Goal: Task Accomplishment & Management: Manage account settings

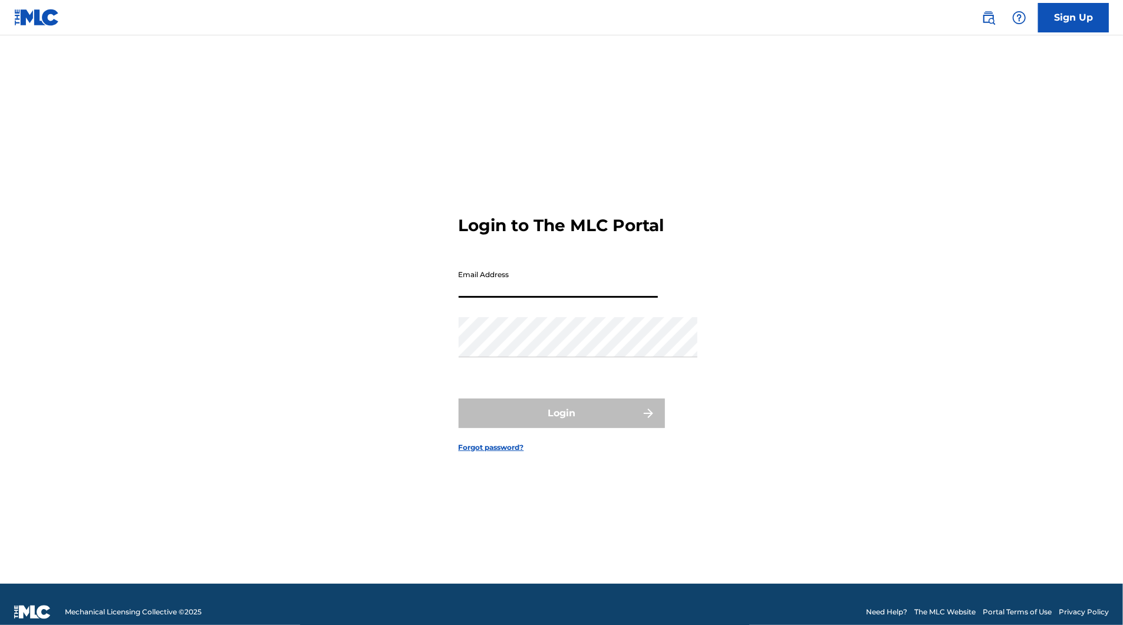
click at [494, 264] on input "Email Address" at bounding box center [558, 281] width 199 height 34
type input "[EMAIL_ADDRESS][DOMAIN_NAME]"
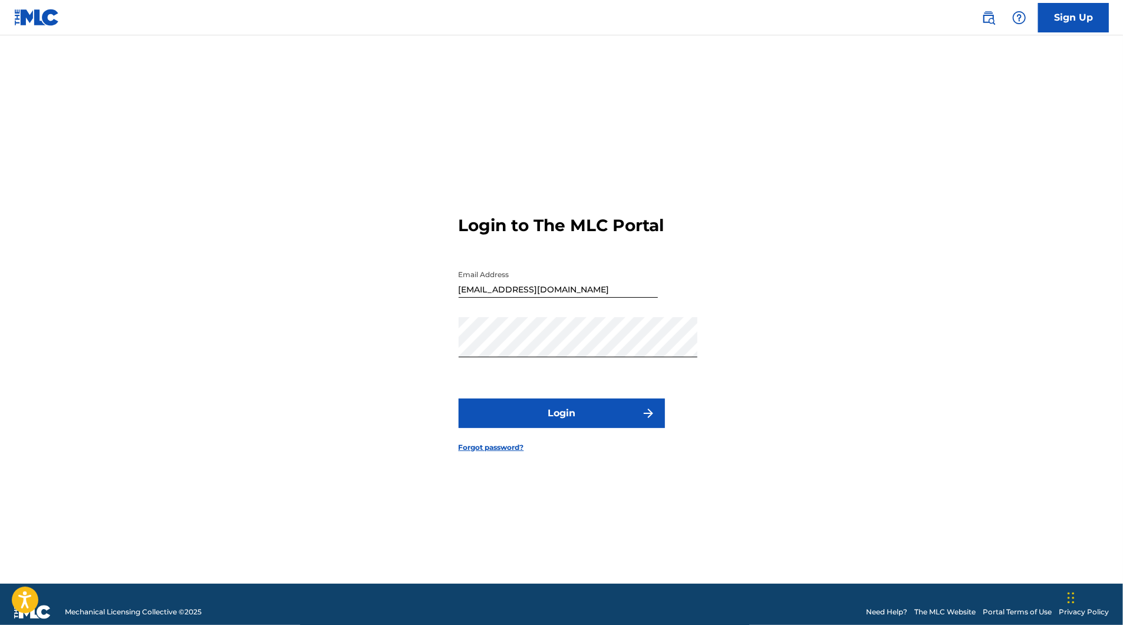
click at [560, 428] on button "Login" at bounding box center [562, 413] width 206 height 29
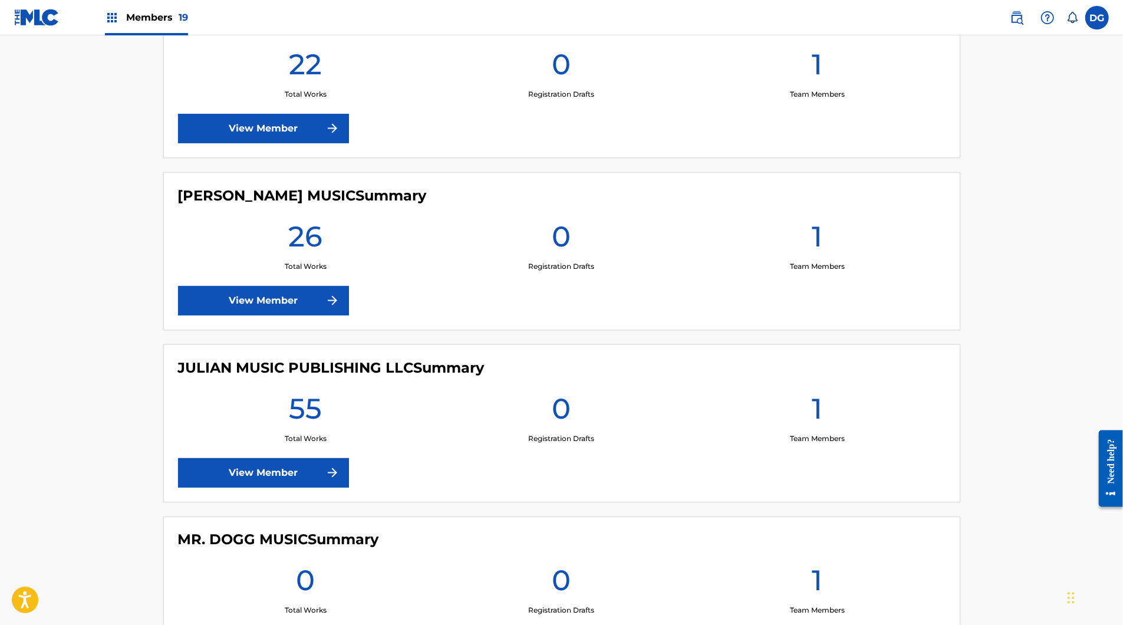
scroll to position [1216, 0]
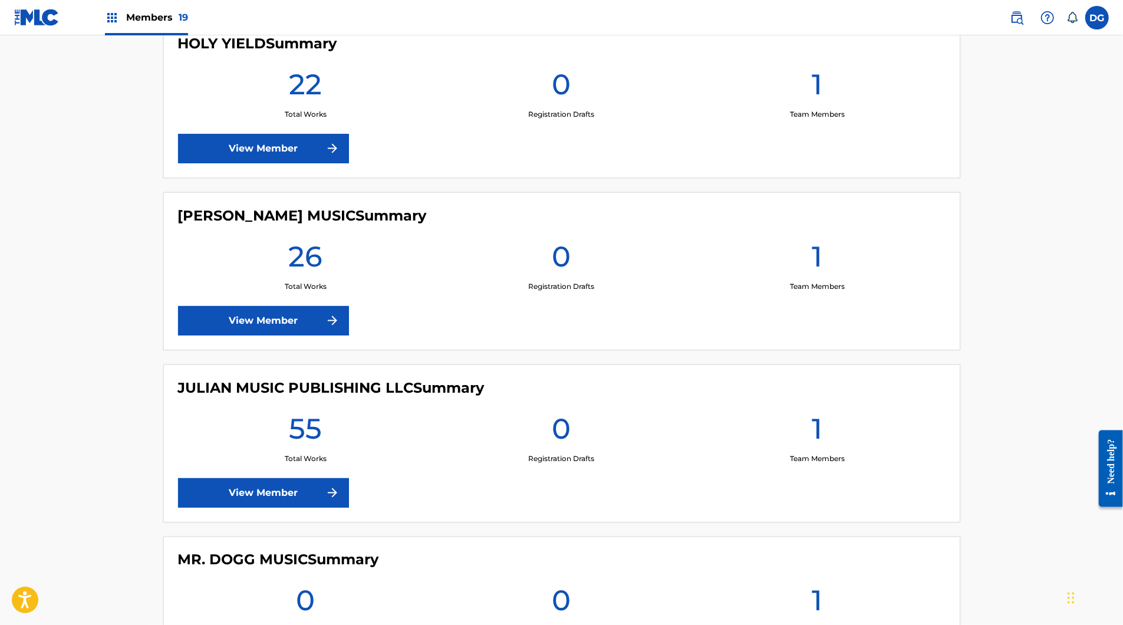
click at [210, 163] on link "View Member" at bounding box center [263, 148] width 171 height 29
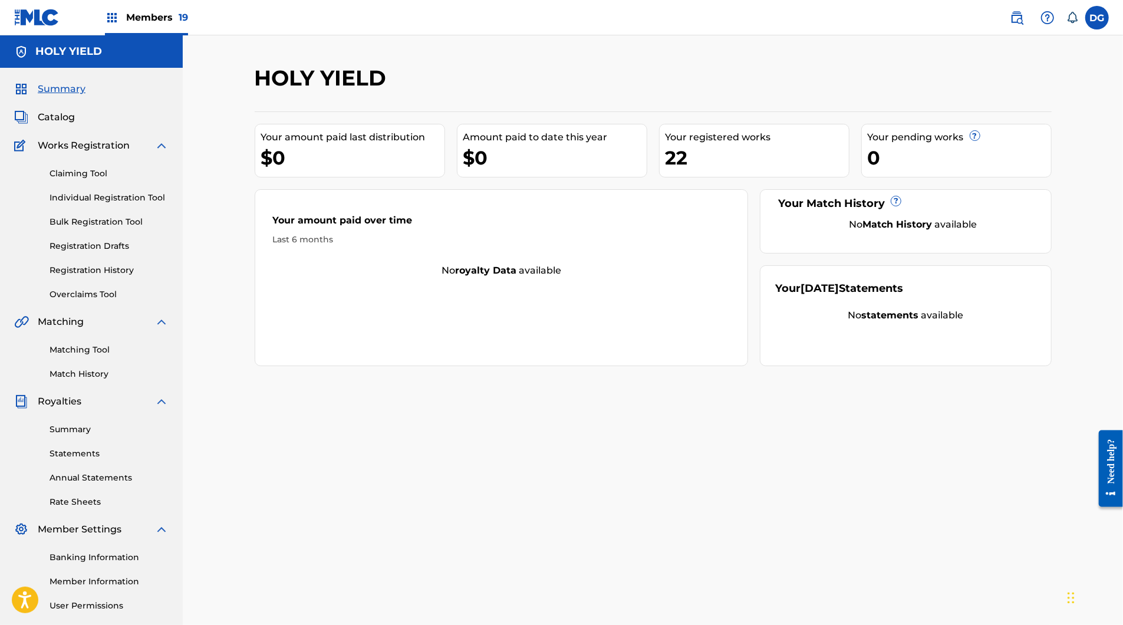
click at [98, 356] on link "Matching Tool" at bounding box center [109, 350] width 119 height 12
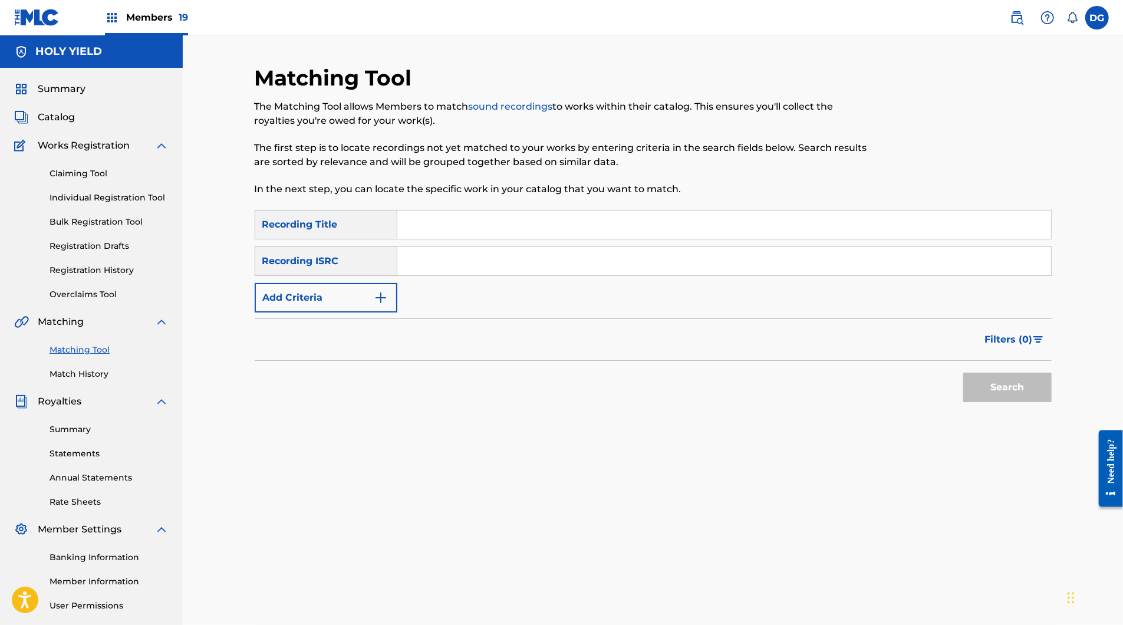
click at [462, 239] on input "Search Form" at bounding box center [724, 224] width 654 height 28
click at [364, 239] on div "Recording Title" at bounding box center [326, 224] width 143 height 29
click at [456, 239] on input "Search Form" at bounding box center [724, 224] width 654 height 28
click at [75, 124] on span "Catalog" at bounding box center [56, 117] width 37 height 14
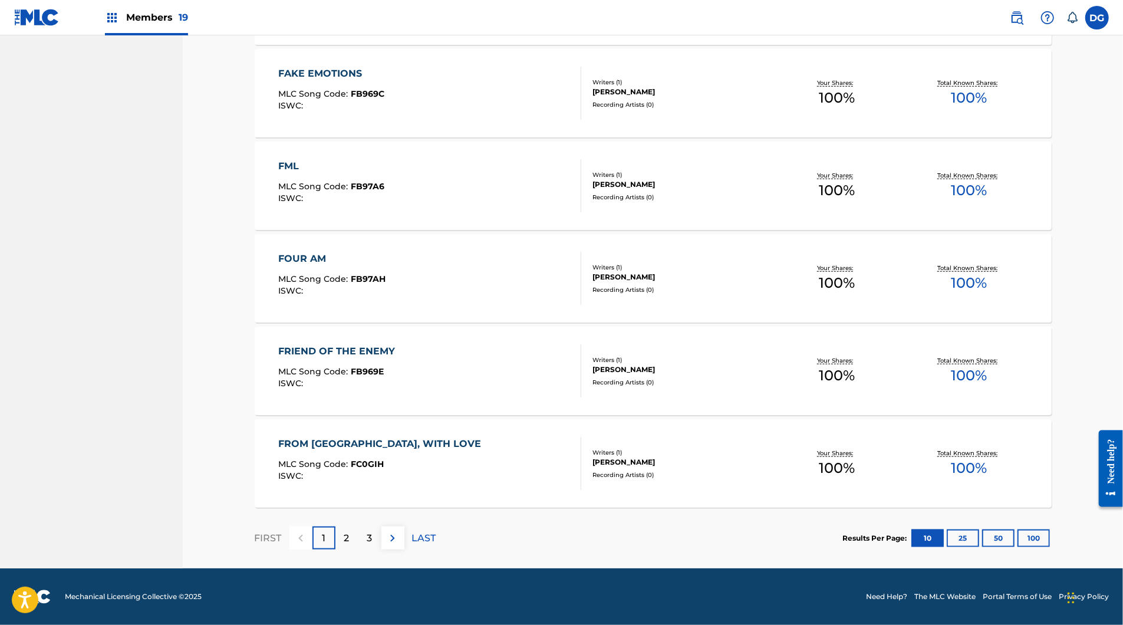
scroll to position [802, 0]
click at [1015, 529] on button "50" at bounding box center [998, 538] width 32 height 18
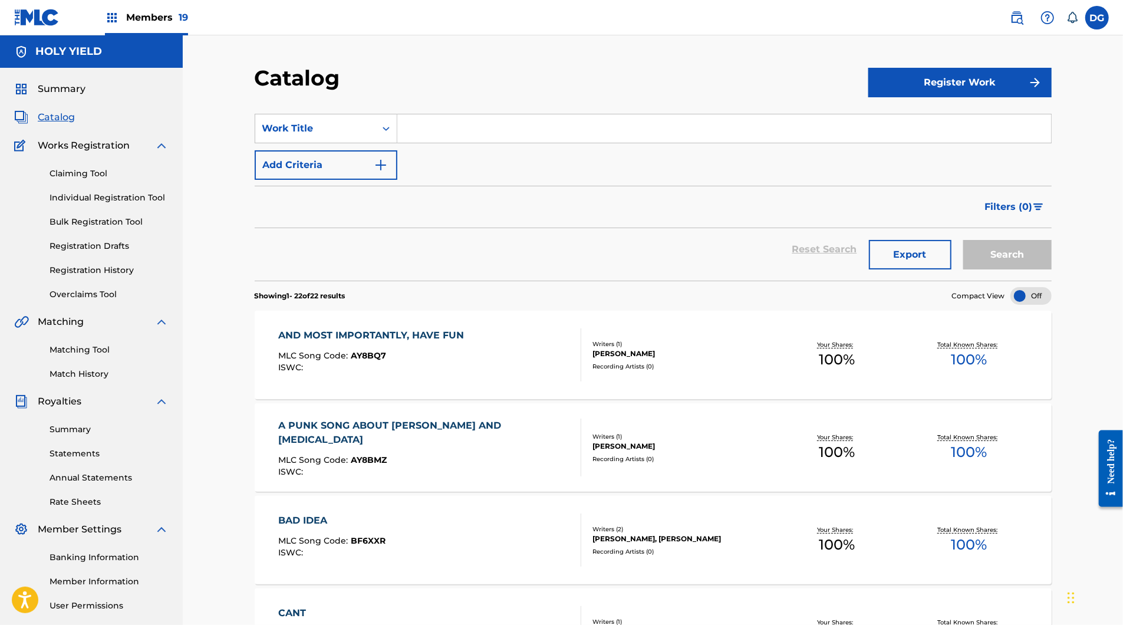
scroll to position [0, 0]
click at [884, 1] on nav "Members 19 DG [PERSON_NAME] [EMAIL_ADDRESS][DOMAIN_NAME] Notification Preferenc…" at bounding box center [561, 17] width 1123 height 35
click at [883, 0] on nav "Members 19 DG [PERSON_NAME] [EMAIL_ADDRESS][DOMAIN_NAME] Notification Preferenc…" at bounding box center [561, 17] width 1123 height 35
drag, startPoint x: 363, startPoint y: 376, endPoint x: 400, endPoint y: 368, distance: 37.4
click at [305, 343] on div "AND MOST IMPORTANTLY, HAVE FUN" at bounding box center [374, 335] width 192 height 14
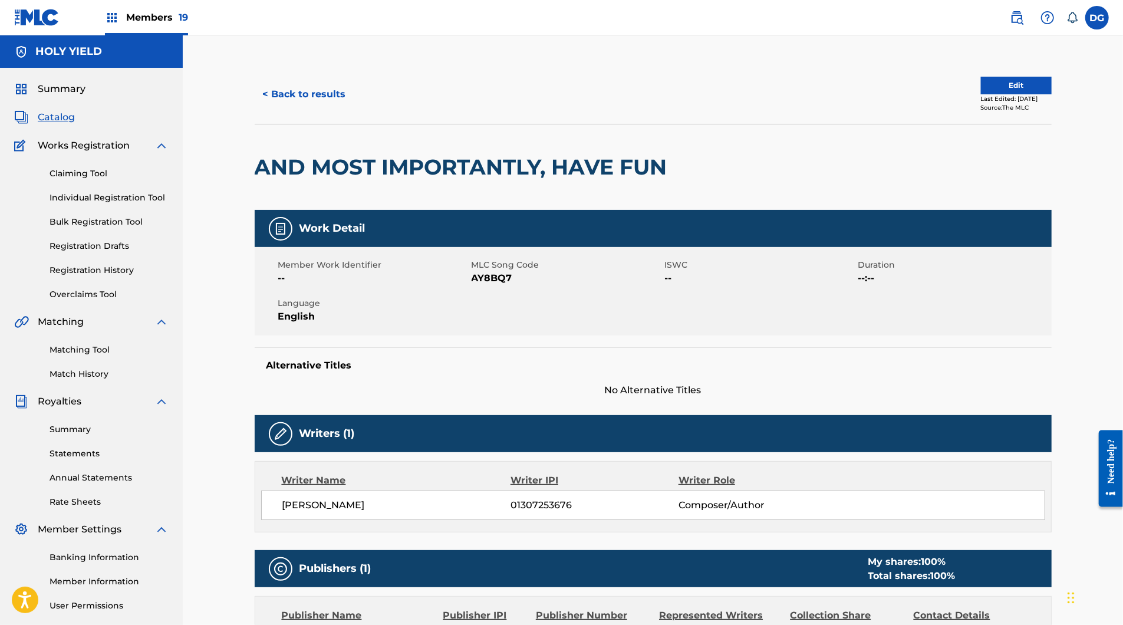
click at [446, 180] on h2 "AND MOST IMPORTANTLY, HAVE FUN" at bounding box center [464, 167] width 419 height 27
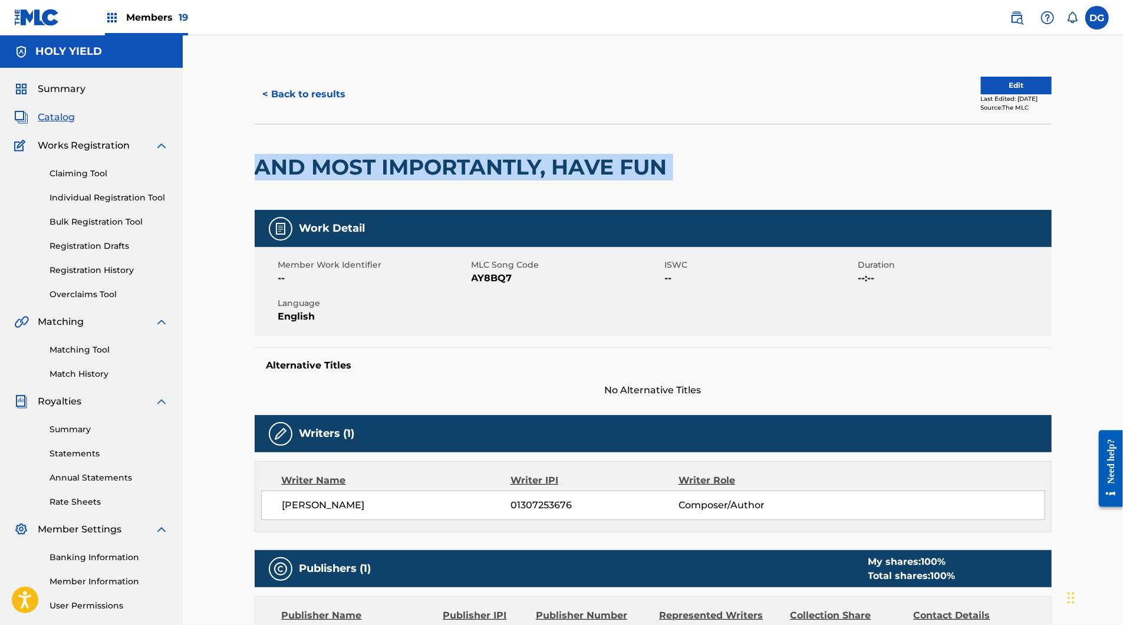
click at [446, 180] on h2 "AND MOST IMPORTANTLY, HAVE FUN" at bounding box center [464, 167] width 419 height 27
copy div "AND MOST IMPORTANTLY, HAVE FUN"
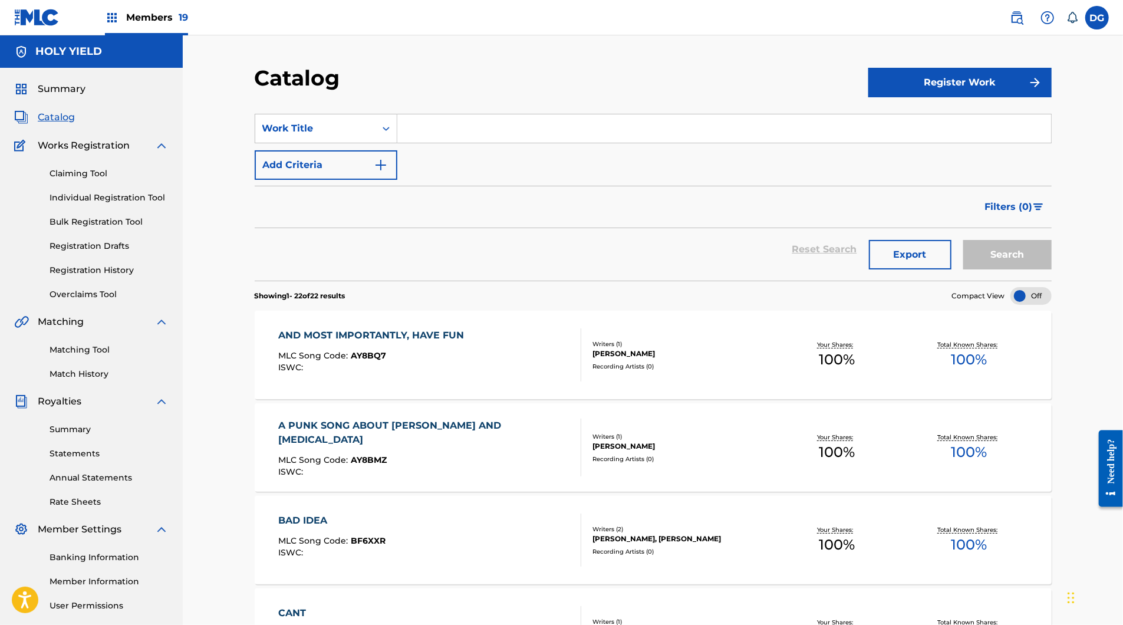
click at [541, 476] on div "A PUNK SONG ABOUT SOBRIETY AND PARANOIA MLC Song Code : AY8BMZ ISWC :" at bounding box center [429, 448] width 303 height 58
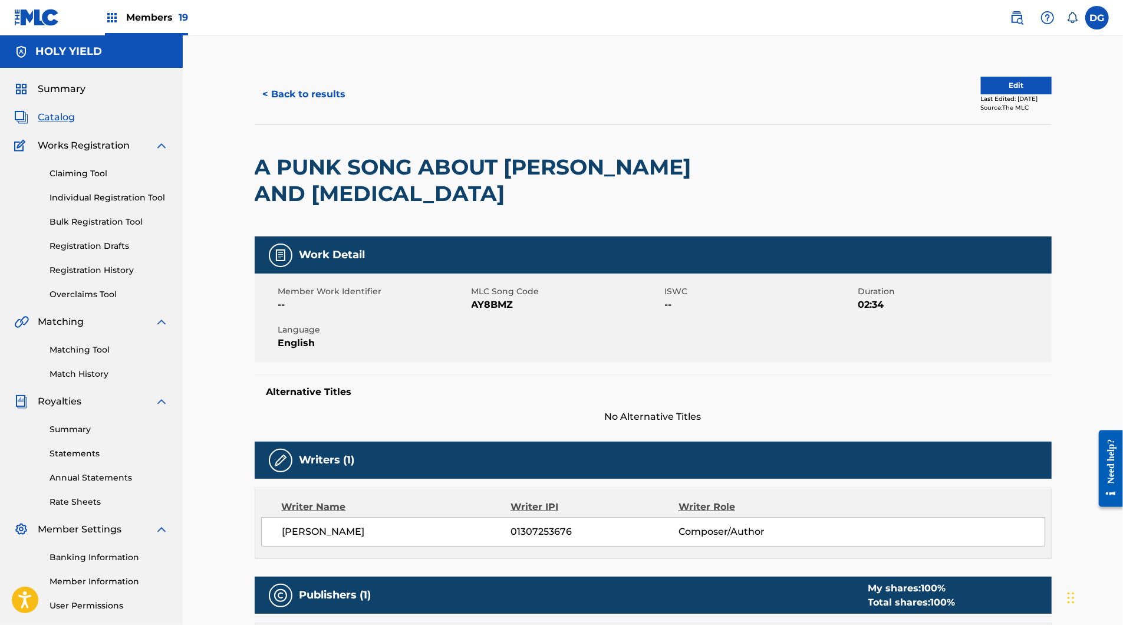
click at [384, 207] on h2 "A PUNK SONG ABOUT [PERSON_NAME] AND [MEDICAL_DATA]" at bounding box center [494, 180] width 478 height 53
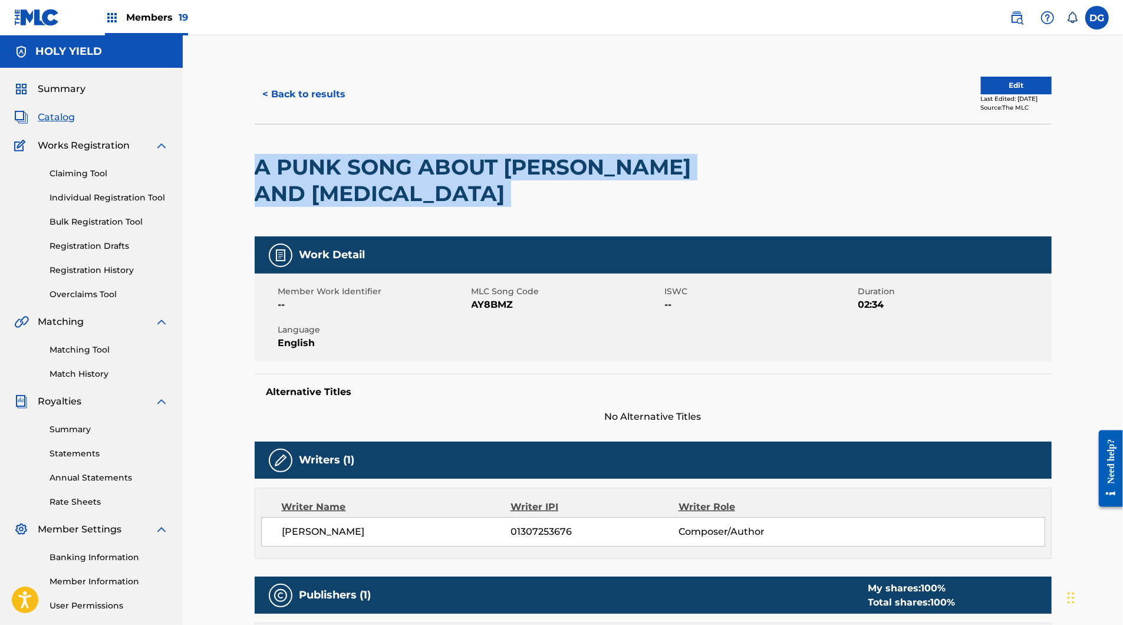
click at [384, 207] on h2 "A PUNK SONG ABOUT [PERSON_NAME] AND [MEDICAL_DATA]" at bounding box center [494, 180] width 478 height 53
copy div "A PUNK SONG ABOUT [PERSON_NAME] AND [MEDICAL_DATA]"
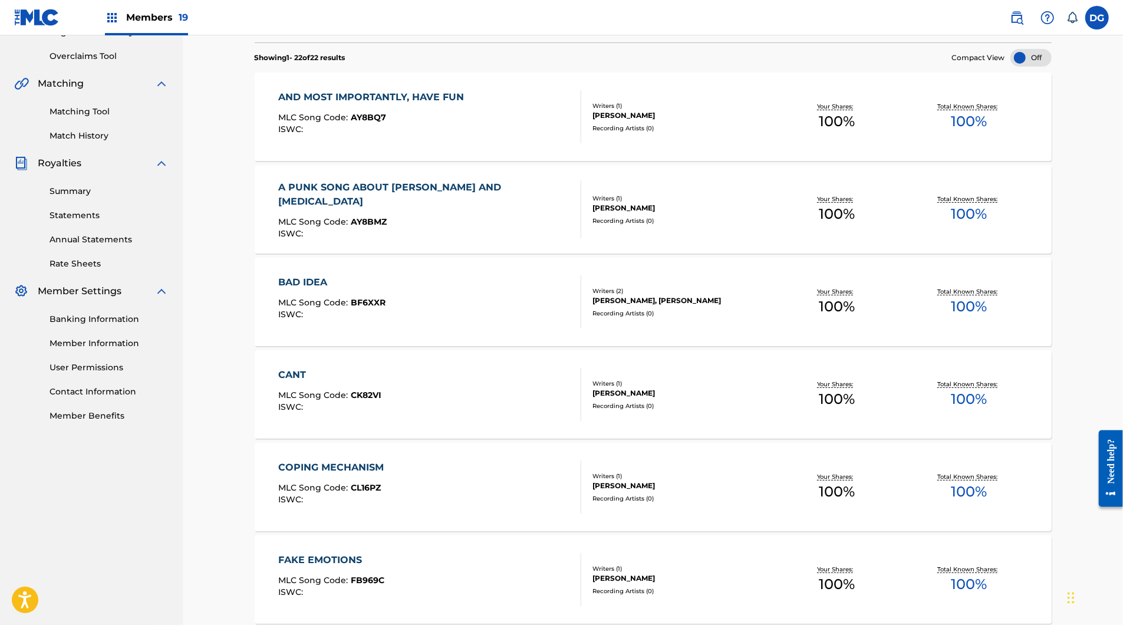
scroll to position [298, 0]
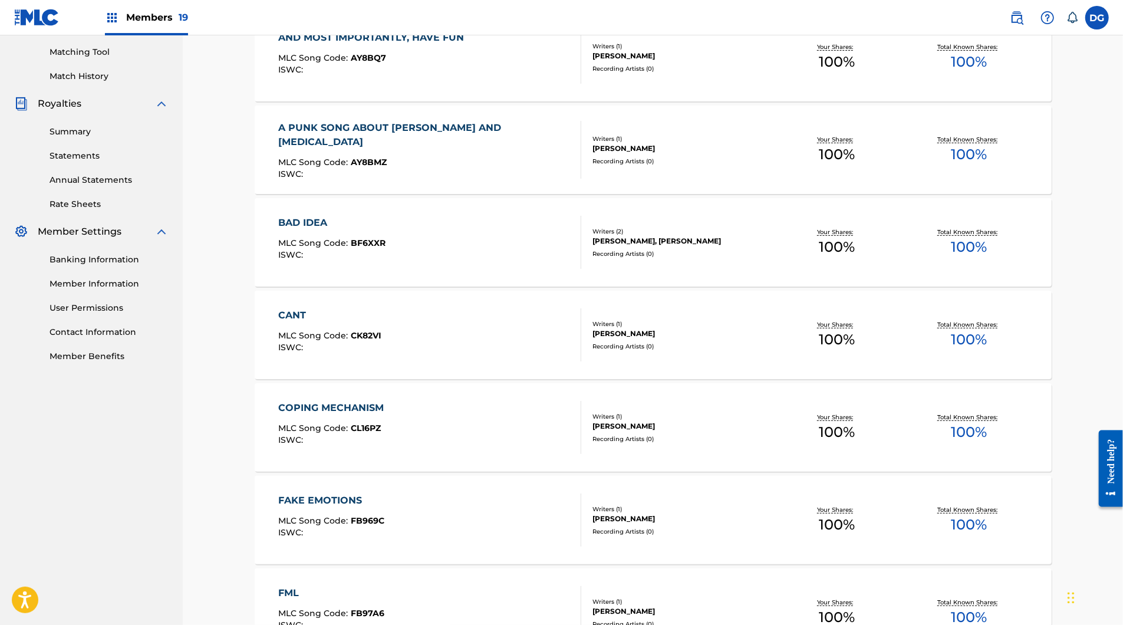
click at [656, 287] on div "BAD IDEA MLC Song Code : BF6XXR ISWC : Writers ( 2 ) PARKER DUPREE, MADI WINTER…" at bounding box center [653, 242] width 797 height 88
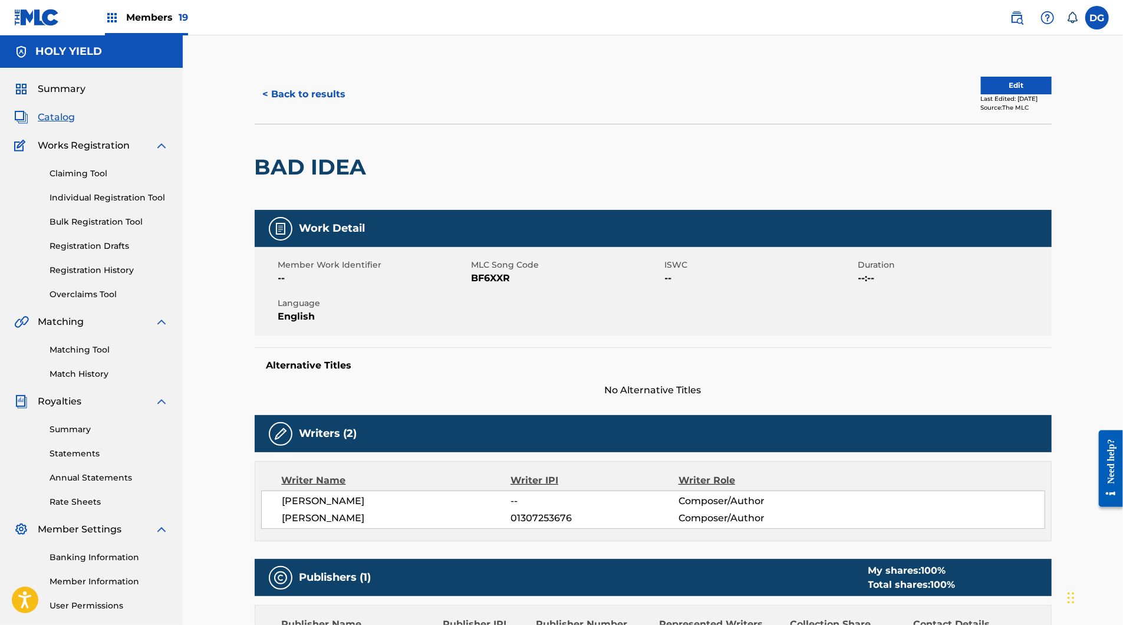
click at [449, 0] on nav "Members 19 DG [PERSON_NAME] [EMAIL_ADDRESS][DOMAIN_NAME] Notification Preferenc…" at bounding box center [561, 17] width 1123 height 35
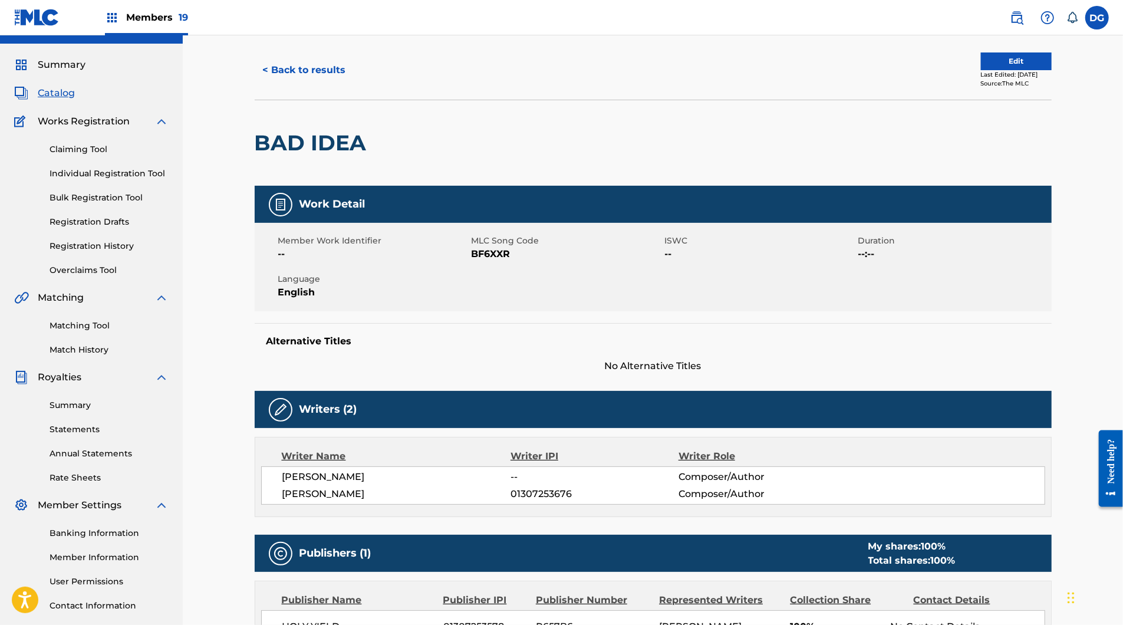
scroll to position [50, 0]
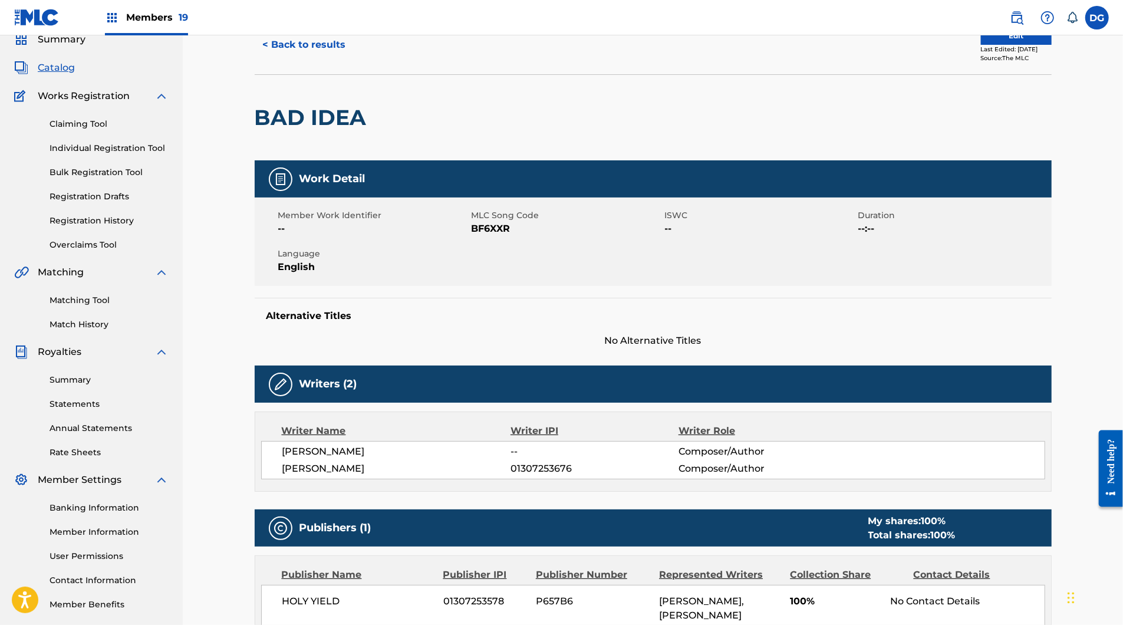
click at [284, 52] on button "< Back to results" at bounding box center [305, 44] width 100 height 29
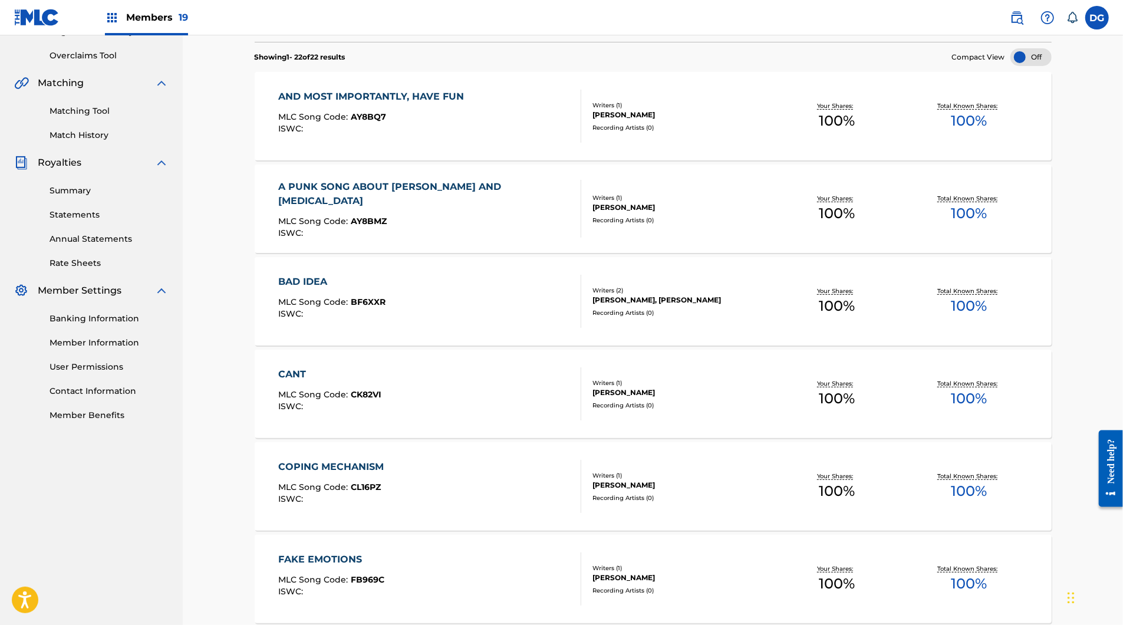
scroll to position [248, 0]
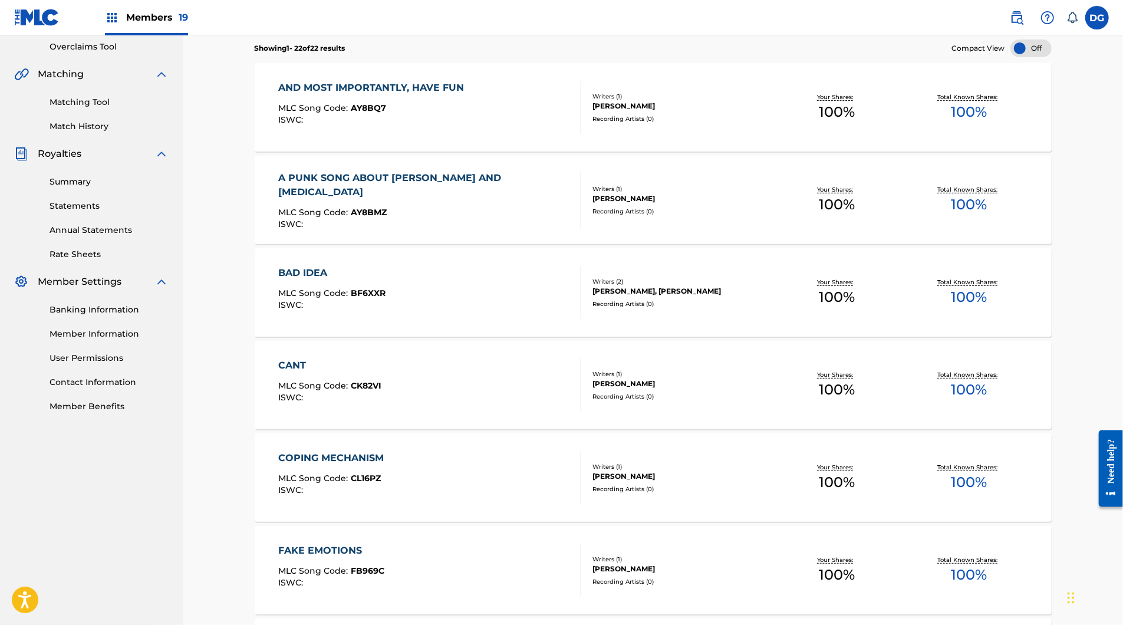
click at [595, 409] on div "CANT MLC Song Code : CK82VI ISWC : Writers ( 1 ) PARKER DUPREE Recording Artist…" at bounding box center [653, 385] width 797 height 88
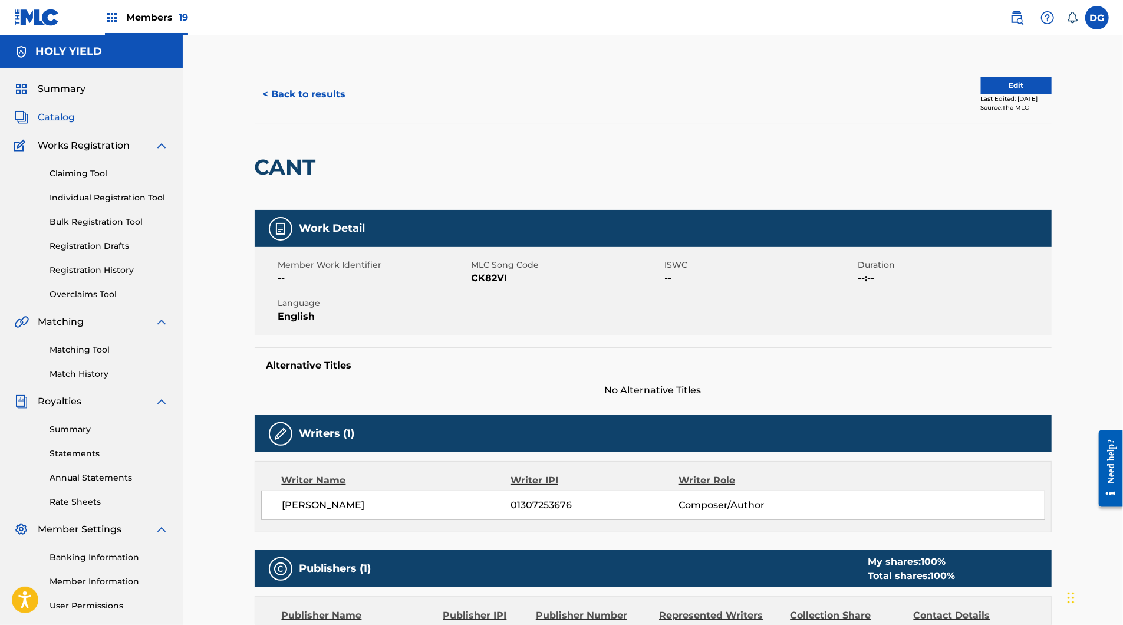
click at [271, 180] on h2 "CANT" at bounding box center [288, 167] width 67 height 27
copy h2 "CANT"
click at [257, 109] on button "< Back to results" at bounding box center [305, 94] width 100 height 29
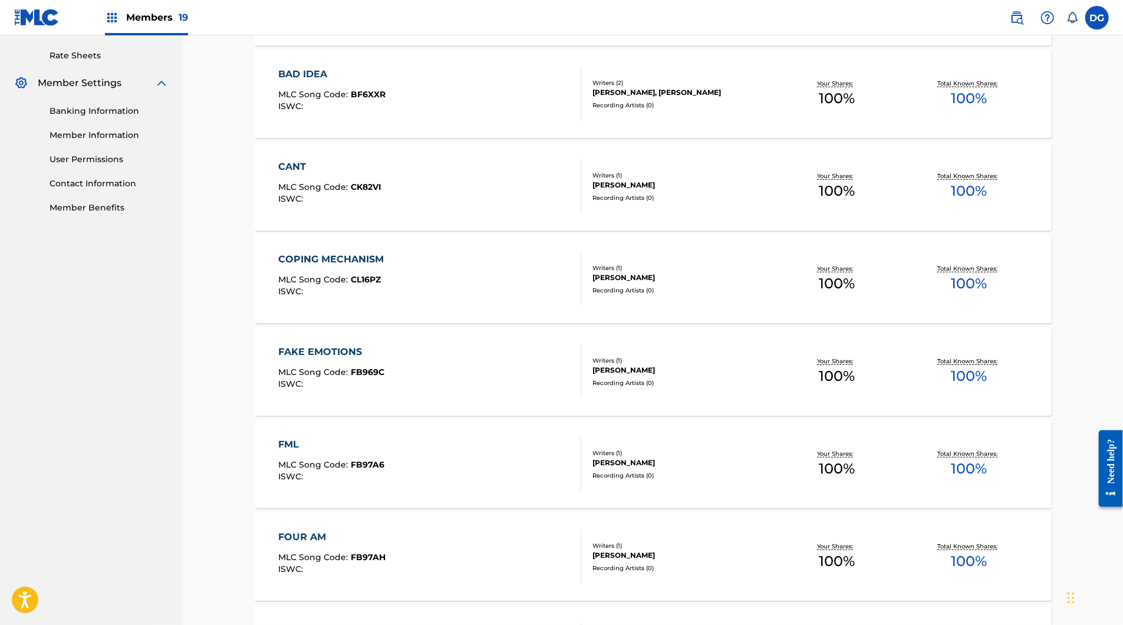
scroll to position [468, 0]
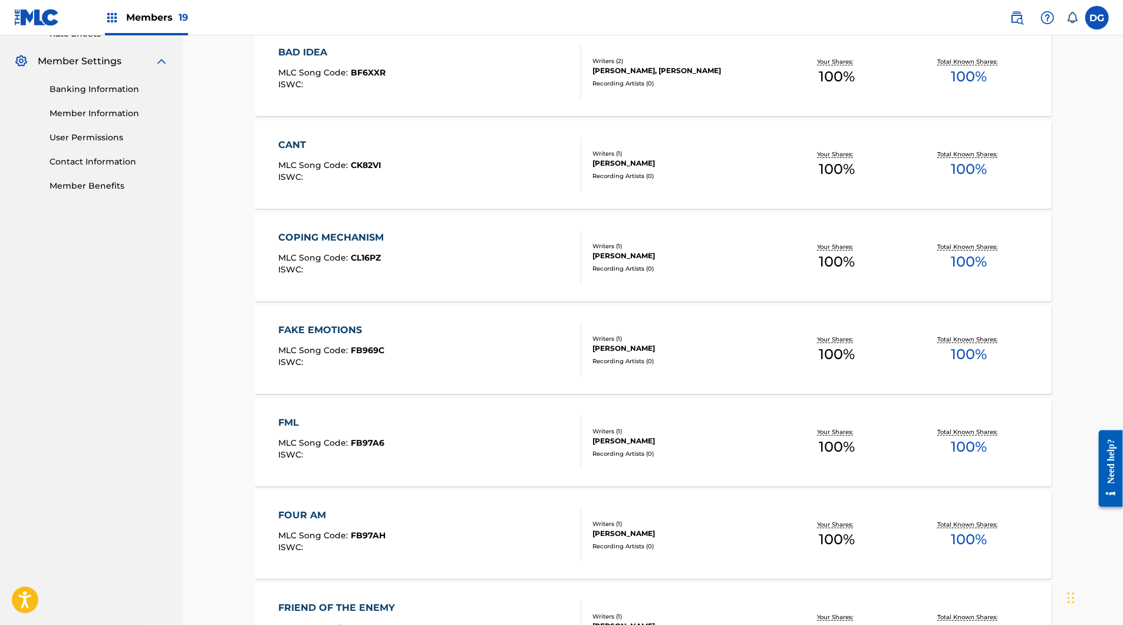
click at [427, 284] on div "COPING MECHANISM MLC Song Code : CL16PZ ISWC :" at bounding box center [429, 257] width 303 height 53
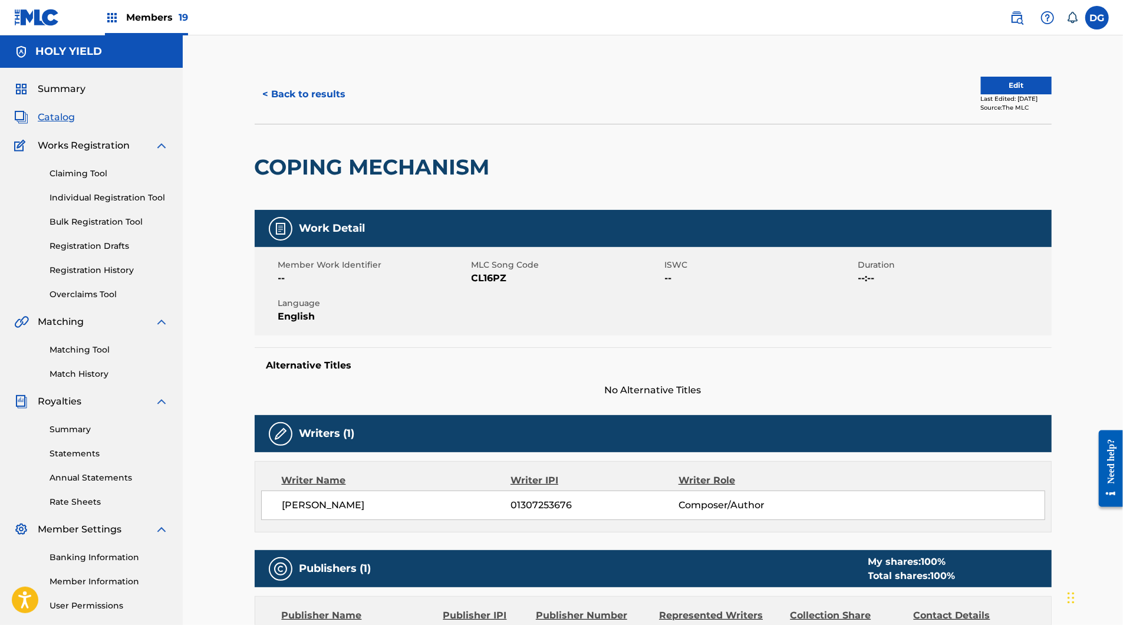
click at [300, 180] on h2 "COPING MECHANISM" at bounding box center [375, 167] width 241 height 27
copy div "COPING MECHANISM"
click at [300, 107] on button "< Back to results" at bounding box center [305, 94] width 100 height 29
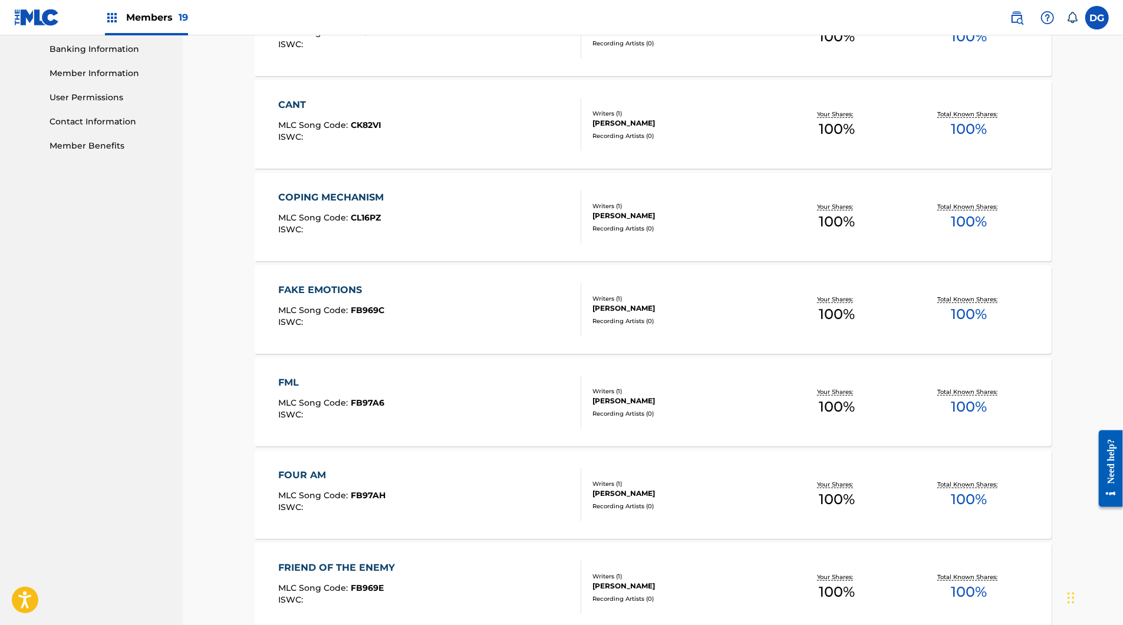
scroll to position [511, 0]
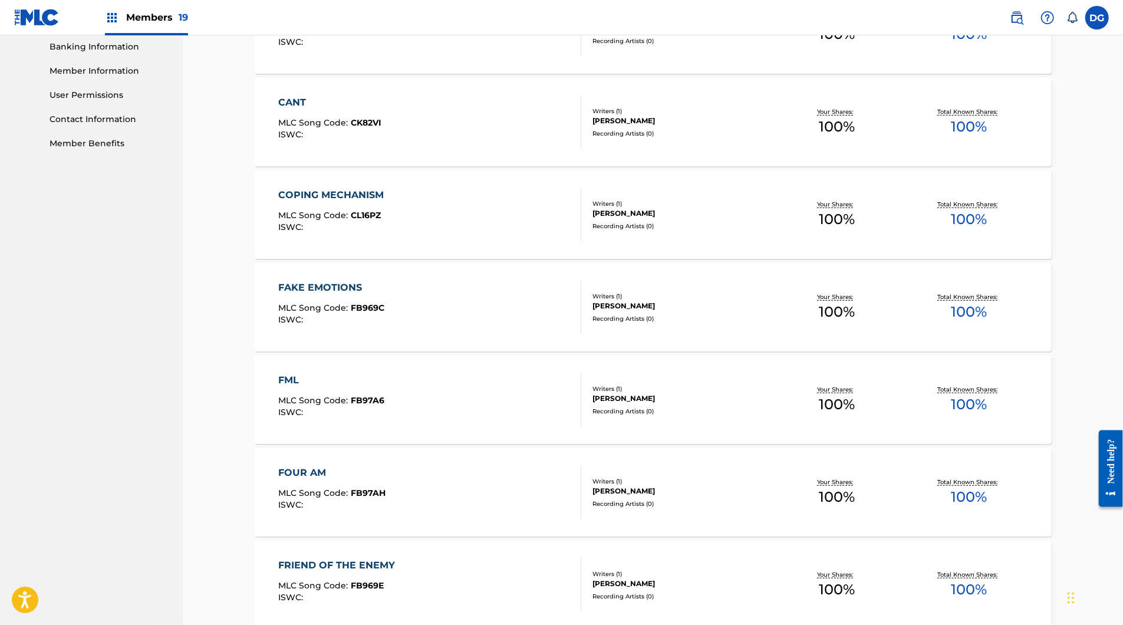
click at [359, 334] on div "FAKE EMOTIONS MLC Song Code : FB969C ISWC :" at bounding box center [331, 307] width 106 height 53
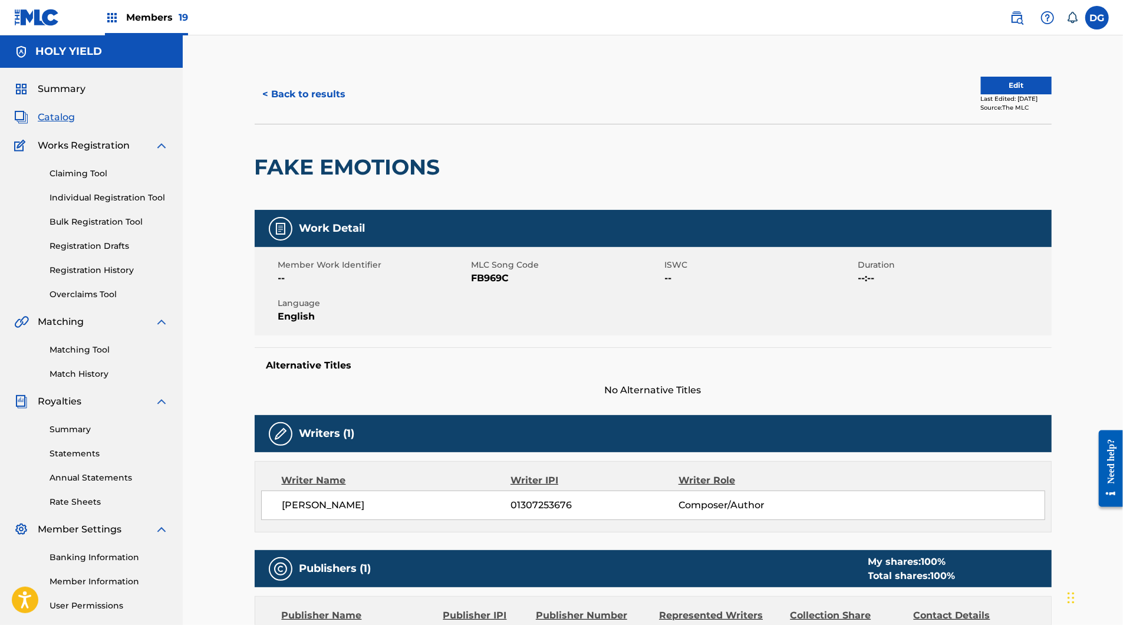
click at [302, 109] on button "< Back to results" at bounding box center [305, 94] width 100 height 29
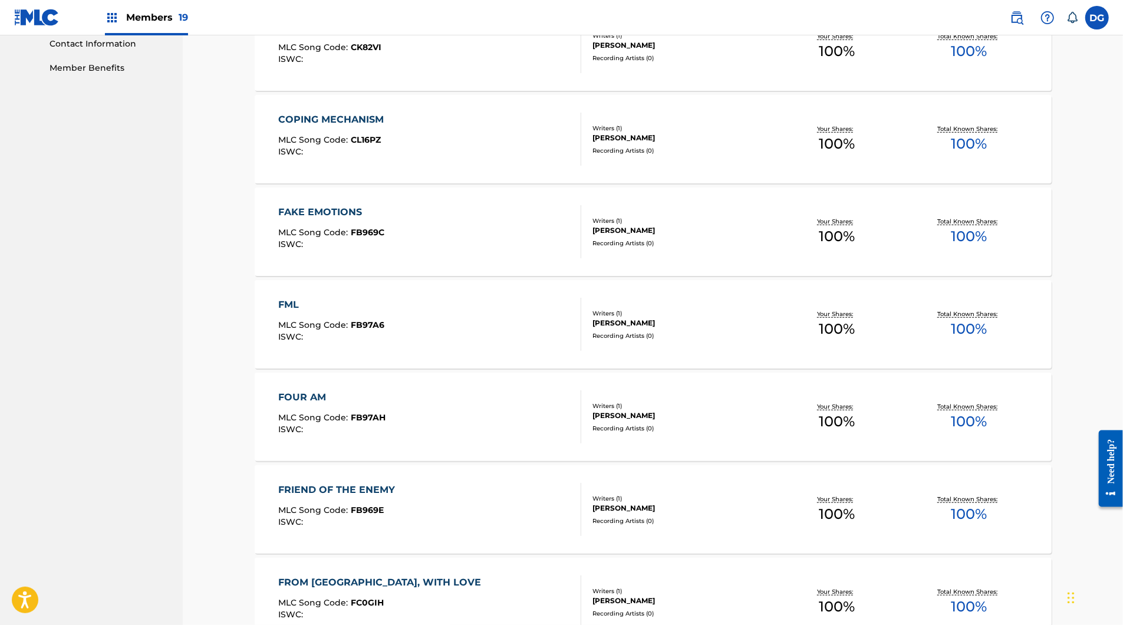
scroll to position [654, 0]
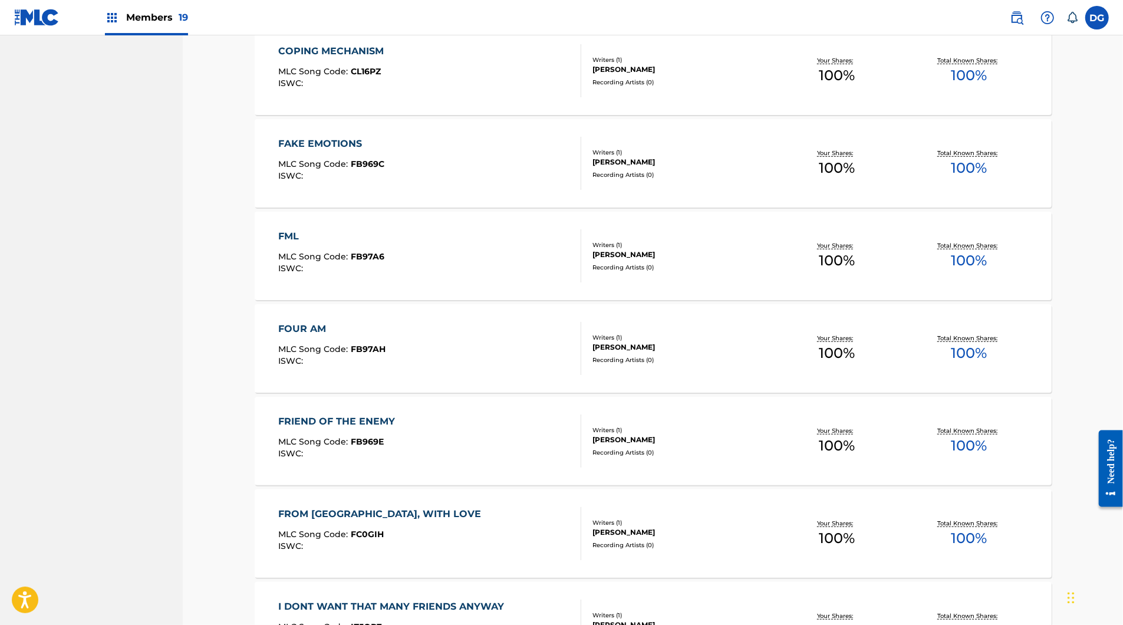
click at [485, 190] on div "FAKE EMOTIONS MLC Song Code : FB969C ISWC :" at bounding box center [429, 163] width 303 height 53
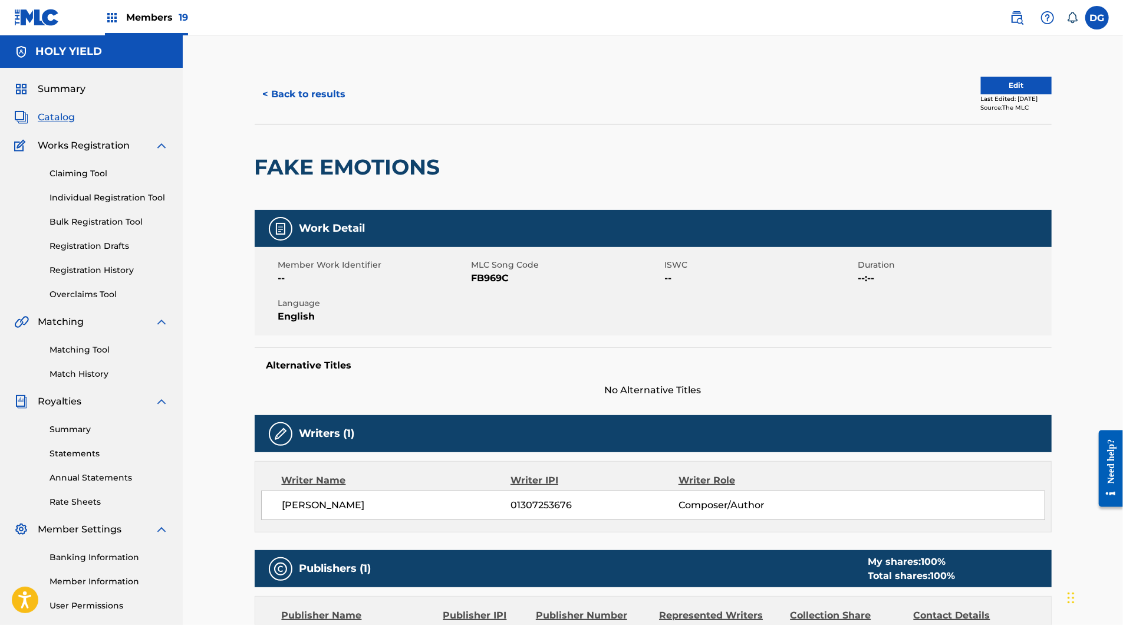
click at [316, 180] on h2 "FAKE EMOTIONS" at bounding box center [351, 167] width 192 height 27
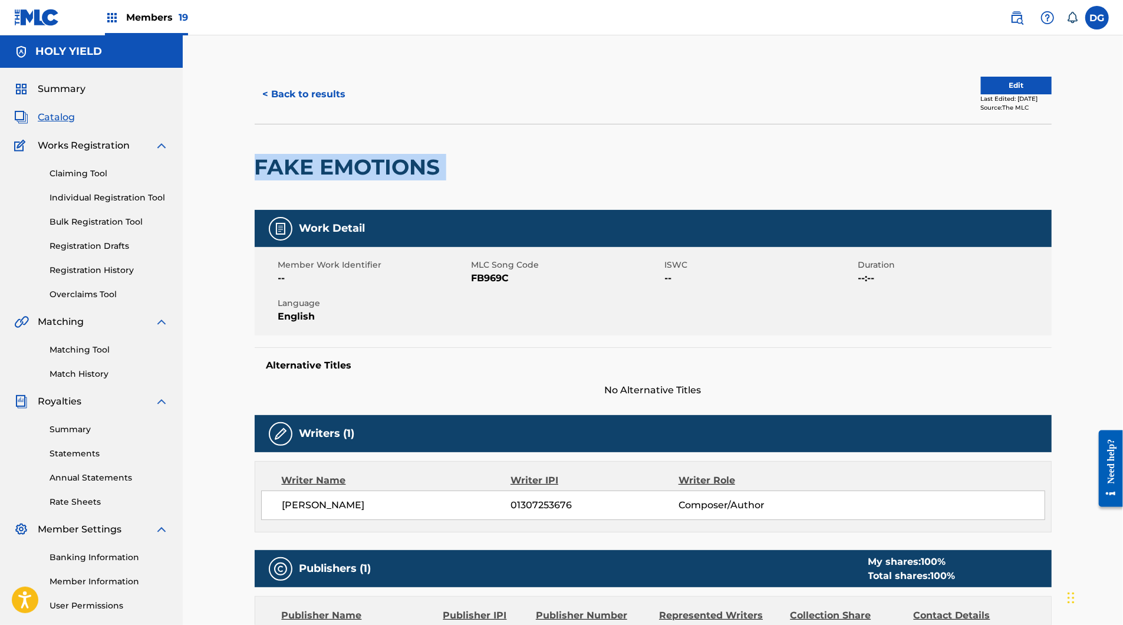
copy div "FAKE EMOTIONS"
click at [287, 109] on button "< Back to results" at bounding box center [305, 94] width 100 height 29
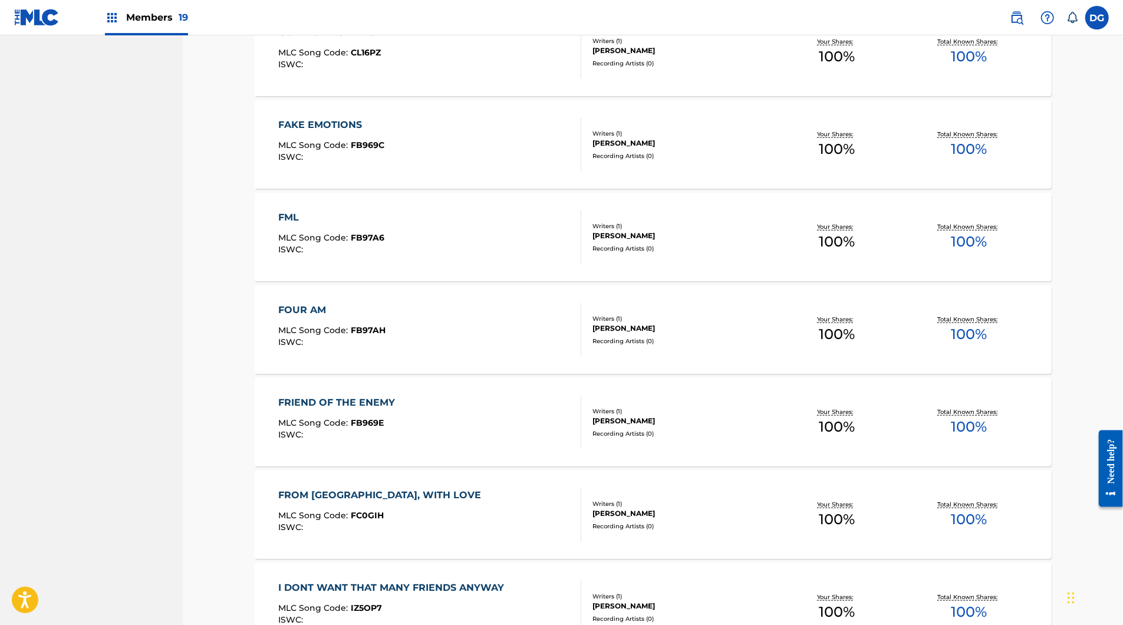
scroll to position [676, 0]
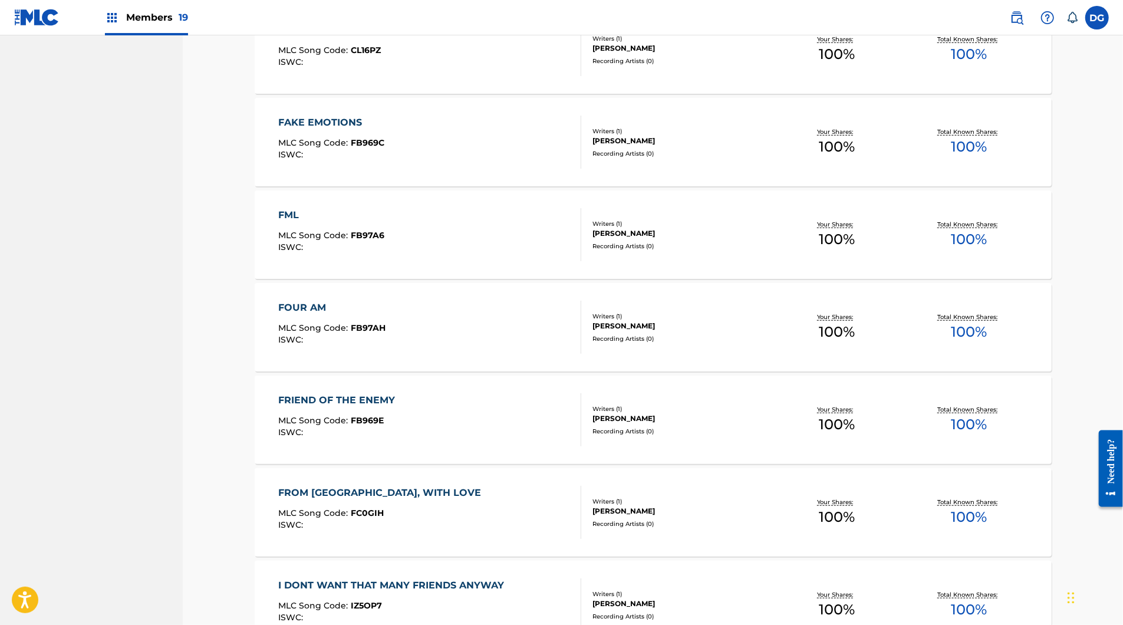
click at [383, 261] on div "FML MLC Song Code : FB97A6 ISWC :" at bounding box center [429, 234] width 303 height 53
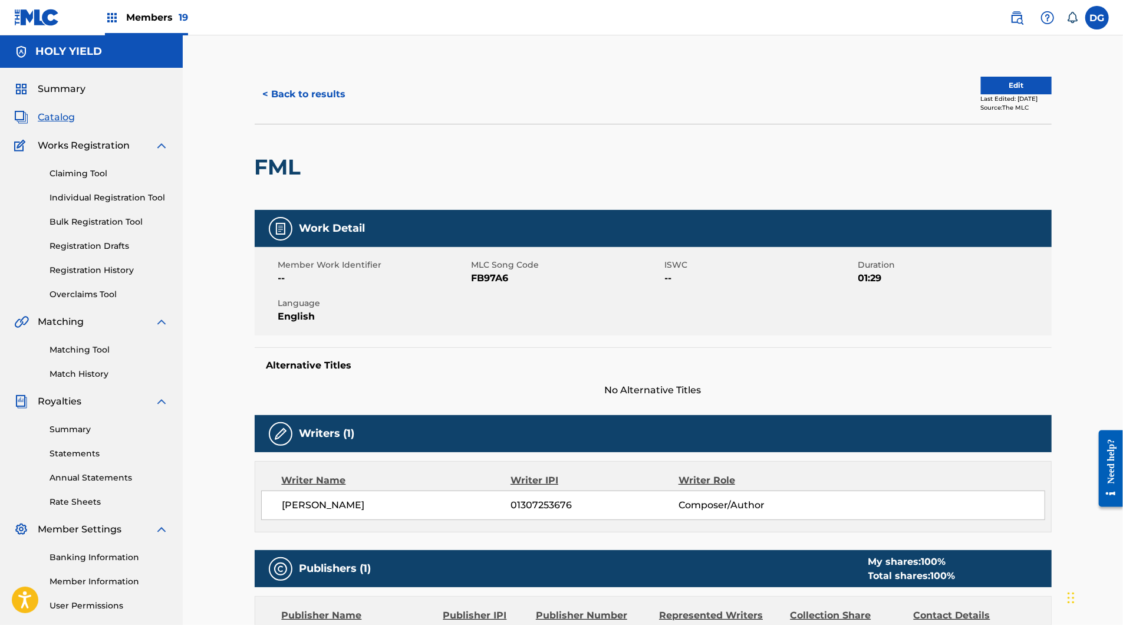
click at [258, 180] on h2 "FML" at bounding box center [281, 167] width 52 height 27
copy h2 "FML"
click at [279, 107] on button "< Back to results" at bounding box center [305, 94] width 100 height 29
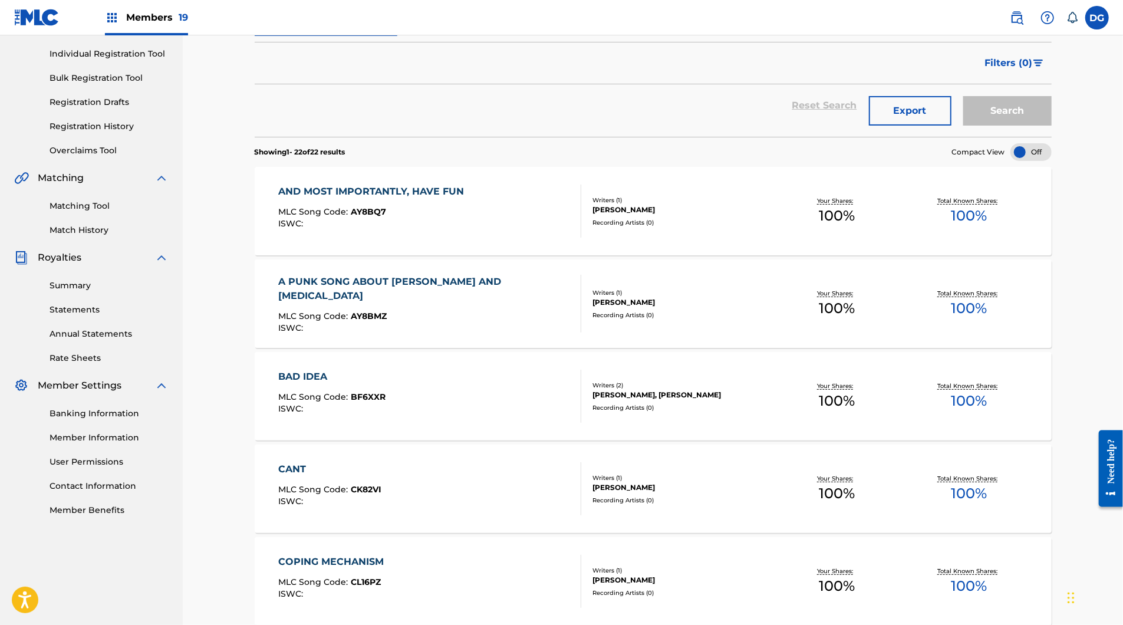
scroll to position [605, 0]
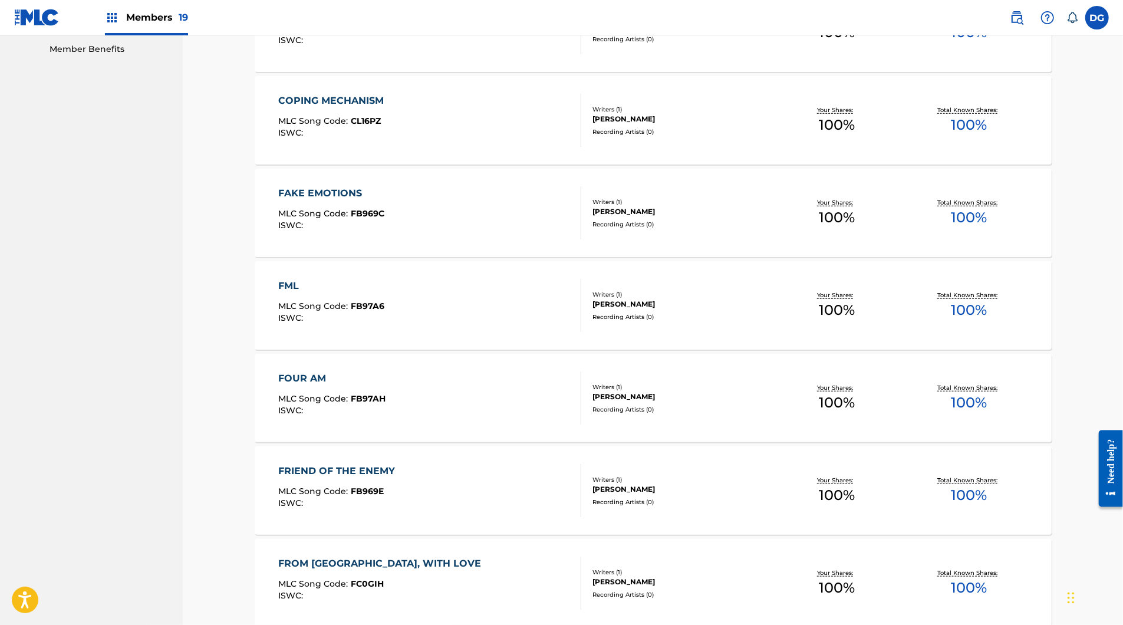
drag, startPoint x: 395, startPoint y: 462, endPoint x: 397, endPoint y: 499, distance: 37.2
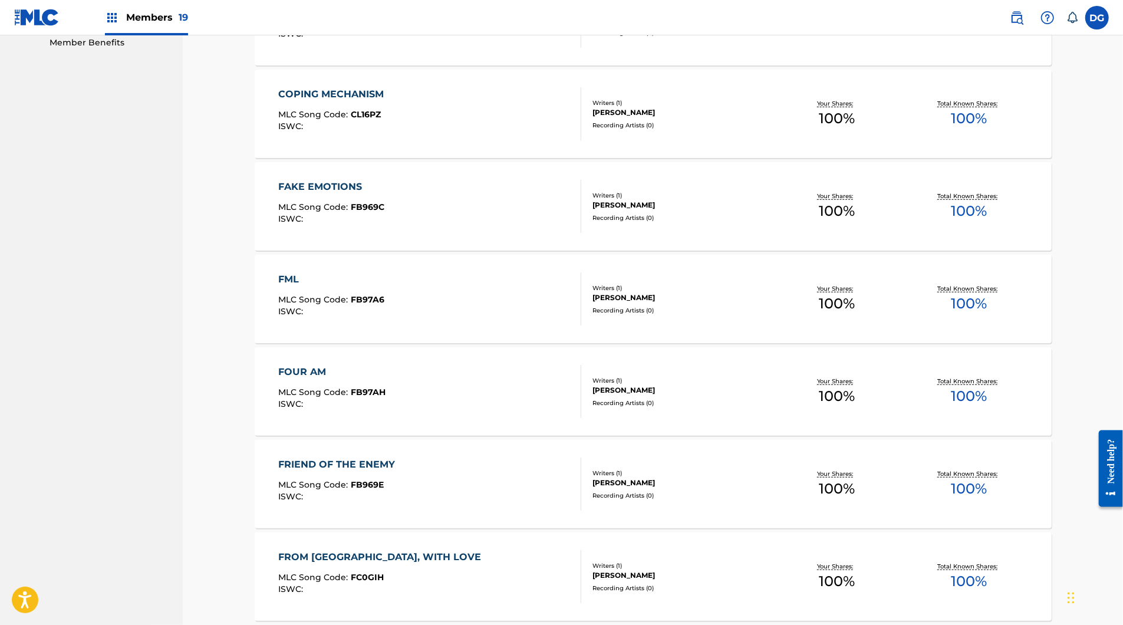
click at [366, 397] on span "FB97AH" at bounding box center [368, 392] width 35 height 11
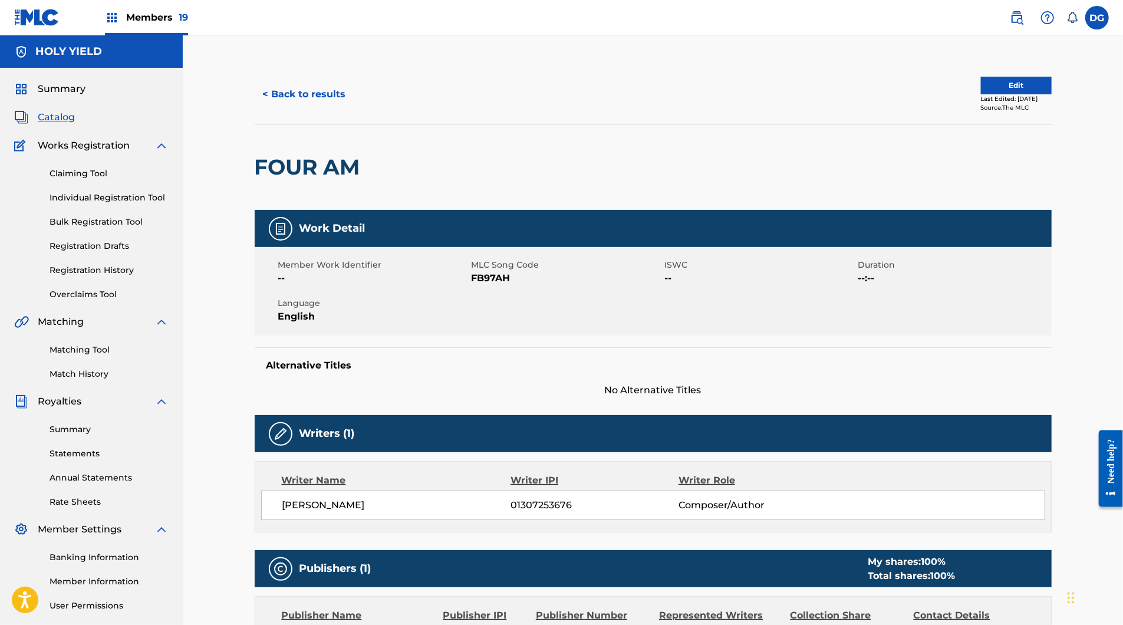
click at [303, 109] on button "< Back to results" at bounding box center [305, 94] width 100 height 29
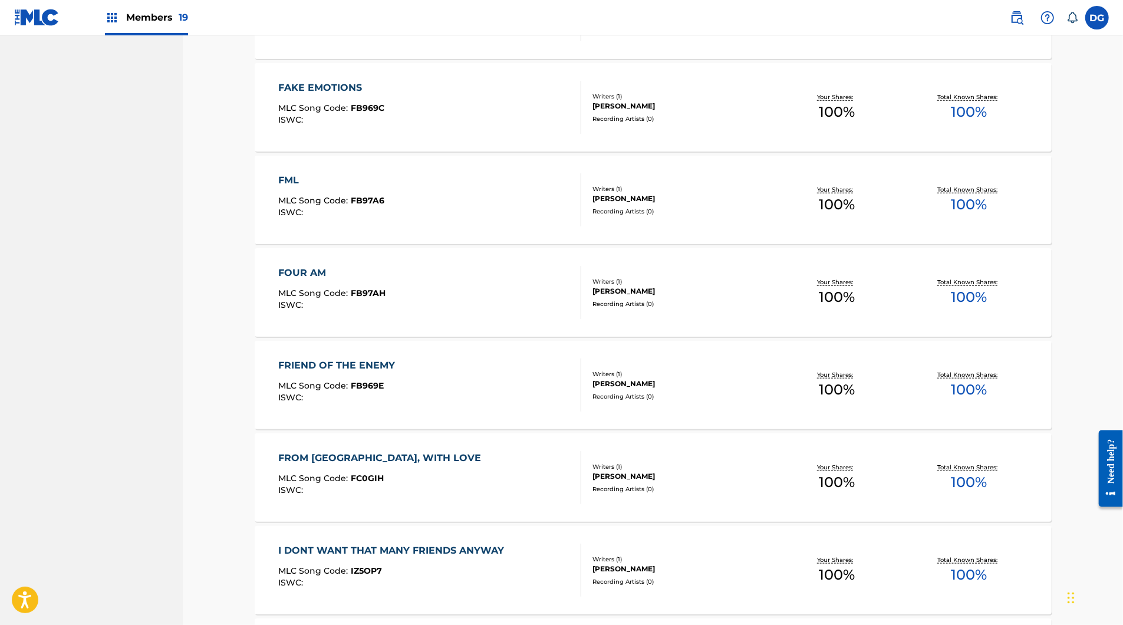
scroll to position [718, 0]
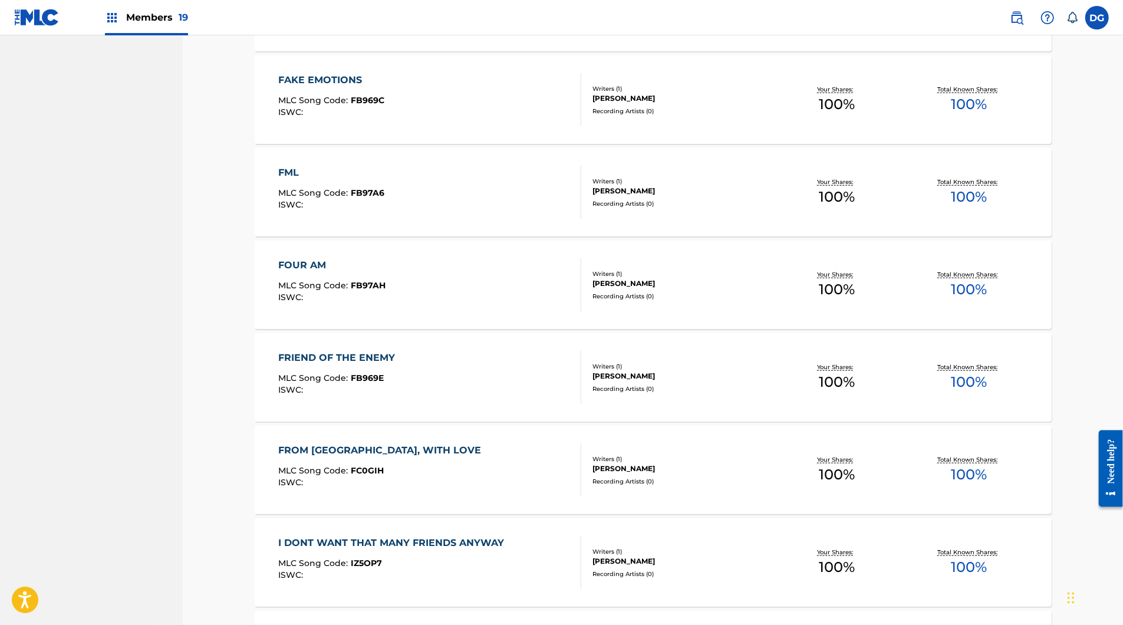
click at [508, 311] on div "FOUR AM MLC Song Code : FB97AH ISWC :" at bounding box center [429, 284] width 303 height 53
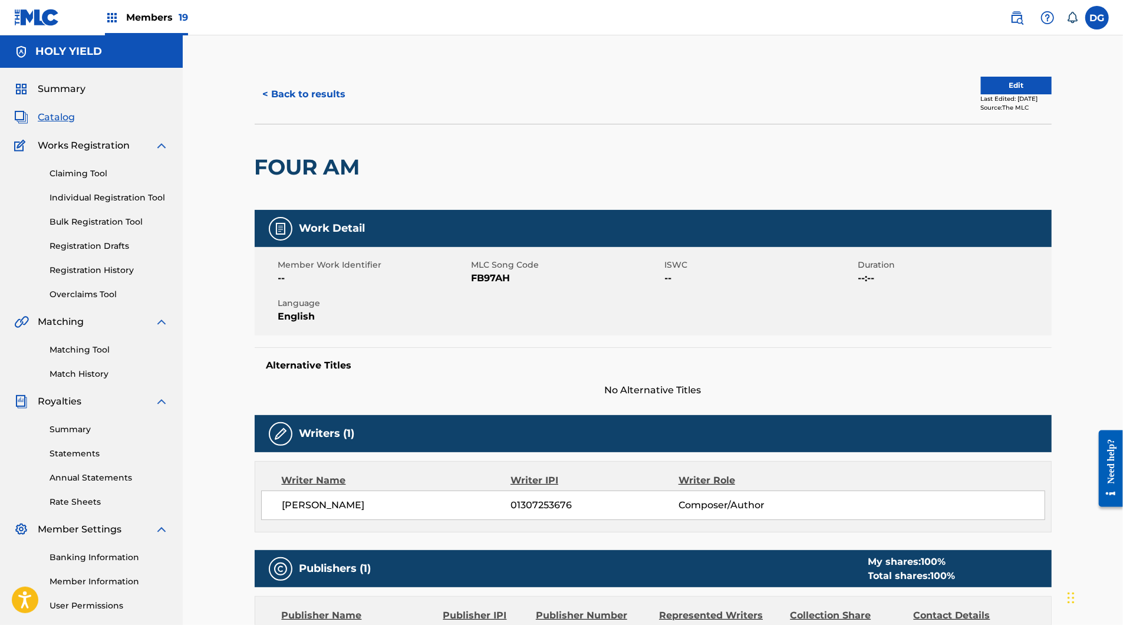
click at [265, 180] on h2 "FOUR AM" at bounding box center [310, 167] width 111 height 27
copy div "FOUR AM"
click at [542, 7] on nav "Members 19 DG [PERSON_NAME] [EMAIL_ADDRESS][DOMAIN_NAME] Notification Preferenc…" at bounding box center [561, 17] width 1123 height 35
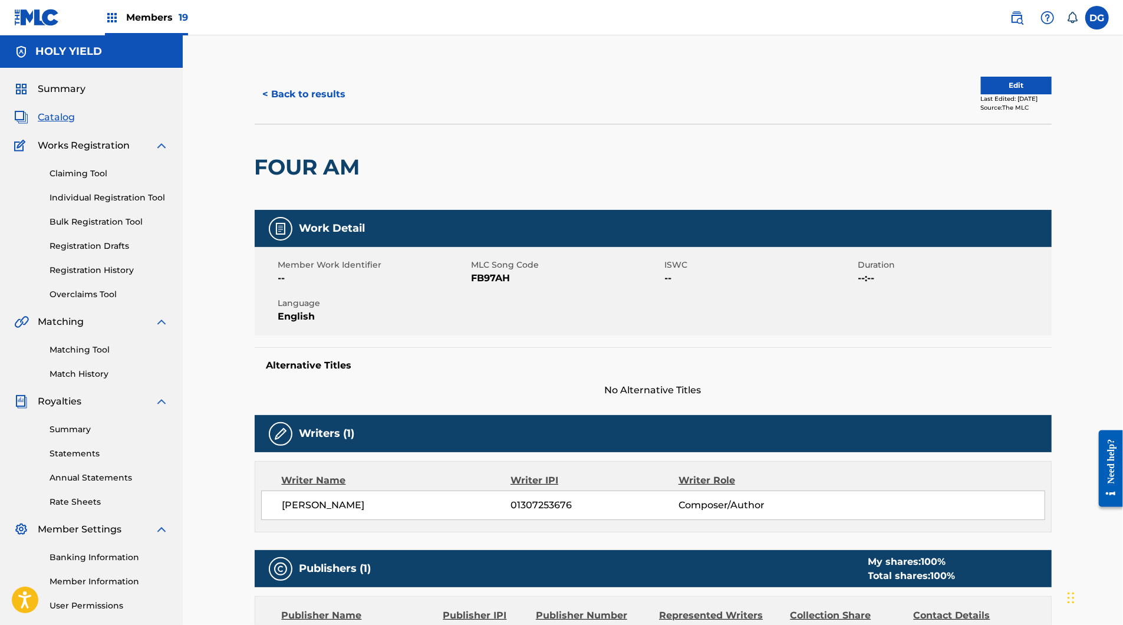
click at [539, 0] on nav "Members 19 DG [PERSON_NAME] [EMAIL_ADDRESS][DOMAIN_NAME] Notification Preferenc…" at bounding box center [561, 17] width 1123 height 35
click at [285, 101] on button "< Back to results" at bounding box center [305, 94] width 100 height 29
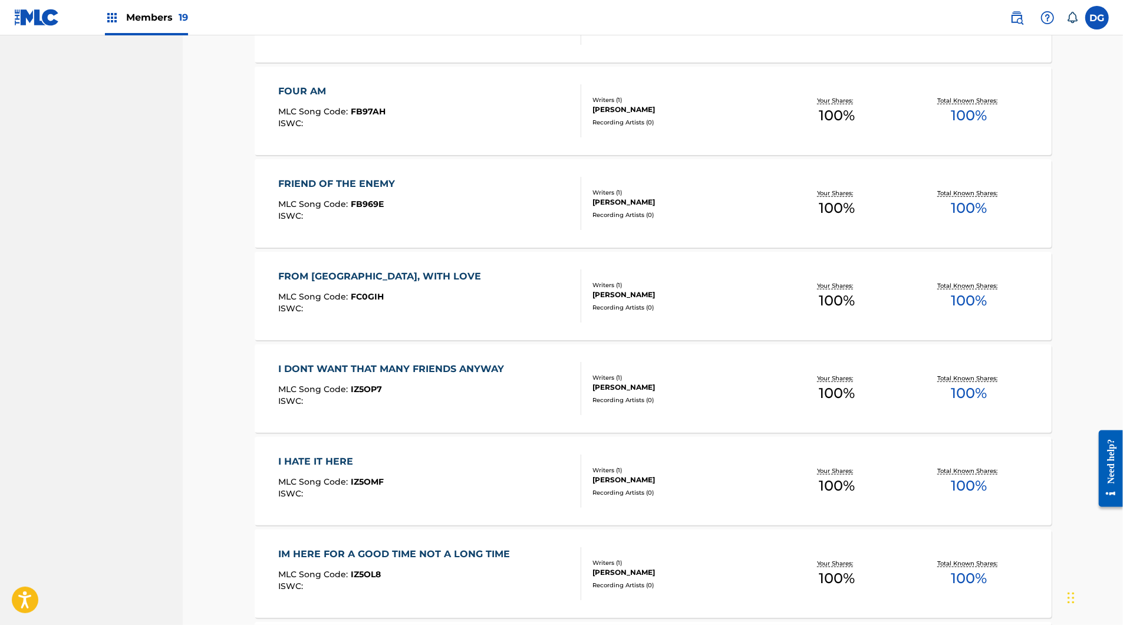
scroll to position [897, 0]
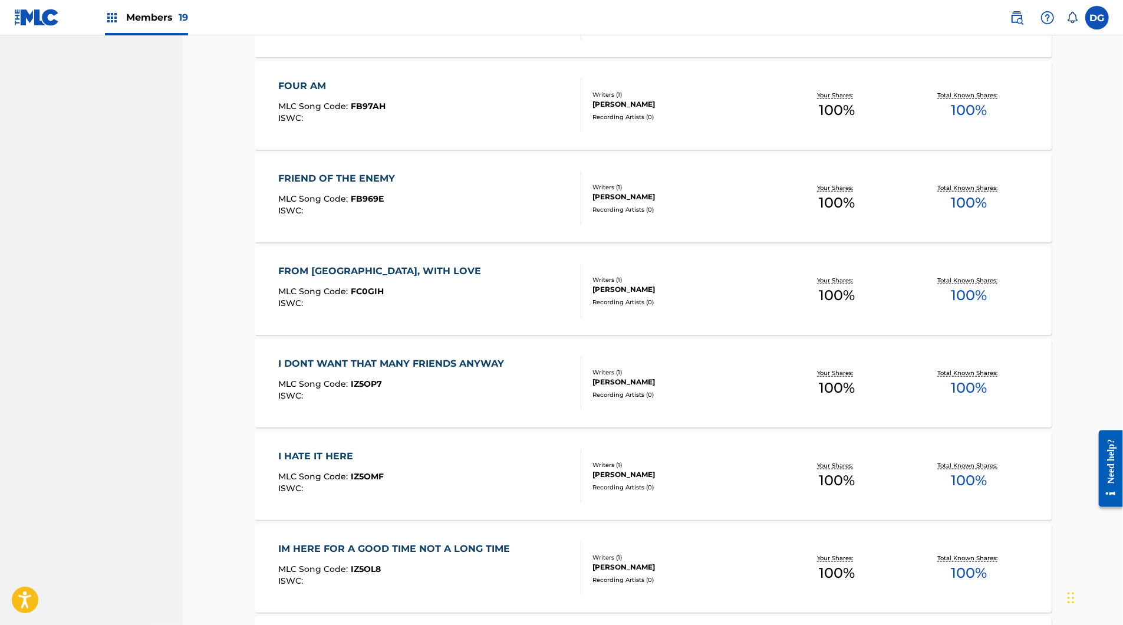
click at [412, 410] on div "I DONT WANT THAT MANY FRIENDS ANYWAY MLC Song Code : IZ5OP7 ISWC :" at bounding box center [394, 383] width 232 height 53
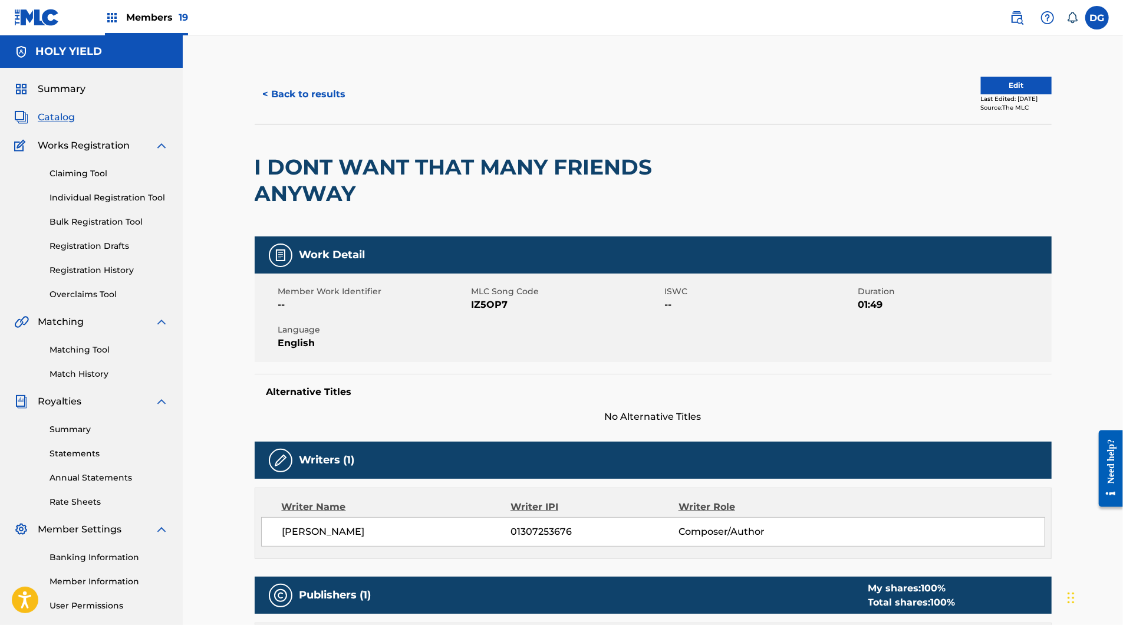
click at [524, 207] on h2 "I DONT WANT THAT MANY FRIENDS ANYWAY" at bounding box center [494, 180] width 478 height 53
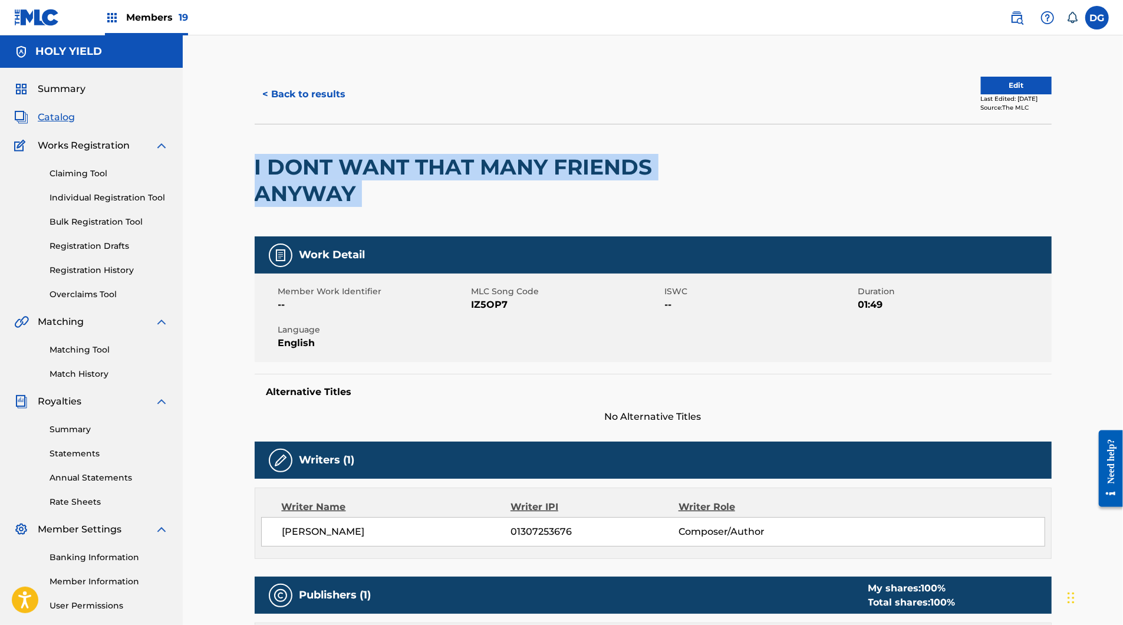
click at [524, 207] on h2 "I DONT WANT THAT MANY FRIENDS ANYWAY" at bounding box center [494, 180] width 478 height 53
copy div "I DONT WANT THAT MANY FRIENDS ANYWAY"
click at [1044, 94] on button "Edit" at bounding box center [1016, 86] width 71 height 18
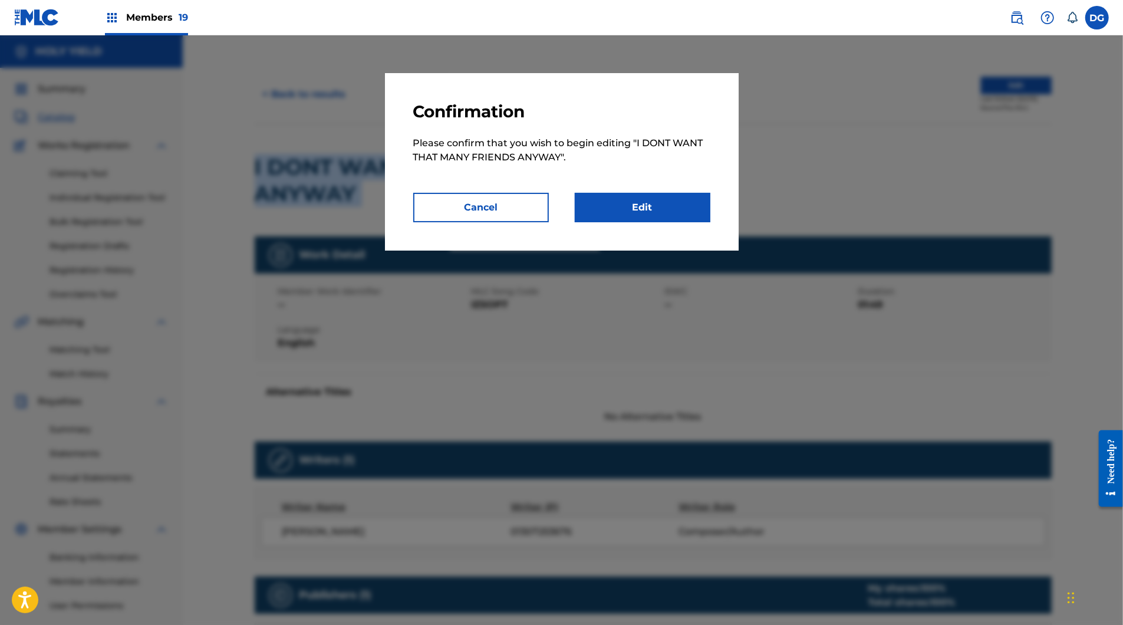
click at [689, 222] on link "Edit" at bounding box center [643, 207] width 136 height 29
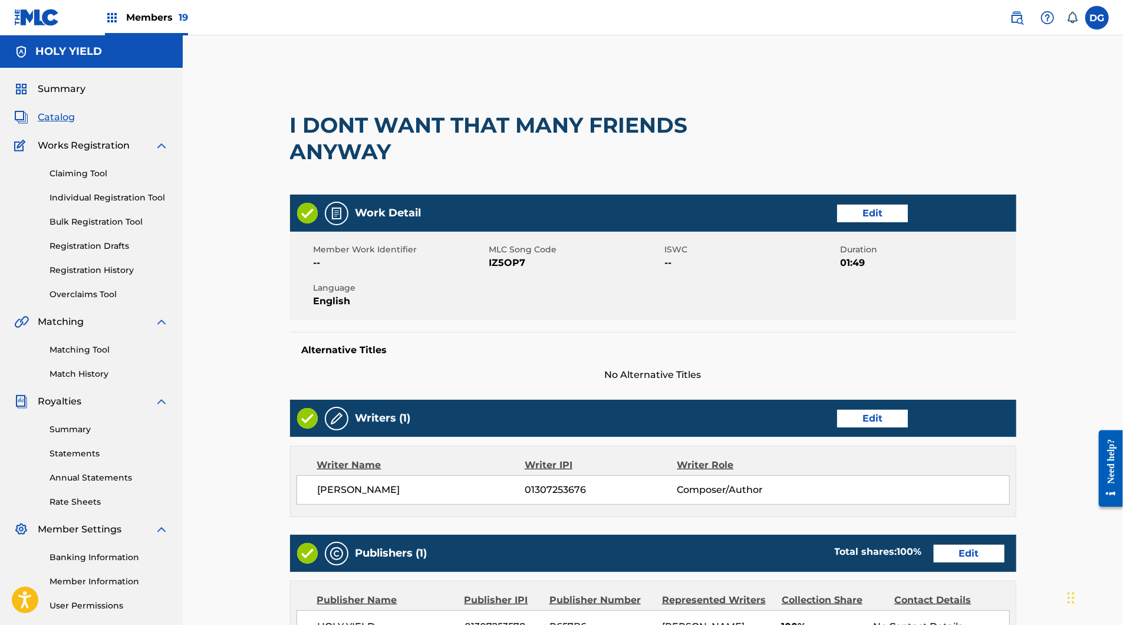
click at [897, 222] on link "Edit" at bounding box center [872, 214] width 71 height 18
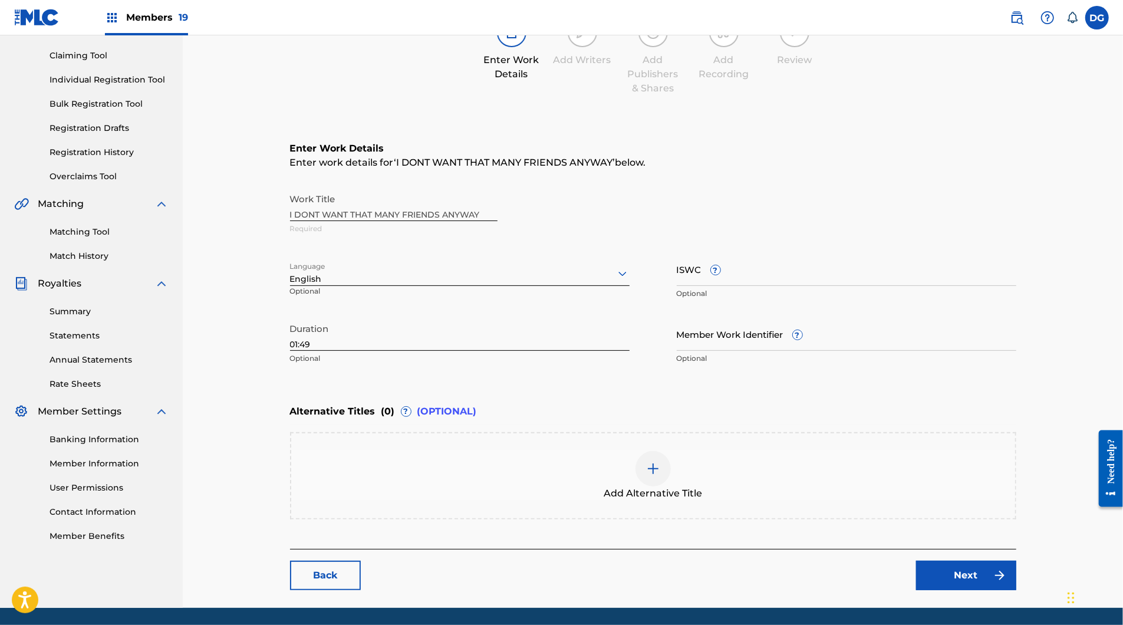
scroll to position [156, 0]
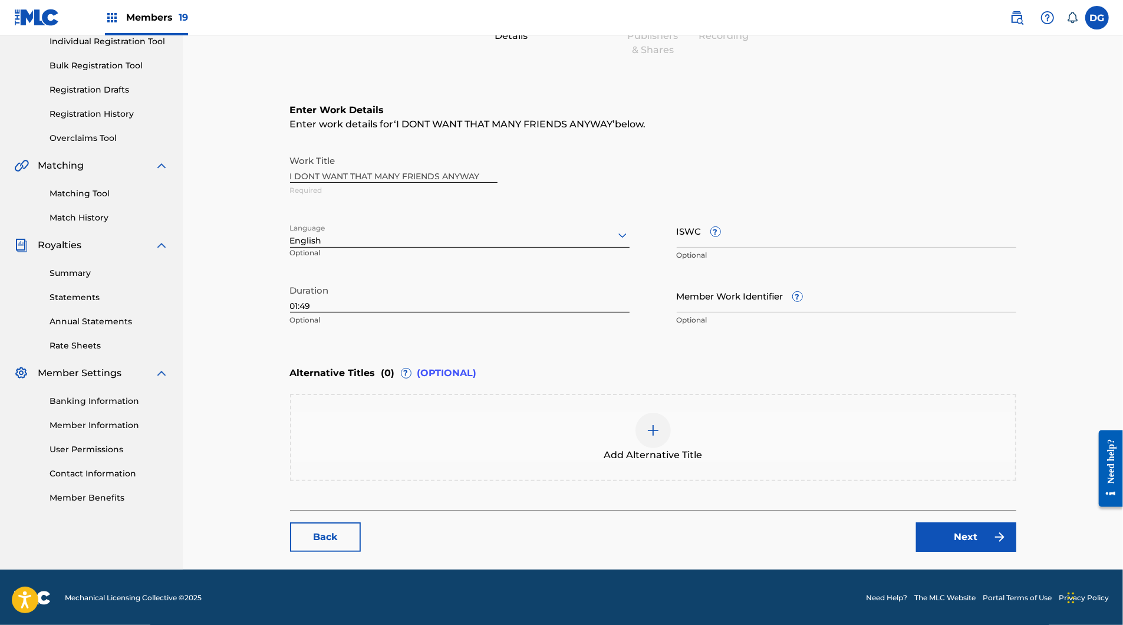
click at [618, 481] on div "Add Alternative Title" at bounding box center [653, 437] width 726 height 87
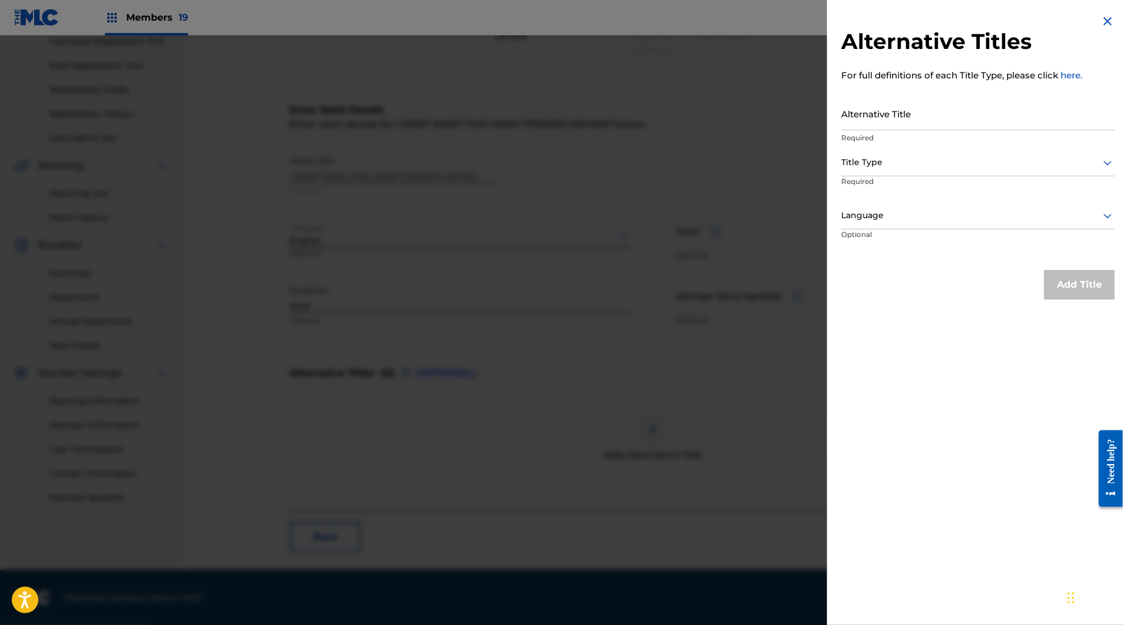
click at [590, 214] on div at bounding box center [561, 347] width 1123 height 625
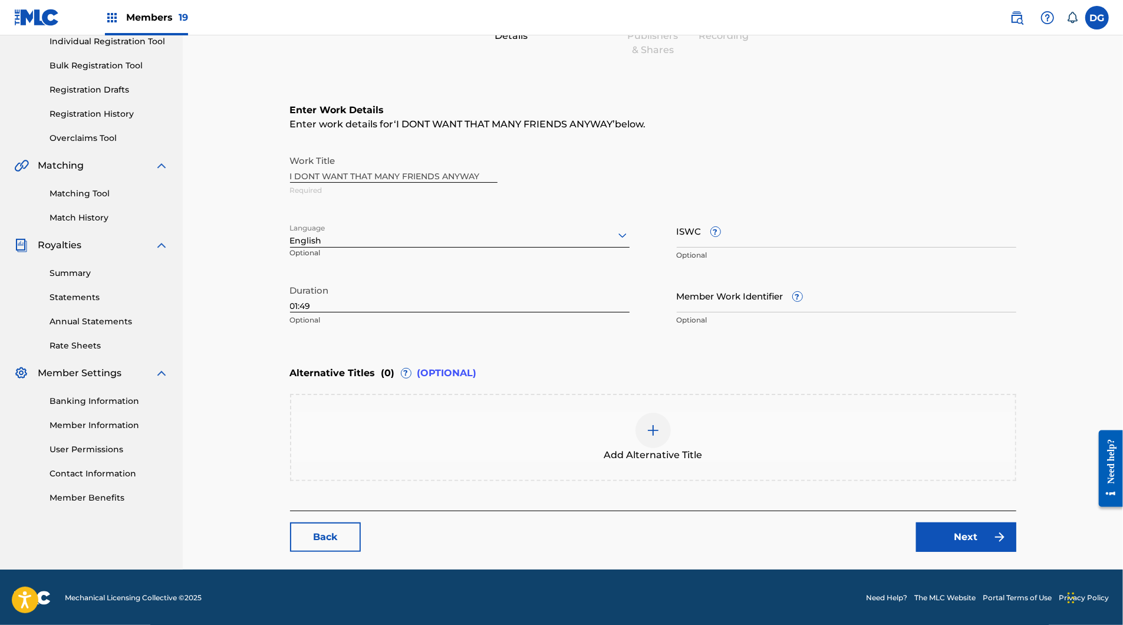
scroll to position [154, 1]
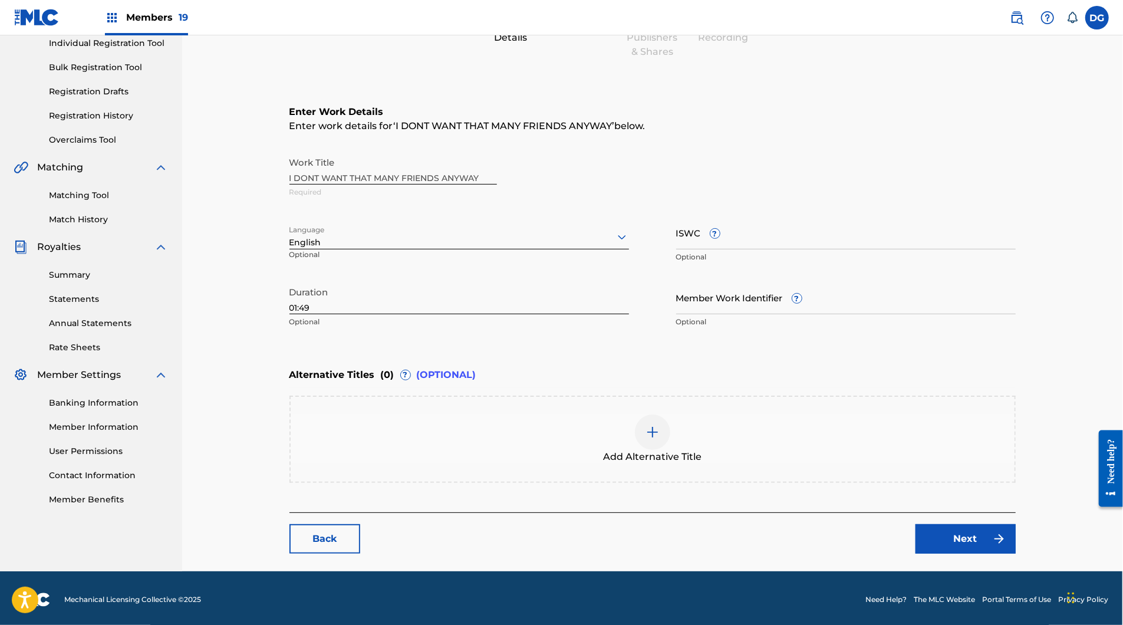
click at [506, 204] on div "Work Title I DONT WANT THAT MANY FRIENDS ANYWAY Required" at bounding box center [652, 177] width 726 height 53
click at [463, 204] on div "Work Title I DONT WANT THAT MANY FRIENDS ANYWAY Required" at bounding box center [652, 177] width 726 height 53
click at [456, 204] on div "Work Title I DONT WANT THAT MANY FRIENDS ANYWAY Required" at bounding box center [652, 177] width 726 height 53
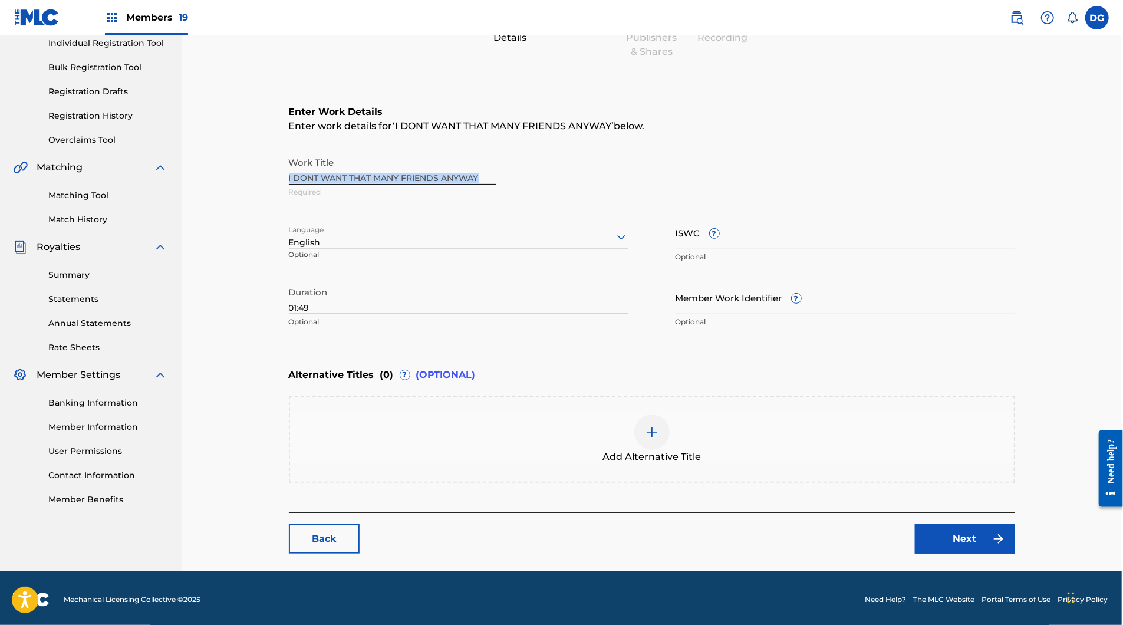
click at [456, 204] on div "Work Title I DONT WANT THAT MANY FRIENDS ANYWAY Required" at bounding box center [652, 177] width 726 height 53
click at [549, 388] on div "Alternative Titles ( 0 ) ? (OPTIONAL)" at bounding box center [652, 375] width 726 height 26
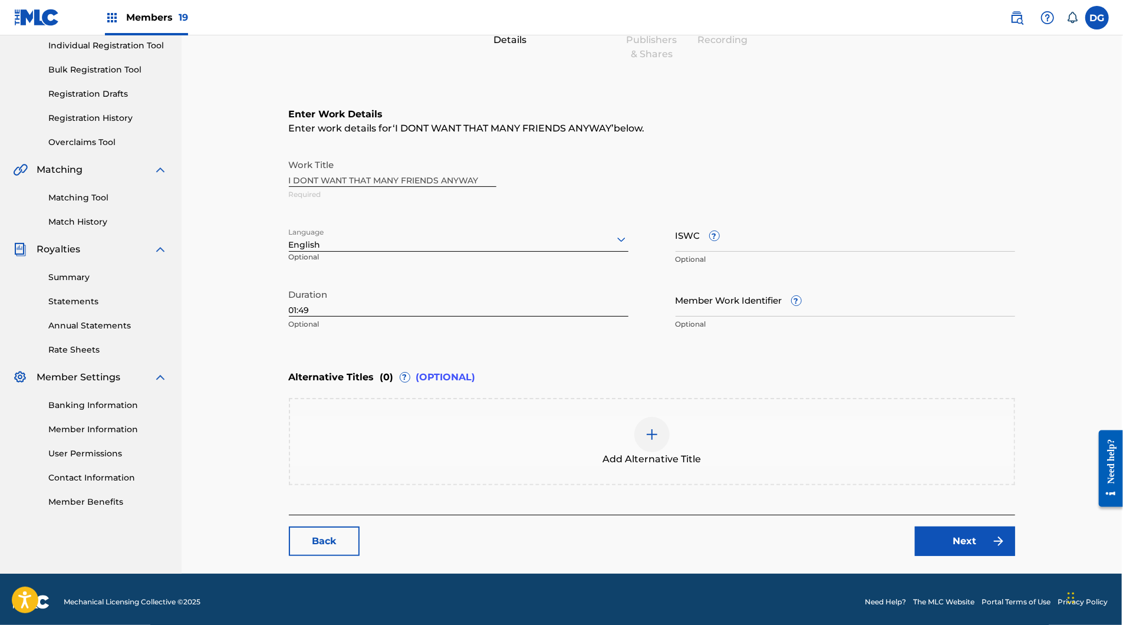
click at [577, 466] on div "Add Alternative Title" at bounding box center [652, 442] width 724 height 50
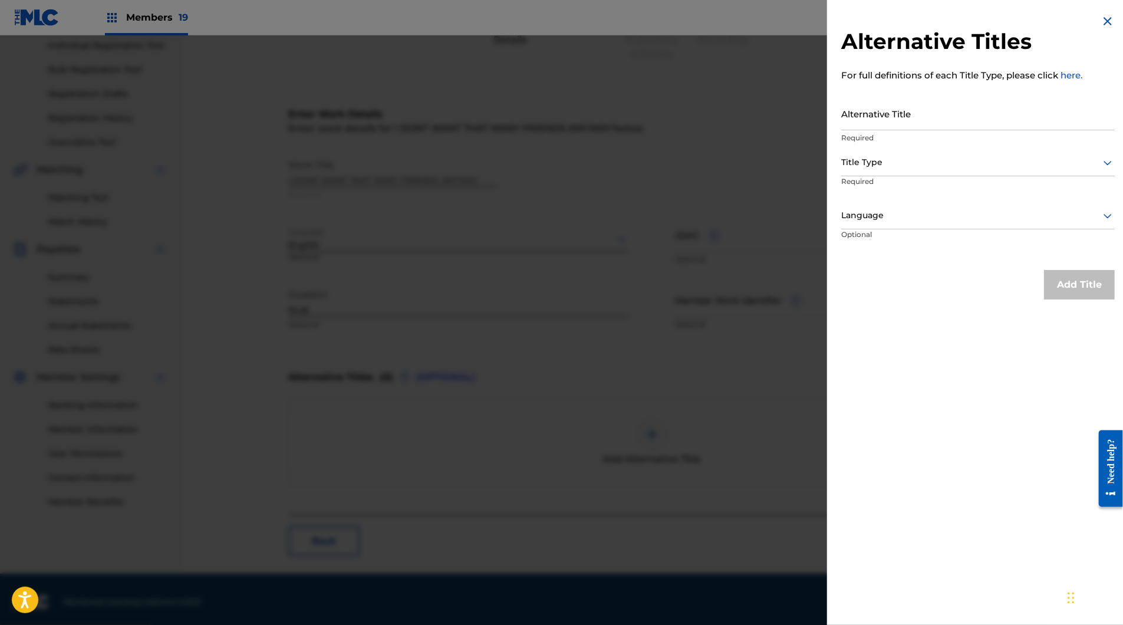
click at [850, 130] on input "Alternative Title" at bounding box center [978, 114] width 274 height 34
type input "I DONT WANT THAT MANY FRIENDS IN THE FIRST PLACE"
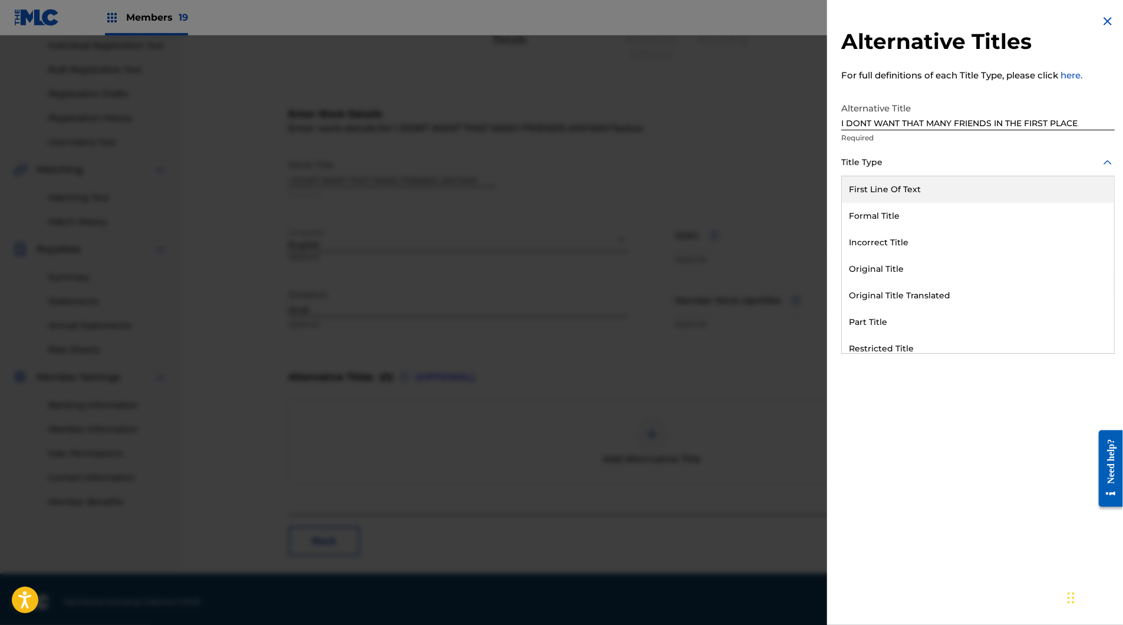
click at [914, 170] on div at bounding box center [978, 162] width 274 height 15
click at [916, 229] on div "Formal Title" at bounding box center [978, 216] width 272 height 27
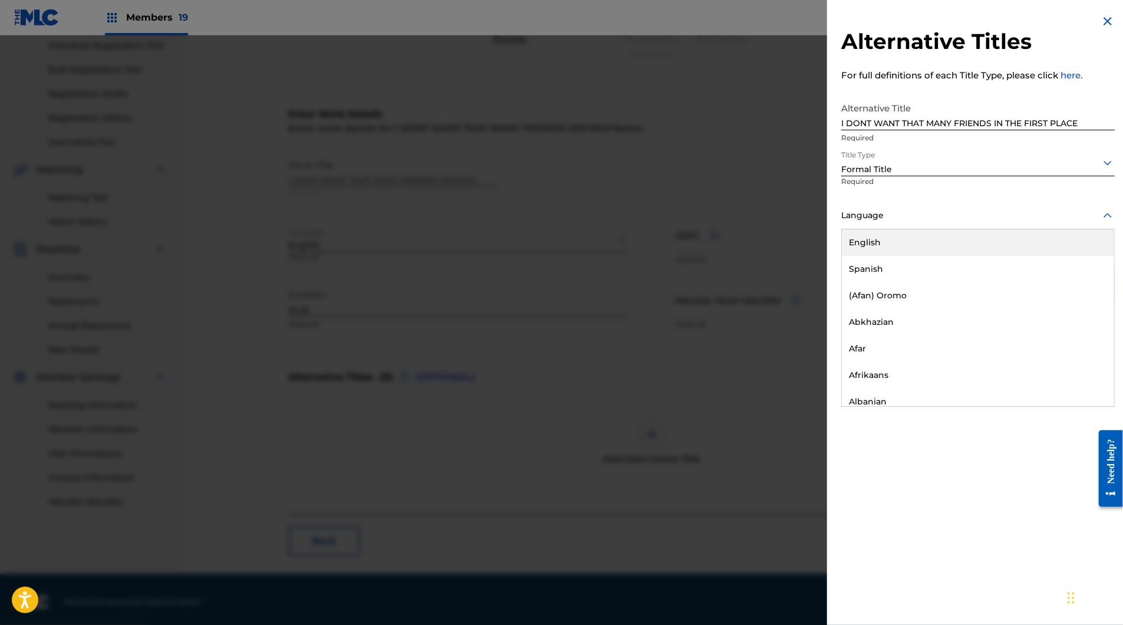
click at [1003, 223] on div at bounding box center [978, 215] width 274 height 15
click at [991, 256] on div "English" at bounding box center [978, 242] width 272 height 27
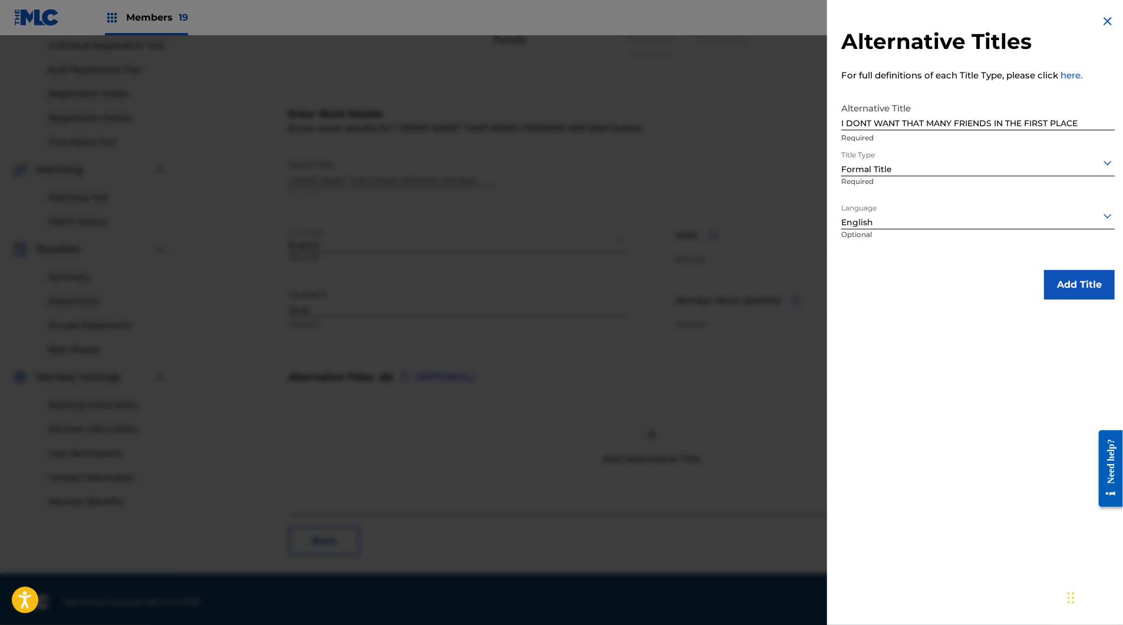
click at [1055, 300] on button "Add Title" at bounding box center [1079, 284] width 71 height 29
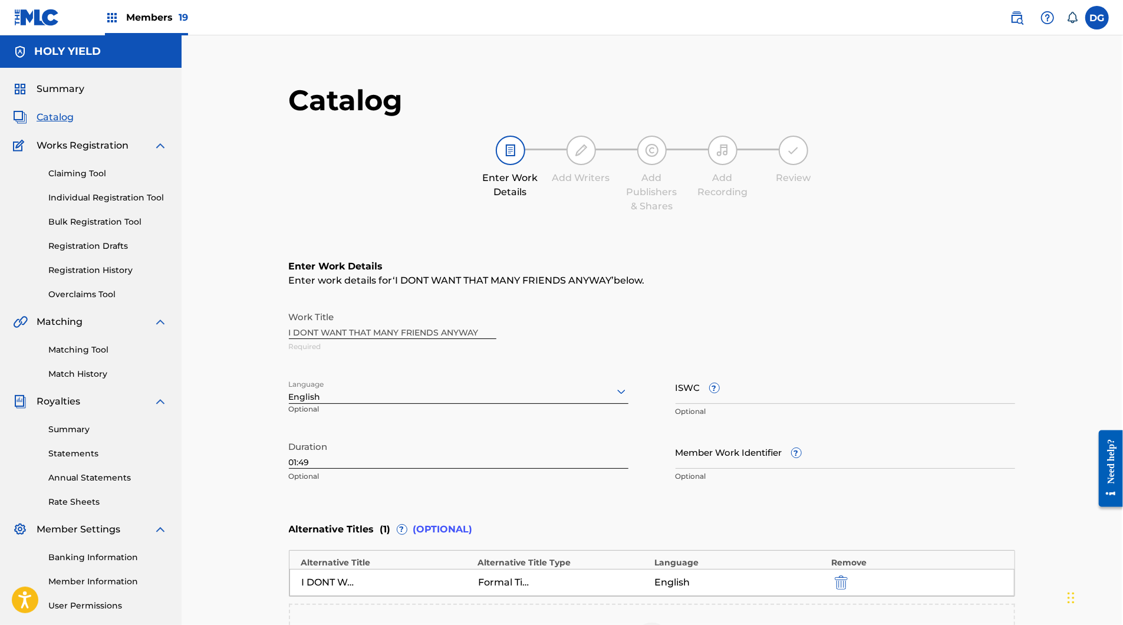
scroll to position [0, 1]
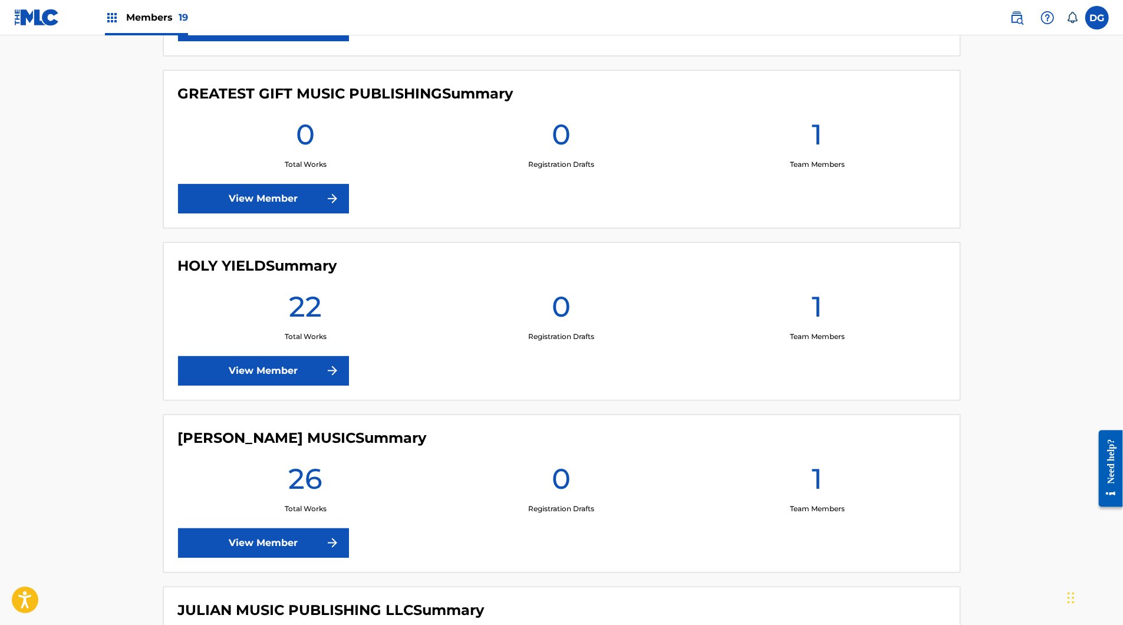
scroll to position [1000, 0]
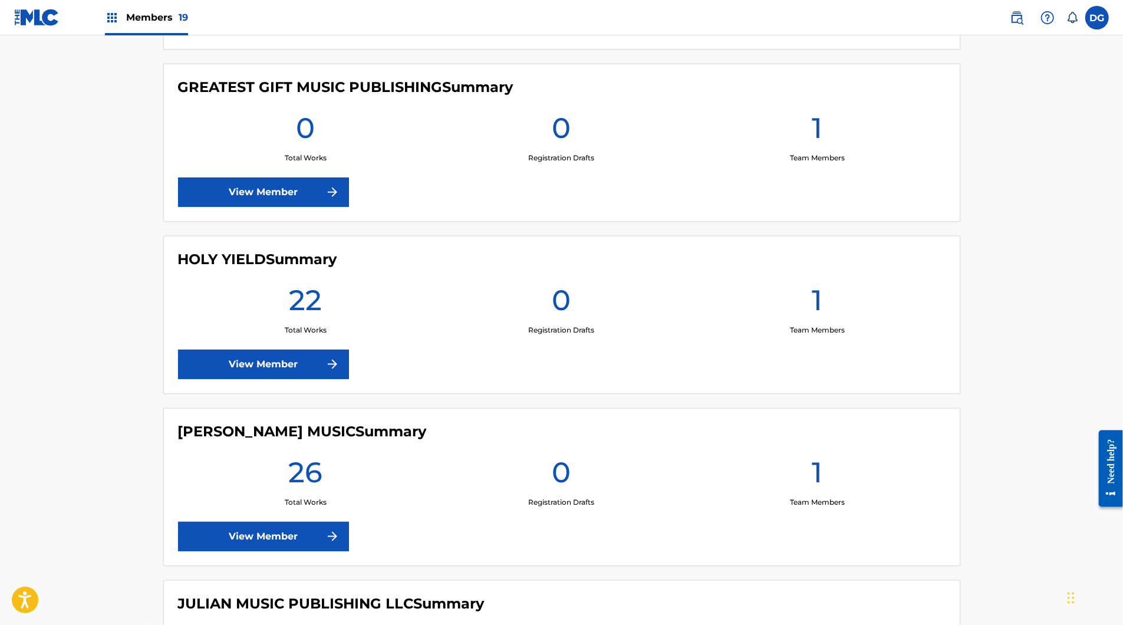
click at [279, 379] on link "View Member" at bounding box center [263, 364] width 171 height 29
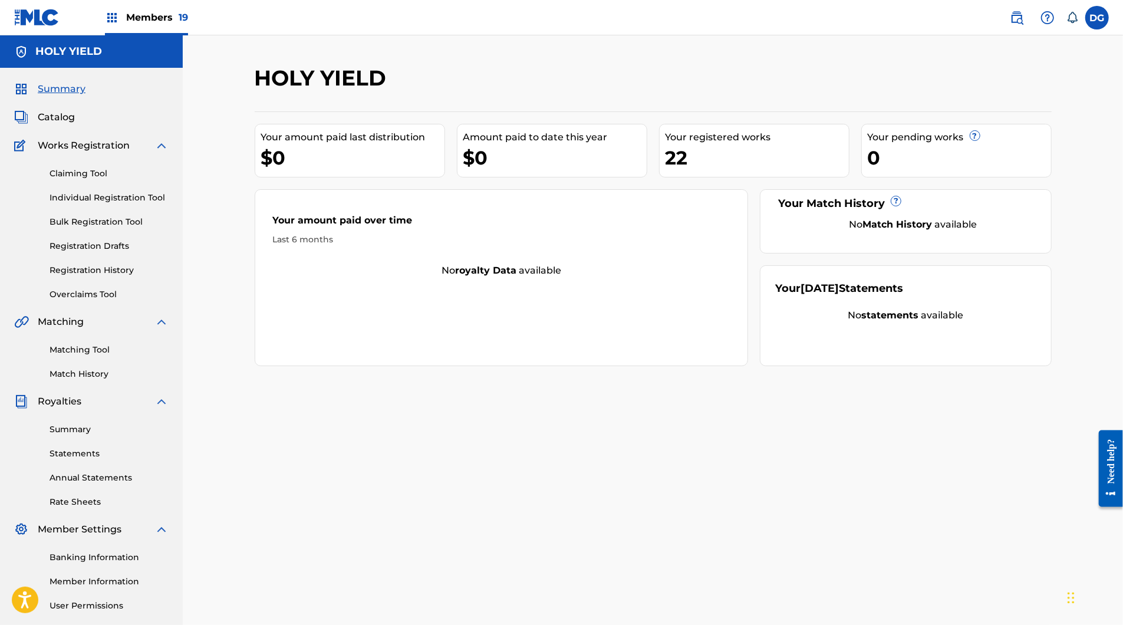
click at [80, 380] on div "Matching Tool Match History" at bounding box center [91, 354] width 154 height 51
click at [74, 356] on link "Matching Tool" at bounding box center [109, 350] width 119 height 12
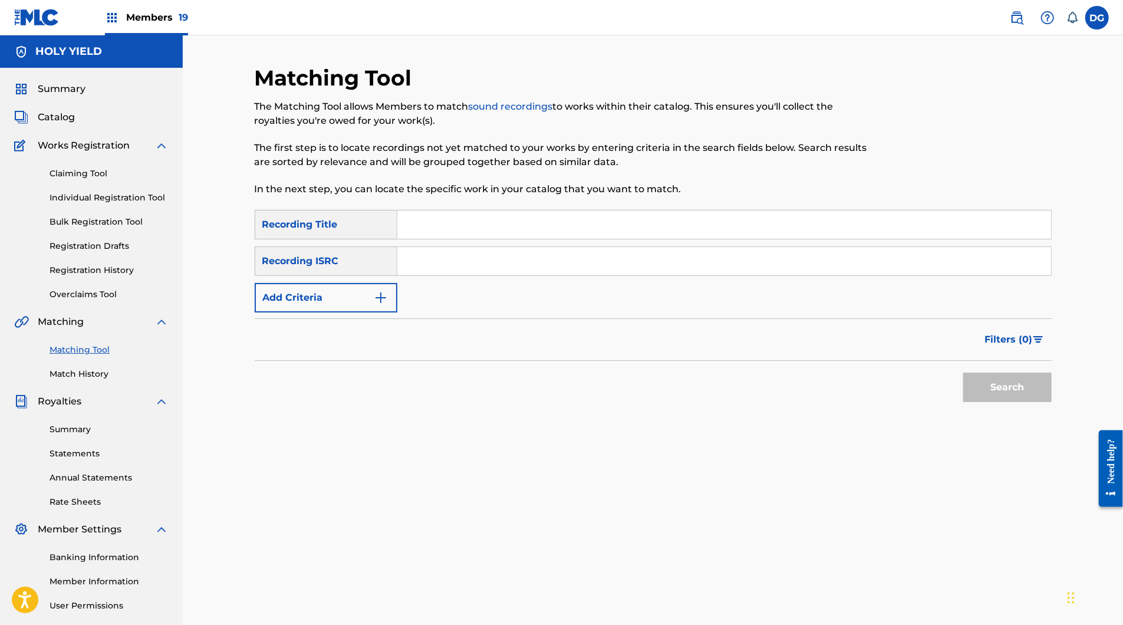
click at [456, 239] on input "Search Form" at bounding box center [724, 224] width 654 height 28
type input "q"
click at [451, 239] on input "and most\y" at bounding box center [724, 224] width 654 height 28
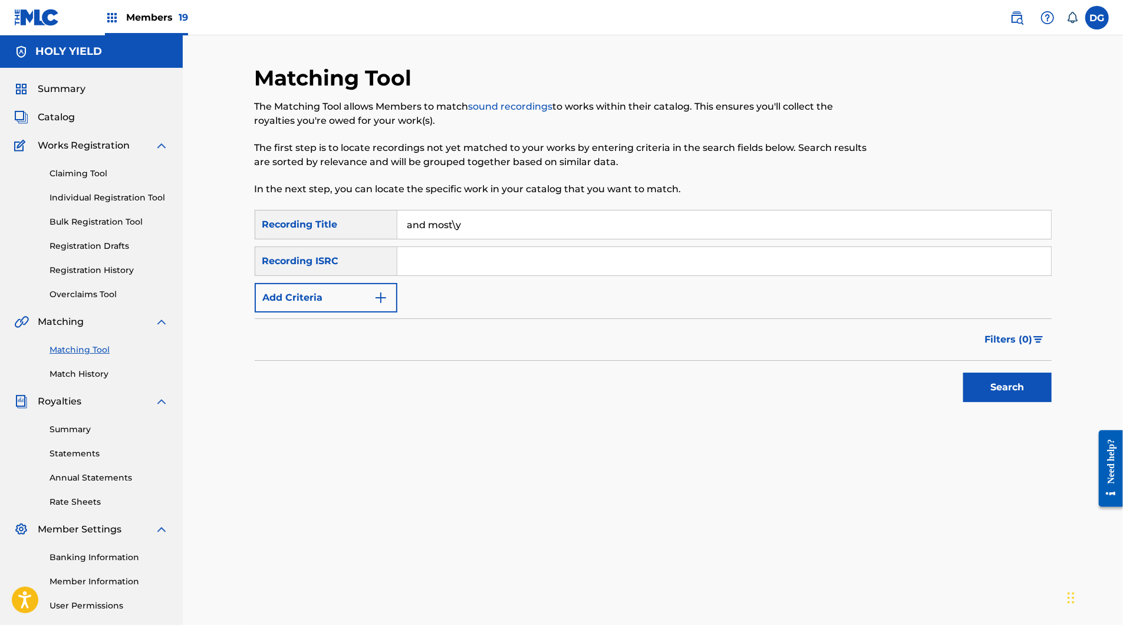
paste input "AND MOST IMPORTANTLY, HAVE FUN"
click at [1052, 402] on button "Search" at bounding box center [1007, 387] width 88 height 29
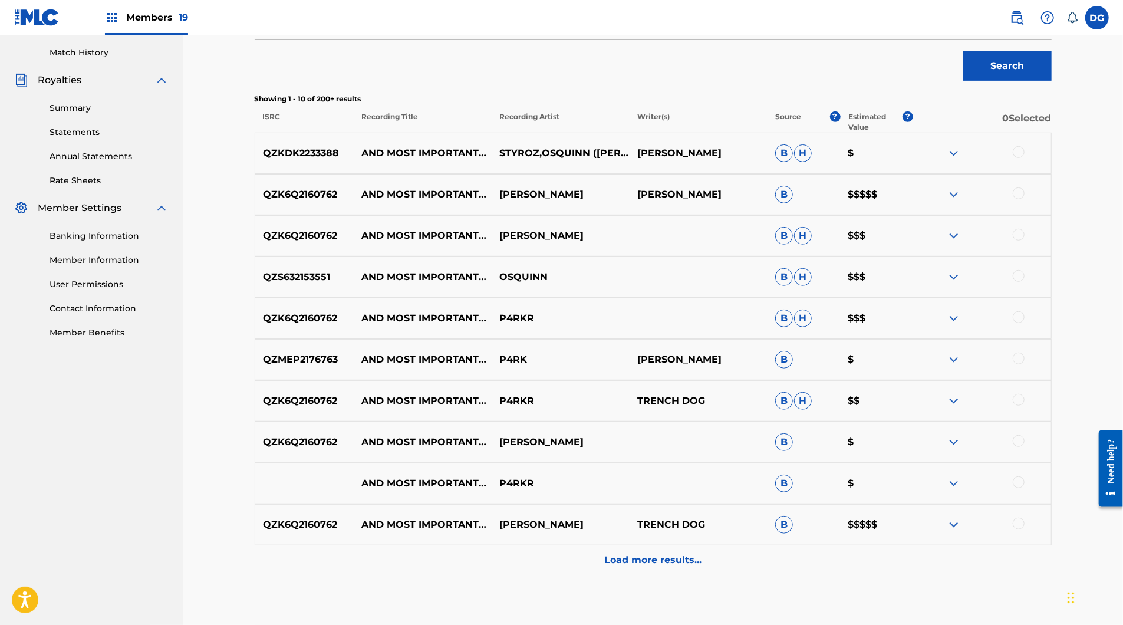
scroll to position [323, 0]
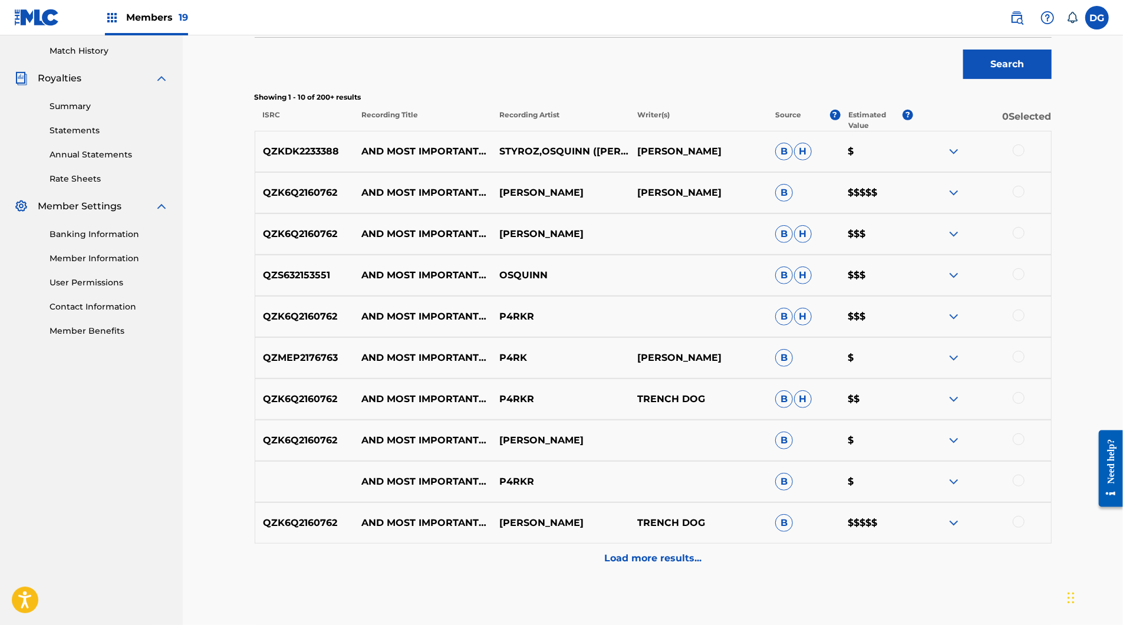
click at [1025, 156] on div at bounding box center [1019, 150] width 12 height 12
click at [1025, 198] on div at bounding box center [1019, 192] width 12 height 12
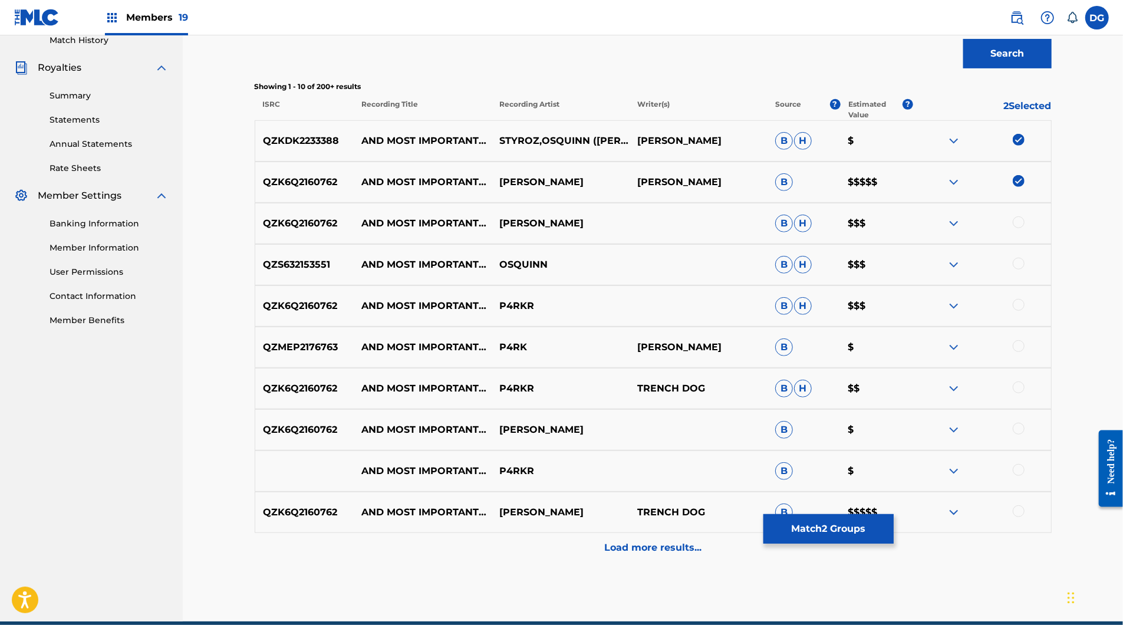
scroll to position [340, 0]
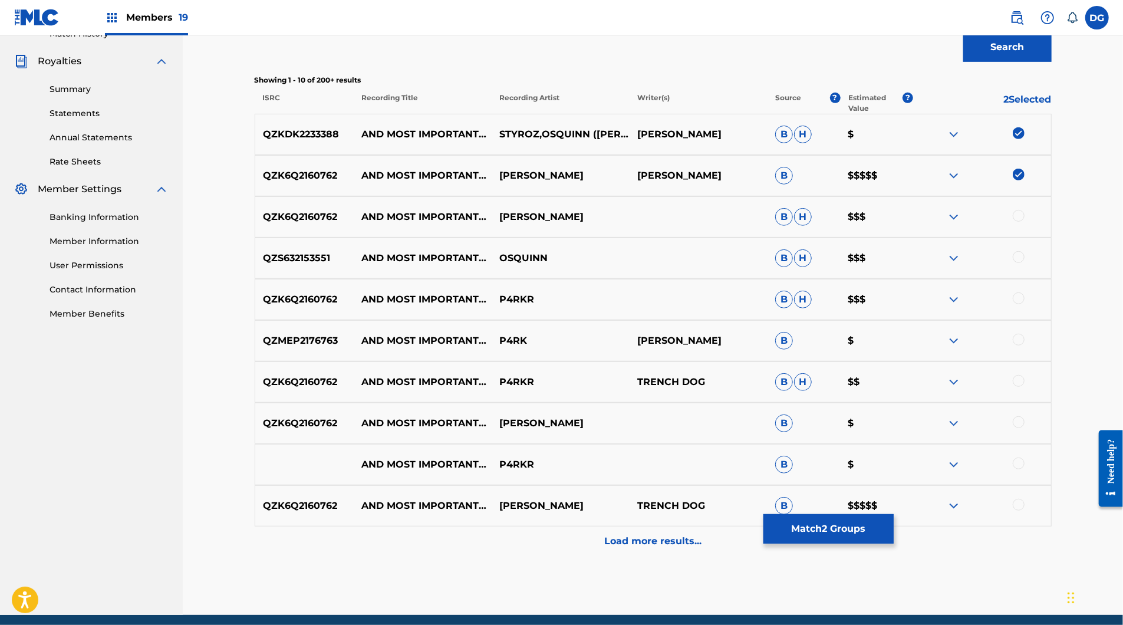
click at [1025, 222] on div at bounding box center [1019, 216] width 12 height 12
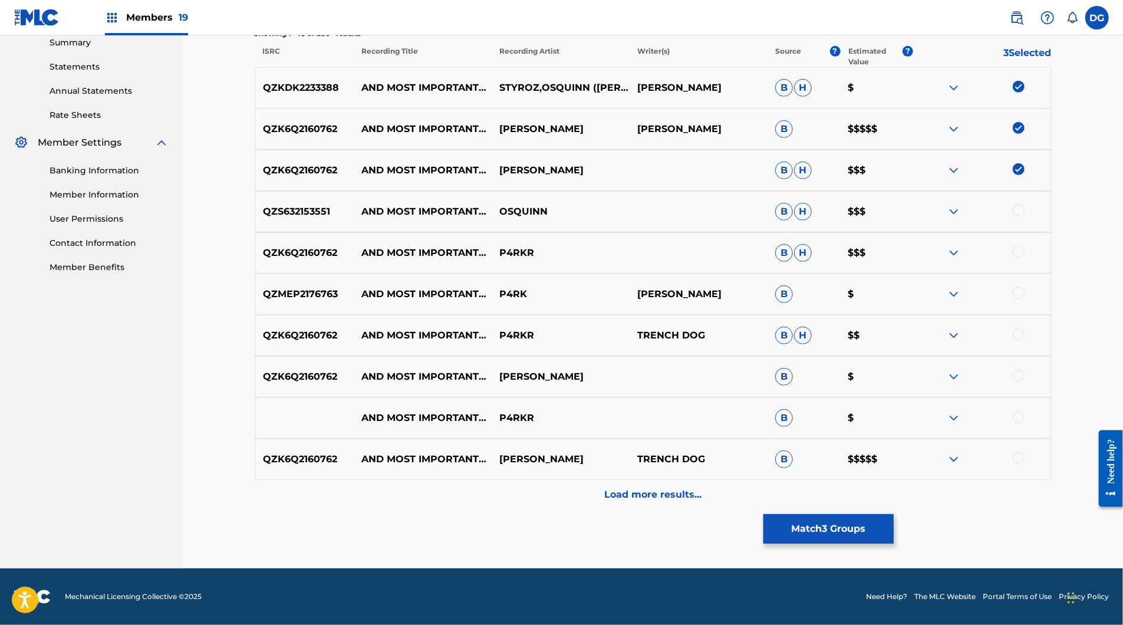
scroll to position [433, 0]
click at [1052, 232] on div "QZS632153551 AND MOST IMPORTANTLY, HAVE FUN OSQUINN B H $$$" at bounding box center [653, 211] width 797 height 41
click at [1025, 216] on div at bounding box center [1019, 211] width 12 height 12
click at [1025, 258] on div at bounding box center [1019, 252] width 12 height 12
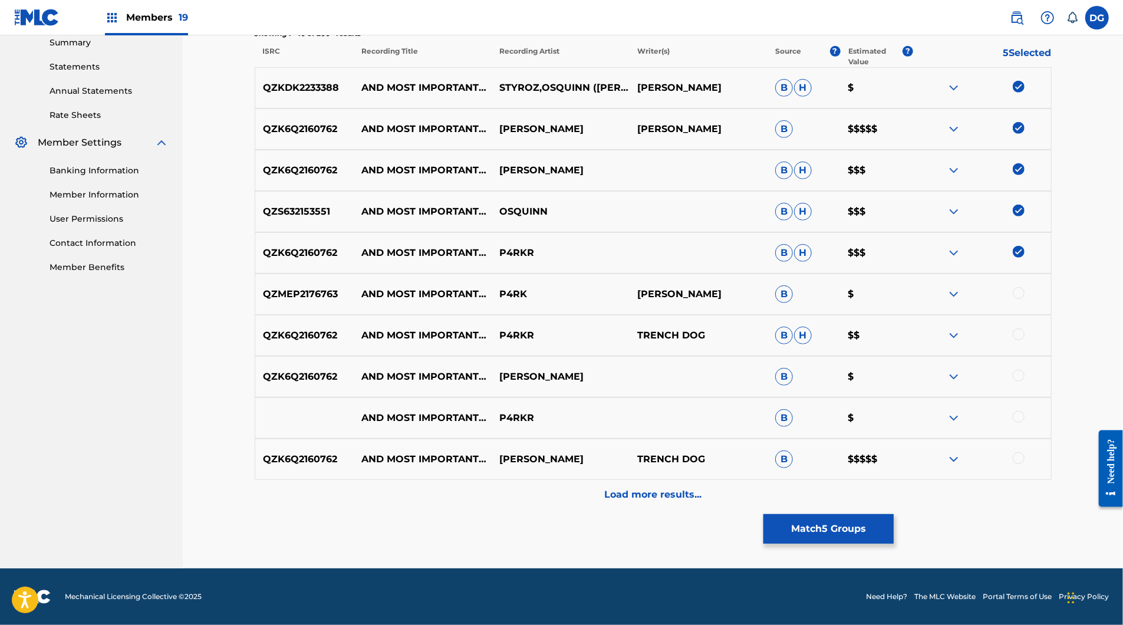
click at [1025, 299] on div at bounding box center [1019, 293] width 12 height 12
click at [1025, 340] on div at bounding box center [1019, 334] width 12 height 12
click at [1025, 370] on div at bounding box center [1019, 376] width 12 height 12
click at [1025, 423] on div at bounding box center [1019, 417] width 12 height 12
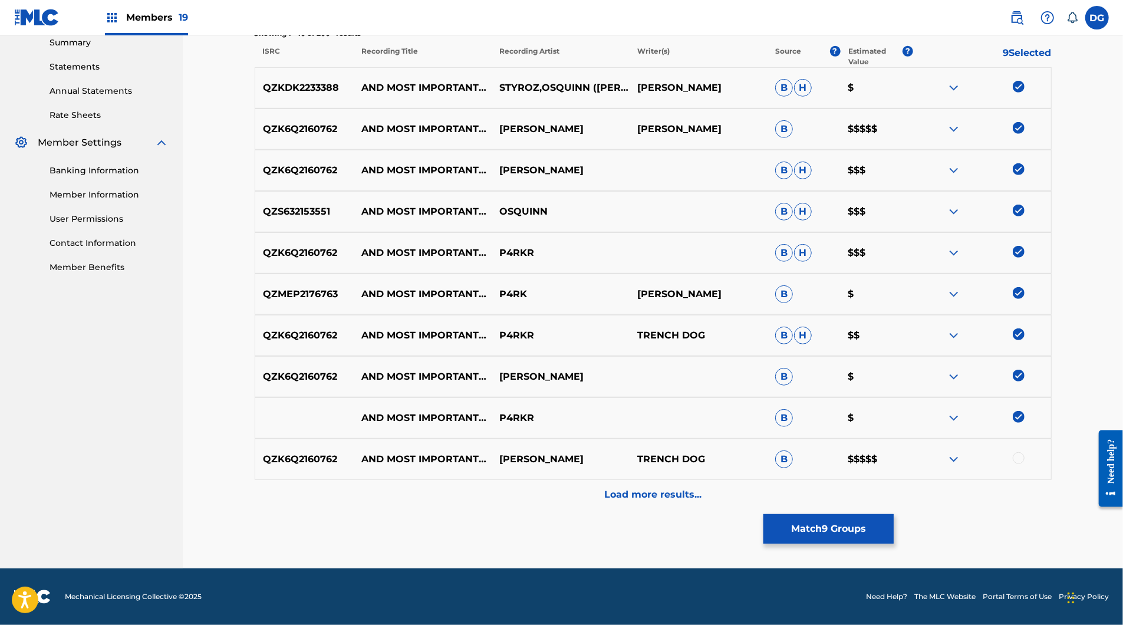
click at [1025, 464] on div at bounding box center [1019, 458] width 12 height 12
click at [787, 509] on div "Load more results..." at bounding box center [653, 494] width 797 height 29
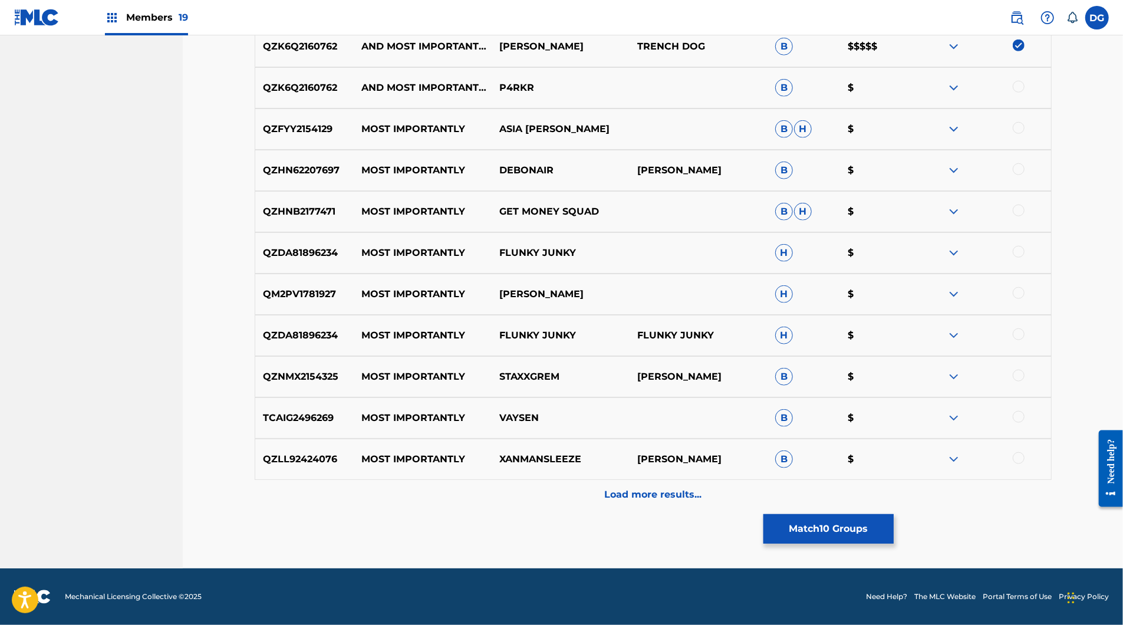
scroll to position [868, 0]
click at [1025, 93] on div at bounding box center [1019, 87] width 12 height 12
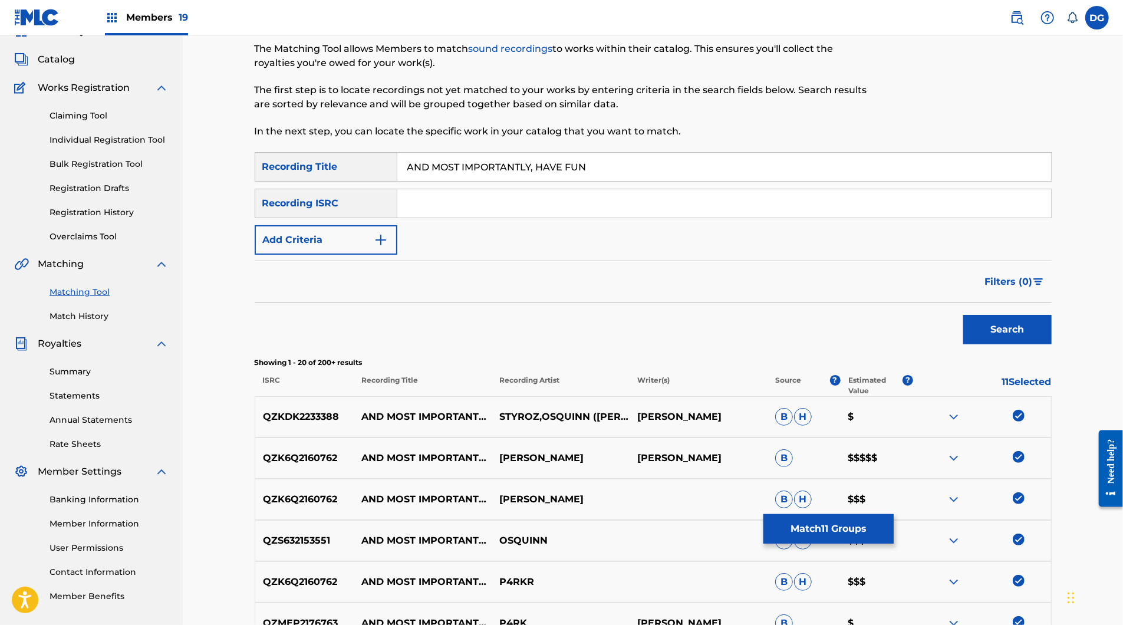
scroll to position [7, 0]
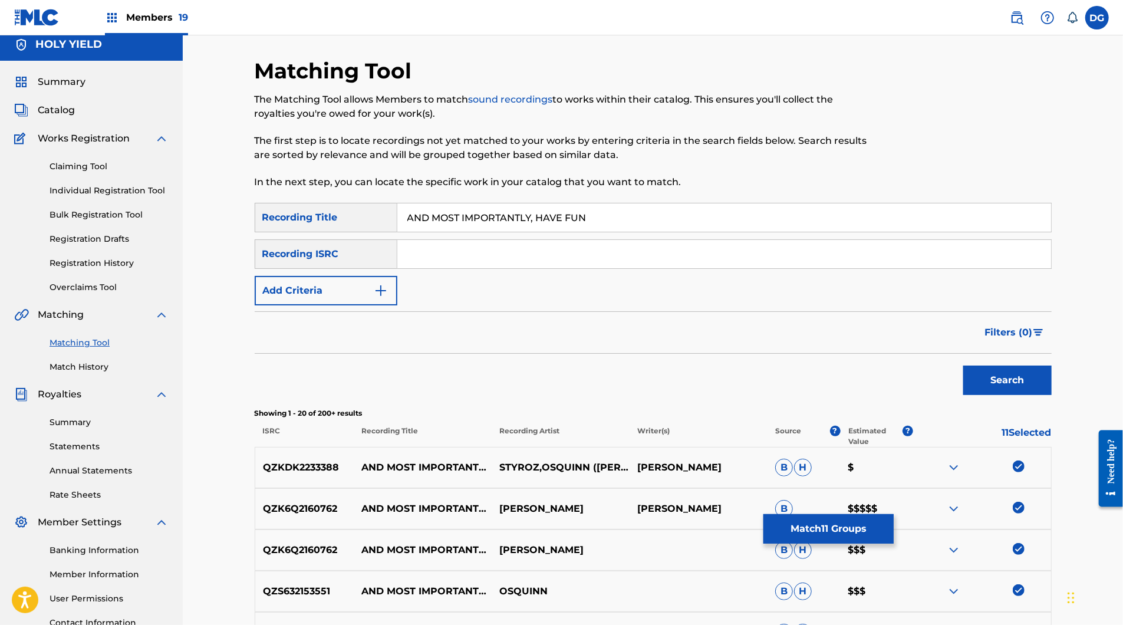
click at [552, 232] on input "AND MOST IMPORTANTLY, HAVE FUN" at bounding box center [724, 217] width 654 height 28
type input "AND MOST IMPORTANTLY HAVE FUN"
click at [1052, 395] on button "Search" at bounding box center [1007, 380] width 88 height 29
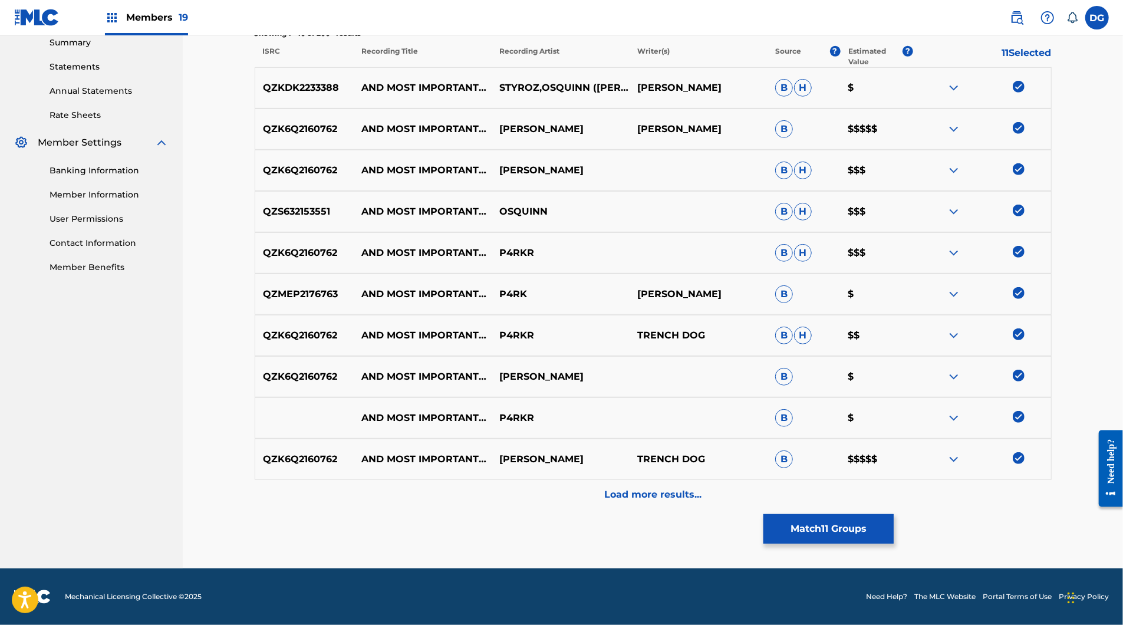
scroll to position [468, 0]
click at [670, 509] on div "Load more results..." at bounding box center [653, 494] width 797 height 29
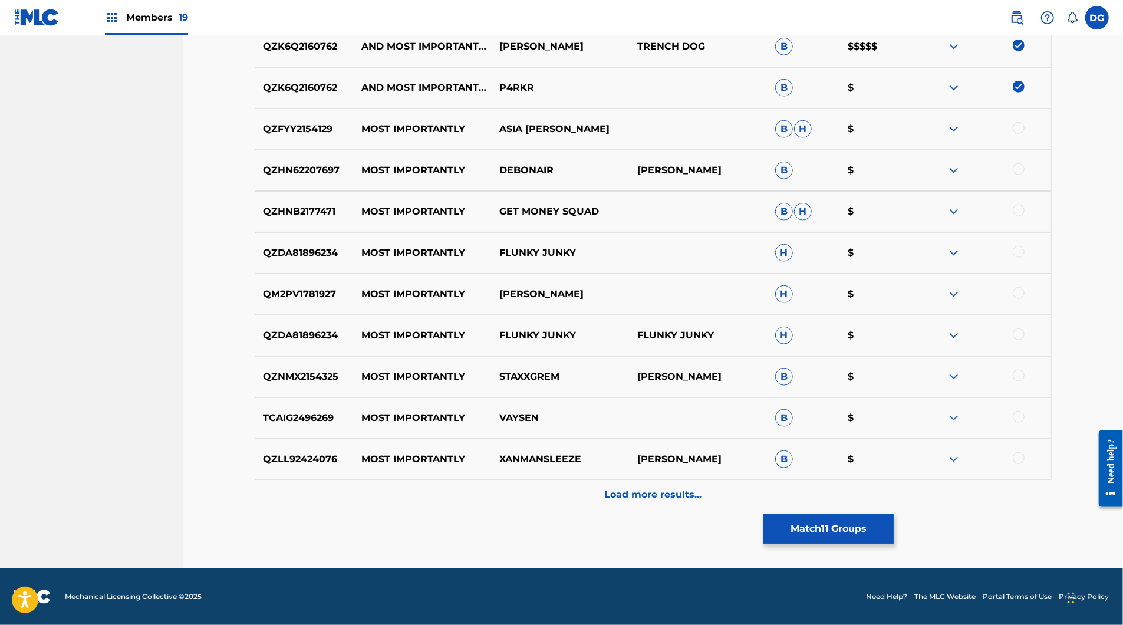
scroll to position [946, 0]
click at [894, 514] on button "Match 11 Groups" at bounding box center [829, 528] width 130 height 29
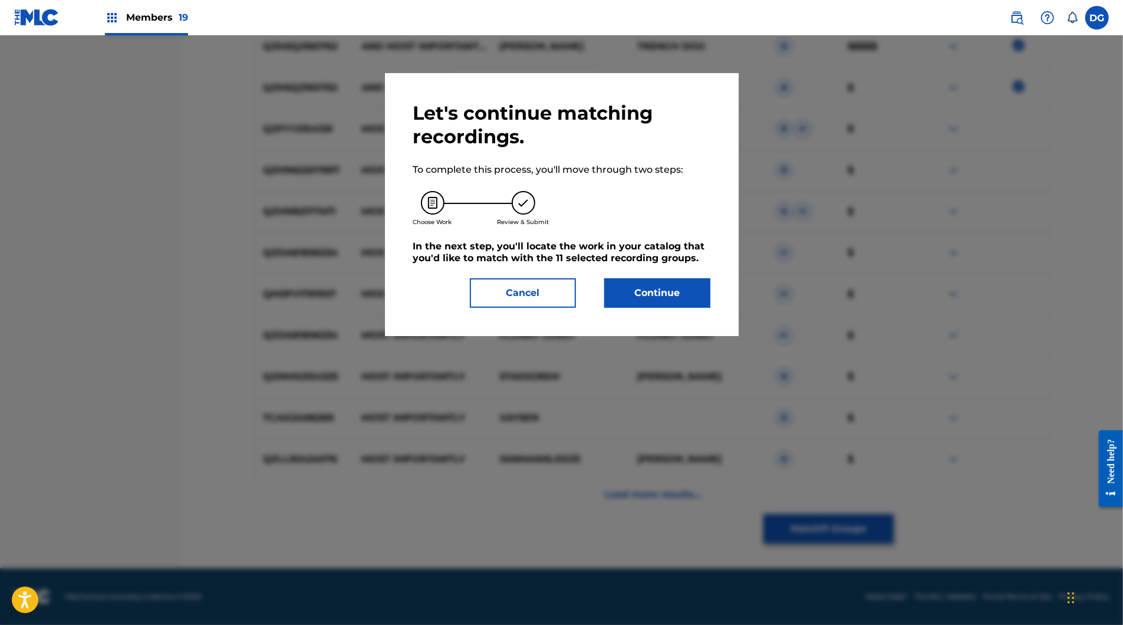
click at [710, 308] on button "Continue" at bounding box center [657, 292] width 106 height 29
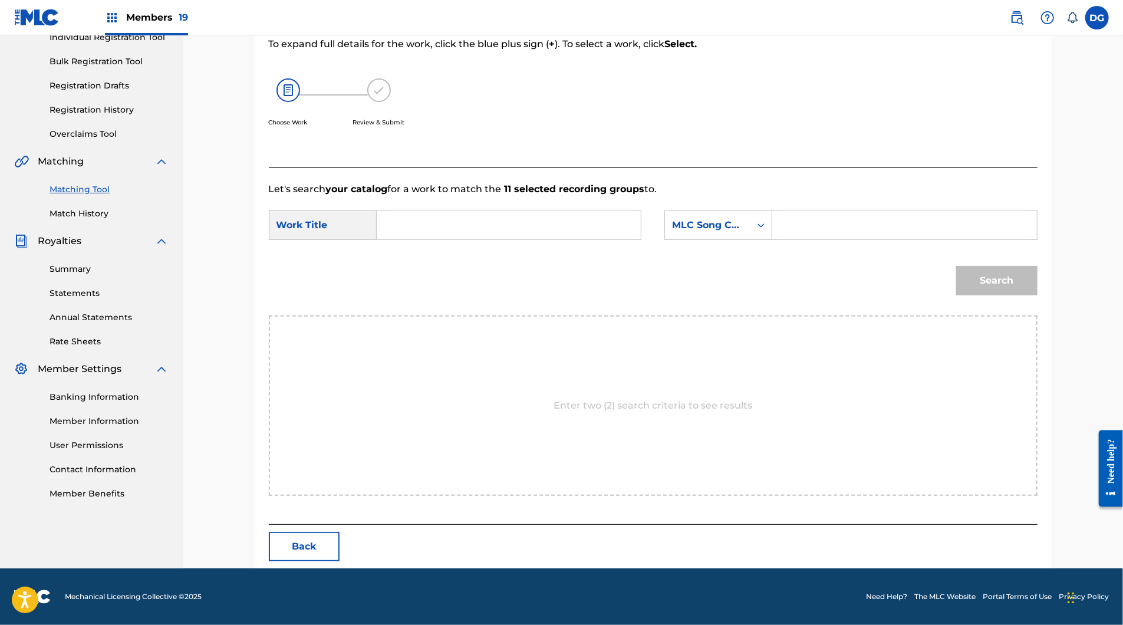
click at [608, 239] on input "Search Form" at bounding box center [509, 225] width 244 height 28
paste input "AND MOST IMPORTANTLY, HAVE FUN"
type input "AND MOST IMPORTANTLY, HAVE FUN"
click at [767, 229] on icon "Search Form" at bounding box center [761, 225] width 12 height 12
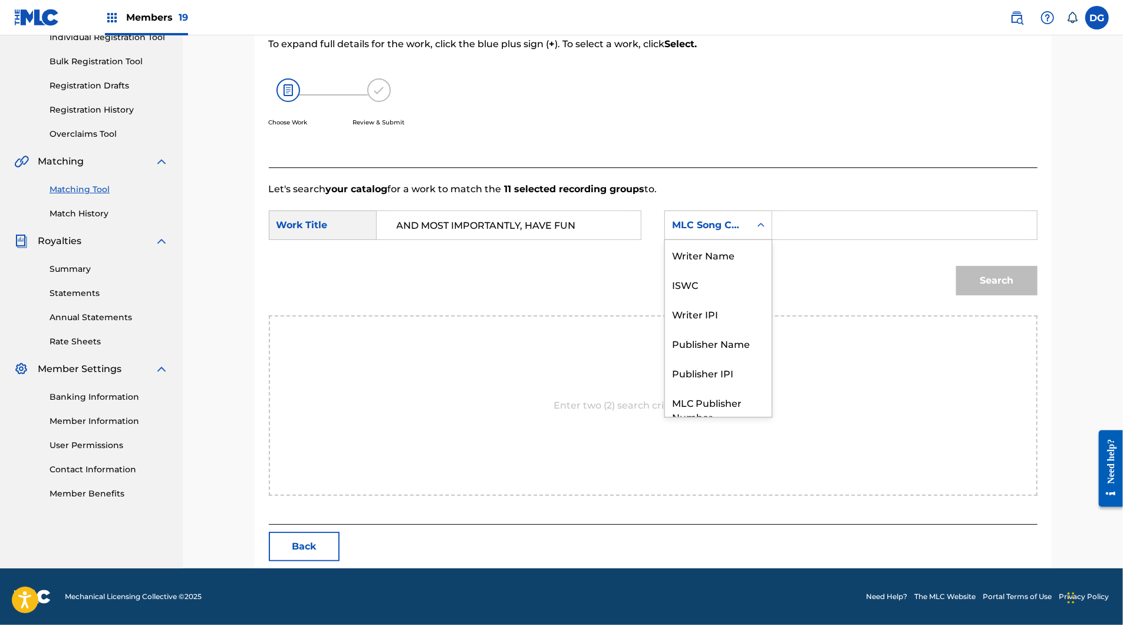
scroll to position [65, 0]
drag, startPoint x: 778, startPoint y: 291, endPoint x: 763, endPoint y: 298, distance: 16.9
click at [763, 298] on div "Publisher Name" at bounding box center [718, 299] width 107 height 29
click at [838, 239] on input "Search Form" at bounding box center [904, 225] width 244 height 28
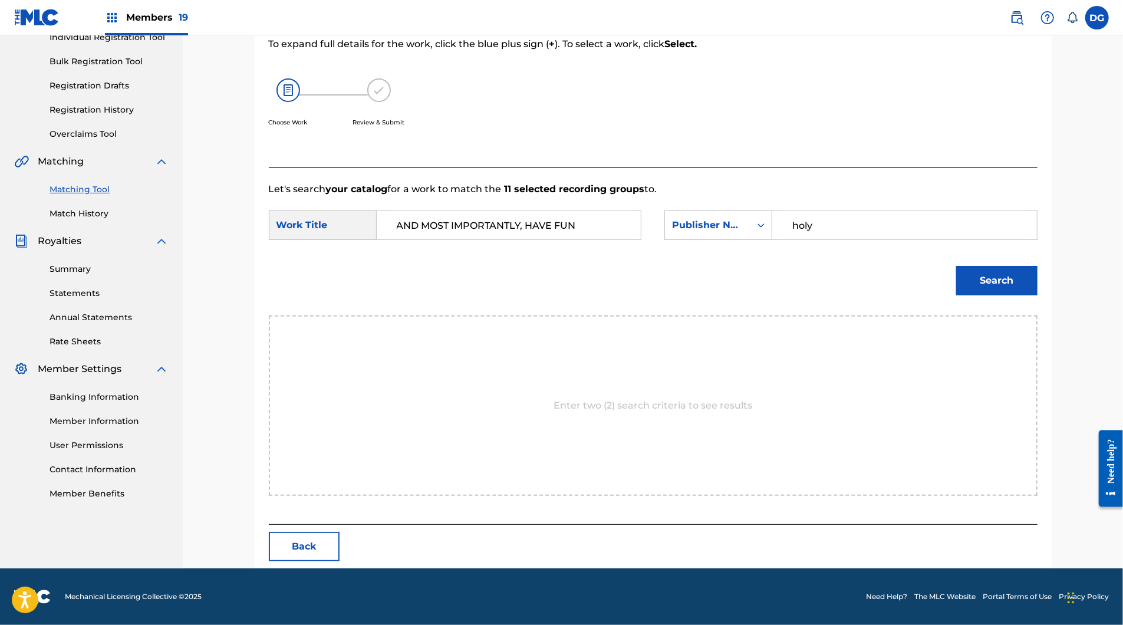
type input "holy"
click at [1038, 294] on button "Search" at bounding box center [996, 280] width 81 height 29
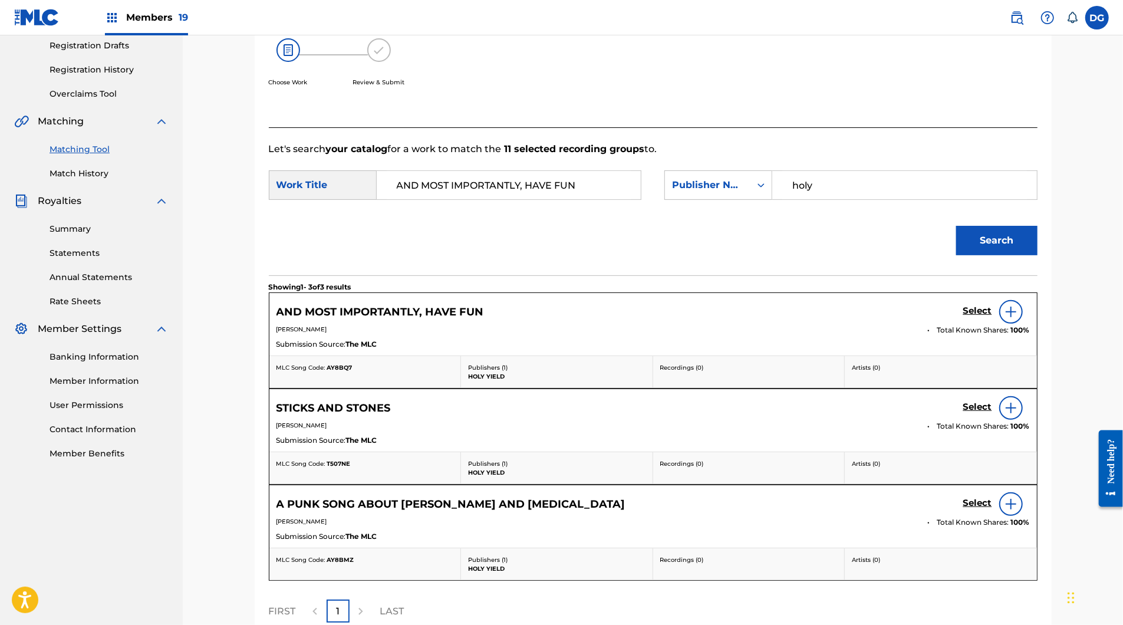
click at [992, 317] on h5 "Select" at bounding box center [977, 310] width 29 height 11
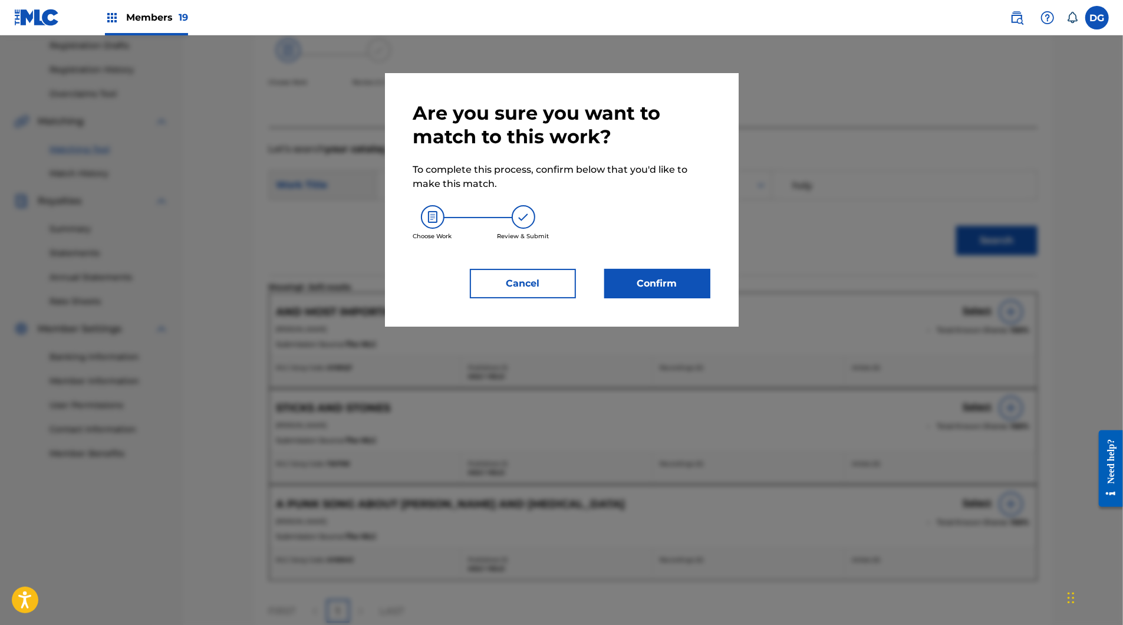
click at [701, 298] on button "Confirm" at bounding box center [657, 283] width 106 height 29
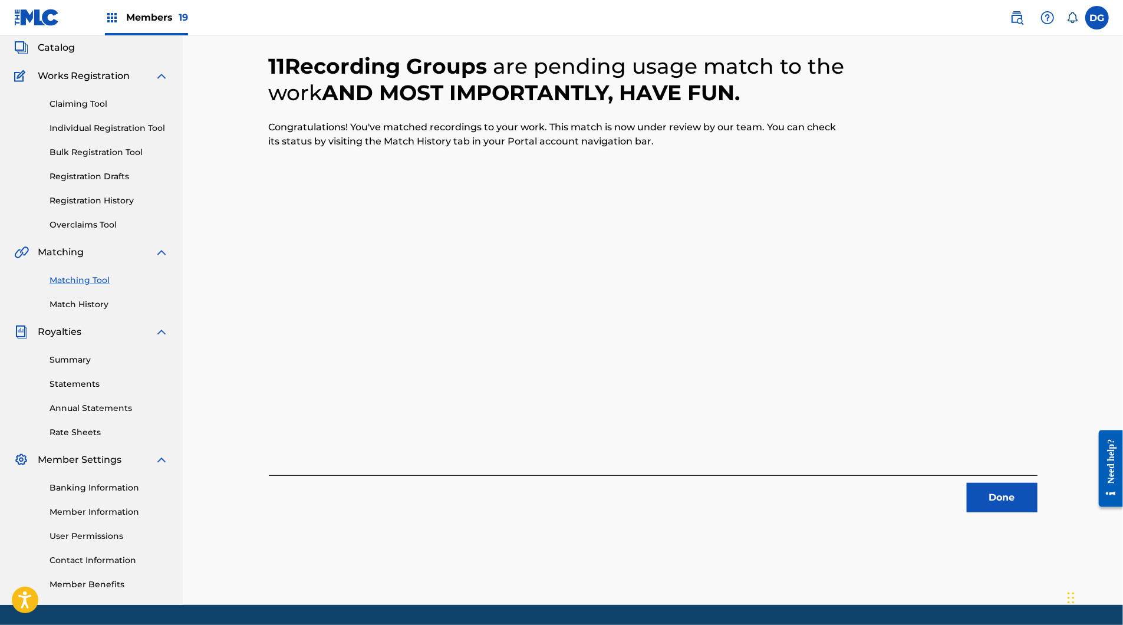
scroll to position [55, 0]
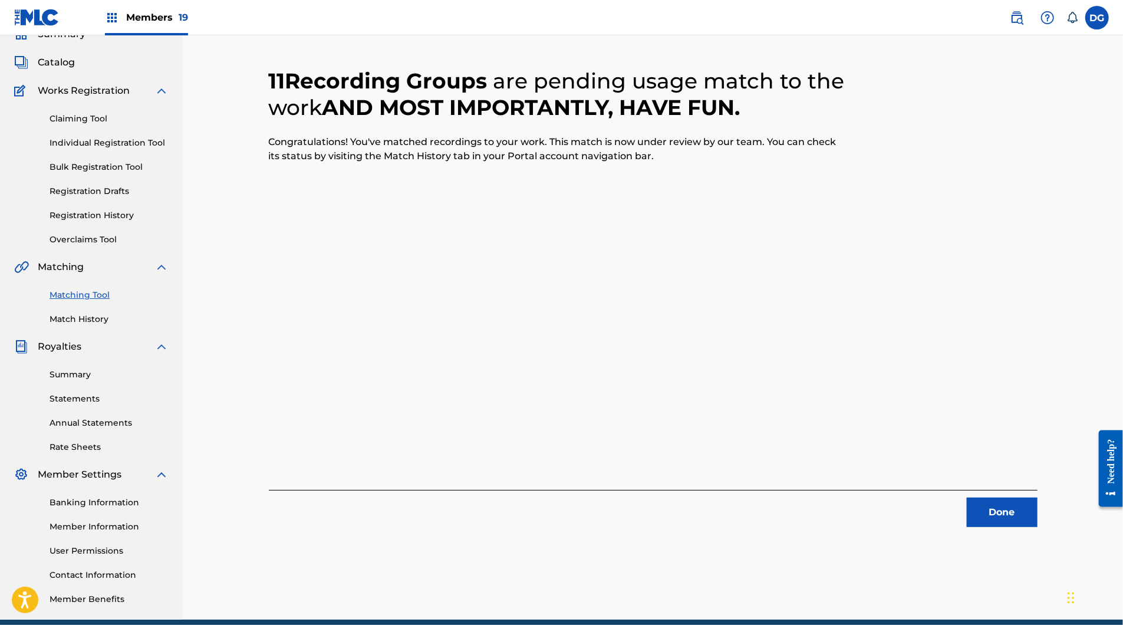
click at [1034, 527] on button "Done" at bounding box center [1002, 512] width 71 height 29
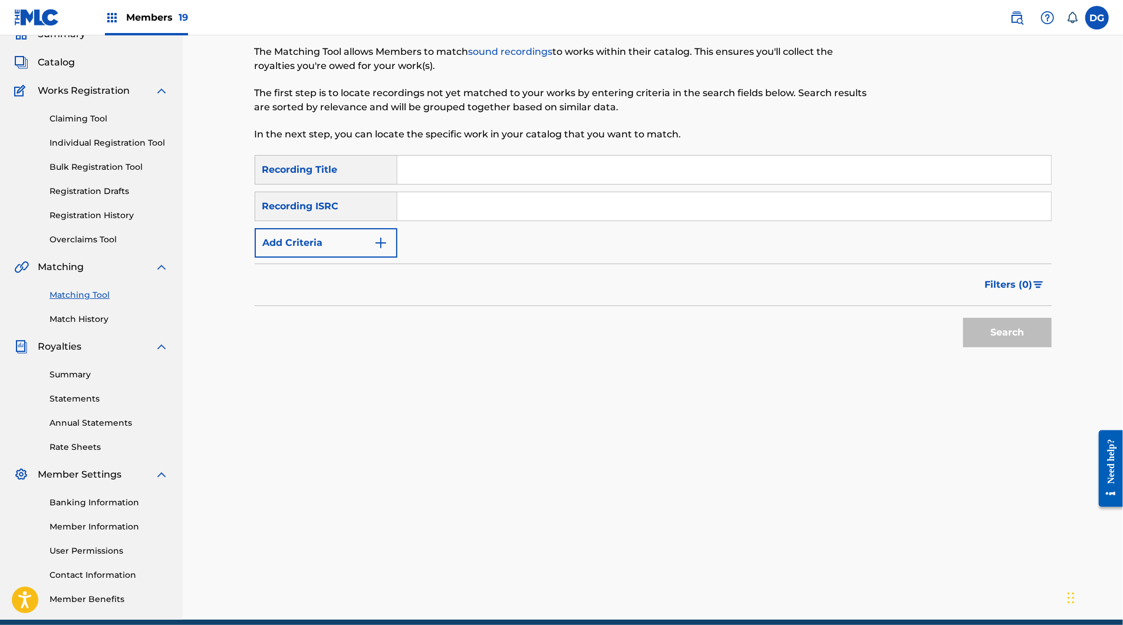
click at [559, 184] on input "Search Form" at bounding box center [724, 170] width 654 height 28
paste input "A PUNK SONG ABOUT [PERSON_NAME] AND [MEDICAL_DATA]"
click at [1052, 347] on button "Search" at bounding box center [1007, 332] width 88 height 29
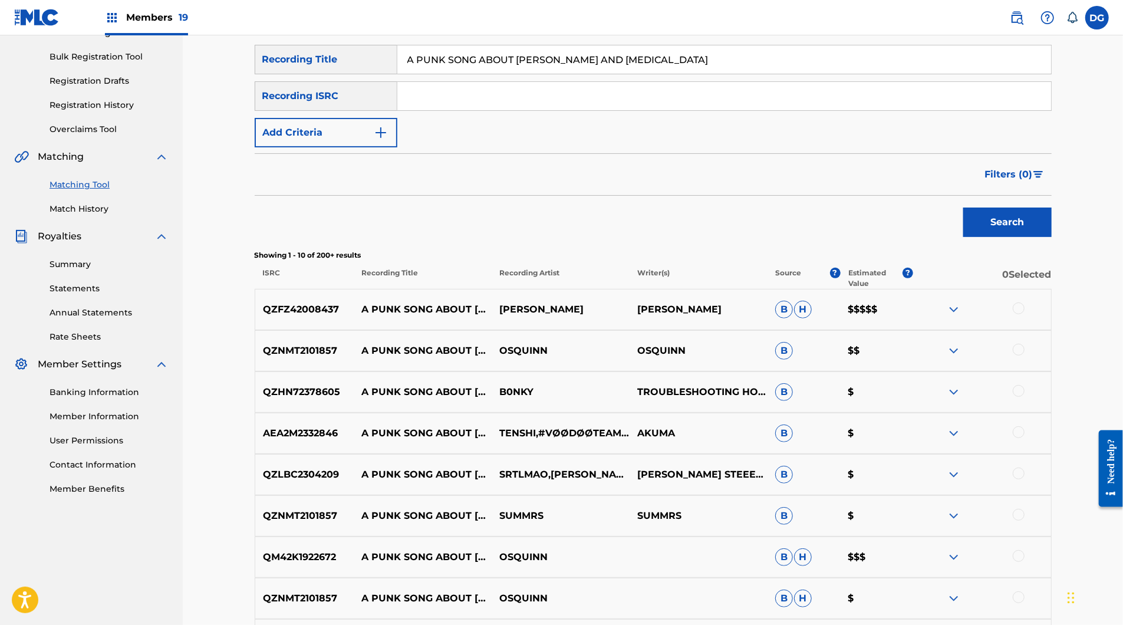
scroll to position [182, 0]
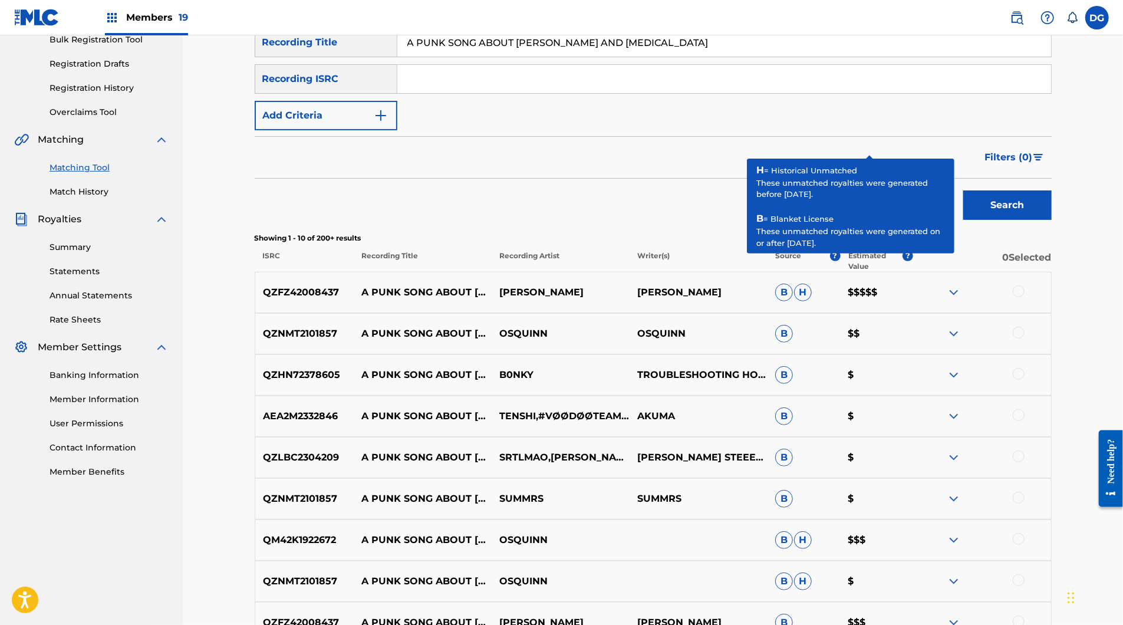
click at [1052, 313] on div "QZFZ42008437 A PUNK SONG ABOUT [PERSON_NAME] AND [MEDICAL_DATA][PERSON_NAME] [P…" at bounding box center [653, 292] width 797 height 41
click at [1025, 297] on div at bounding box center [1019, 291] width 12 height 12
click at [1025, 338] on div at bounding box center [1019, 333] width 12 height 12
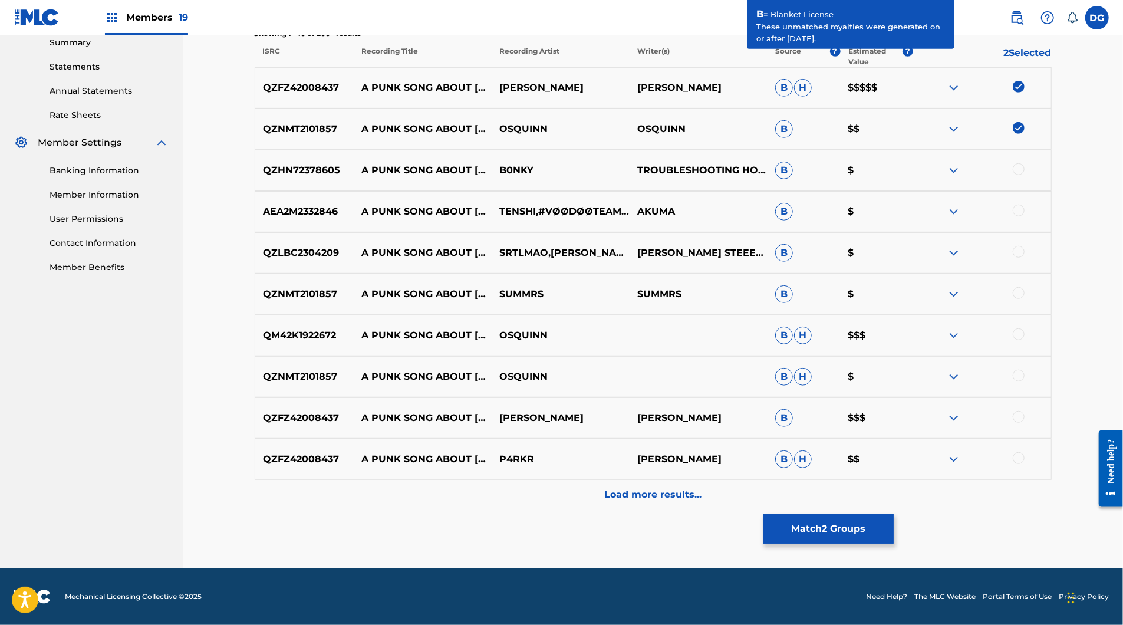
scroll to position [491, 0]
click at [1025, 340] on div at bounding box center [1019, 334] width 12 height 12
click at [1051, 384] on div at bounding box center [982, 377] width 138 height 14
click at [1025, 381] on div at bounding box center [1019, 376] width 12 height 12
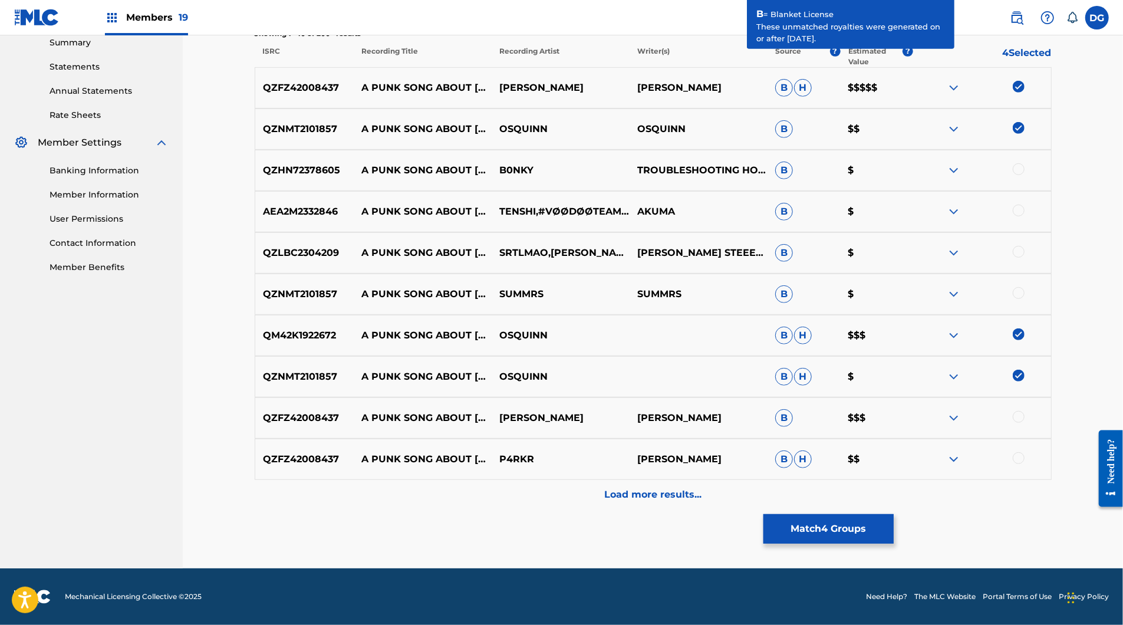
click at [1025, 423] on div at bounding box center [1019, 417] width 12 height 12
click at [1025, 452] on div at bounding box center [1019, 458] width 12 height 12
click at [884, 480] on div "Load more results..." at bounding box center [653, 494] width 797 height 29
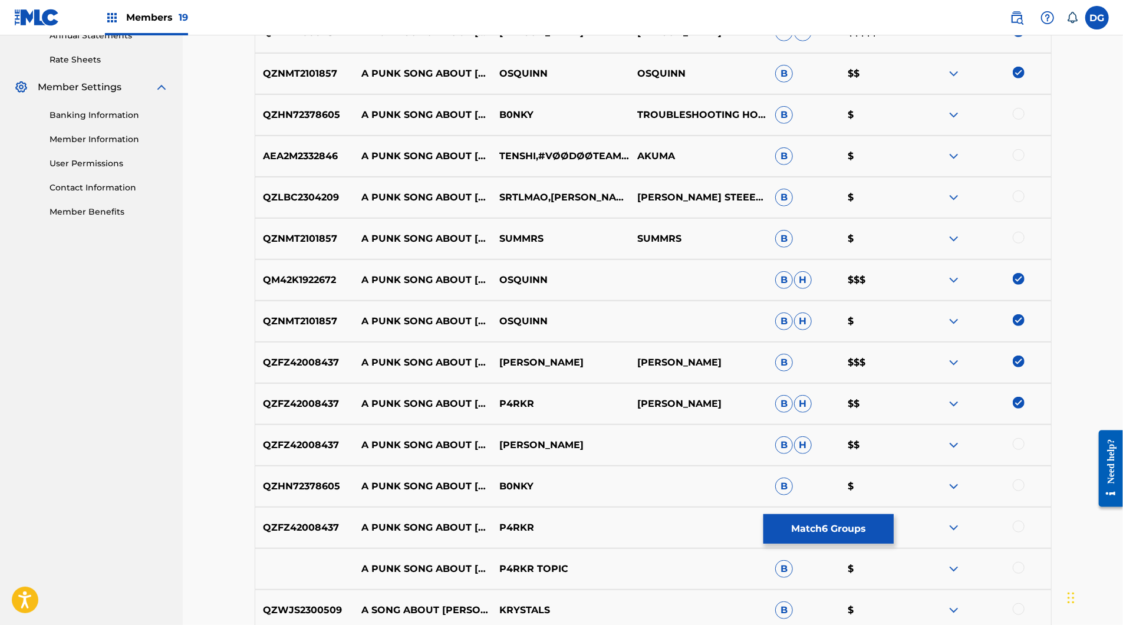
scroll to position [538, 0]
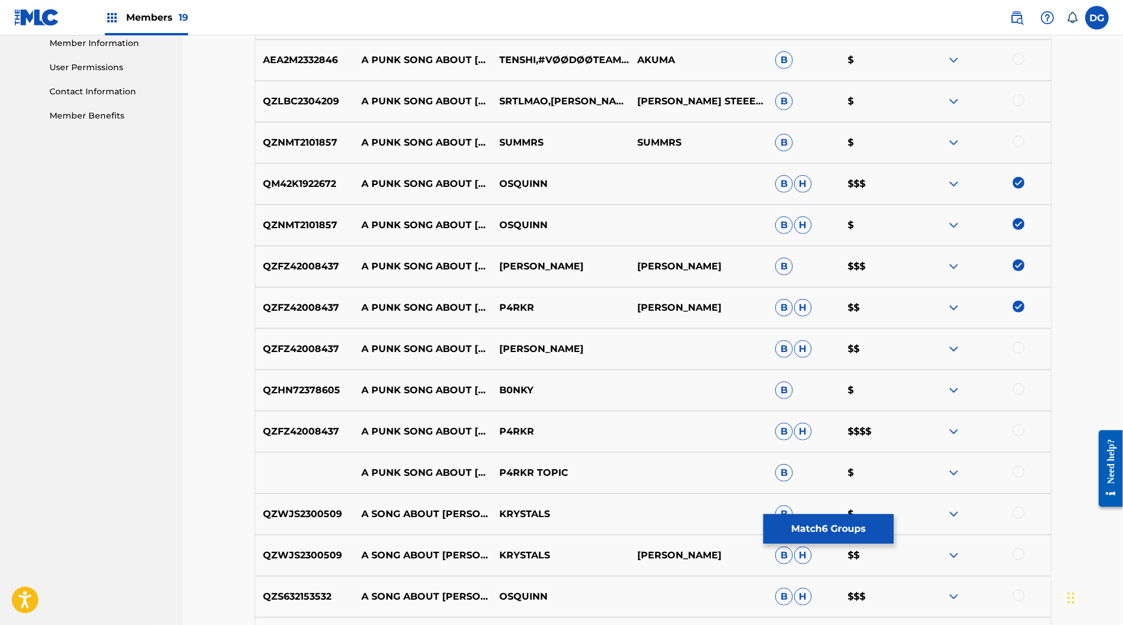
click at [1025, 147] on div at bounding box center [1019, 142] width 12 height 12
click at [1025, 106] on div at bounding box center [1019, 100] width 12 height 12
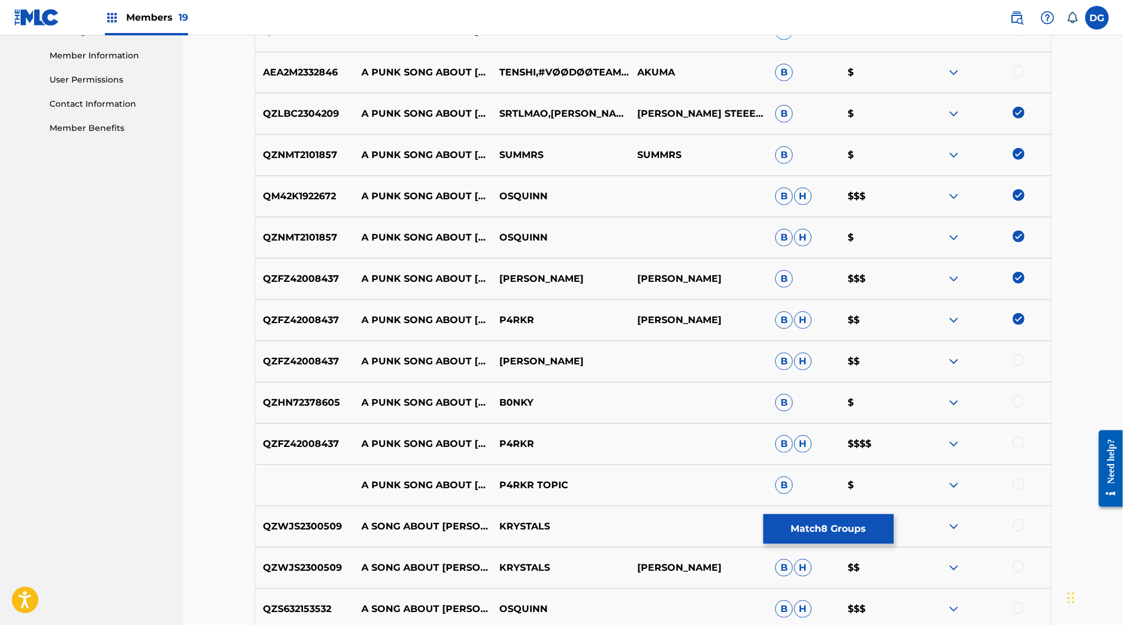
scroll to position [525, 0]
click at [961, 81] on img at bounding box center [954, 74] width 14 height 14
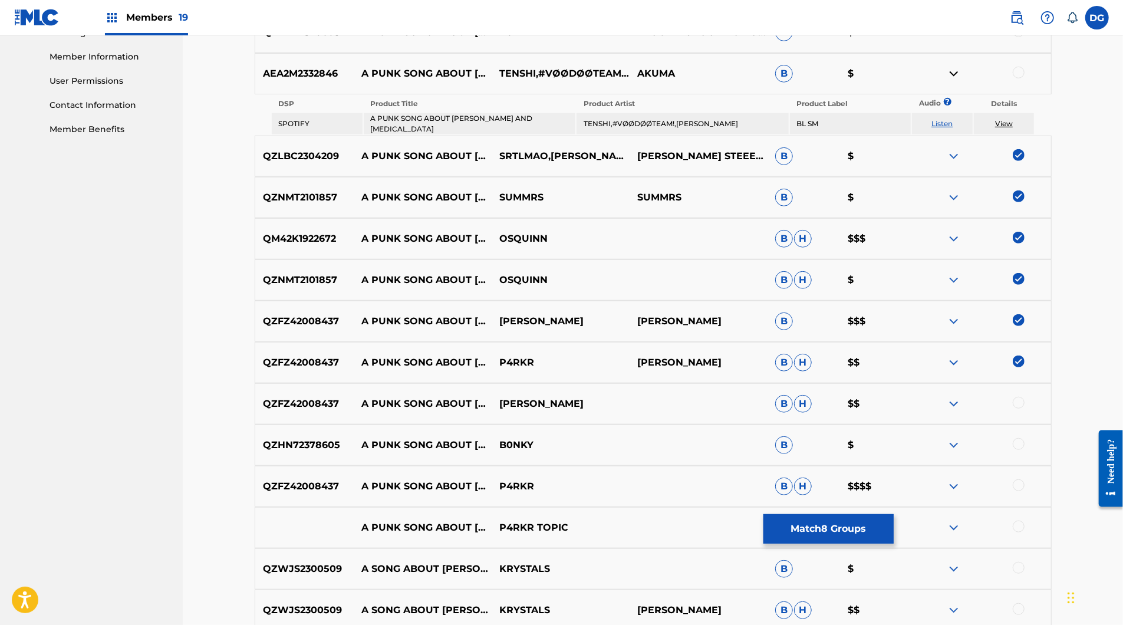
click at [953, 128] on link "Listen" at bounding box center [942, 123] width 21 height 9
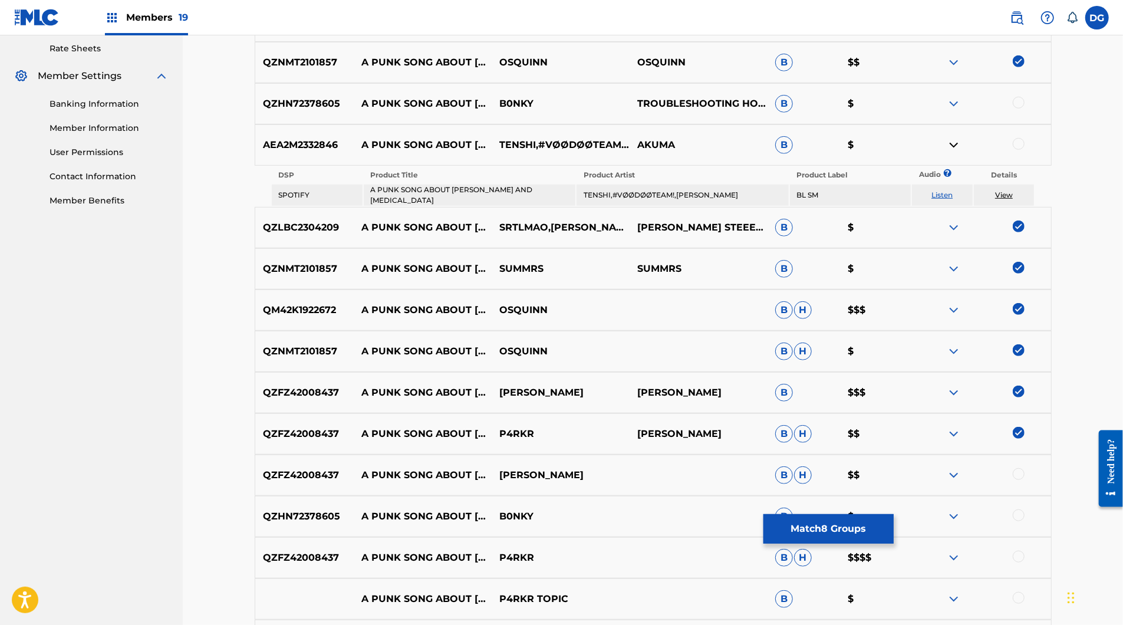
scroll to position [310, 0]
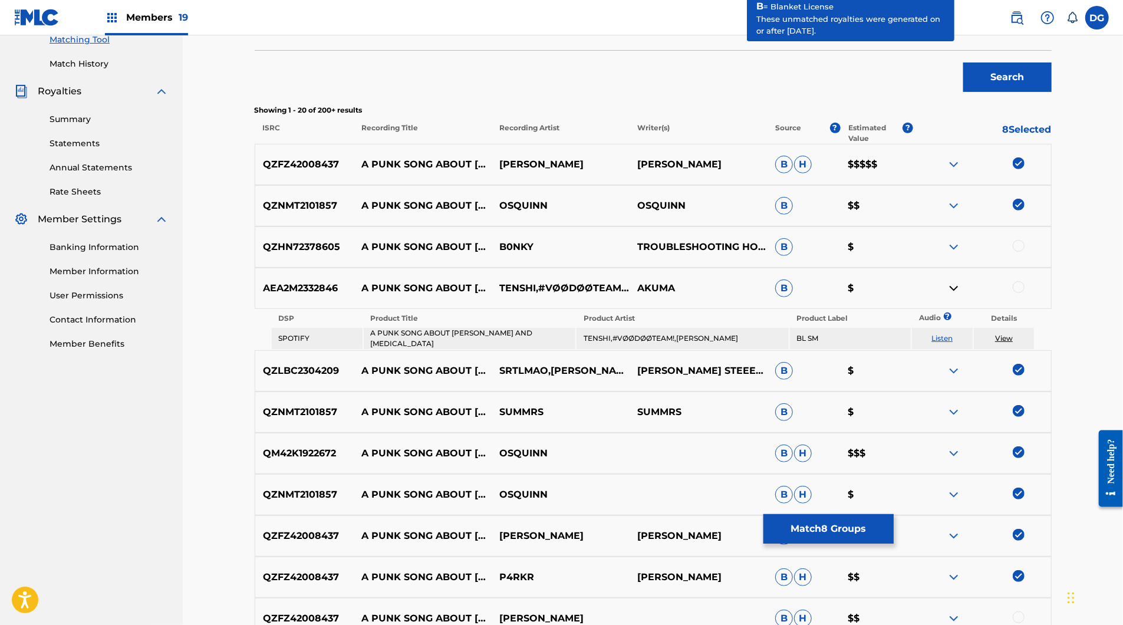
click at [1025, 252] on div at bounding box center [1019, 246] width 12 height 12
click at [1025, 293] on div at bounding box center [1019, 287] width 12 height 12
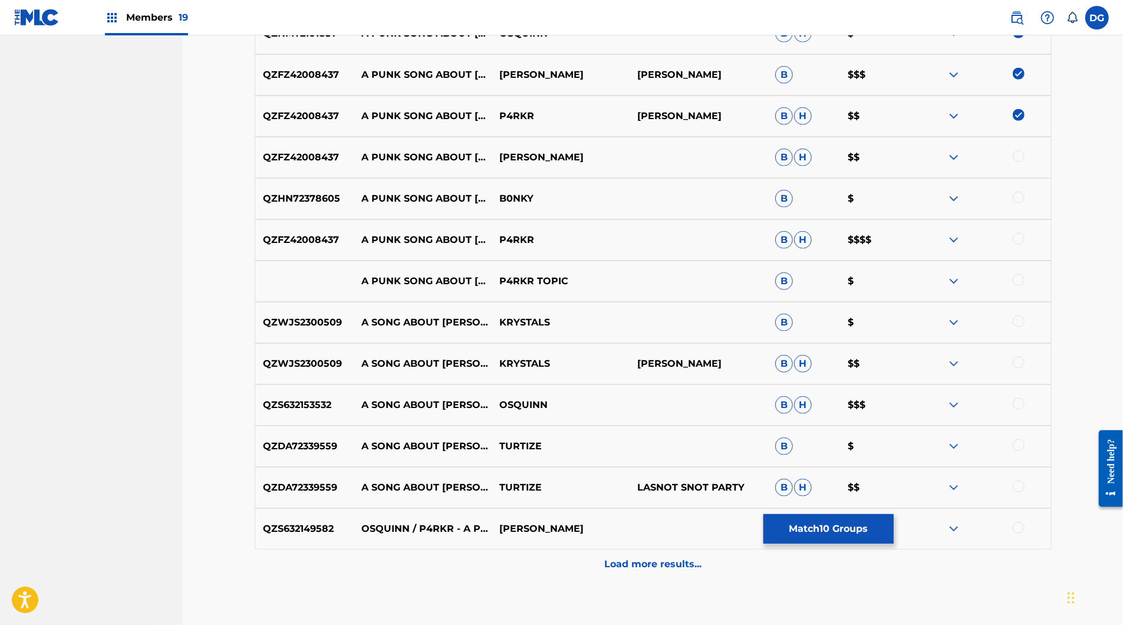
scroll to position [782, 0]
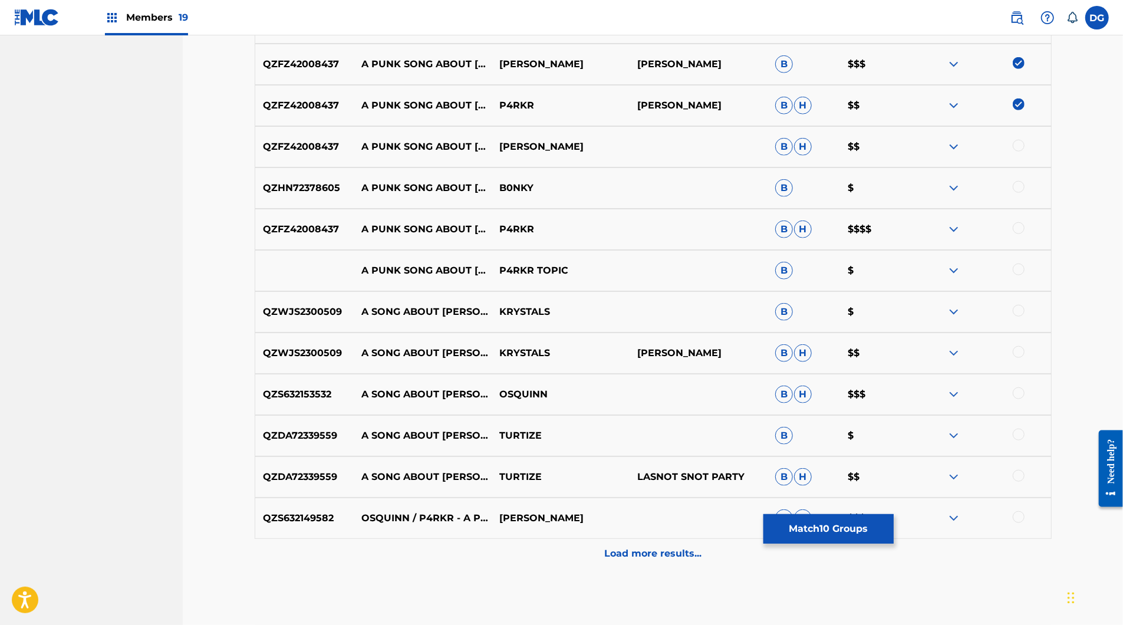
click at [1025, 193] on div at bounding box center [1019, 187] width 12 height 12
click at [1052, 167] on div "QZFZ42008437 A PUNK SONG ABOUT [PERSON_NAME] AND [MEDICAL_DATA][PERSON_NAME] $$" at bounding box center [653, 146] width 797 height 41
click at [1025, 152] on div at bounding box center [1019, 146] width 12 height 12
click at [1025, 234] on div at bounding box center [1019, 228] width 12 height 12
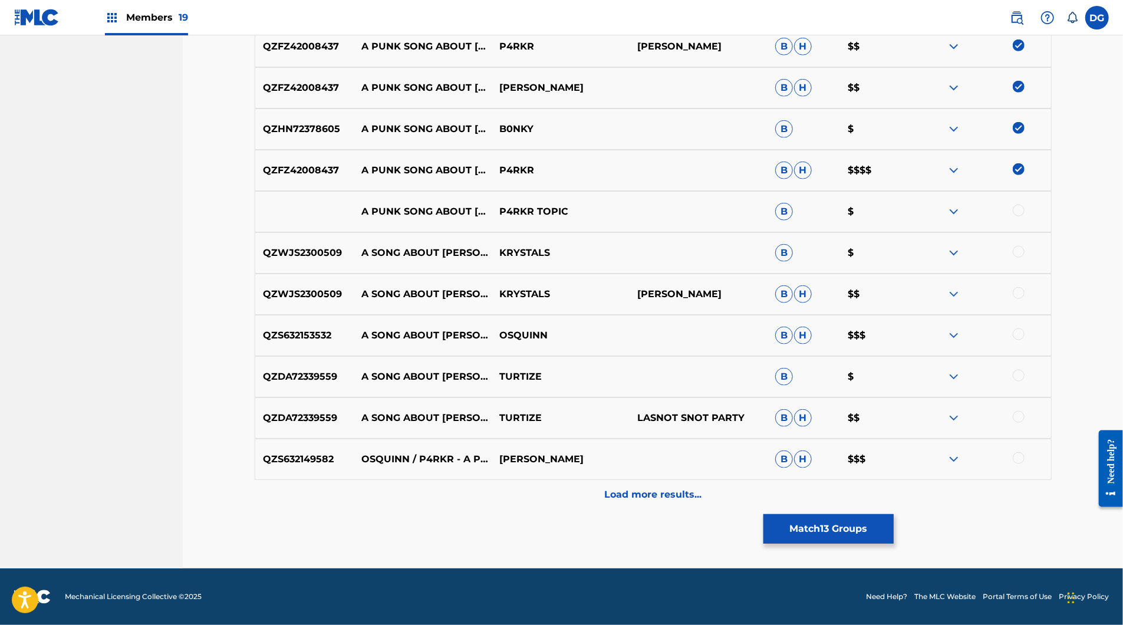
scroll to position [941, 0]
click at [1025, 258] on div at bounding box center [1019, 252] width 12 height 12
click at [1025, 216] on div at bounding box center [1019, 211] width 12 height 12
click at [941, 480] on div "Load more results..." at bounding box center [653, 494] width 797 height 29
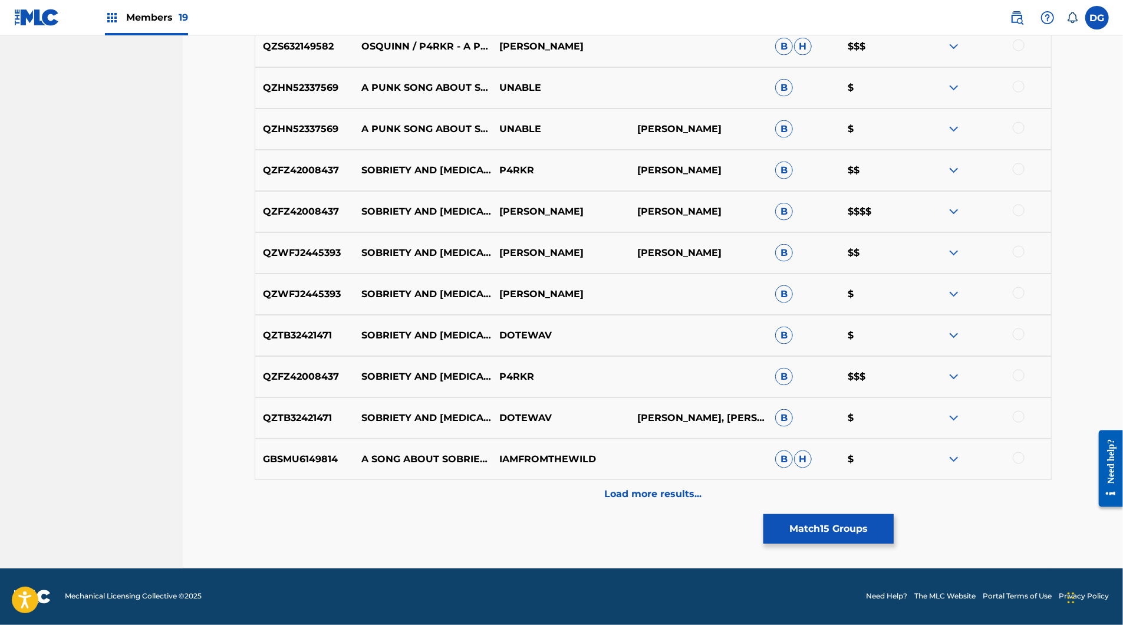
scroll to position [1425, 0]
click at [1025, 381] on div at bounding box center [1019, 376] width 12 height 12
click at [983, 343] on div at bounding box center [982, 335] width 138 height 14
click at [961, 343] on img at bounding box center [954, 335] width 14 height 14
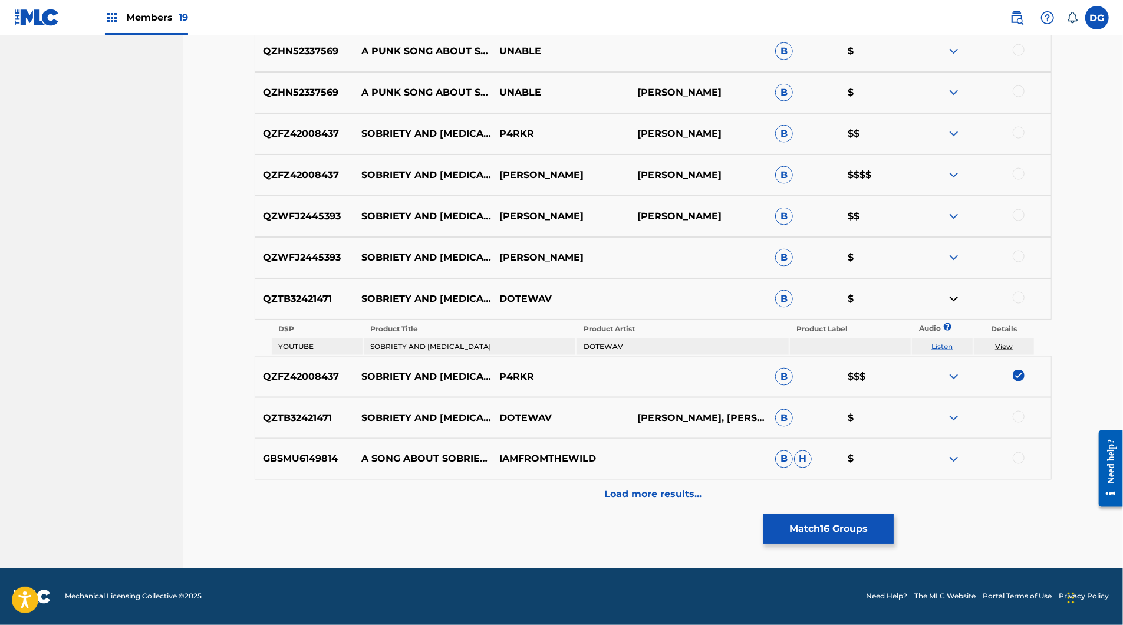
scroll to position [1435, 0]
click at [953, 351] on link "Listen" at bounding box center [942, 346] width 21 height 9
click at [1052, 196] on div "QZFZ42008437 [PERSON_NAME] AND [MEDICAL_DATA][PERSON_NAME] B $$$$" at bounding box center [653, 174] width 797 height 41
click at [1025, 180] on div at bounding box center [1019, 174] width 12 height 12
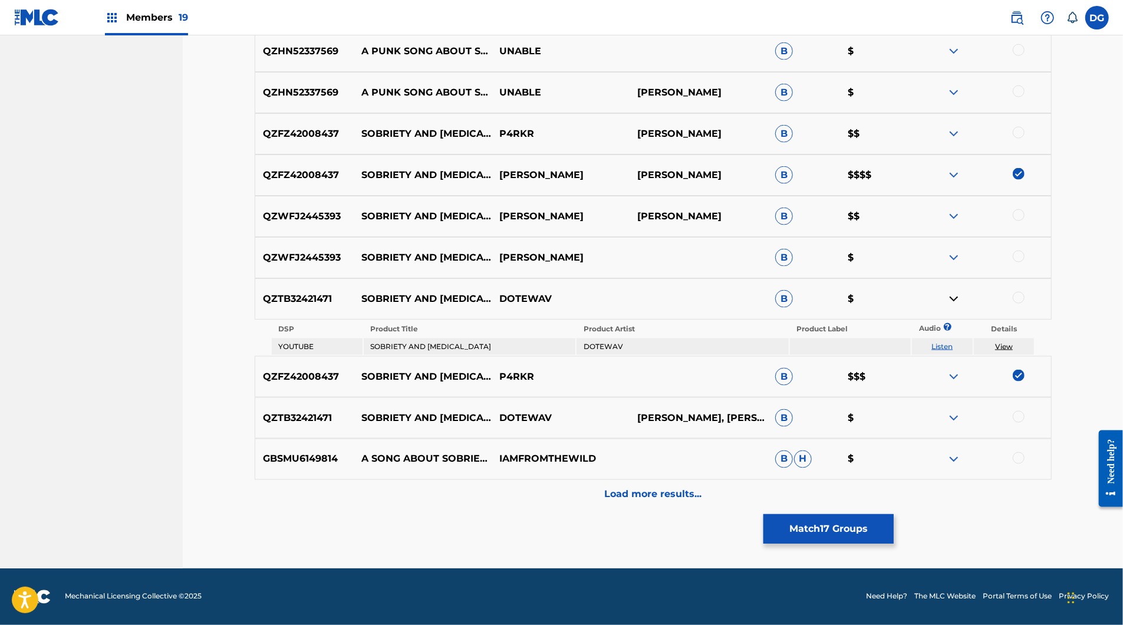
click at [1051, 141] on div at bounding box center [982, 134] width 138 height 14
click at [1025, 139] on div at bounding box center [1019, 133] width 12 height 12
click at [1025, 15] on div at bounding box center [1019, 9] width 12 height 12
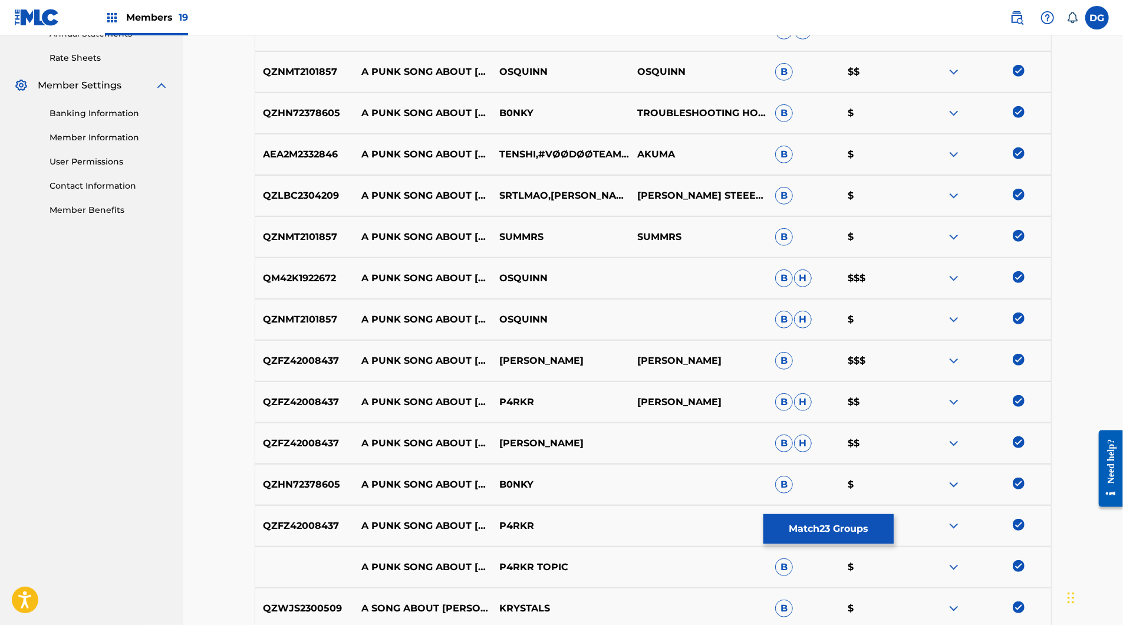
scroll to position [166, 0]
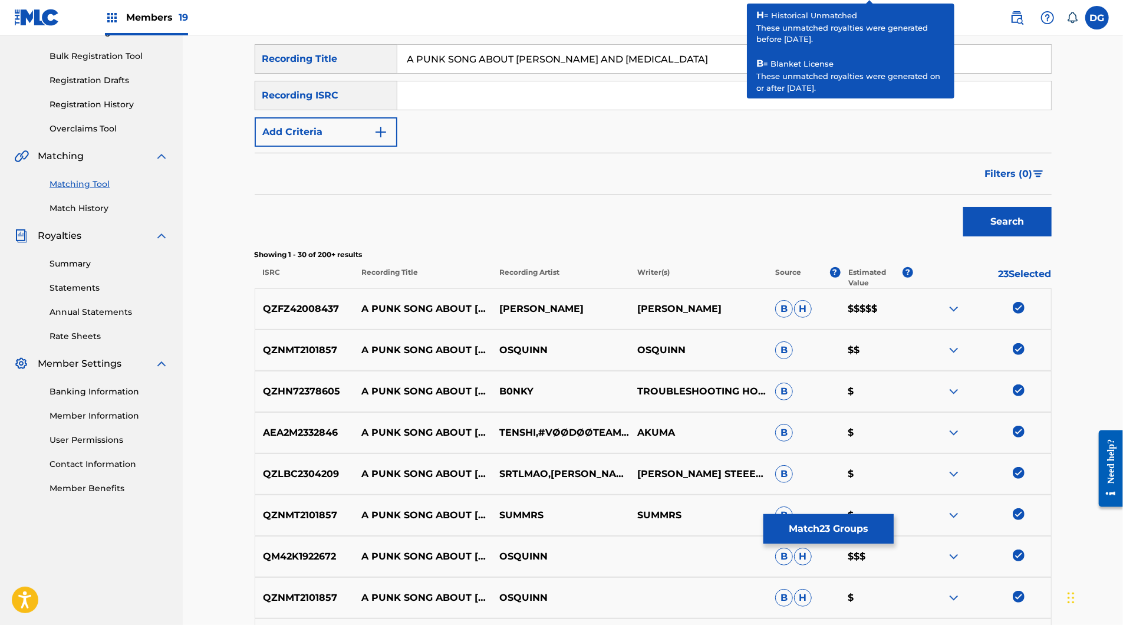
drag, startPoint x: 532, startPoint y: 86, endPoint x: 430, endPoint y: 70, distance: 103.3
click at [428, 73] on input "A PUNK SONG ABOUT [PERSON_NAME] AND [MEDICAL_DATA]" at bounding box center [724, 59] width 654 height 28
type input "sOBRIETY AND [MEDICAL_DATA]"
click at [1052, 236] on button "Search" at bounding box center [1007, 221] width 88 height 29
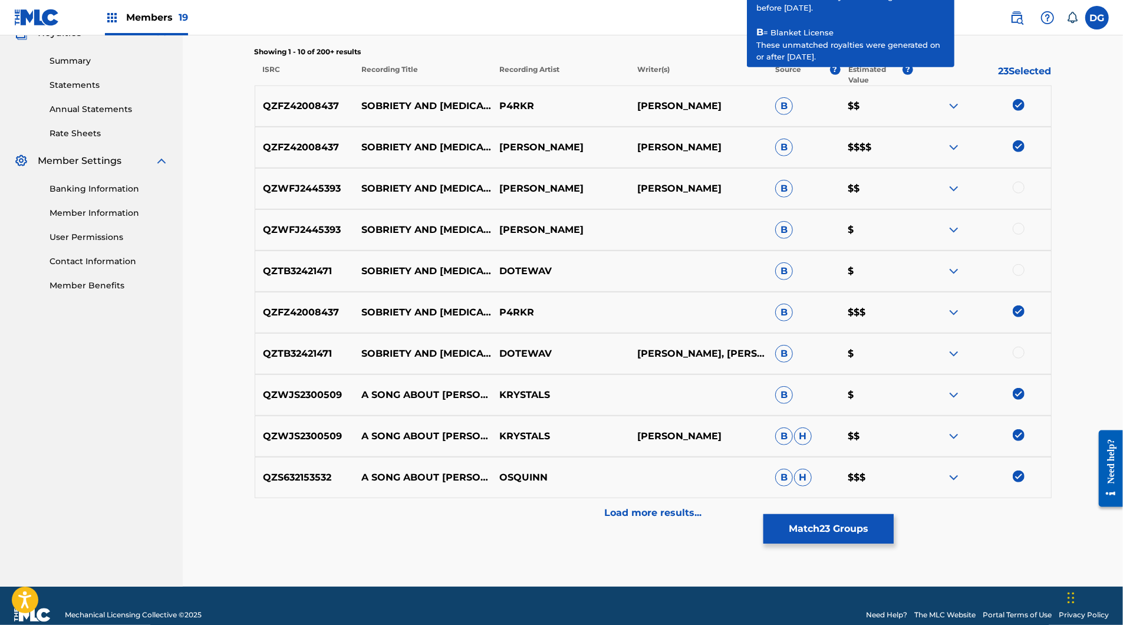
scroll to position [369, 0]
click at [961, 196] on img at bounding box center [954, 189] width 14 height 14
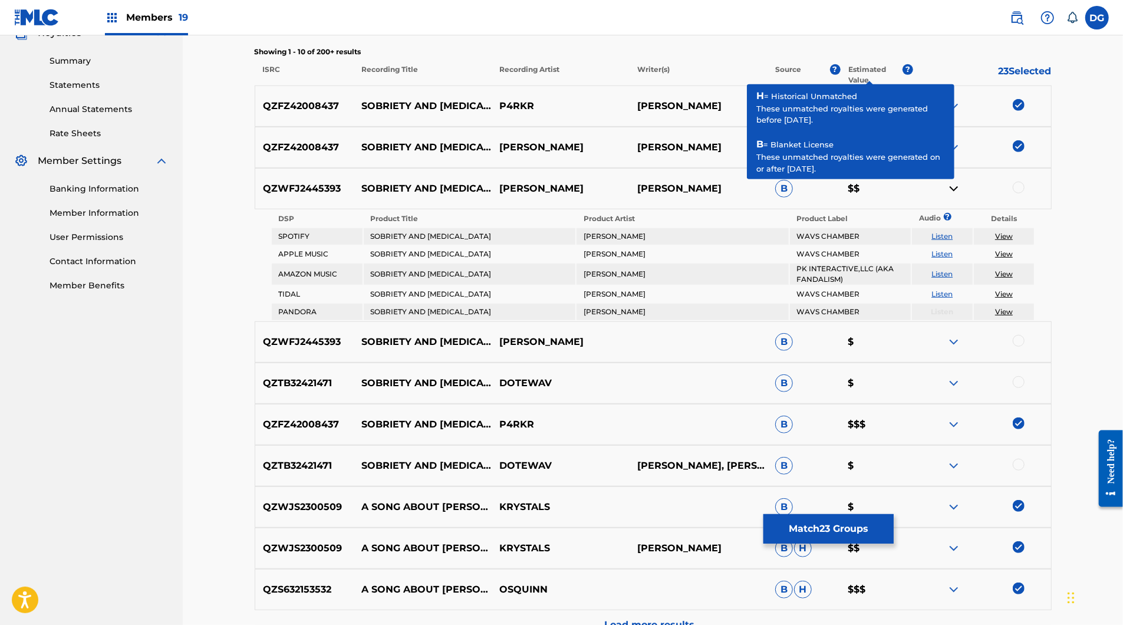
click at [732, 302] on td "[PERSON_NAME]" at bounding box center [683, 294] width 212 height 17
click at [887, 209] on div "QZWFJ2445393 SOBRIETY AND [MEDICAL_DATA][PERSON_NAME] R [PERSON_NAME] B $$" at bounding box center [653, 188] width 797 height 41
click at [953, 241] on link "Listen" at bounding box center [942, 236] width 21 height 9
click at [961, 196] on img at bounding box center [954, 189] width 14 height 14
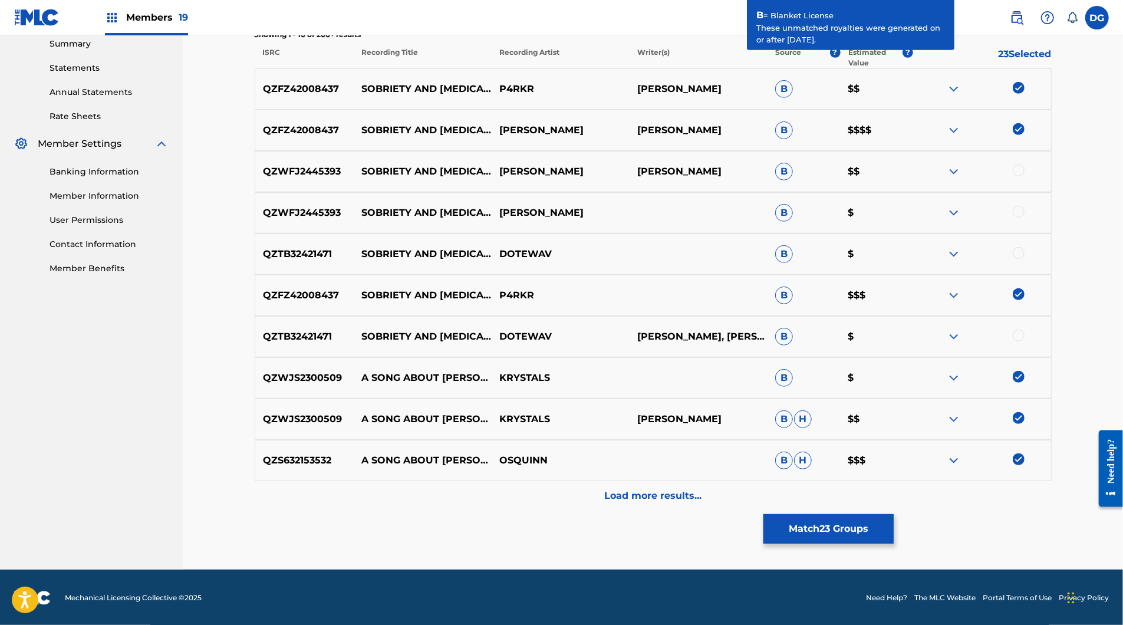
scroll to position [392, 0]
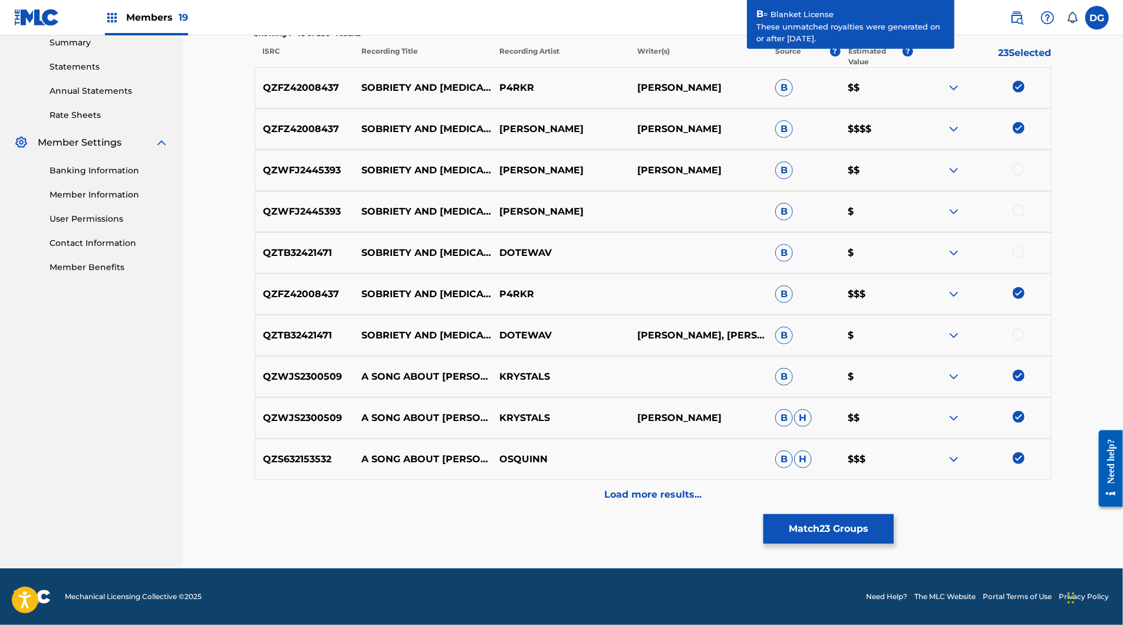
click at [961, 343] on img at bounding box center [954, 335] width 14 height 14
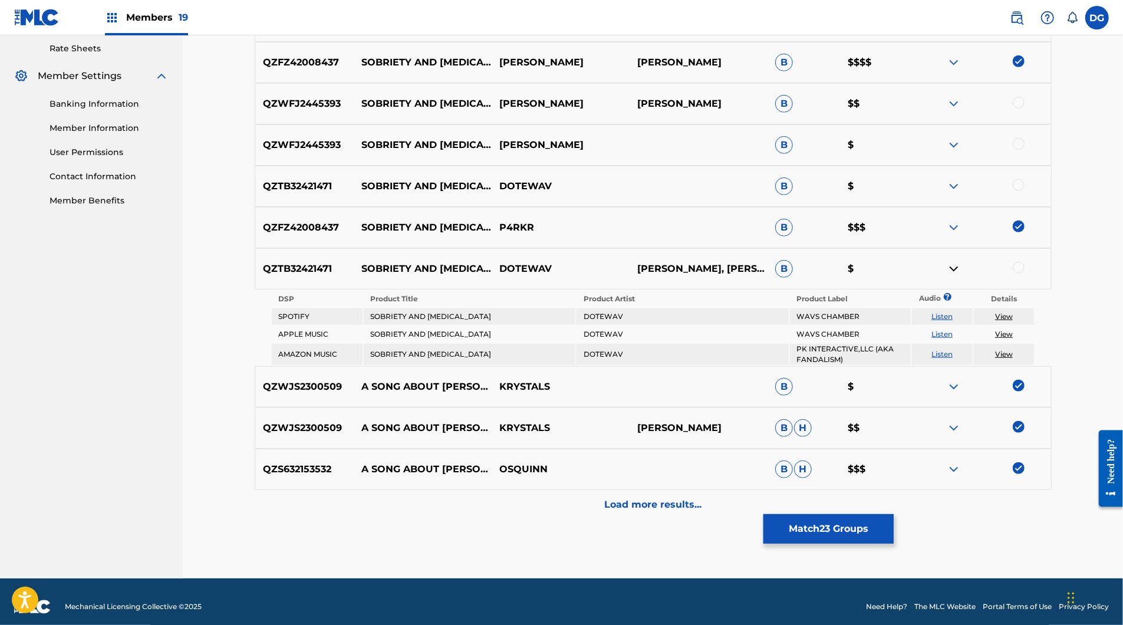
scroll to position [470, 0]
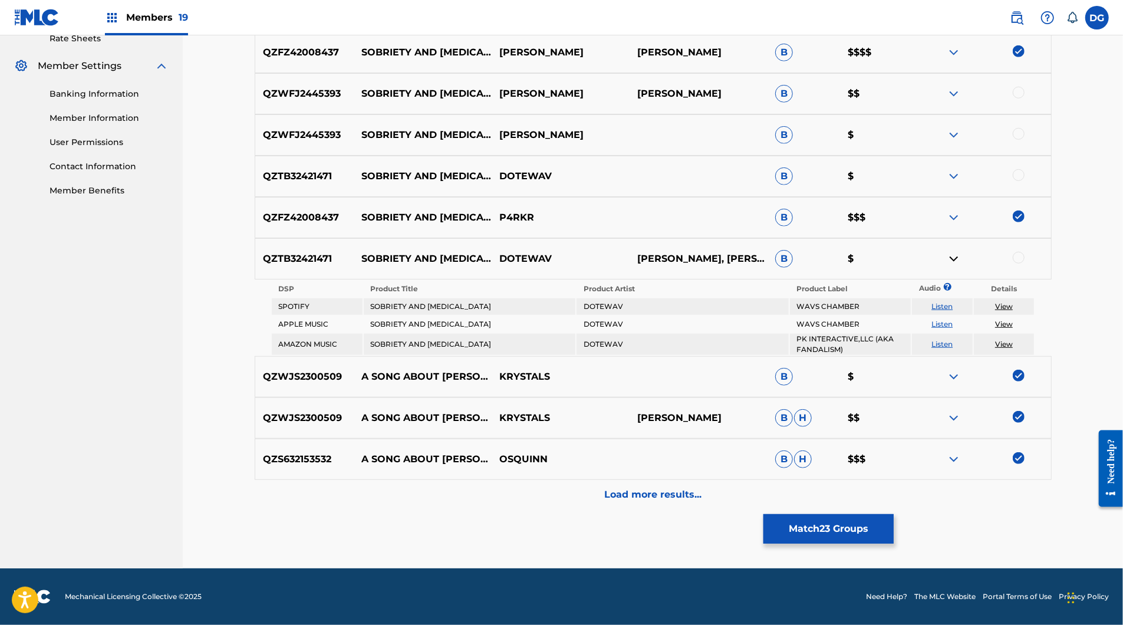
click at [953, 311] on link "Listen" at bounding box center [942, 306] width 21 height 9
click at [764, 541] on div "Matching Tool The Matching Tool allows Members to match sound recordings to wor…" at bounding box center [653, 84] width 797 height 967
click at [742, 509] on div "Load more results..." at bounding box center [653, 494] width 797 height 29
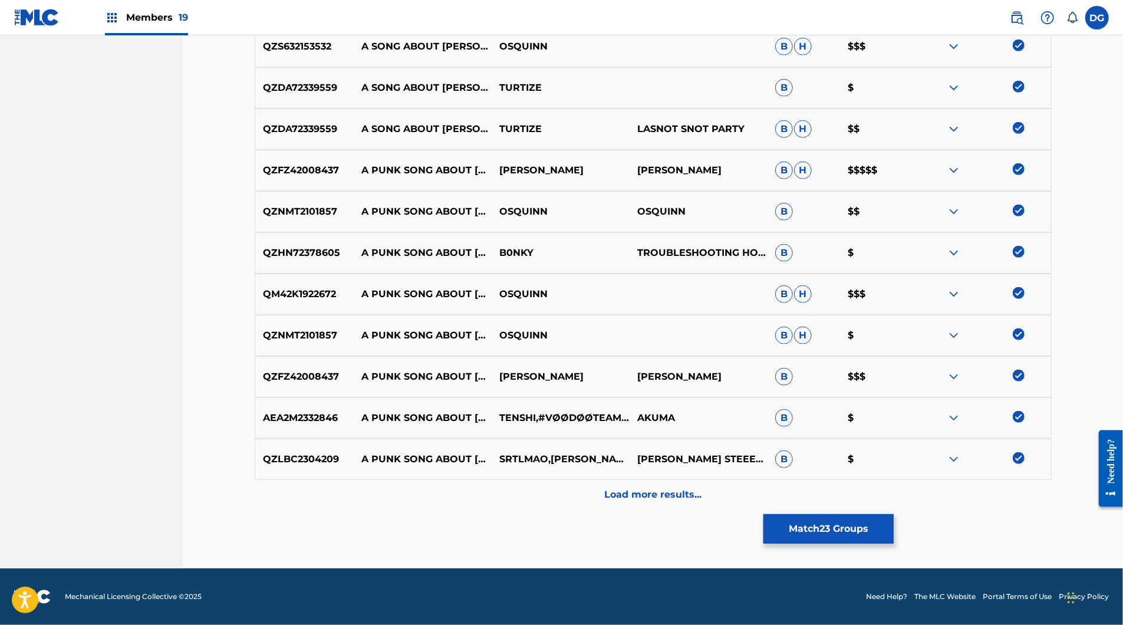
scroll to position [1057, 0]
click at [823, 480] on div "Load more results..." at bounding box center [653, 494] width 797 height 29
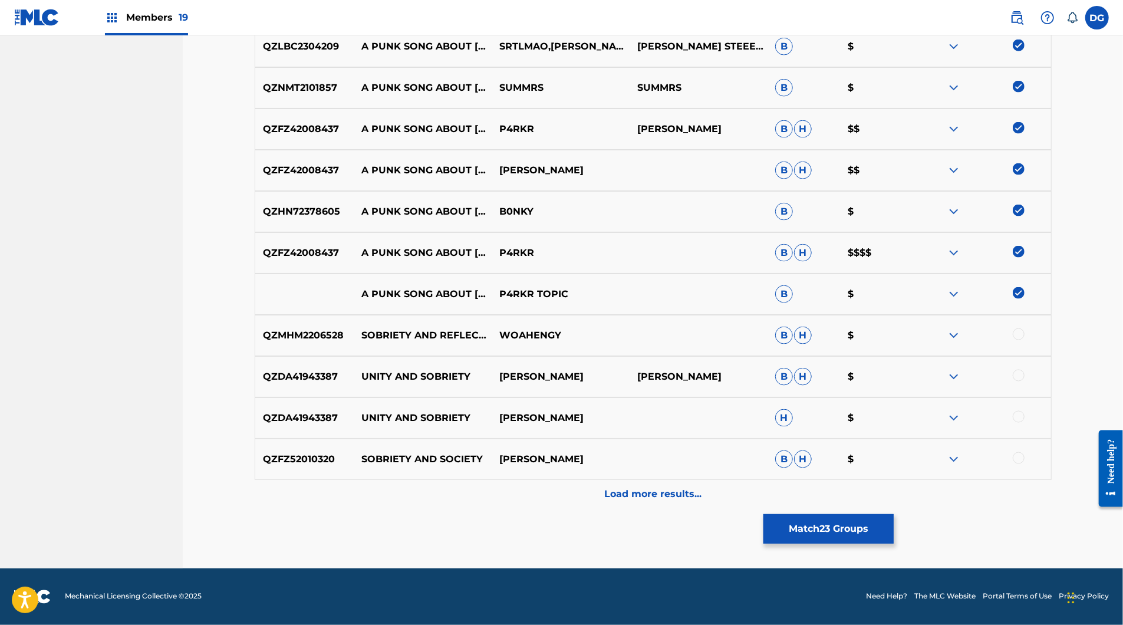
scroll to position [1503, 0]
click at [894, 514] on button "Match 23 Groups" at bounding box center [829, 528] width 130 height 29
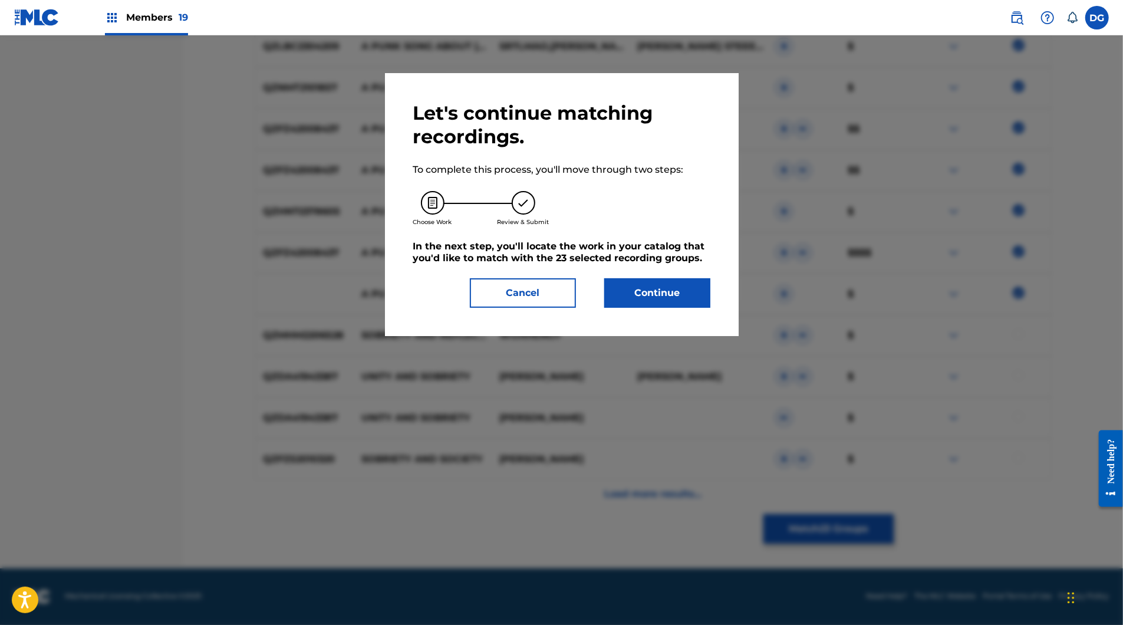
click at [710, 308] on button "Continue" at bounding box center [657, 292] width 106 height 29
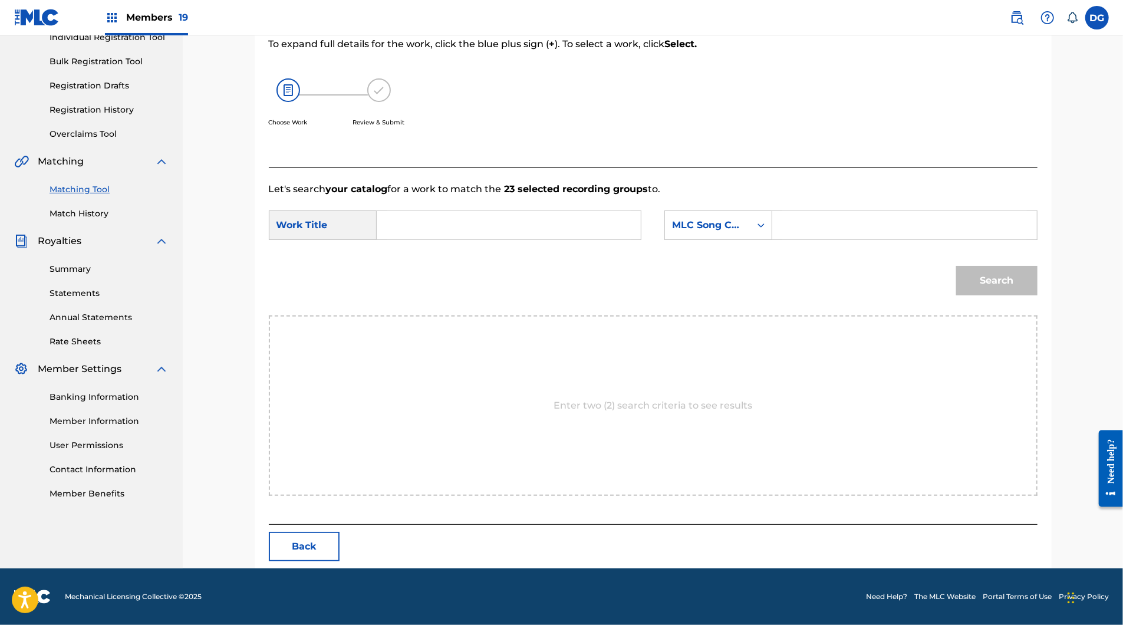
click at [432, 232] on input "Search Form" at bounding box center [509, 225] width 244 height 28
paste input "A PUNK SONG ABOUT [PERSON_NAME] AND [MEDICAL_DATA]"
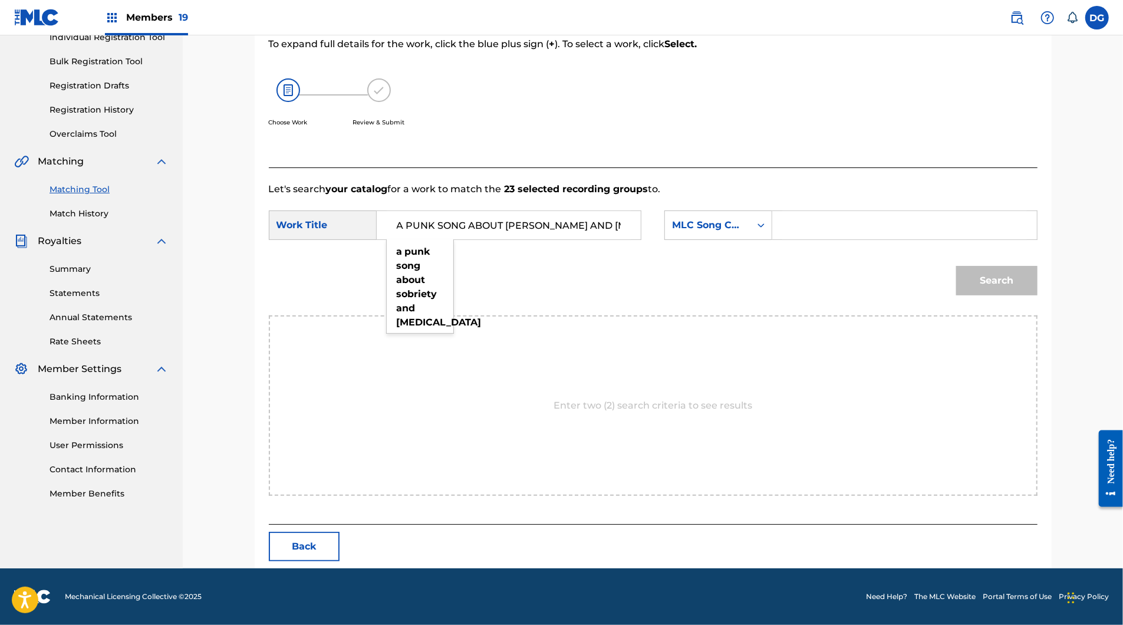
type input "A PUNK SONG ABOUT [PERSON_NAME] AND [MEDICAL_DATA]"
click at [816, 221] on div "Search Form" at bounding box center [904, 224] width 265 height 29
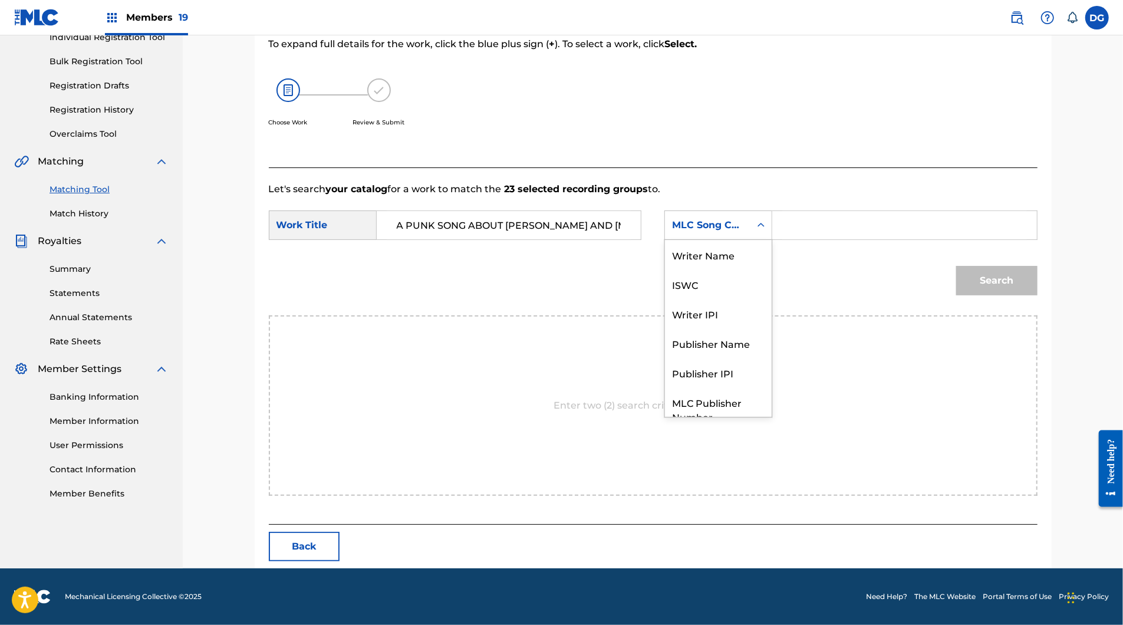
click at [772, 223] on div "Search Form" at bounding box center [761, 225] width 21 height 21
click at [732, 246] on div "Writer Name" at bounding box center [718, 254] width 107 height 29
click at [847, 212] on input "Search Form" at bounding box center [904, 225] width 244 height 28
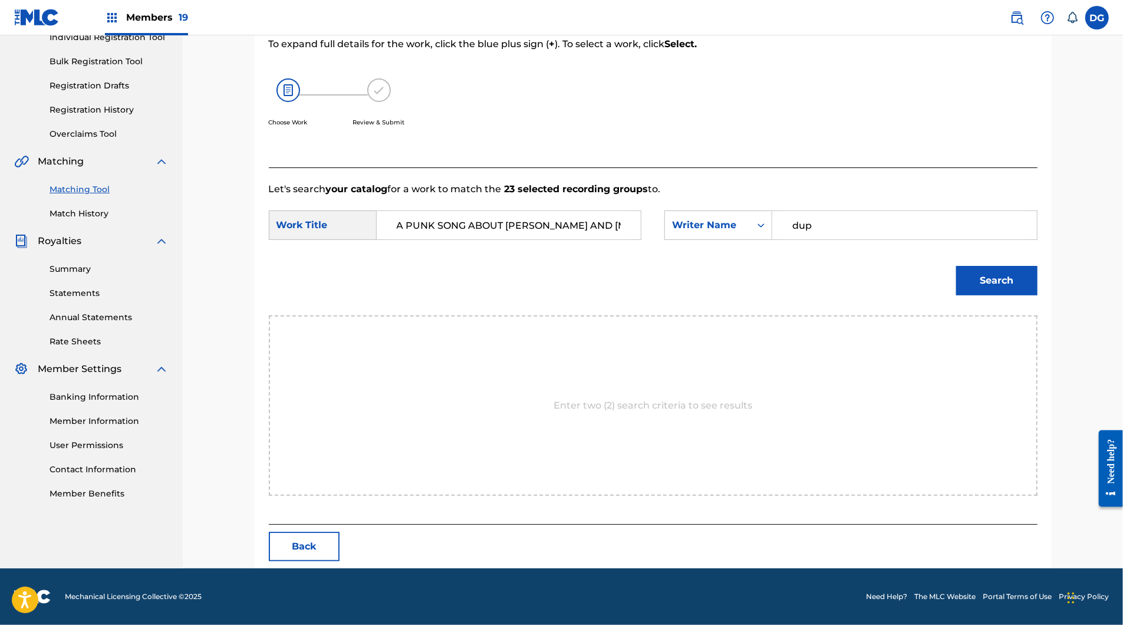
type input "dup"
click at [1038, 281] on button "Search" at bounding box center [996, 280] width 81 height 29
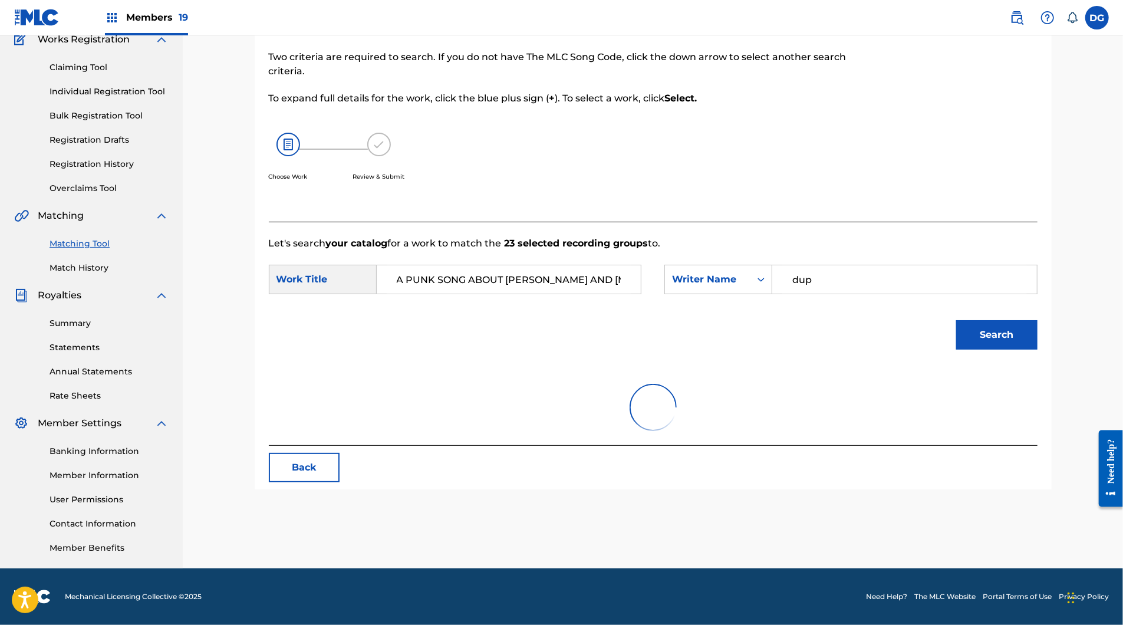
scroll to position [200, 0]
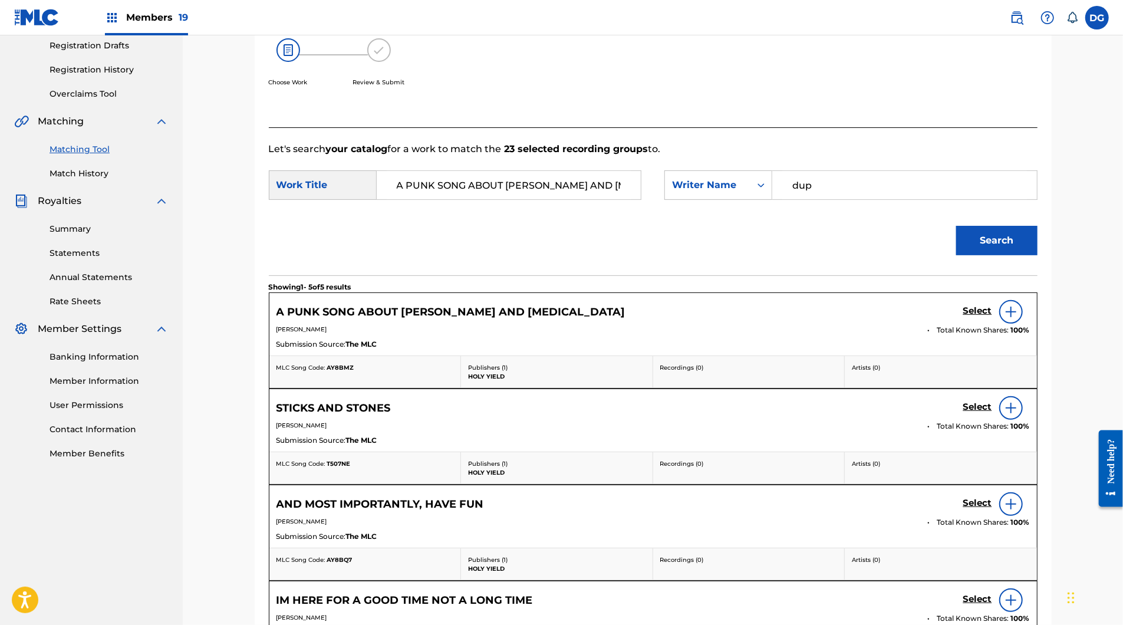
click at [992, 317] on h5 "Select" at bounding box center [977, 310] width 29 height 11
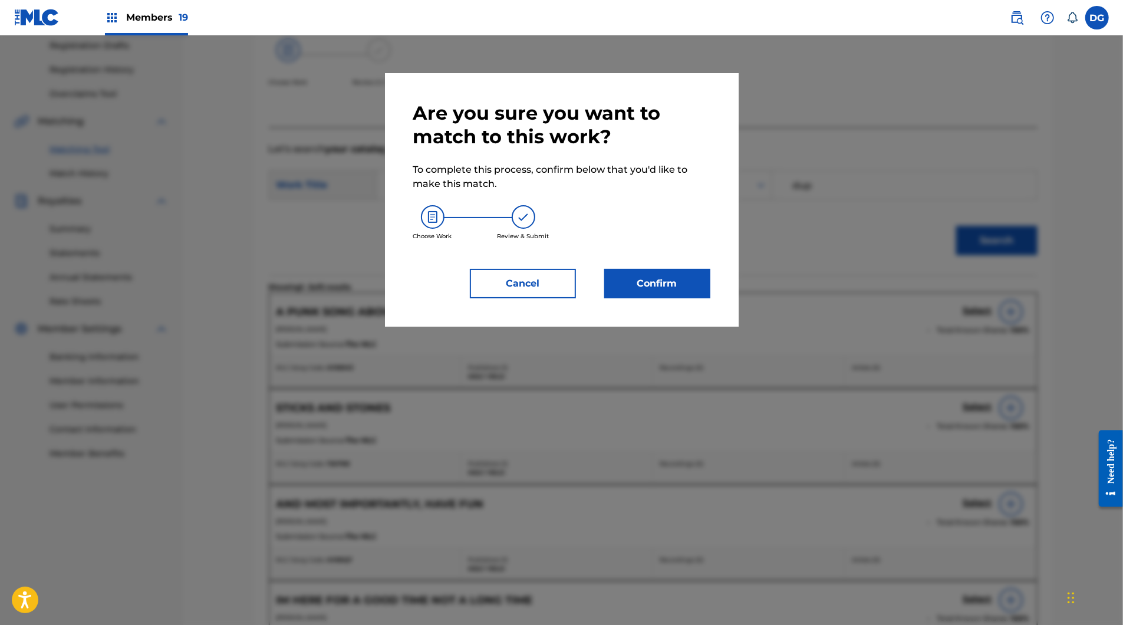
click at [687, 298] on button "Confirm" at bounding box center [657, 283] width 106 height 29
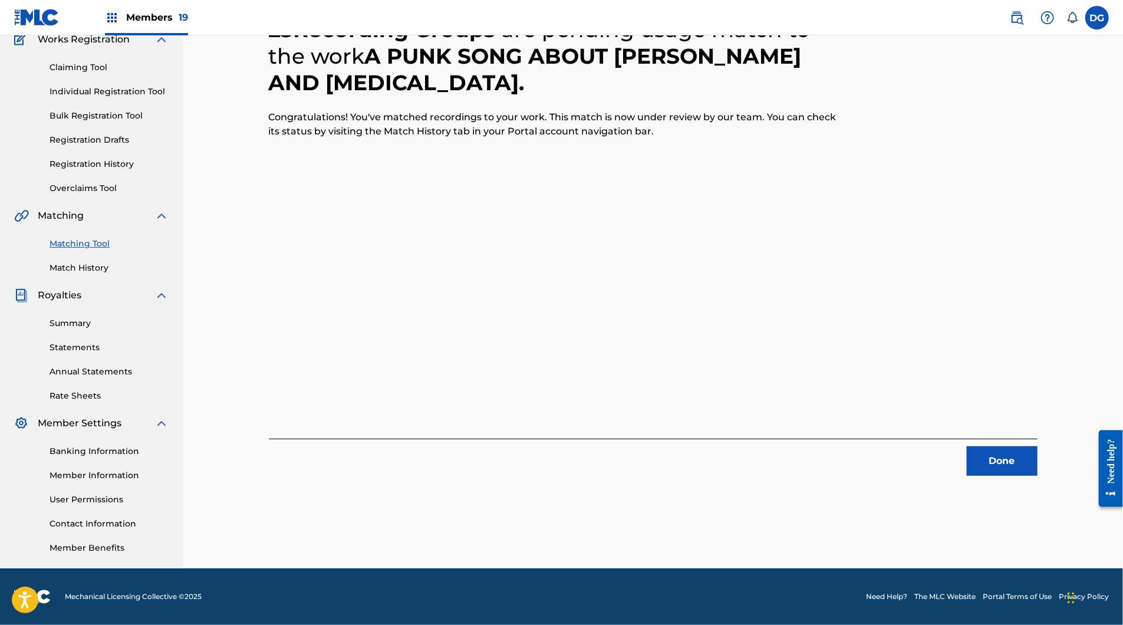
click at [1038, 446] on button "Done" at bounding box center [1002, 460] width 71 height 29
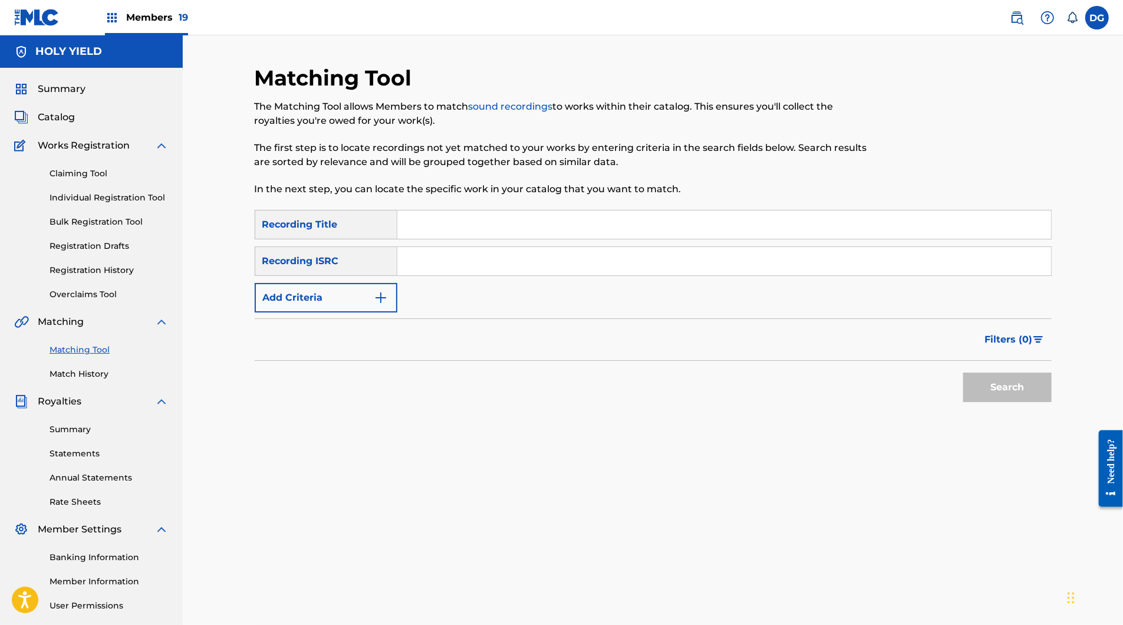
scroll to position [0, 0]
click at [451, 238] on input "Search Form" at bounding box center [724, 224] width 654 height 28
type input "bad idea"
click at [353, 312] on button "Add Criteria" at bounding box center [326, 297] width 143 height 29
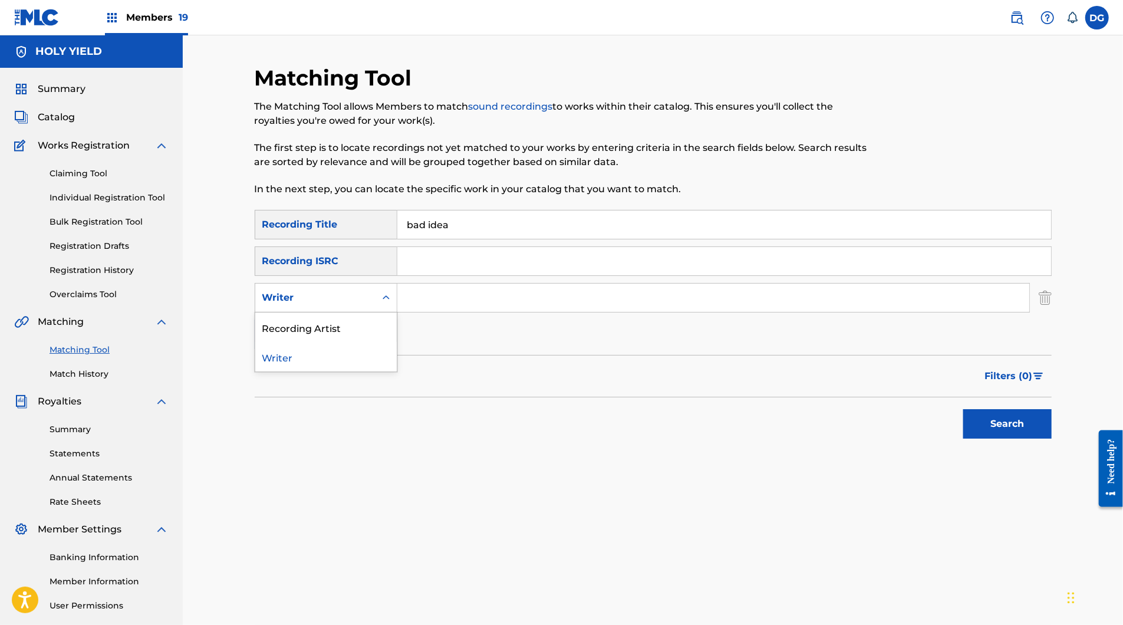
click at [337, 305] on div "Writer" at bounding box center [315, 298] width 106 height 14
click at [358, 342] on div "Recording Artist" at bounding box center [326, 326] width 142 height 29
click at [440, 312] on input "Search Form" at bounding box center [713, 298] width 632 height 28
click at [1052, 439] on button "Search" at bounding box center [1007, 423] width 88 height 29
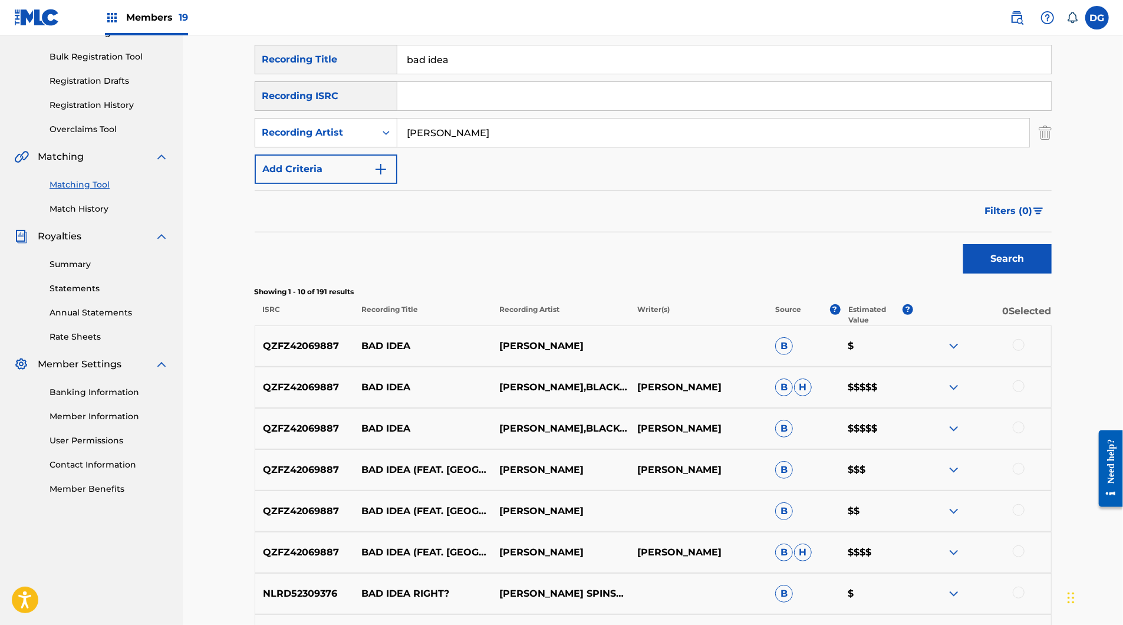
scroll to position [364, 0]
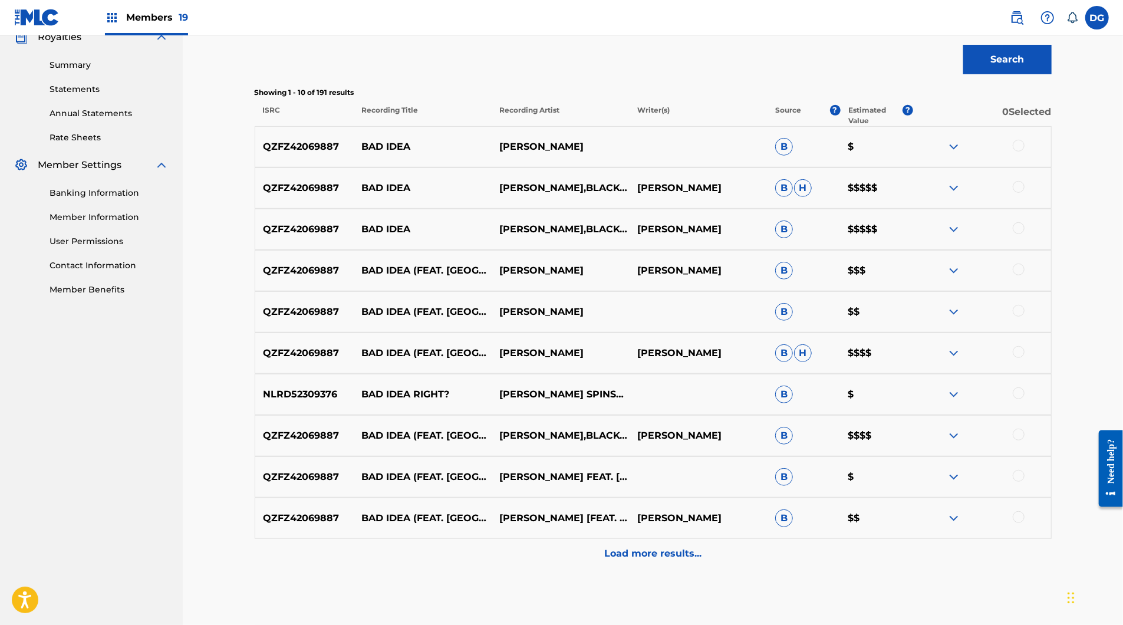
click at [1051, 154] on div at bounding box center [982, 147] width 138 height 14
click at [961, 154] on img at bounding box center [954, 147] width 14 height 14
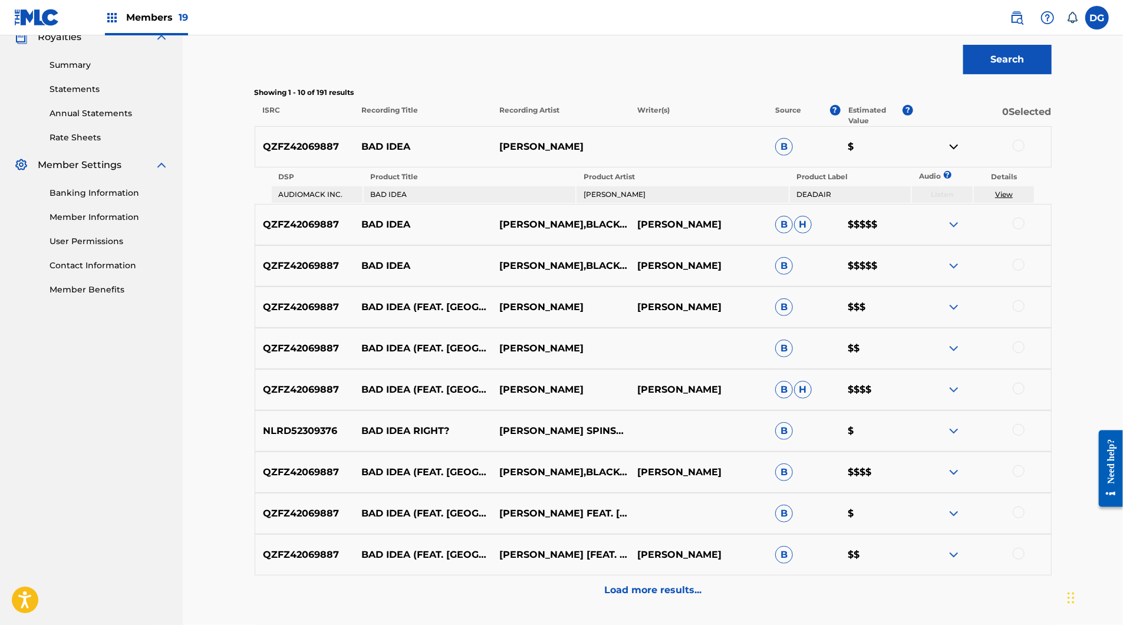
click at [961, 154] on img at bounding box center [954, 147] width 14 height 14
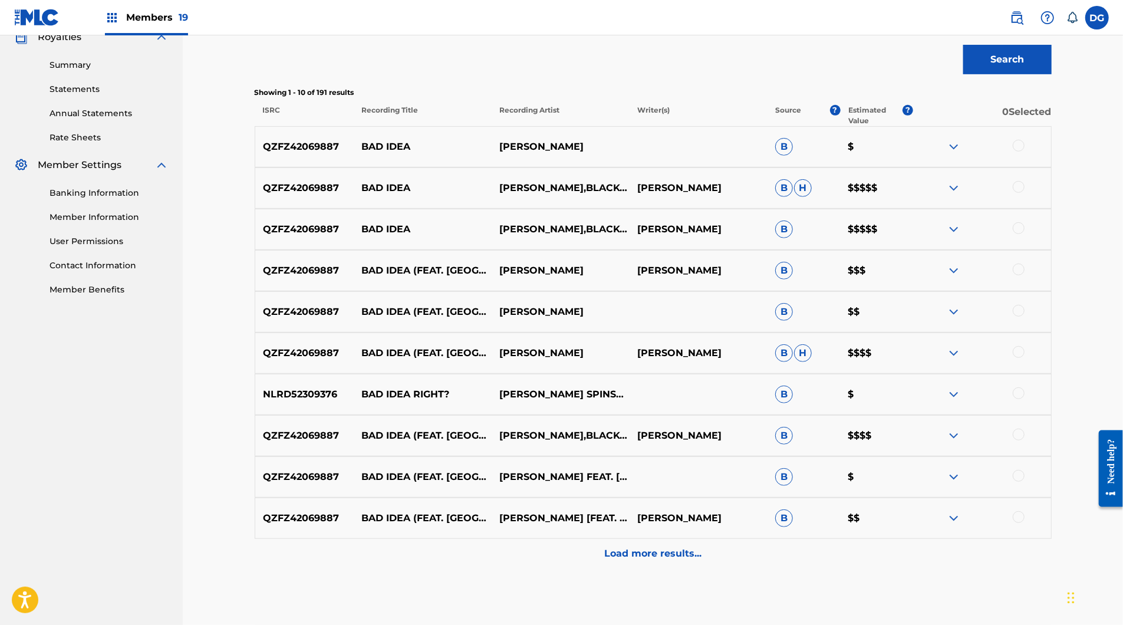
click at [1025, 152] on div at bounding box center [1019, 146] width 12 height 12
click at [1025, 193] on div at bounding box center [1019, 187] width 12 height 12
click at [1025, 234] on div at bounding box center [1019, 228] width 12 height 12
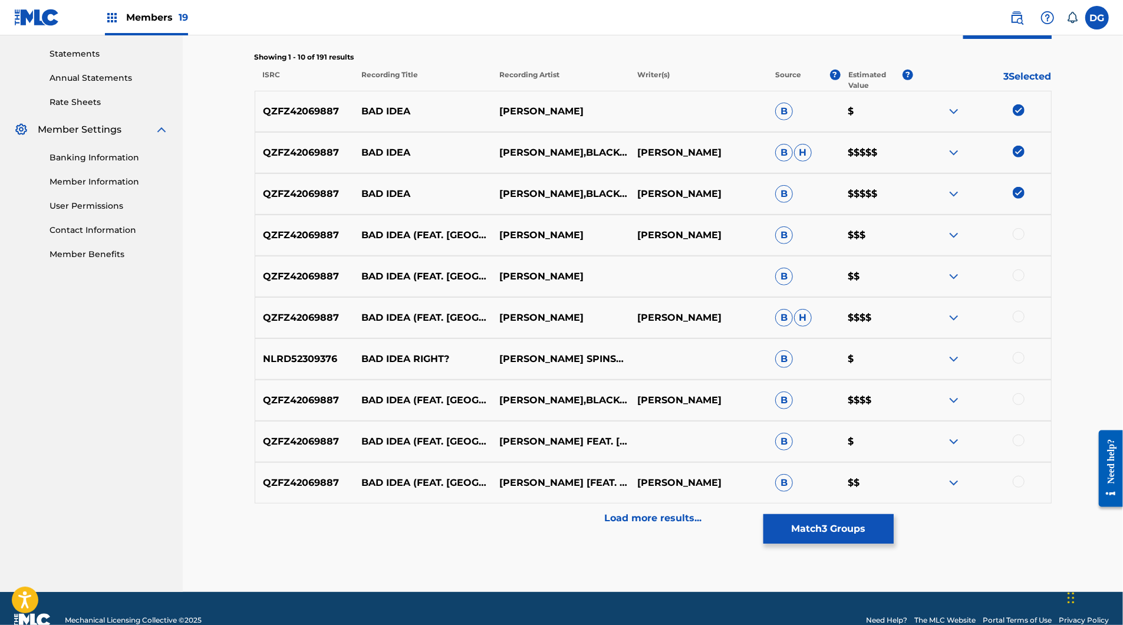
scroll to position [434, 0]
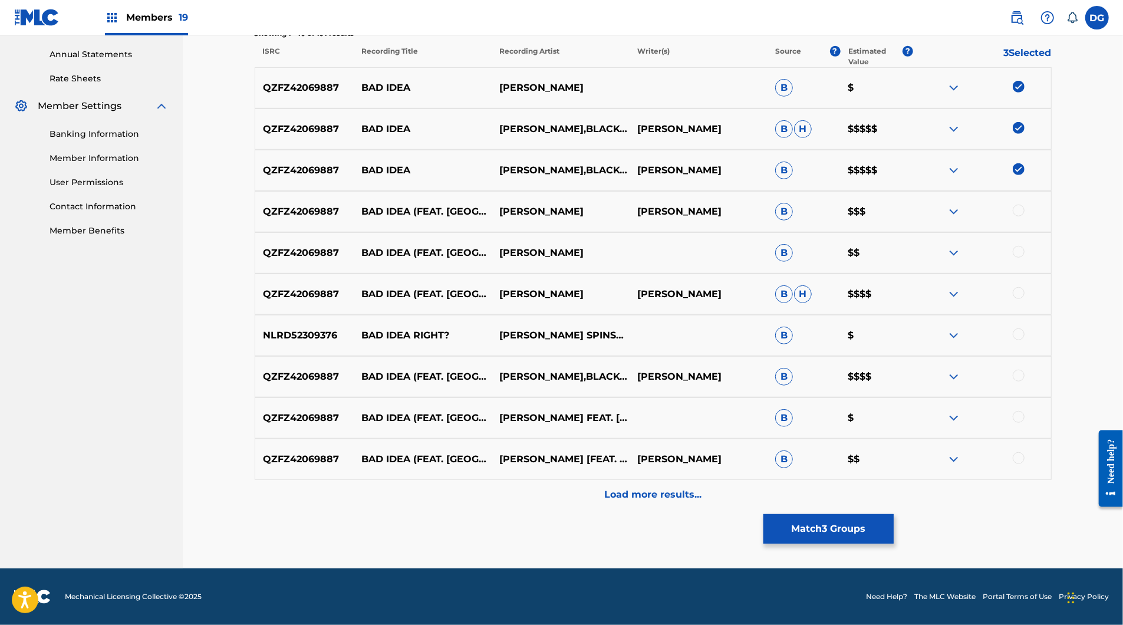
click at [1025, 299] on div at bounding box center [1019, 293] width 12 height 12
click at [1051, 452] on div at bounding box center [982, 459] width 138 height 14
click at [1025, 452] on div at bounding box center [1019, 458] width 12 height 12
click at [1025, 411] on div at bounding box center [1019, 417] width 12 height 12
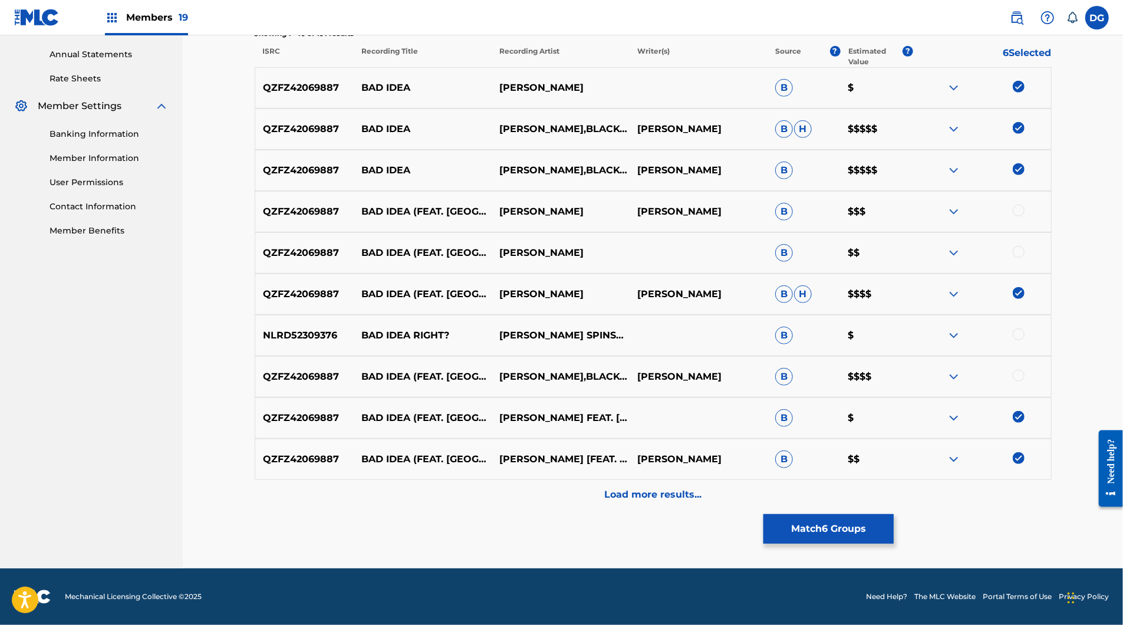
click at [1025, 370] on div at bounding box center [1019, 376] width 12 height 12
click at [1025, 328] on div at bounding box center [1019, 334] width 12 height 12
click at [1025, 246] on div at bounding box center [1019, 252] width 12 height 12
click at [1025, 205] on div at bounding box center [1019, 211] width 12 height 12
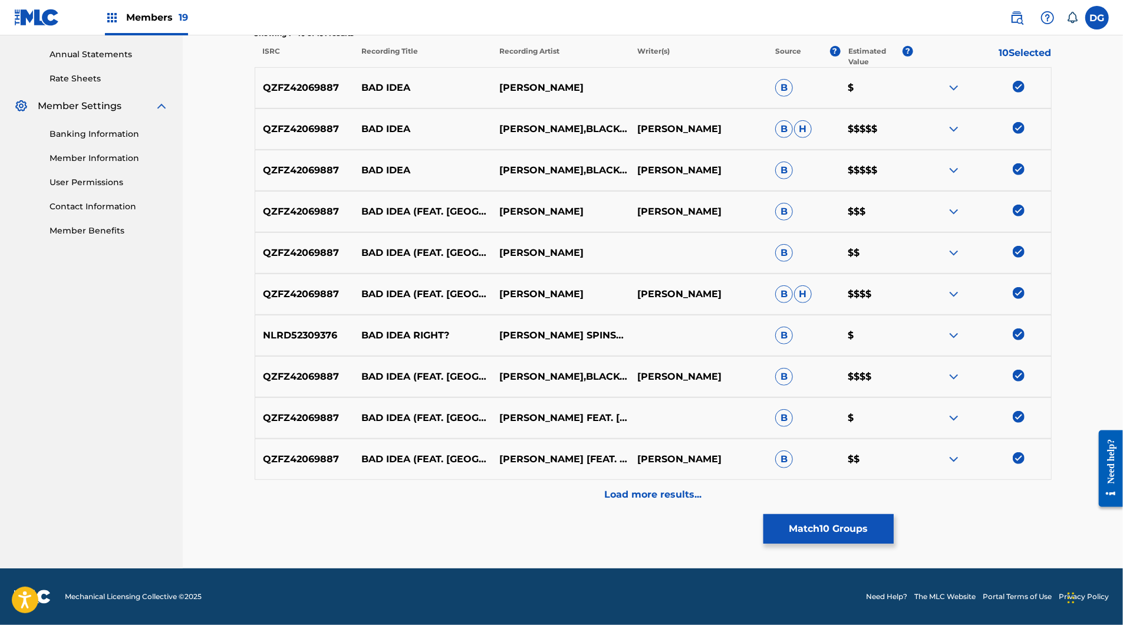
click at [656, 488] on p "Load more results..." at bounding box center [652, 495] width 97 height 14
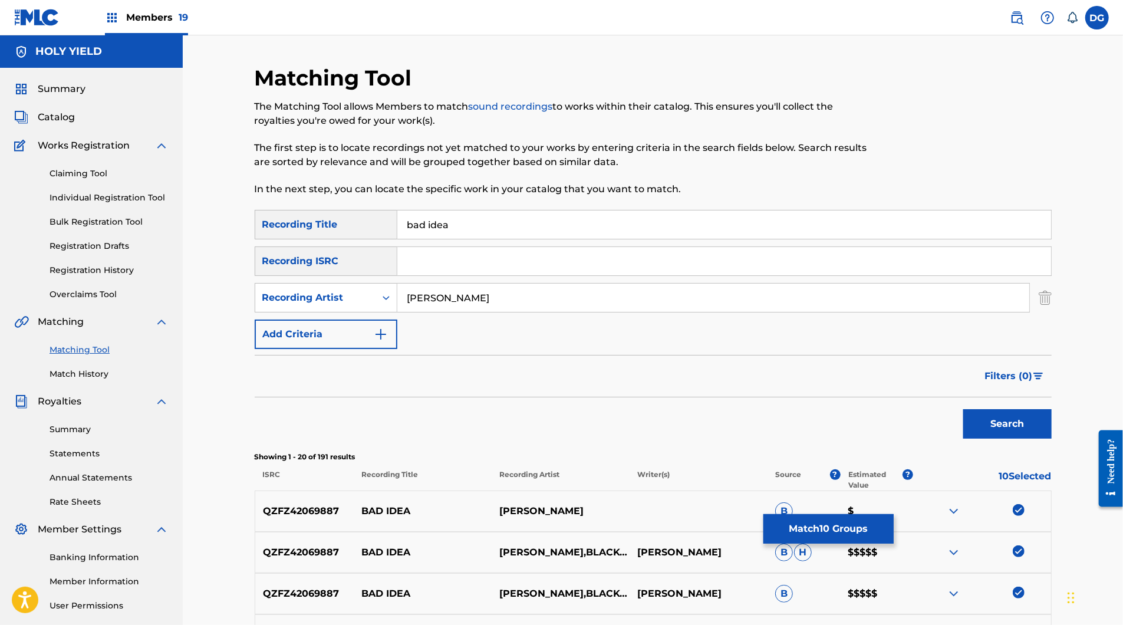
scroll to position [0, 0]
click at [454, 312] on input "[PERSON_NAME]" at bounding box center [713, 298] width 632 height 28
type input "p4rkr"
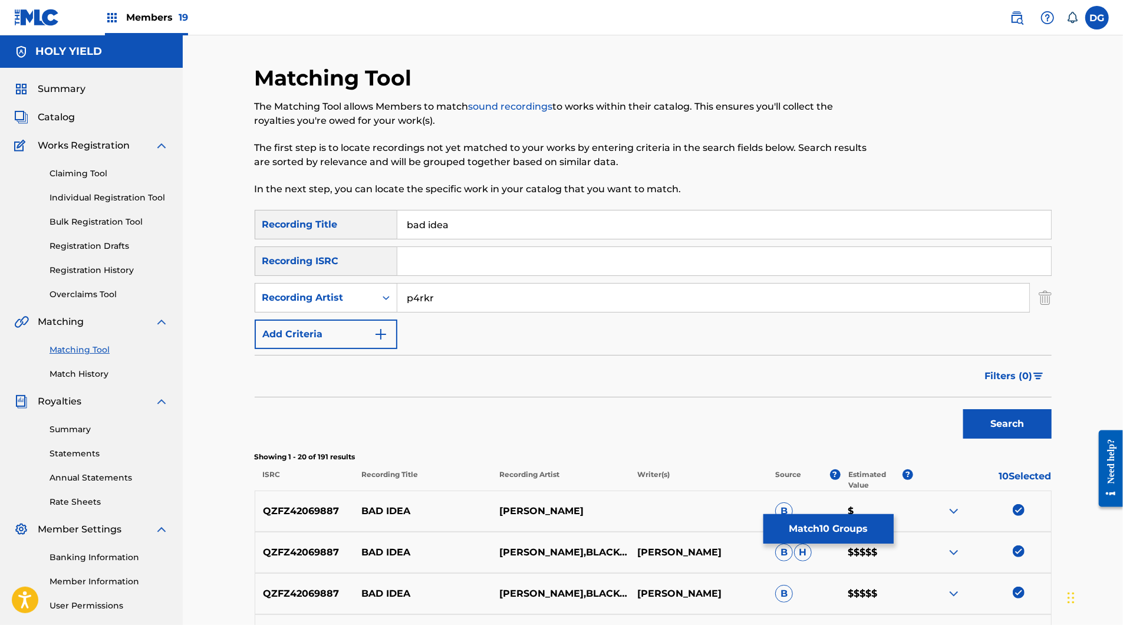
click at [1052, 439] on button "Search" at bounding box center [1007, 423] width 88 height 29
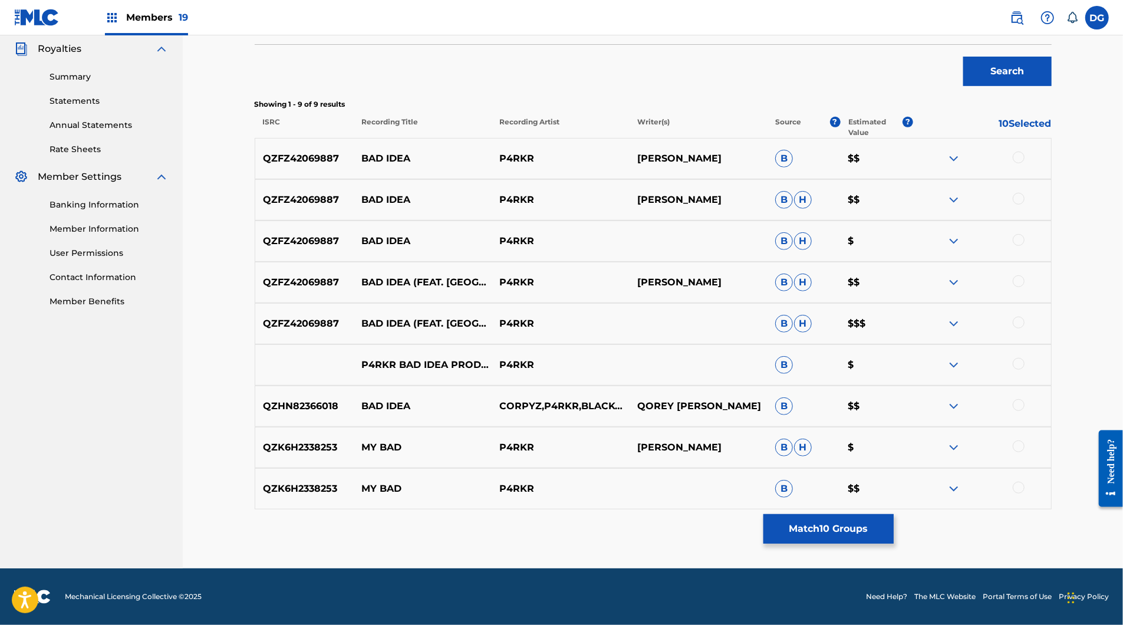
scroll to position [394, 0]
click at [1025, 328] on div at bounding box center [1019, 323] width 12 height 12
click at [1025, 287] on div at bounding box center [1019, 281] width 12 height 12
click at [1025, 246] on div at bounding box center [1019, 240] width 12 height 12
click at [1025, 205] on div at bounding box center [1019, 199] width 12 height 12
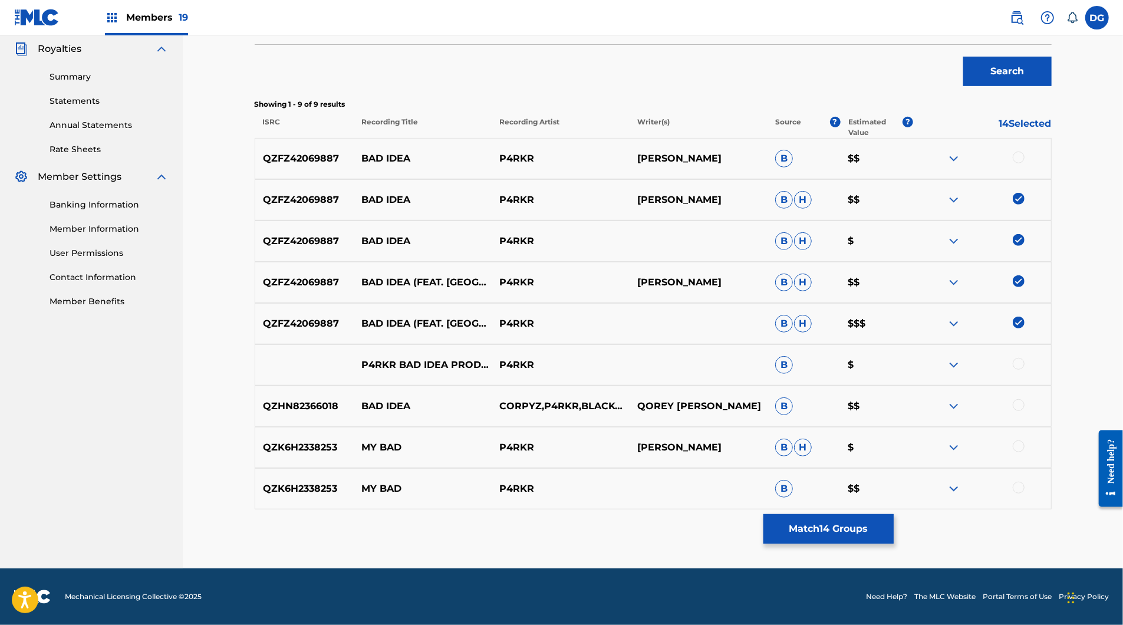
click at [1025, 163] on div at bounding box center [1019, 158] width 12 height 12
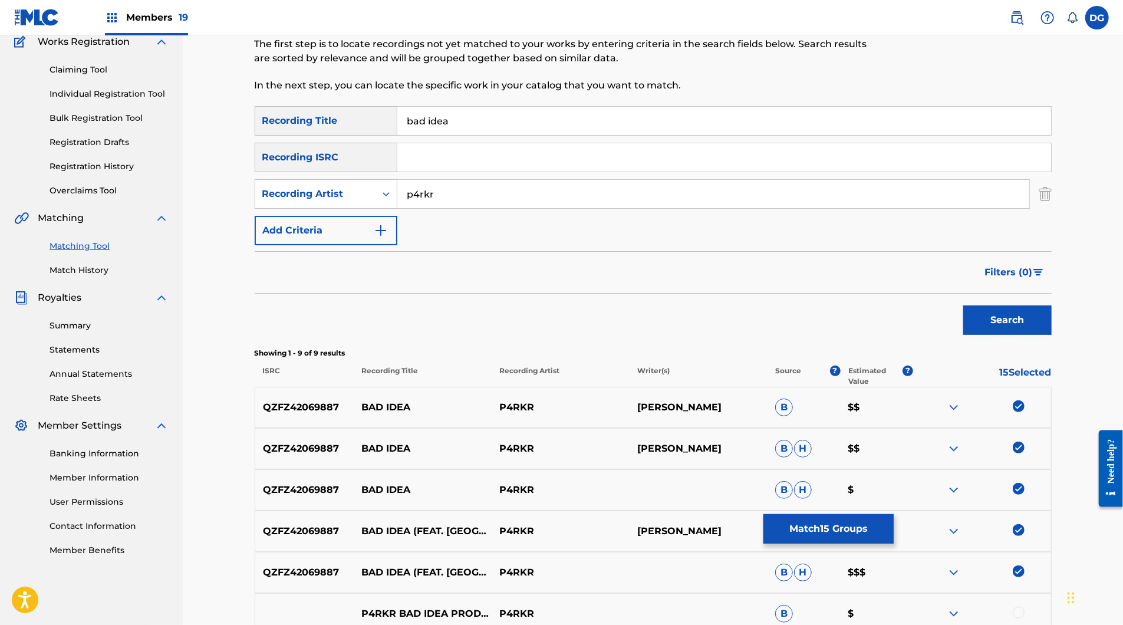
scroll to position [57, 0]
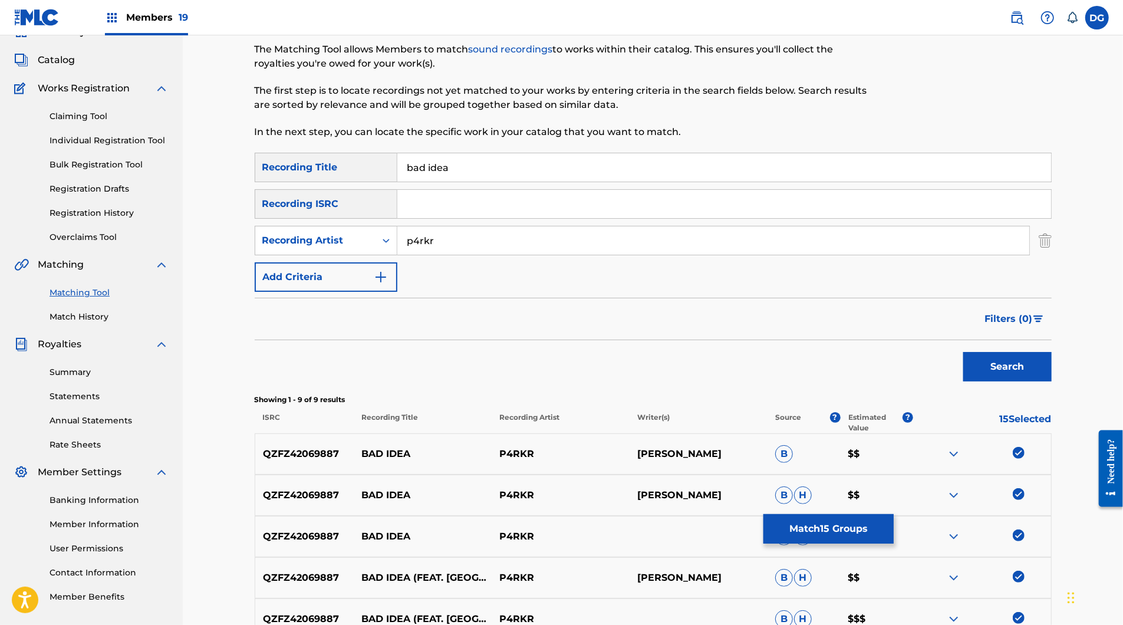
click at [894, 514] on button "Match 15 Groups" at bounding box center [829, 528] width 130 height 29
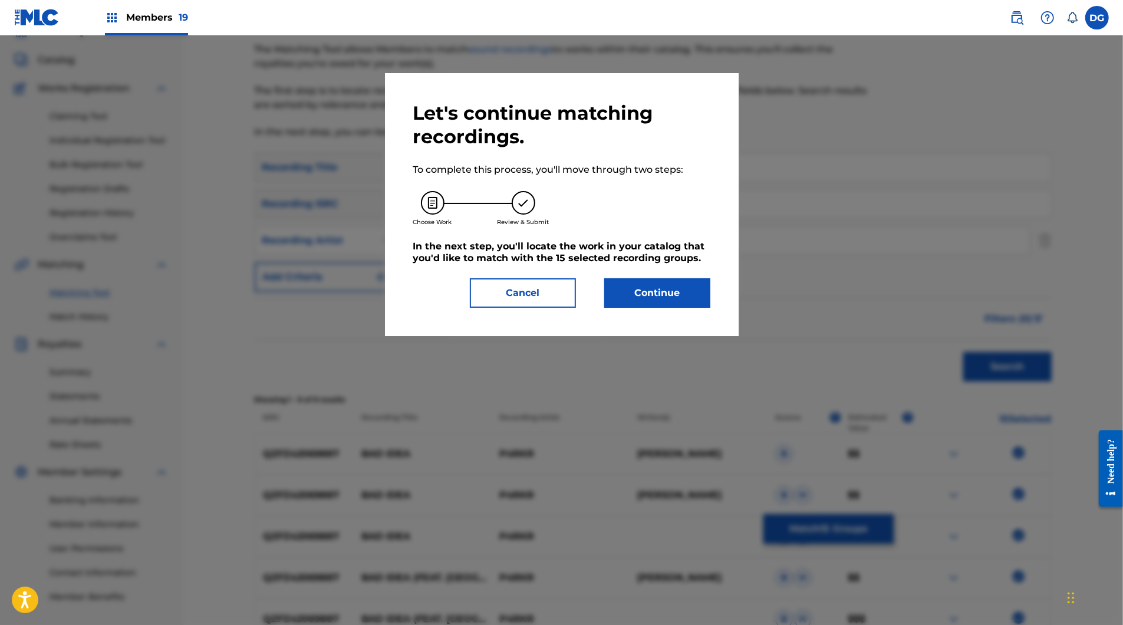
click at [680, 308] on button "Continue" at bounding box center [657, 292] width 106 height 29
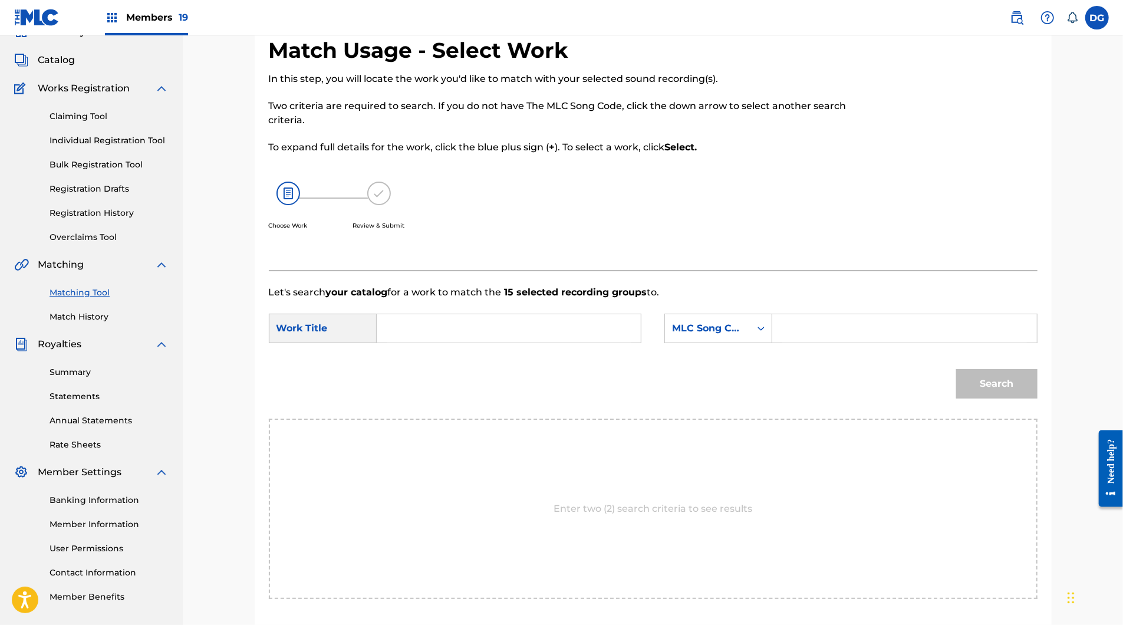
click at [561, 343] on input "Search Form" at bounding box center [509, 328] width 244 height 28
paste input "A PUNK SONG ABOUT [PERSON_NAME] AND [MEDICAL_DATA]"
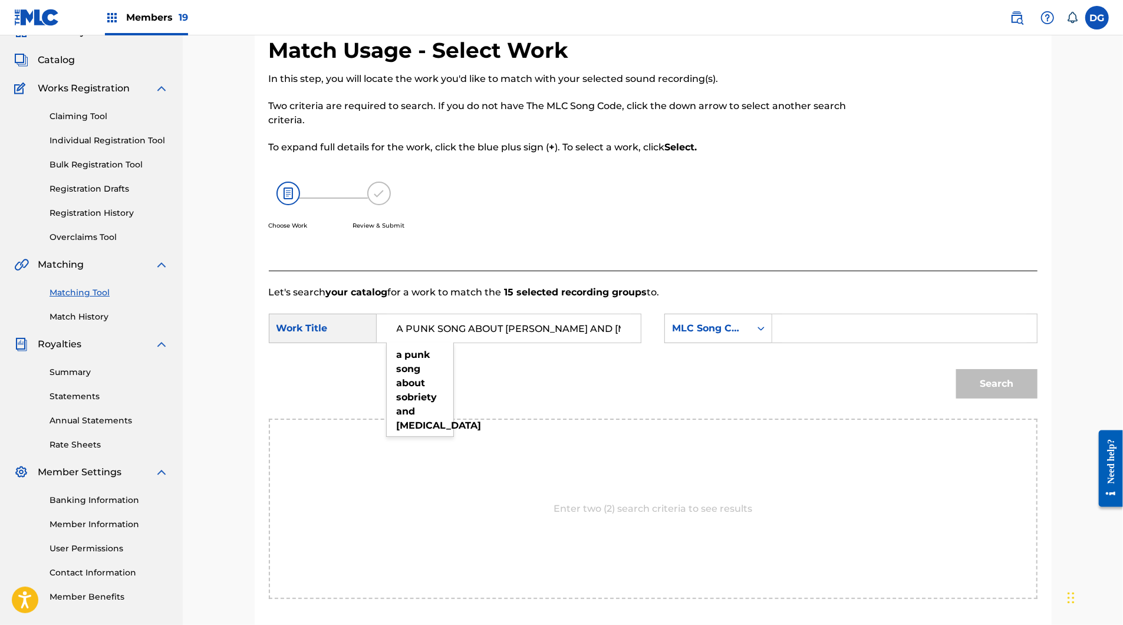
click at [545, 343] on input "A PUNK SONG ABOUT [PERSON_NAME] AND [MEDICAL_DATA]" at bounding box center [509, 328] width 244 height 28
type input "bad idea"
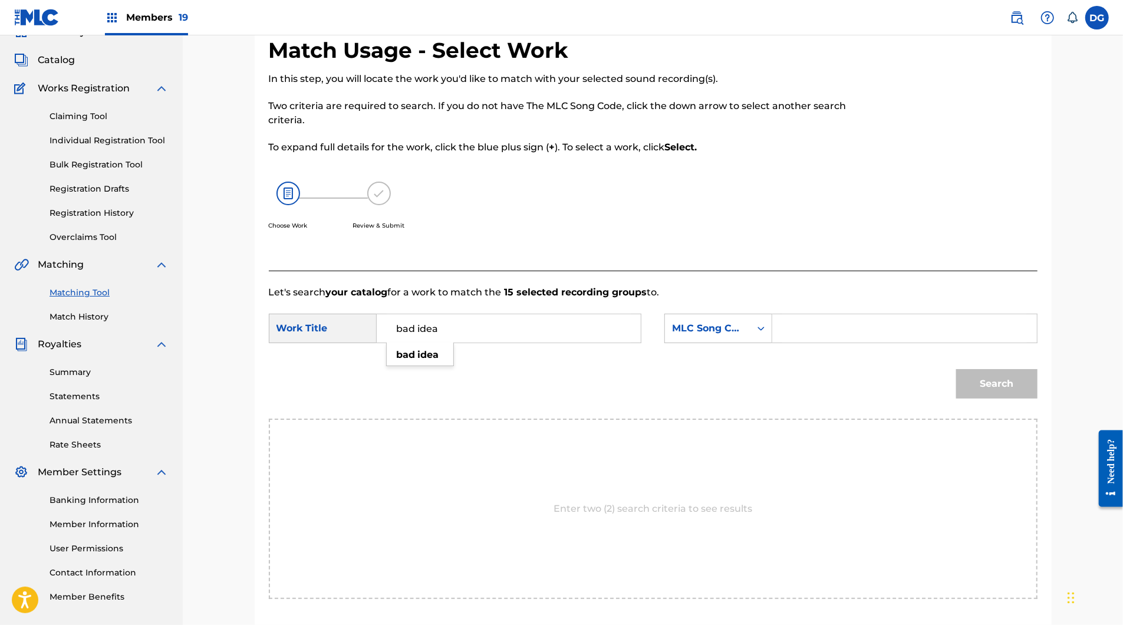
click at [833, 343] on input "Search Form" at bounding box center [904, 328] width 244 height 28
click at [814, 343] on div "Search Form" at bounding box center [904, 328] width 265 height 29
click at [751, 340] on div "MLC Song Code" at bounding box center [707, 328] width 85 height 22
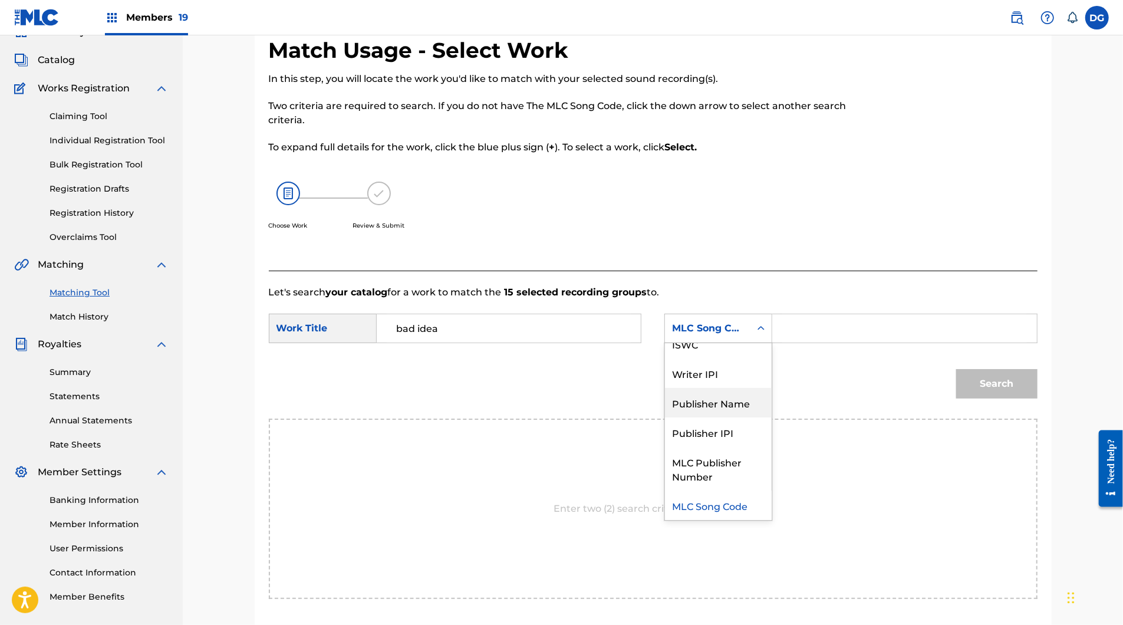
scroll to position [0, 0]
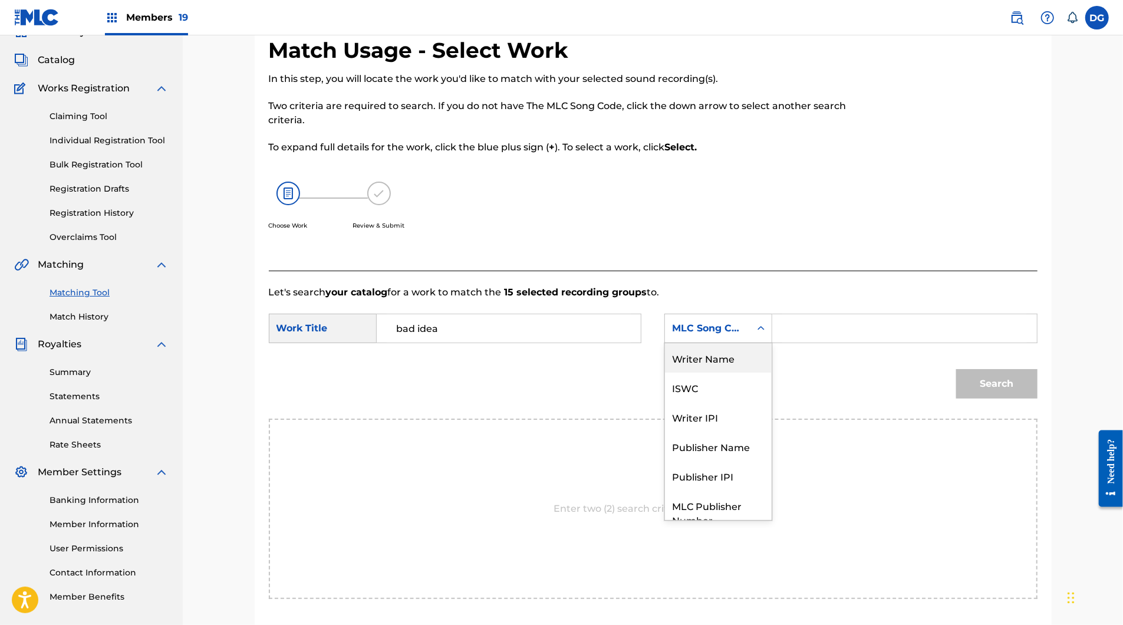
click at [717, 373] on div "Writer Name" at bounding box center [718, 357] width 107 height 29
click at [883, 343] on input "Search Form" at bounding box center [904, 328] width 244 height 28
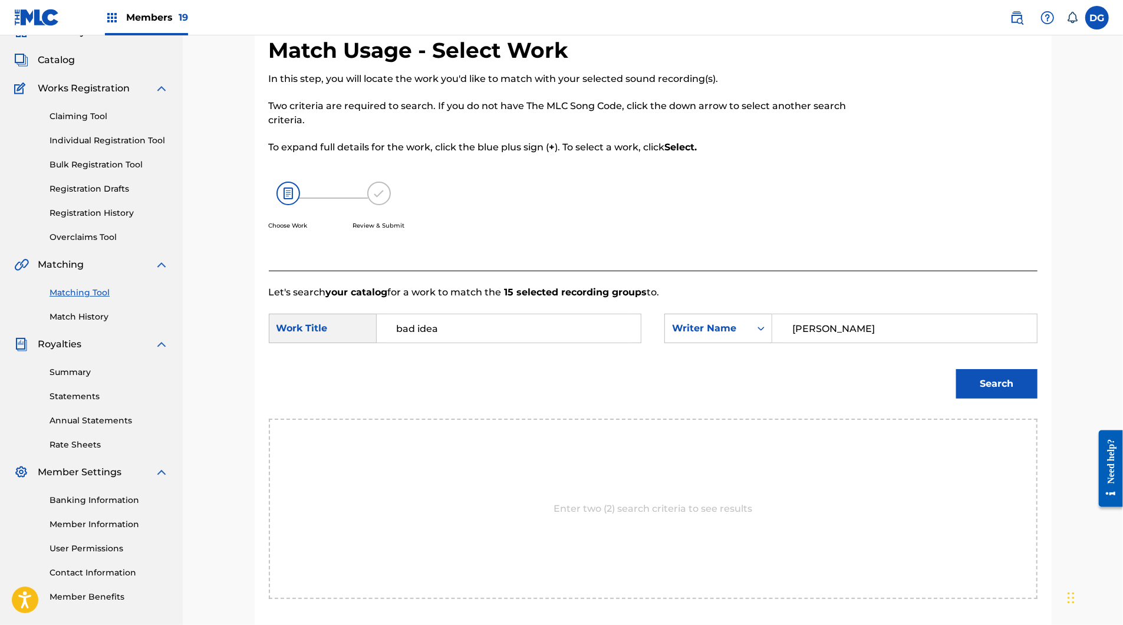
drag, startPoint x: 889, startPoint y: 389, endPoint x: 1062, endPoint y: 439, distance: 180.6
click at [1038, 399] on button "Search" at bounding box center [996, 383] width 81 height 29
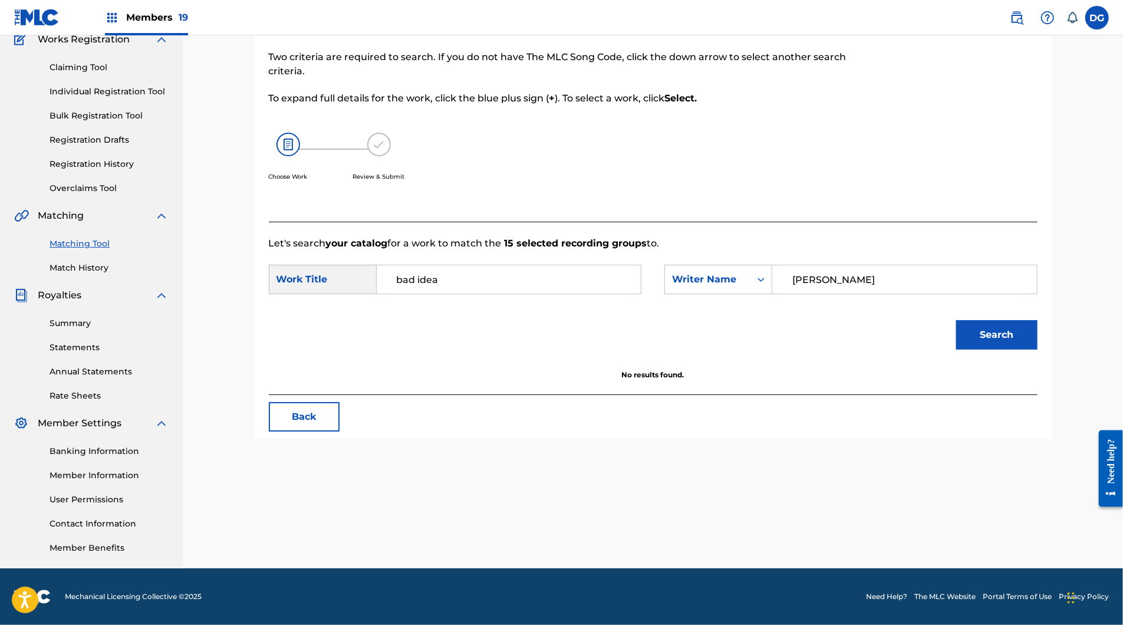
scroll to position [200, 0]
click at [833, 265] on input "[PERSON_NAME]" at bounding box center [904, 279] width 244 height 28
click at [1038, 320] on button "Search" at bounding box center [996, 334] width 81 height 29
click at [772, 265] on div "Writer Name" at bounding box center [718, 279] width 108 height 29
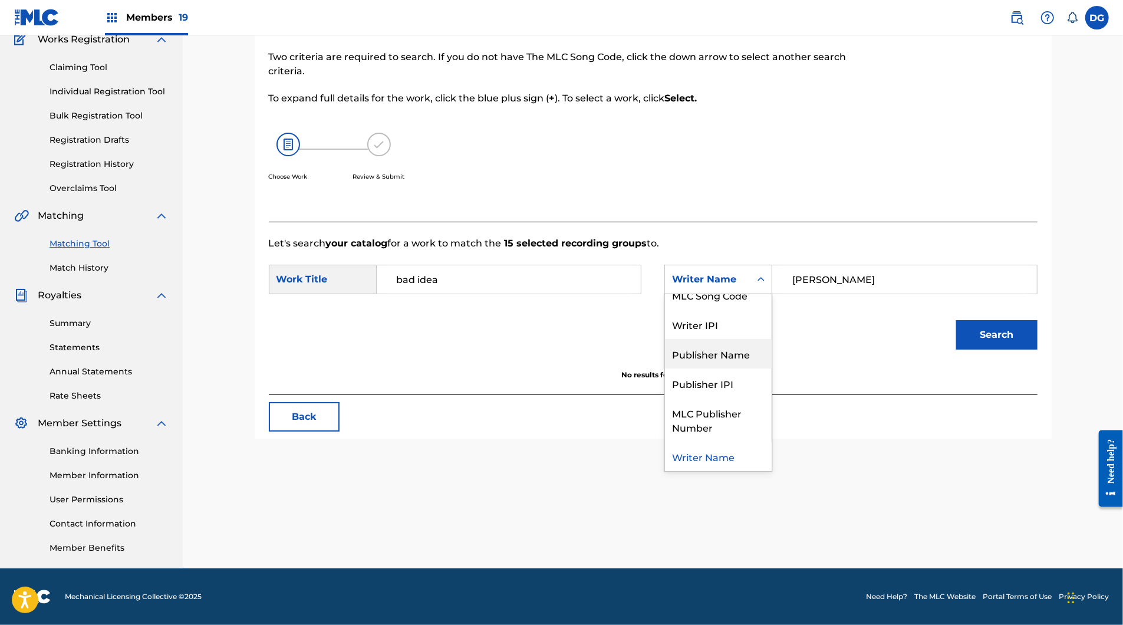
click at [835, 265] on input "[PERSON_NAME]" at bounding box center [904, 279] width 244 height 28
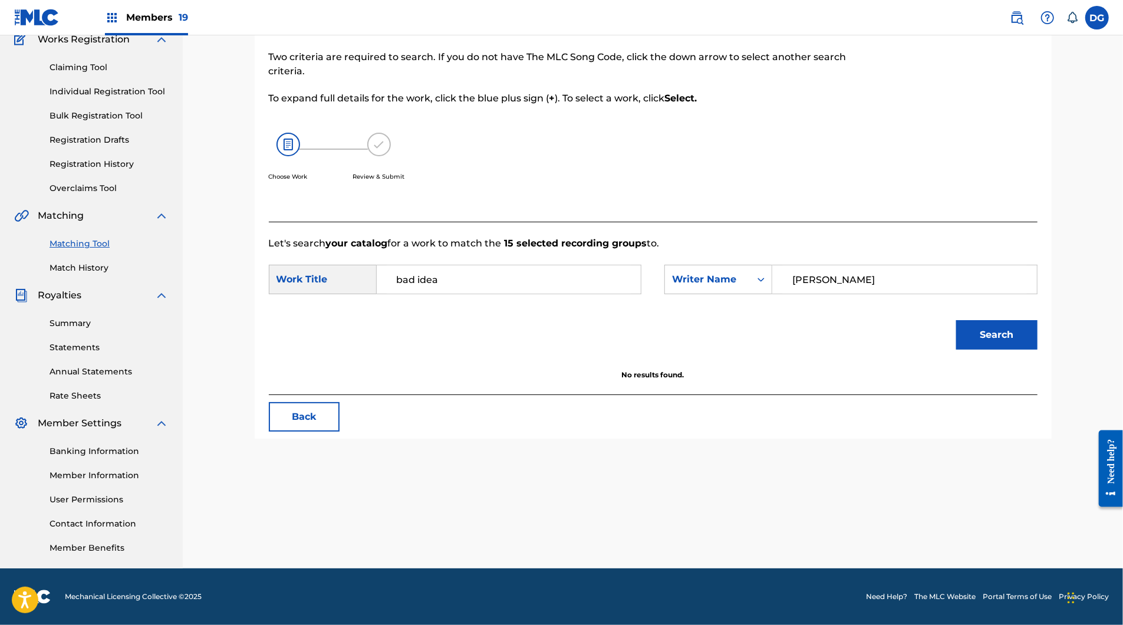
click at [406, 265] on input "bad idea" at bounding box center [509, 279] width 244 height 28
click at [840, 265] on input "[PERSON_NAME]" at bounding box center [904, 279] width 244 height 28
type input "dup"
click at [1038, 320] on button "Search" at bounding box center [996, 334] width 81 height 29
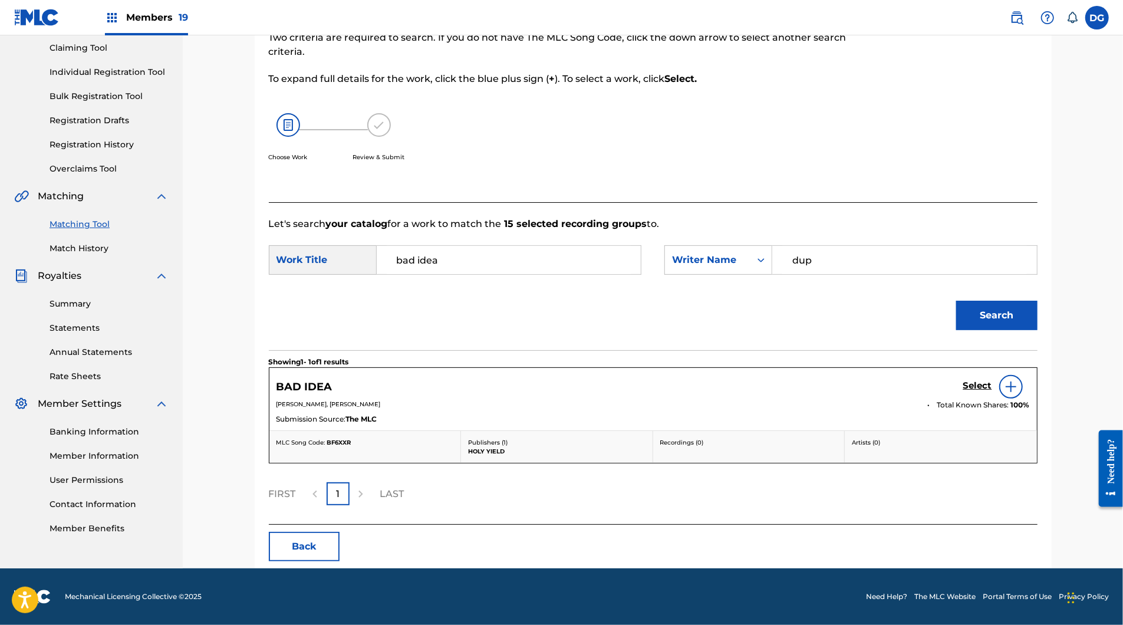
click at [1014, 383] on div "Select" at bounding box center [996, 387] width 67 height 24
click at [992, 380] on h5 "Select" at bounding box center [977, 385] width 29 height 11
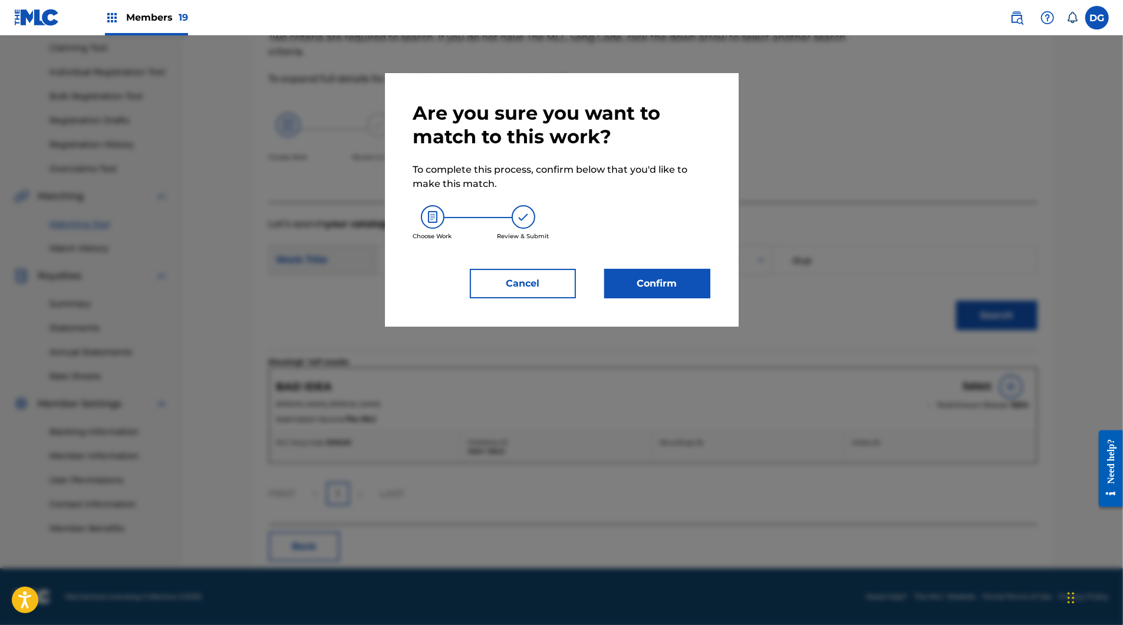
click at [713, 327] on div "Are you sure you want to match to this work? To complete this process, confirm …" at bounding box center [562, 200] width 354 height 254
click at [692, 298] on button "Confirm" at bounding box center [657, 283] width 106 height 29
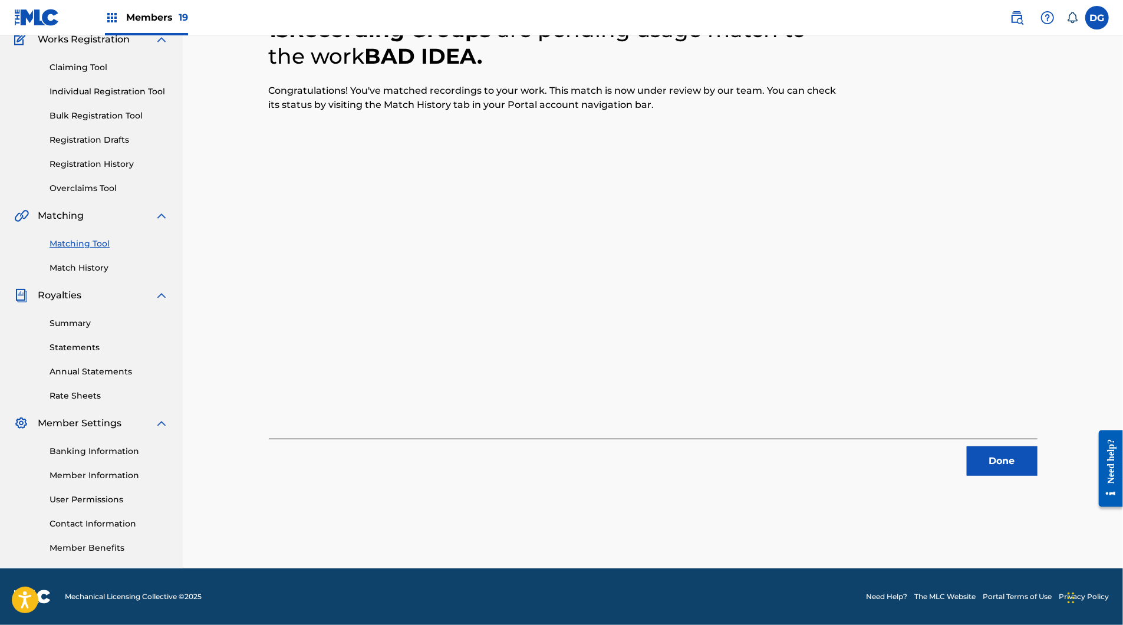
click at [1038, 446] on button "Done" at bounding box center [1002, 460] width 71 height 29
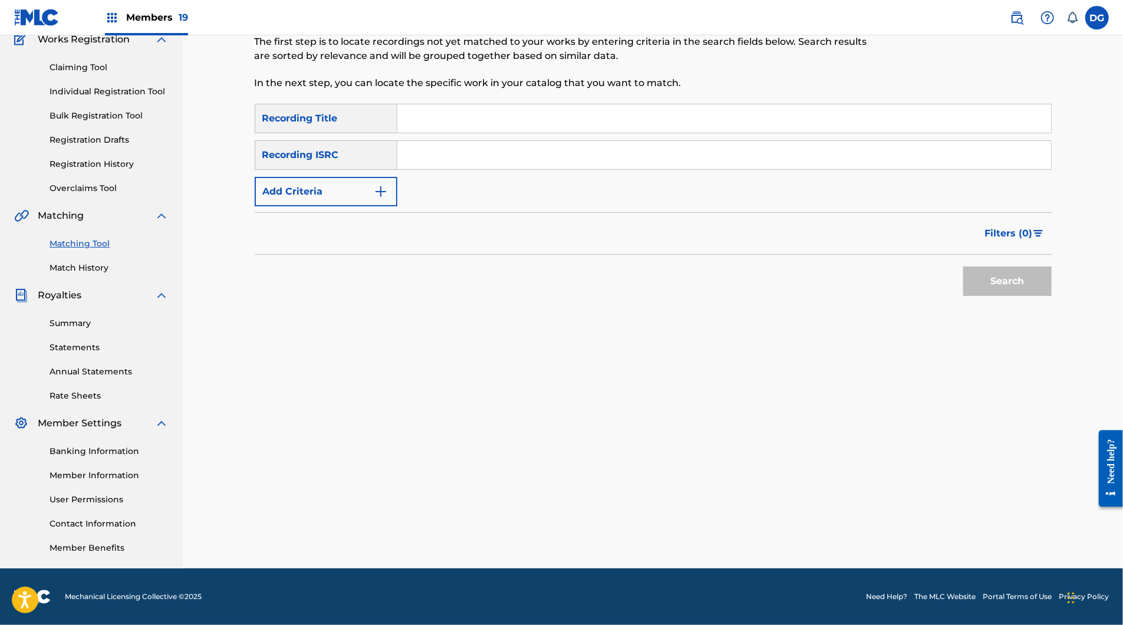
scroll to position [62, 0]
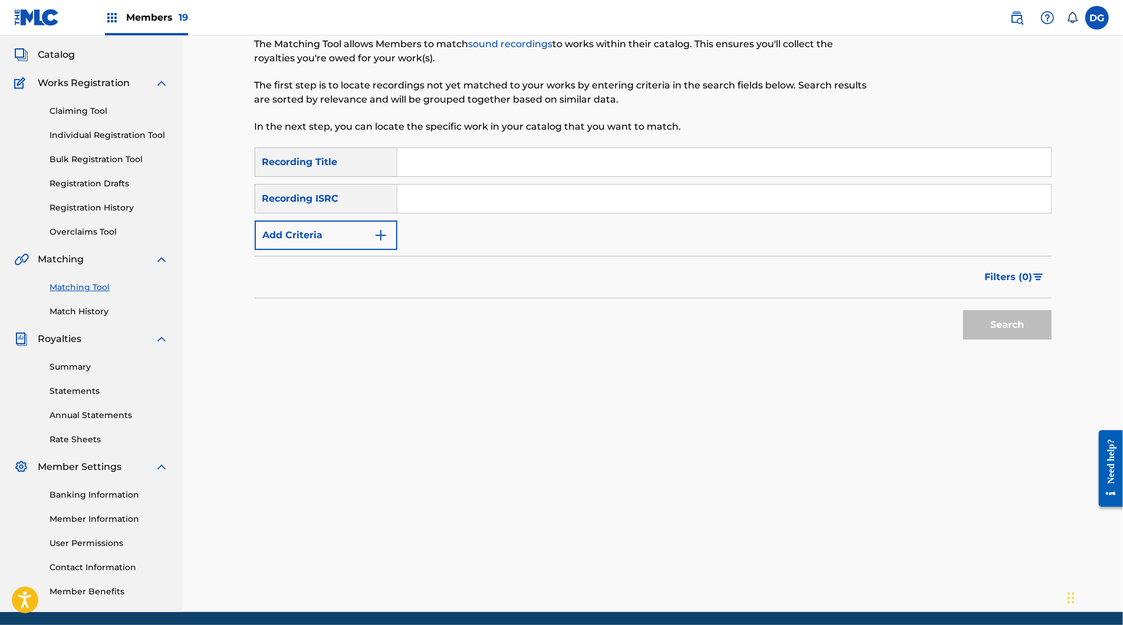
click at [466, 176] on input "Search Form" at bounding box center [724, 162] width 654 height 28
paste input "CANT"
type input "CANT"
click at [381, 249] on div "SearchWithCriteriadd41cca9-d978-4ec6-85d2-da8a756c0ed0 Recording Title CANT Sea…" at bounding box center [653, 198] width 797 height 103
click at [378, 250] on button "Add Criteria" at bounding box center [326, 235] width 143 height 29
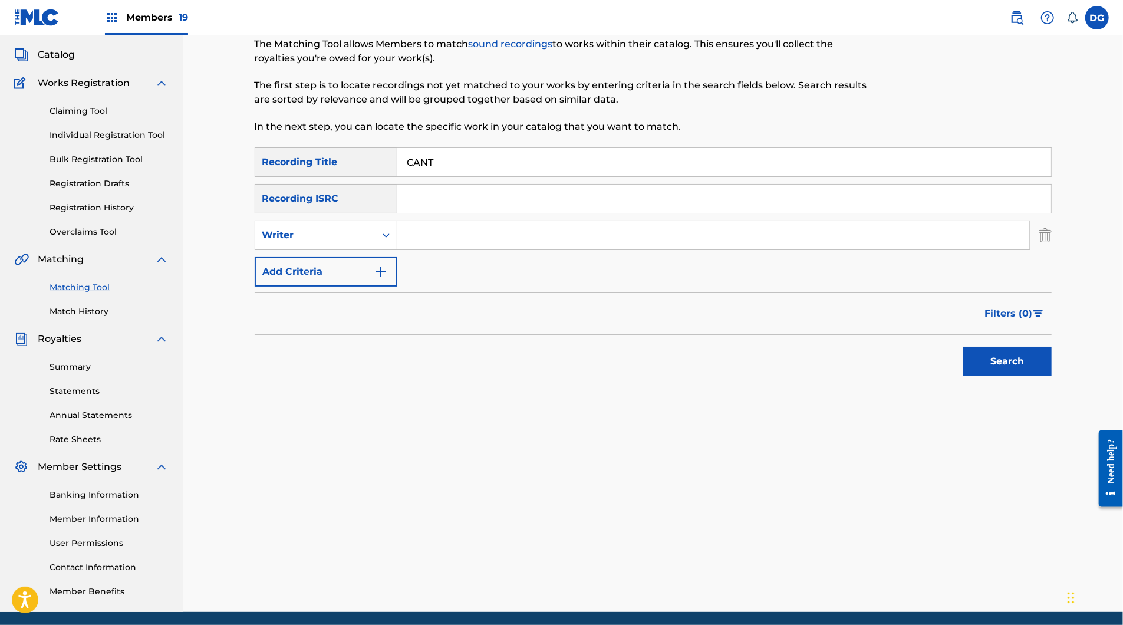
click at [456, 249] on input "Search Form" at bounding box center [713, 235] width 632 height 28
type input "[PERSON_NAME]"
click at [1052, 376] on button "Search" at bounding box center [1007, 361] width 88 height 29
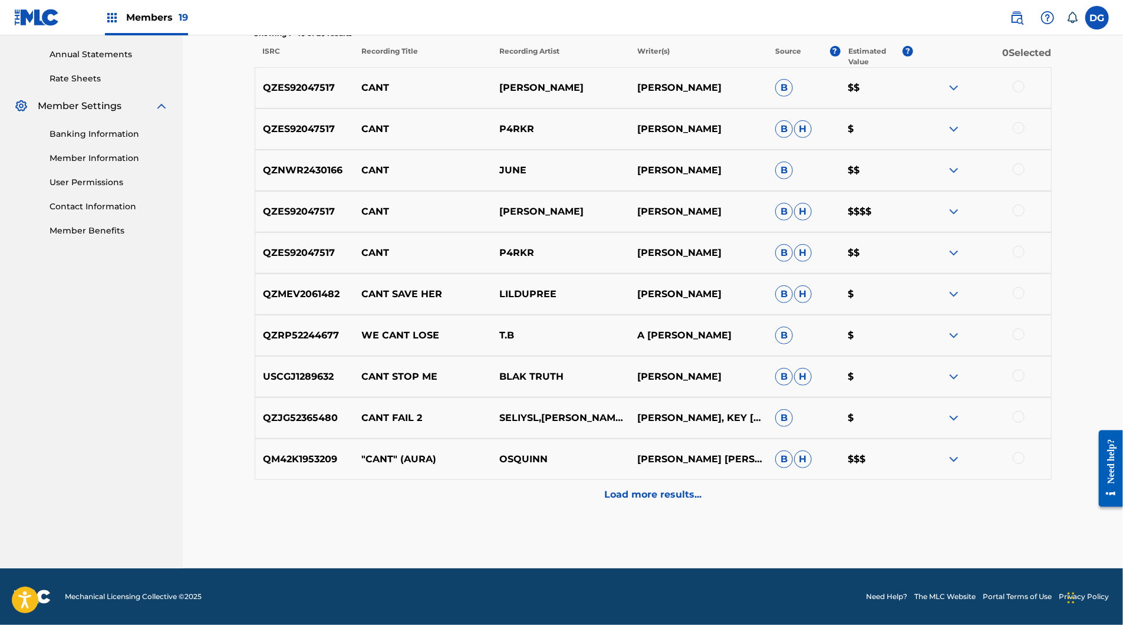
scroll to position [460, 0]
click at [961, 177] on img at bounding box center [954, 170] width 14 height 14
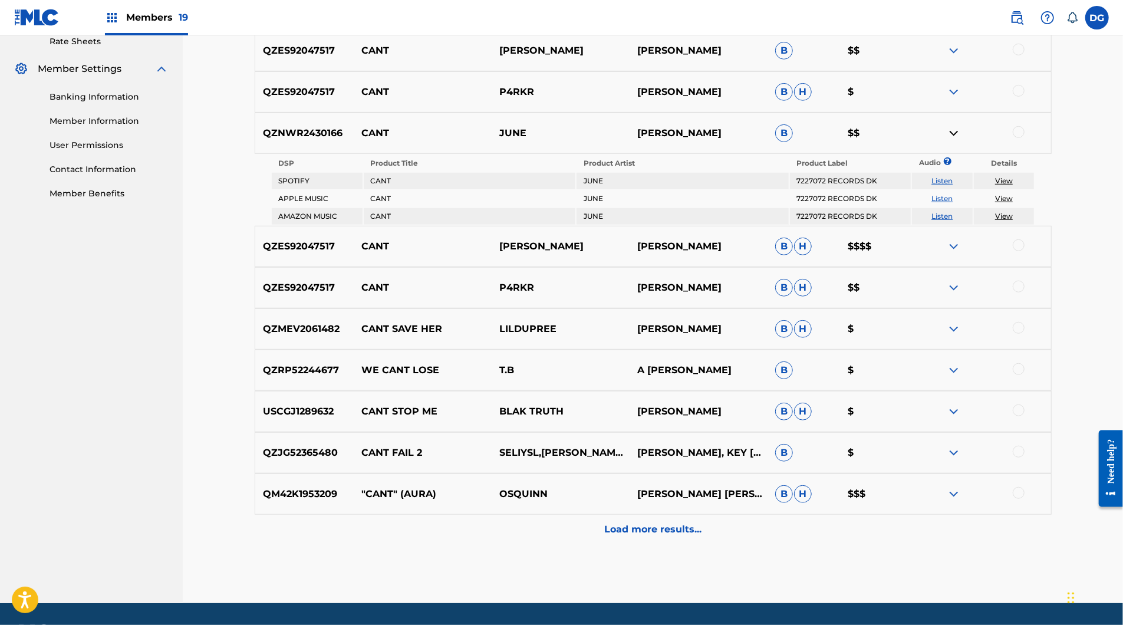
click at [953, 185] on link "Listen" at bounding box center [942, 180] width 21 height 9
click at [1051, 140] on div at bounding box center [982, 133] width 138 height 14
click at [1025, 138] on div at bounding box center [1019, 132] width 12 height 12
click at [1025, 97] on div at bounding box center [1019, 91] width 12 height 12
click at [1025, 55] on div at bounding box center [1019, 50] width 12 height 12
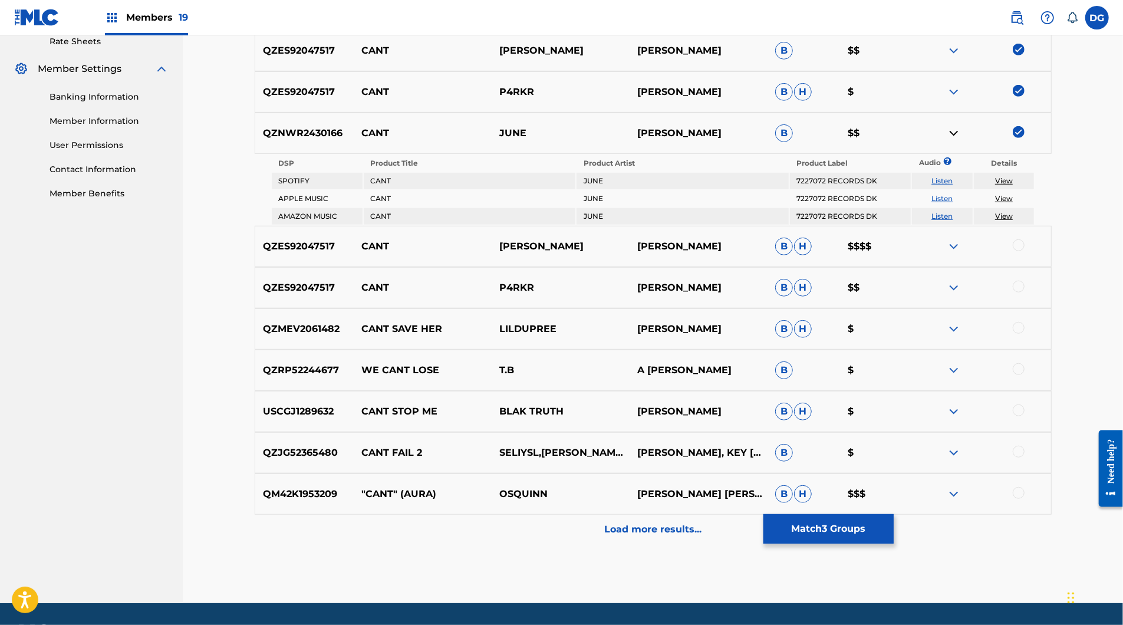
click at [1025, 251] on div at bounding box center [1019, 245] width 12 height 12
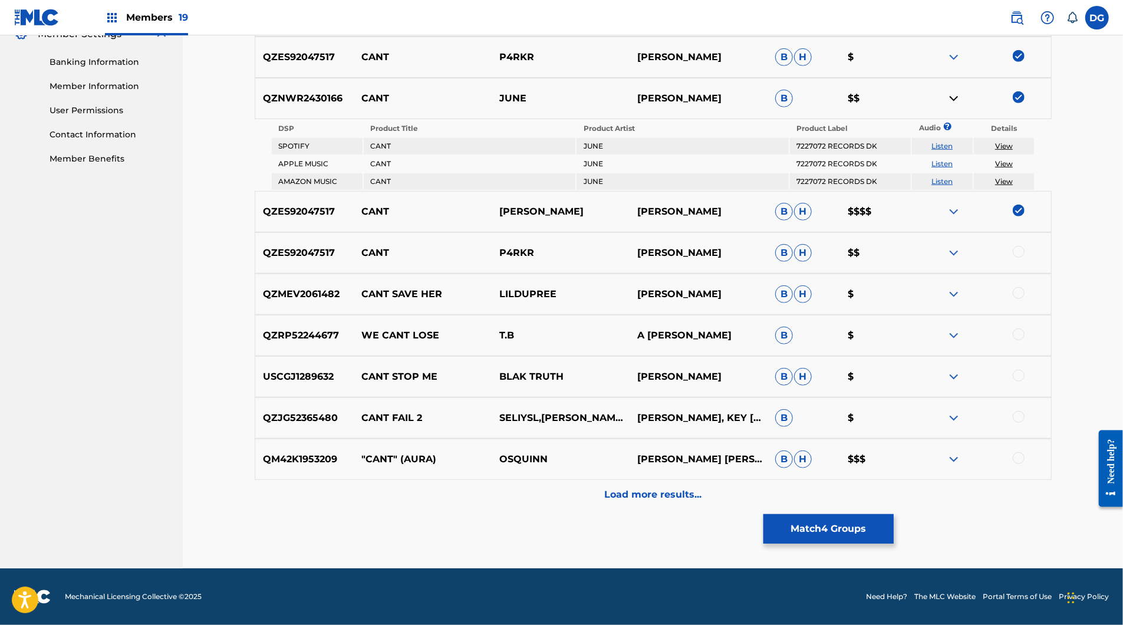
scroll to position [524, 0]
click at [1025, 258] on div at bounding box center [1019, 252] width 12 height 12
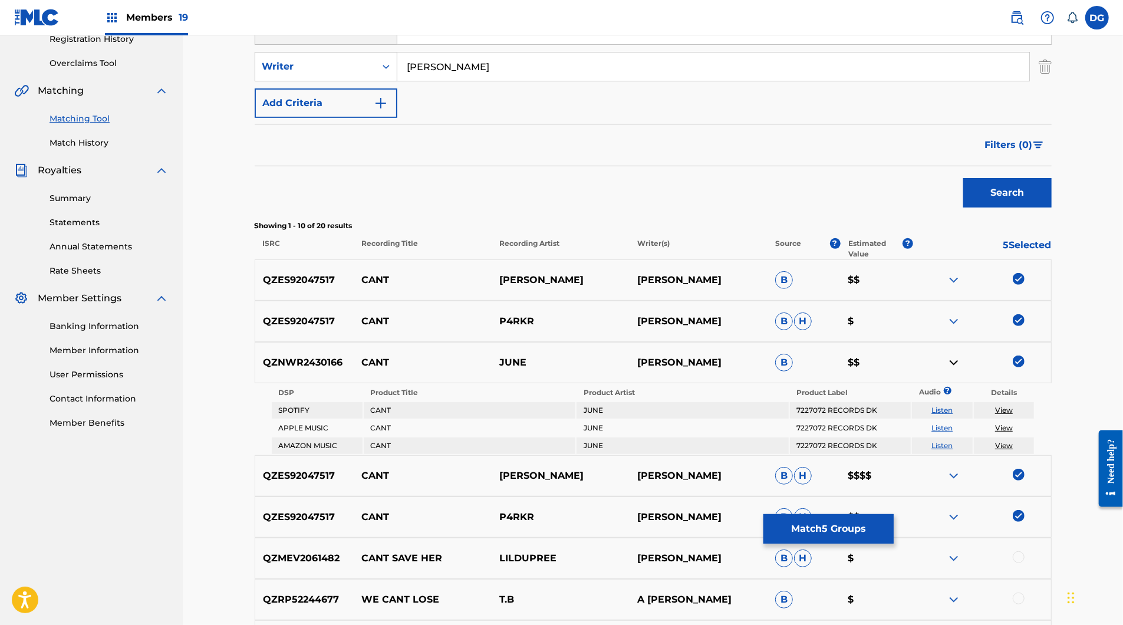
scroll to position [203, 0]
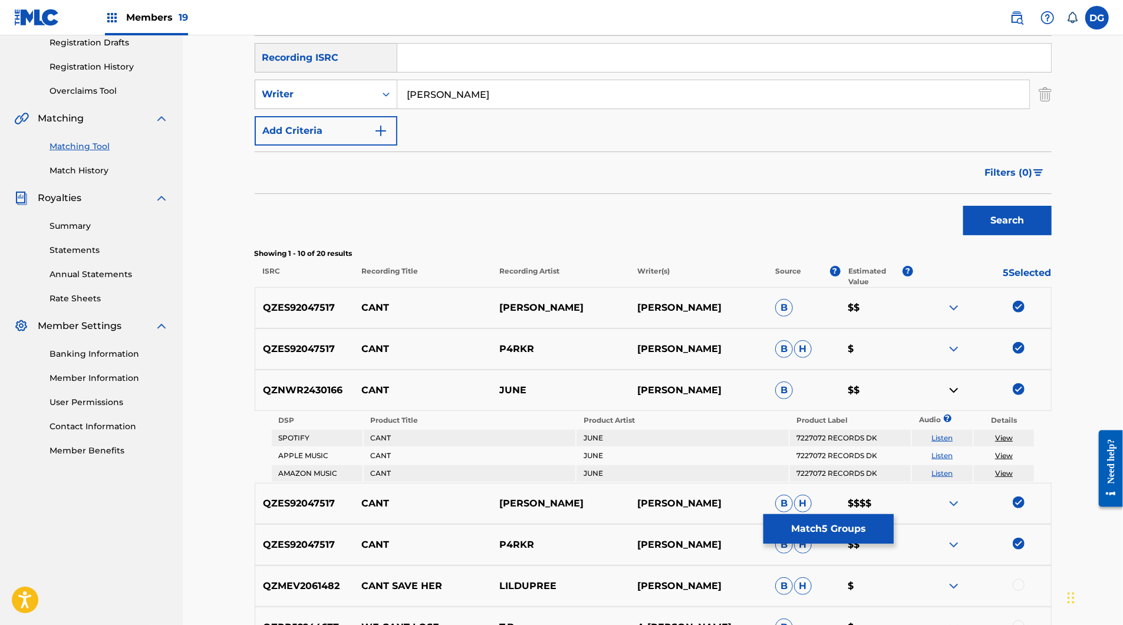
click at [441, 108] on input "[PERSON_NAME]" at bounding box center [713, 94] width 632 height 28
click at [350, 101] on div "Writer" at bounding box center [315, 94] width 106 height 14
click at [327, 139] on div "Recording Artist" at bounding box center [326, 123] width 142 height 29
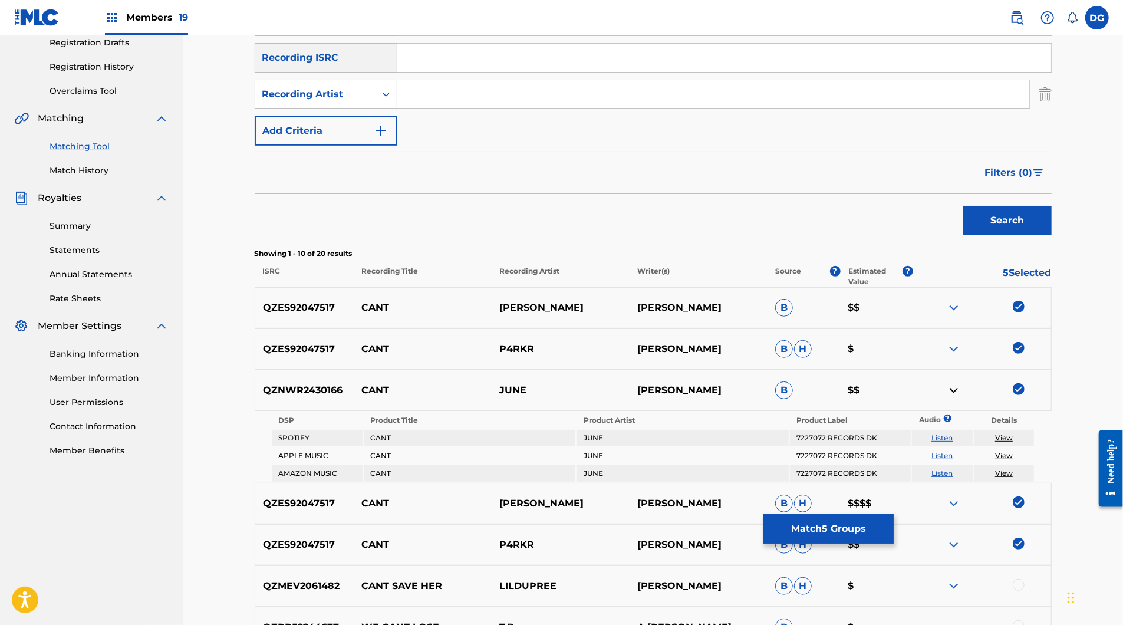
click at [432, 109] on div "Search Form" at bounding box center [713, 94] width 633 height 29
click at [432, 108] on input "Search Form" at bounding box center [713, 94] width 632 height 28
click at [1052, 235] on button "Search" at bounding box center [1007, 220] width 88 height 29
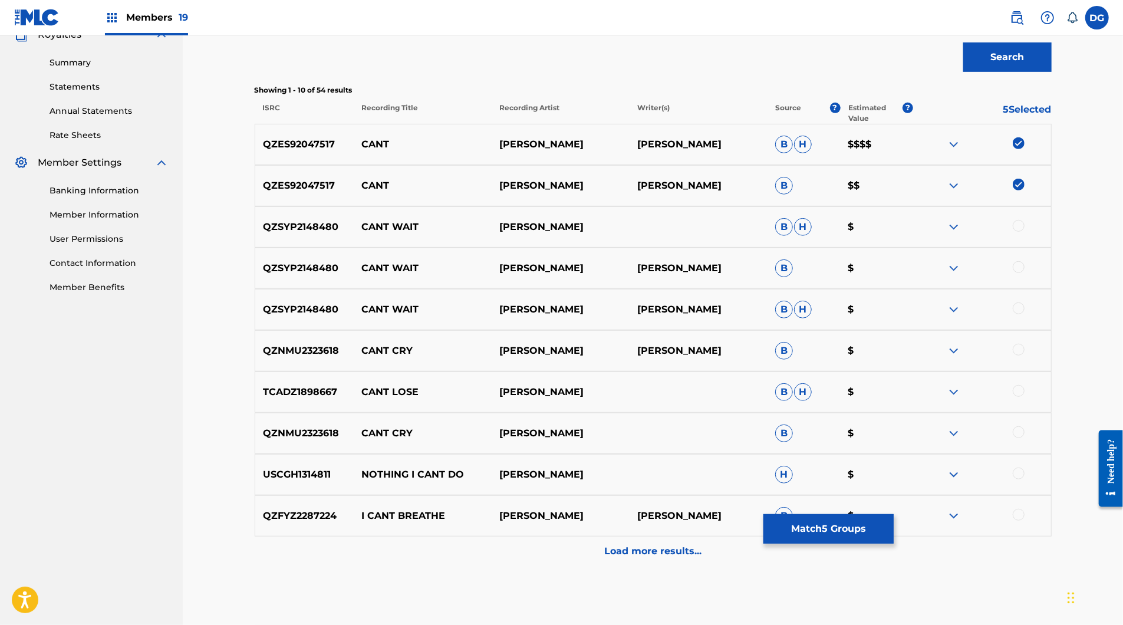
scroll to position [378, 0]
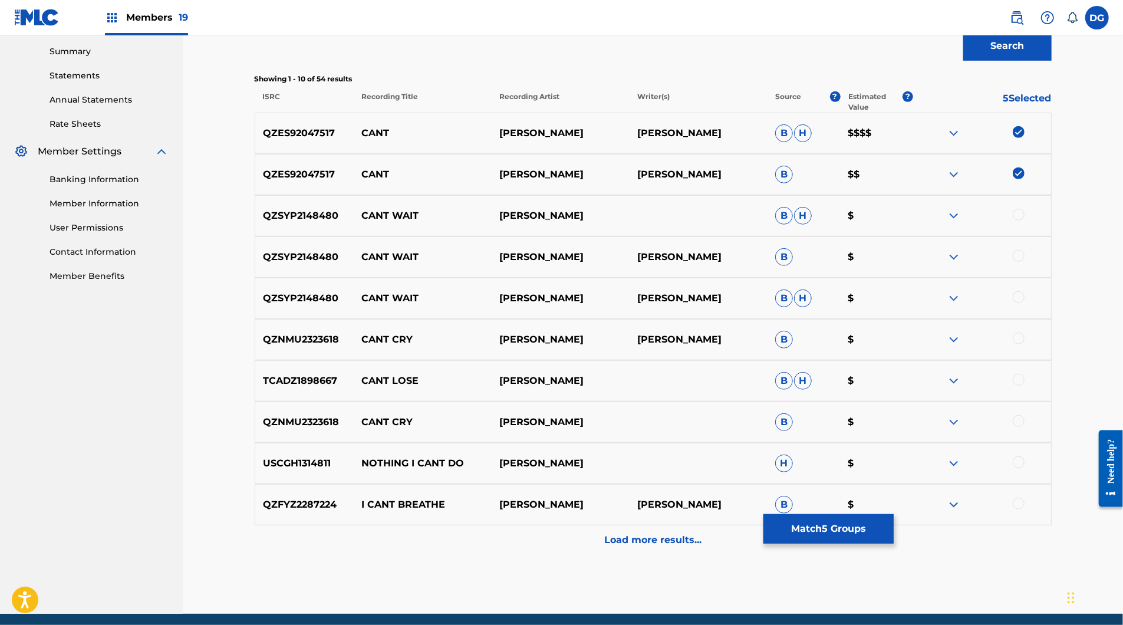
click at [961, 223] on img at bounding box center [954, 216] width 14 height 14
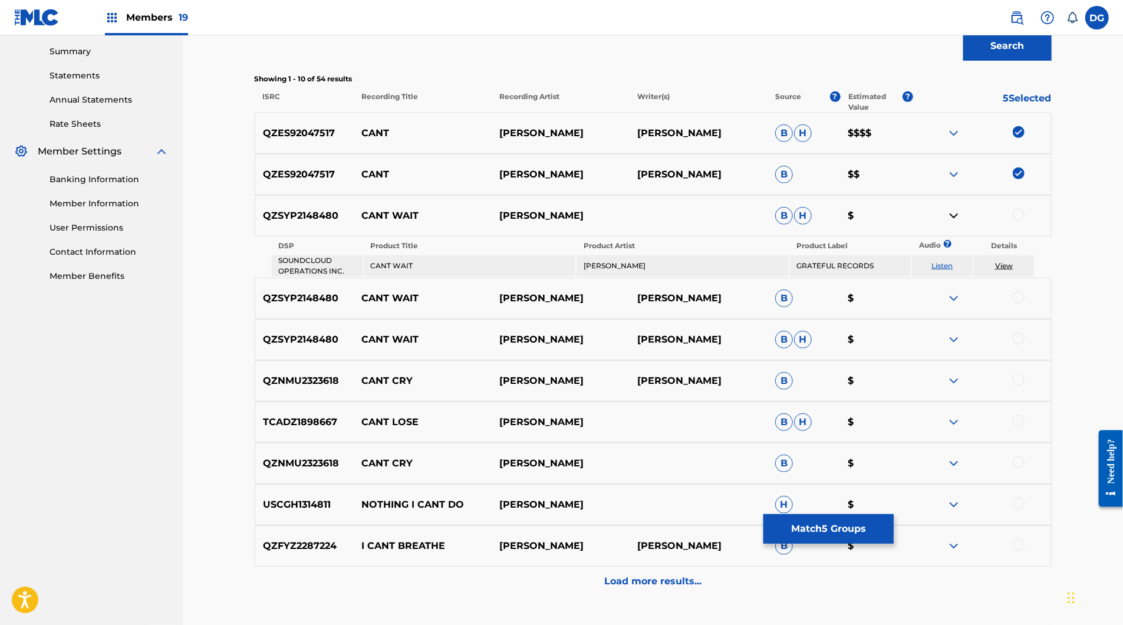
click at [973, 277] on td "Listen" at bounding box center [942, 265] width 61 height 21
click at [953, 270] on link "Listen" at bounding box center [942, 265] width 21 height 9
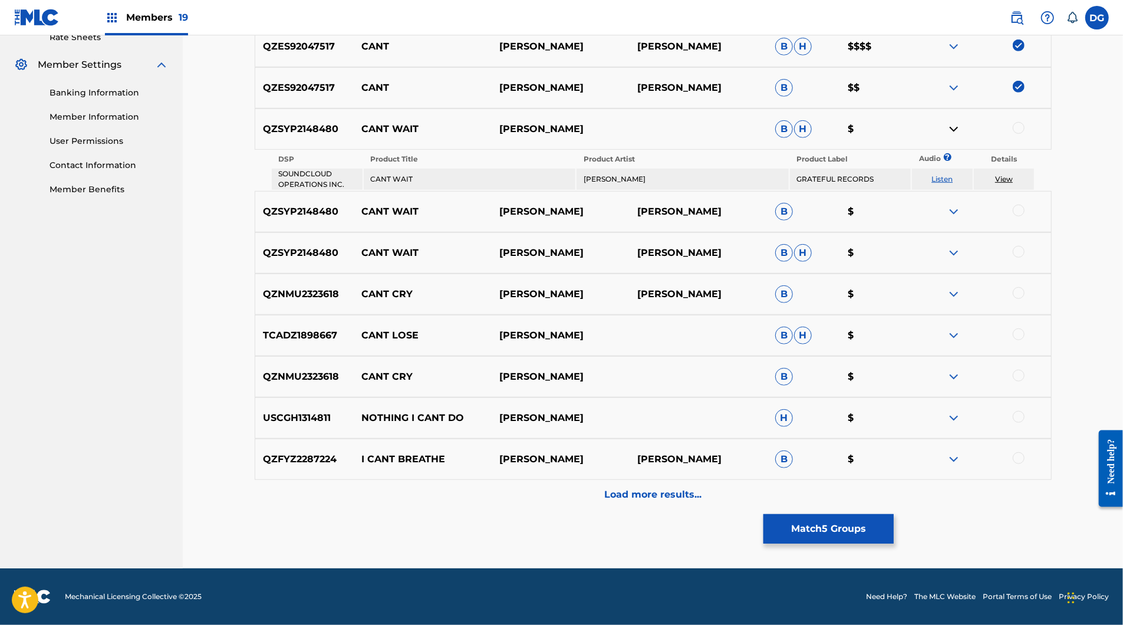
scroll to position [229, 0]
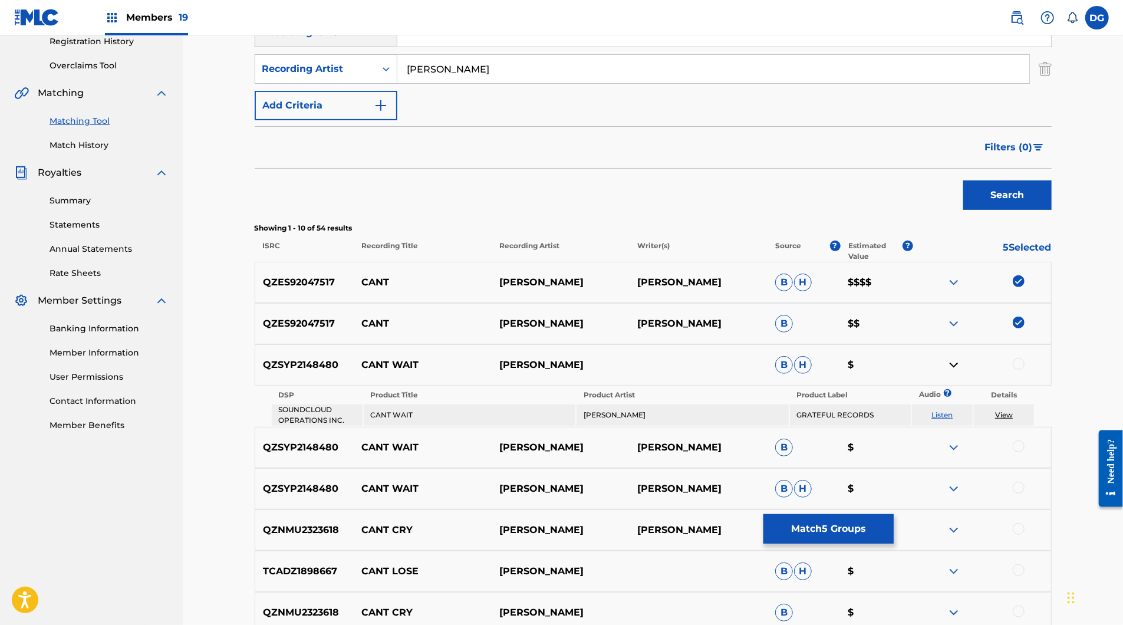
click at [499, 83] on input "[PERSON_NAME]" at bounding box center [713, 69] width 632 height 28
click at [1052, 210] on button "Search" at bounding box center [1007, 194] width 88 height 29
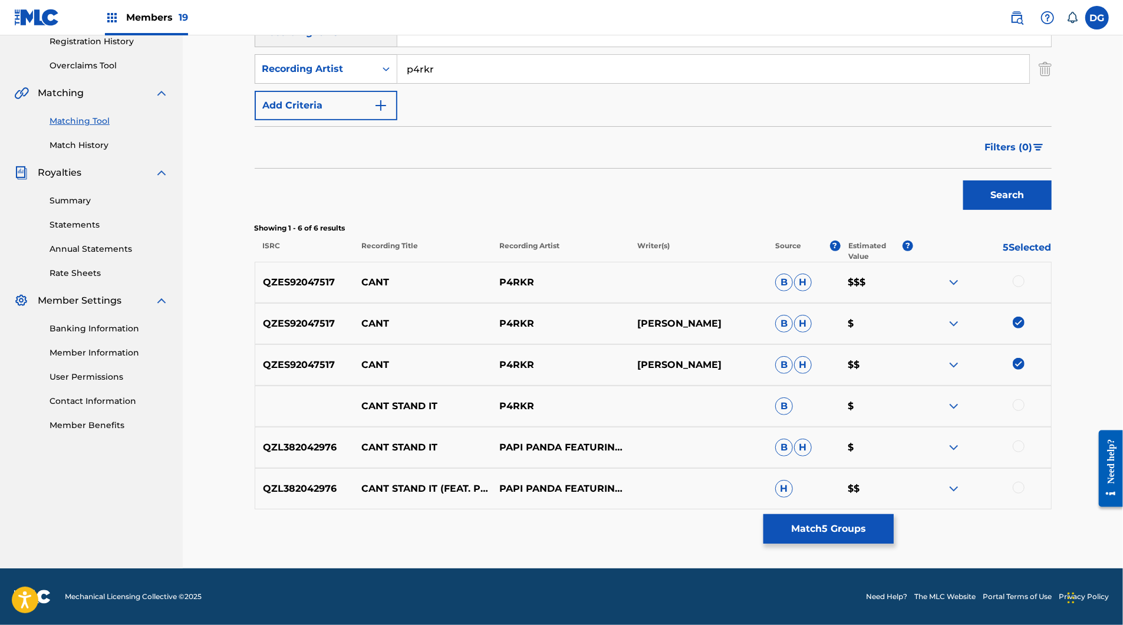
scroll to position [291, 0]
click at [1025, 287] on div at bounding box center [1019, 281] width 12 height 12
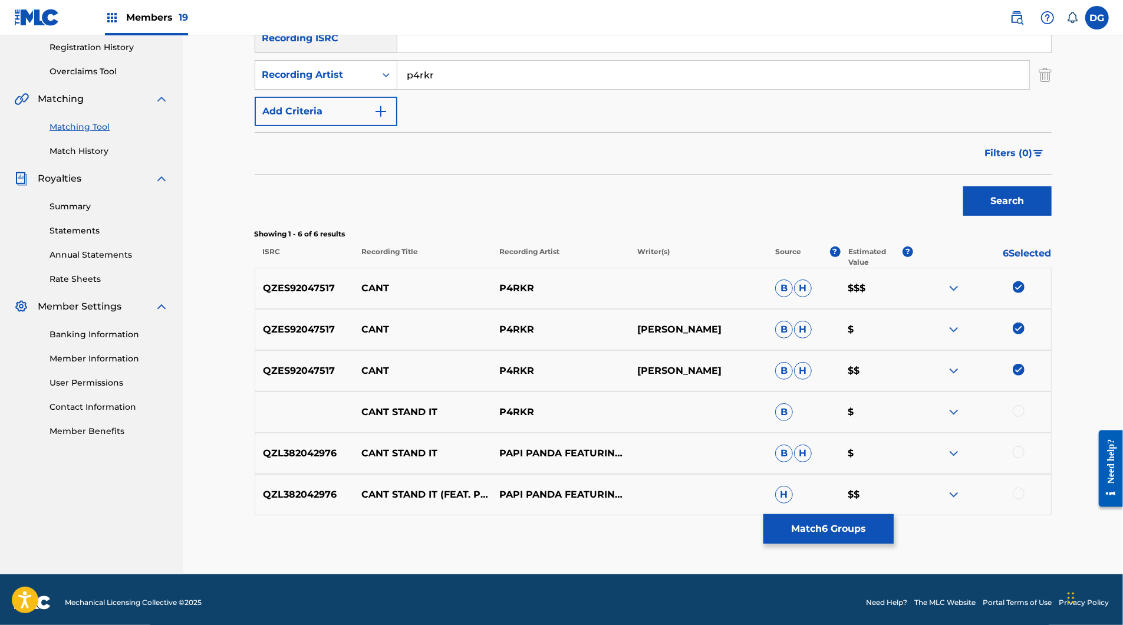
scroll to position [218, 0]
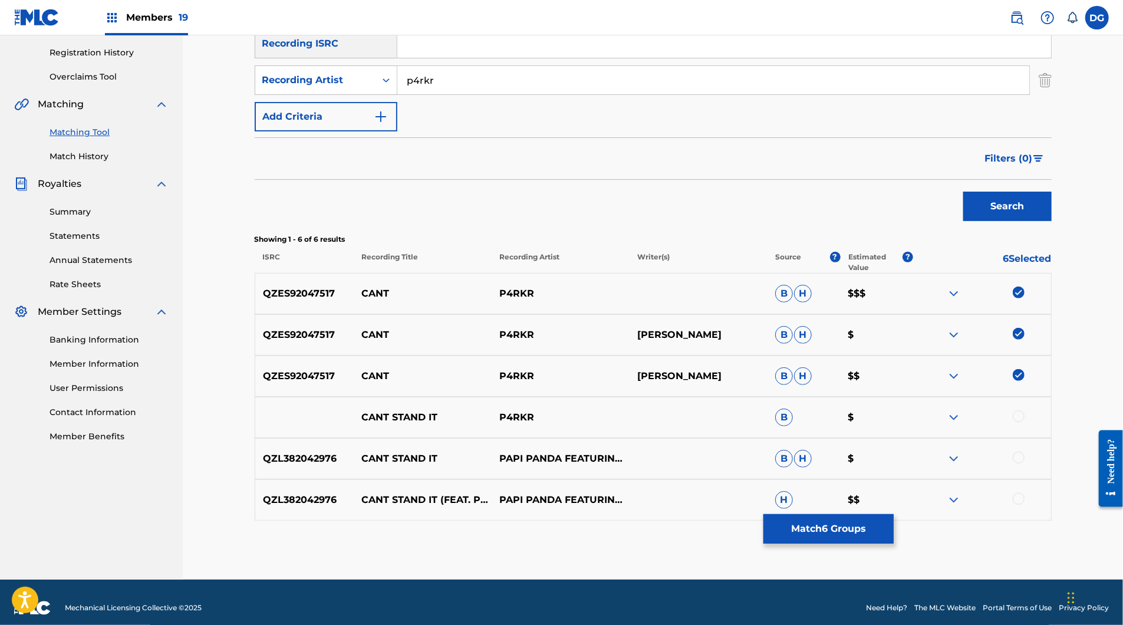
click at [478, 94] on input "p4rkr" at bounding box center [713, 80] width 632 height 28
type input "osquinn"
click at [1052, 221] on button "Search" at bounding box center [1007, 206] width 88 height 29
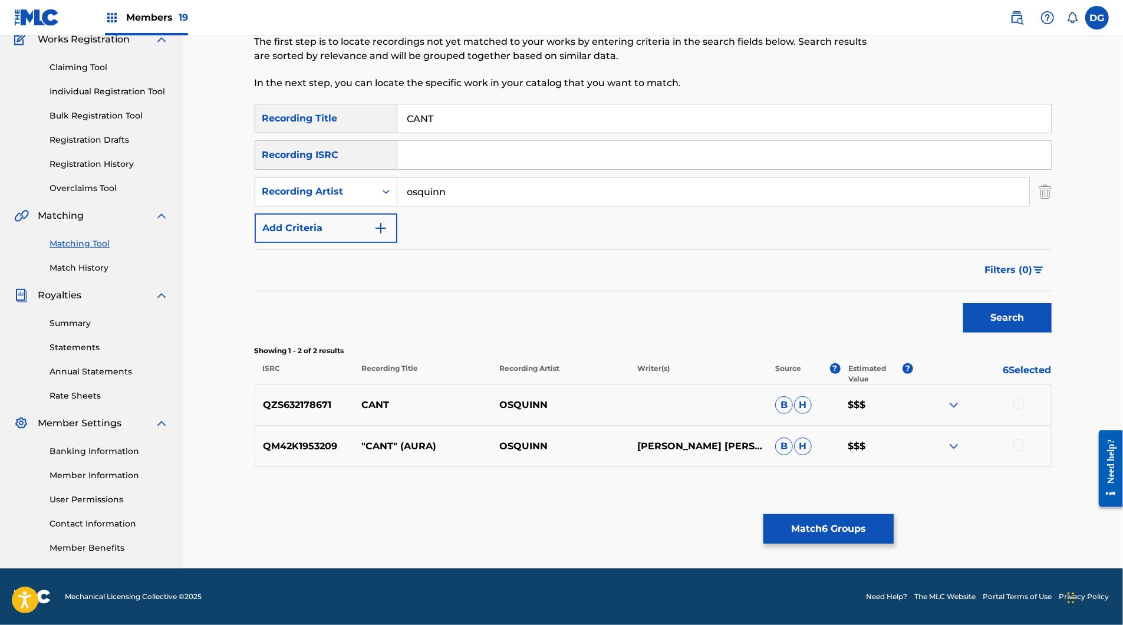
scroll to position [200, 0]
click at [1025, 398] on div at bounding box center [1019, 404] width 12 height 12
click at [961, 439] on img at bounding box center [954, 446] width 14 height 14
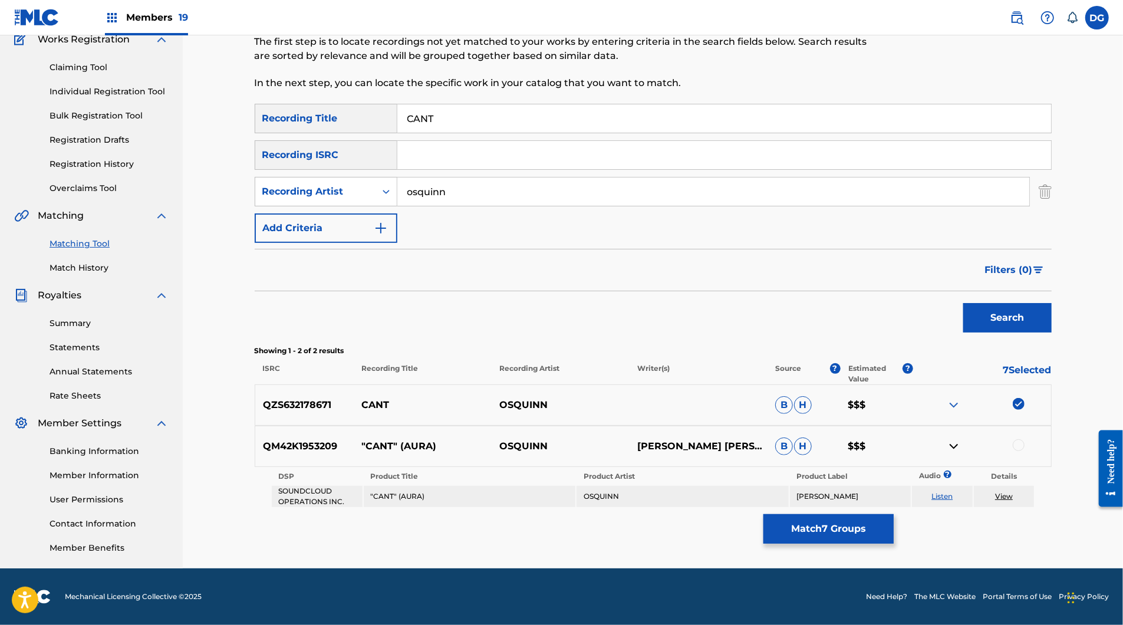
scroll to position [218, 0]
click at [953, 492] on link "Listen" at bounding box center [942, 496] width 21 height 9
click at [961, 398] on img at bounding box center [954, 405] width 14 height 14
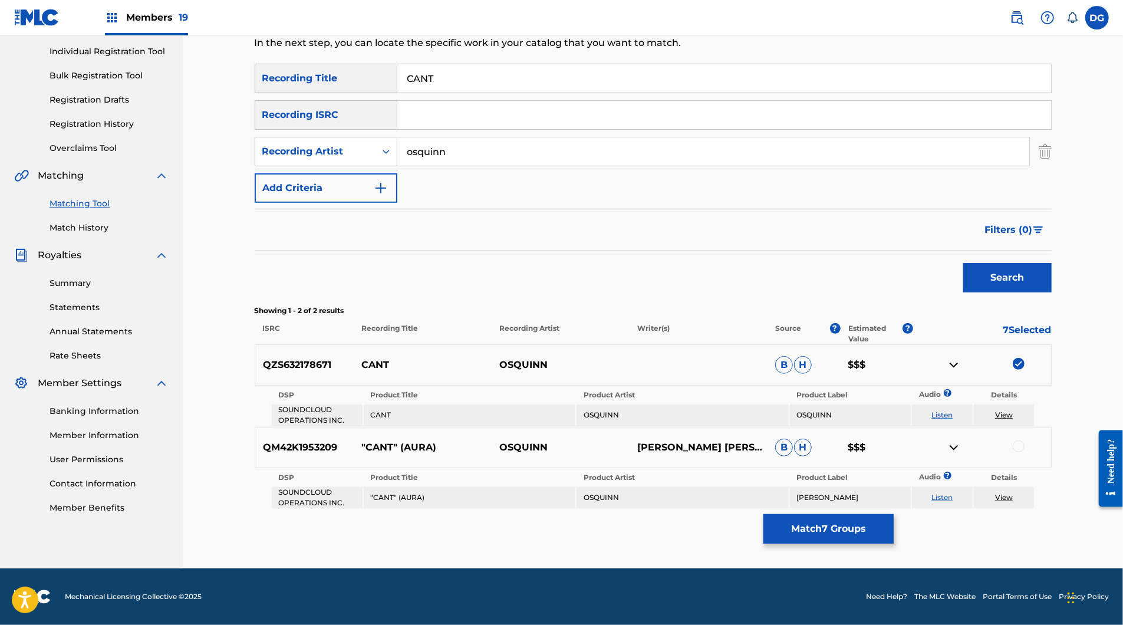
click at [953, 419] on link "Listen" at bounding box center [942, 414] width 21 height 9
click at [1025, 452] on div at bounding box center [1019, 446] width 12 height 12
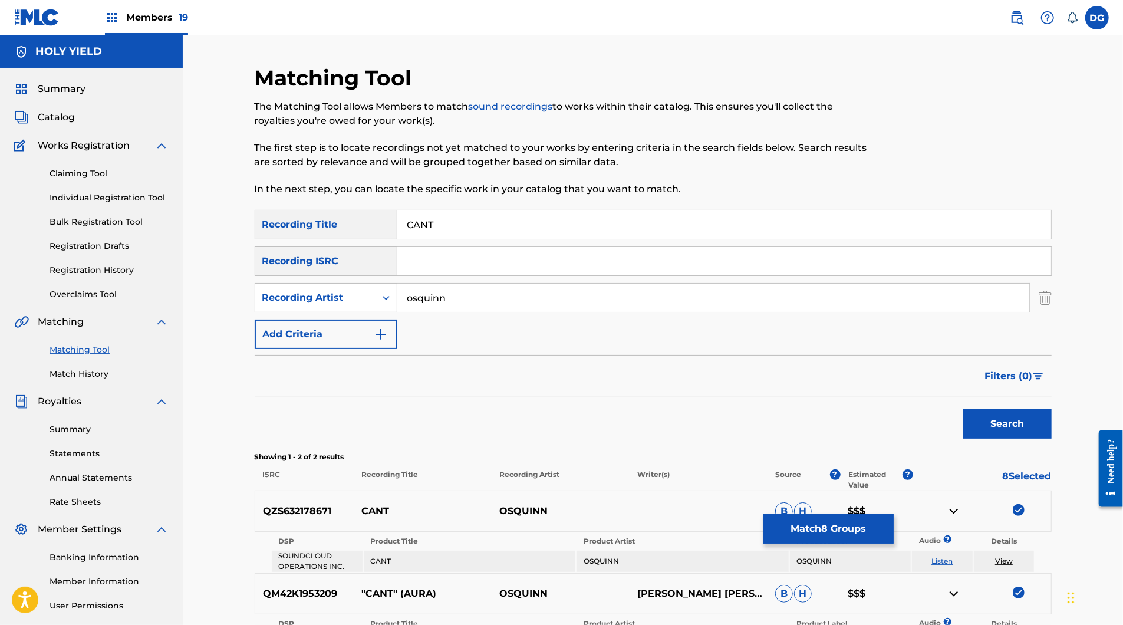
scroll to position [0, 0]
click at [501, 312] on input "osquinn" at bounding box center [713, 298] width 632 height 28
drag, startPoint x: 501, startPoint y: 350, endPoint x: 495, endPoint y: 340, distance: 11.1
click at [495, 312] on input "osquinn" at bounding box center [713, 298] width 632 height 28
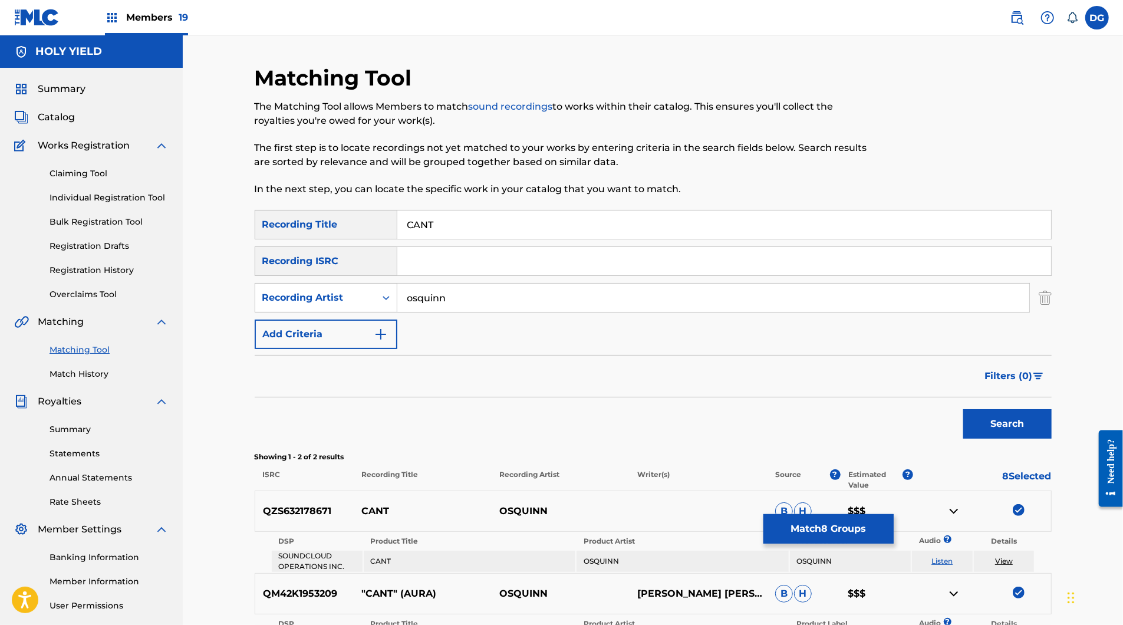
click at [495, 312] on input "osquinn" at bounding box center [713, 298] width 632 height 28
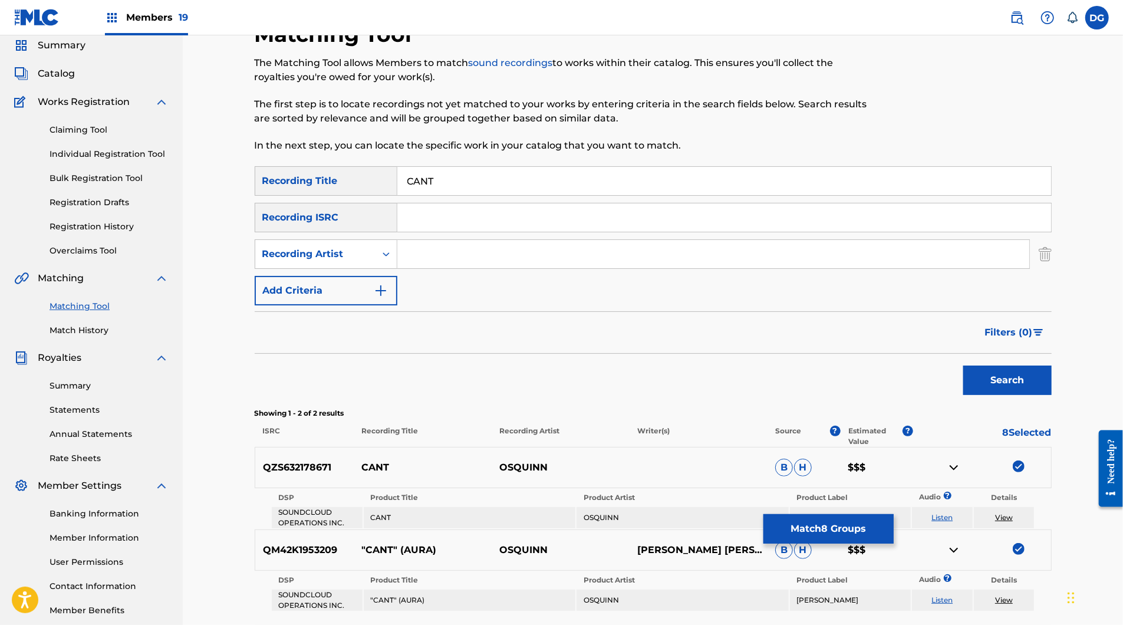
scroll to position [41, 0]
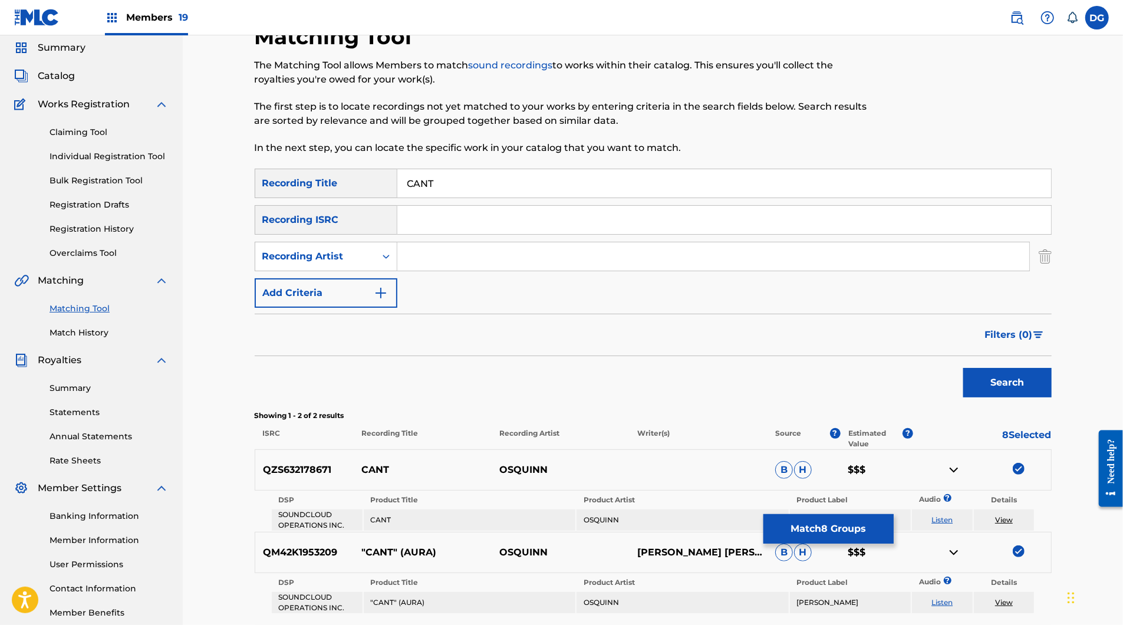
click at [1052, 397] on button "Search" at bounding box center [1007, 382] width 88 height 29
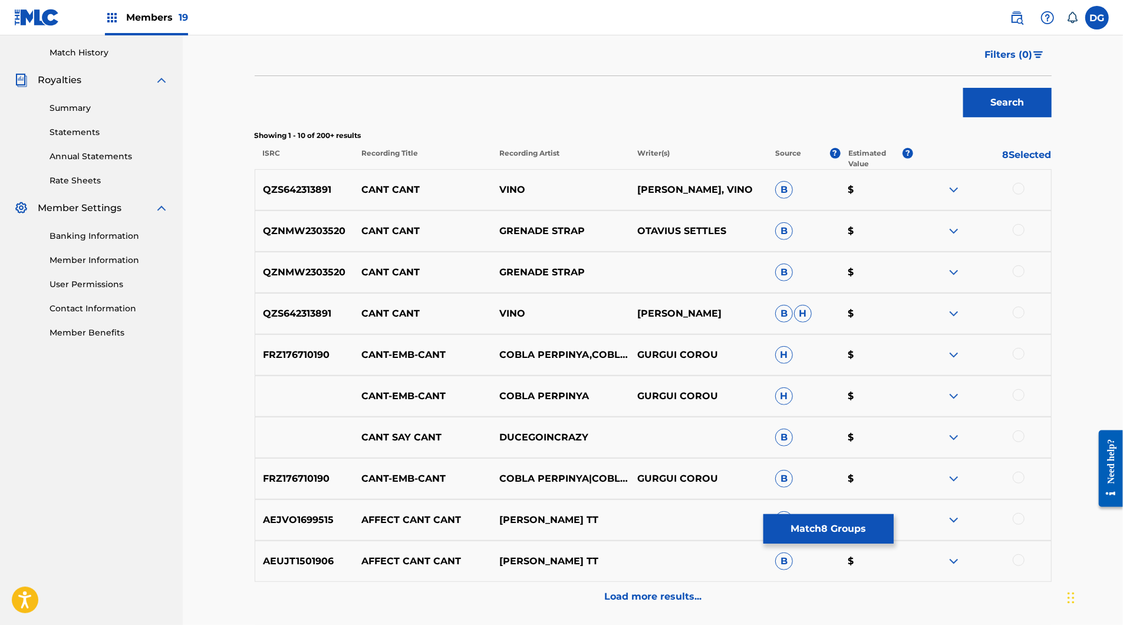
scroll to position [149, 0]
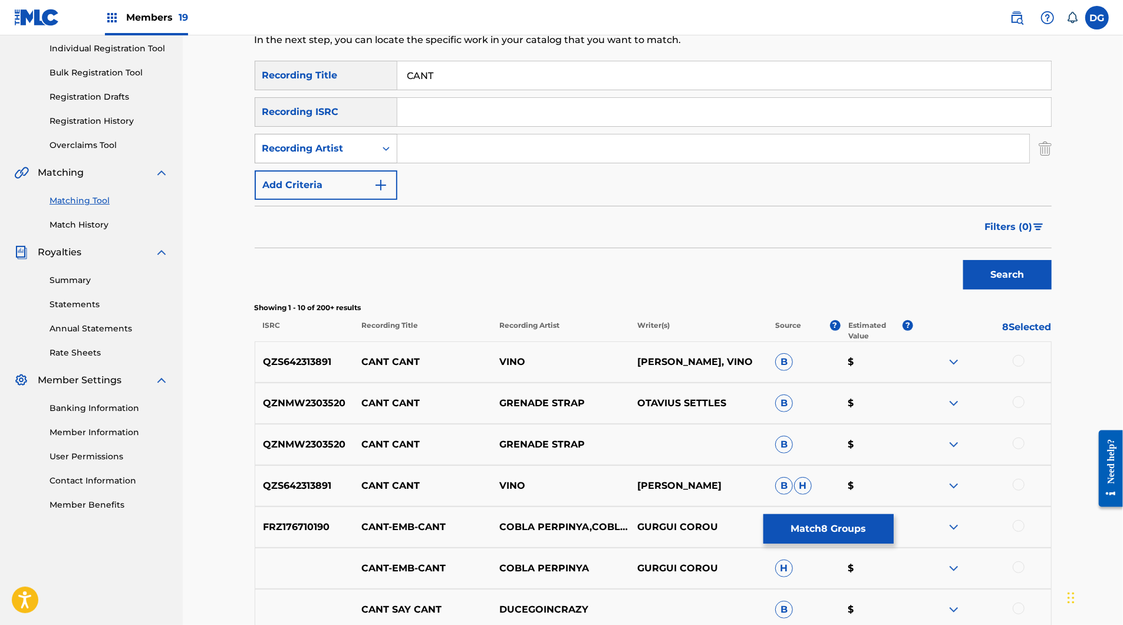
click at [307, 163] on div "Recording Artist" at bounding box center [326, 148] width 143 height 29
click at [298, 193] on div "Writer" at bounding box center [326, 177] width 142 height 29
click at [425, 163] on input "Search Form" at bounding box center [713, 148] width 632 height 28
click at [1052, 289] on button "Search" at bounding box center [1007, 274] width 88 height 29
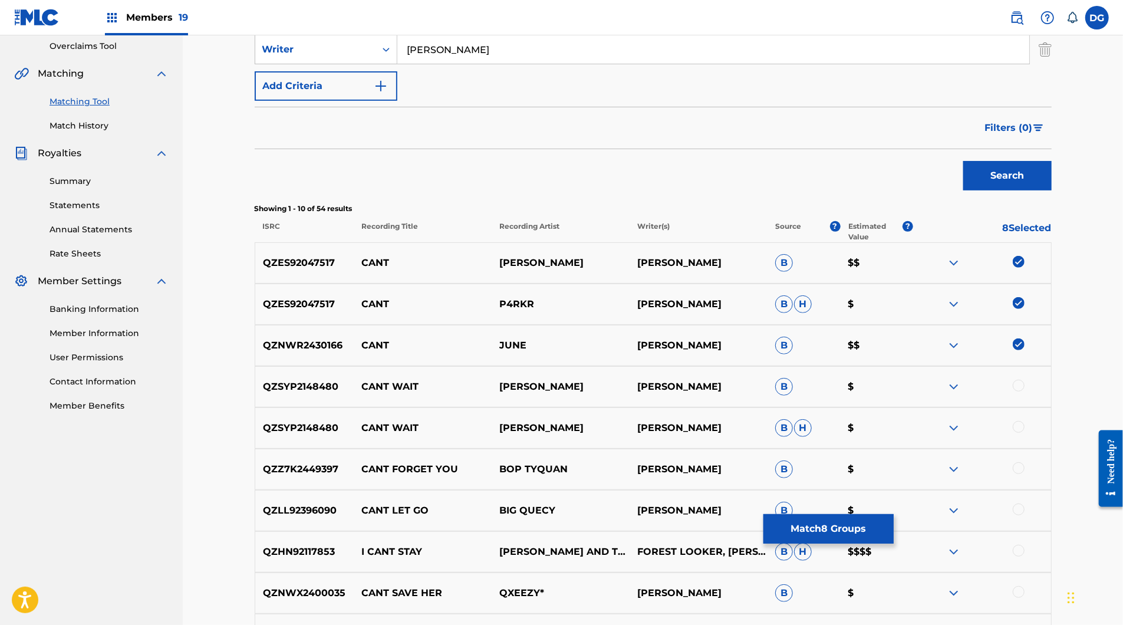
scroll to position [388, 0]
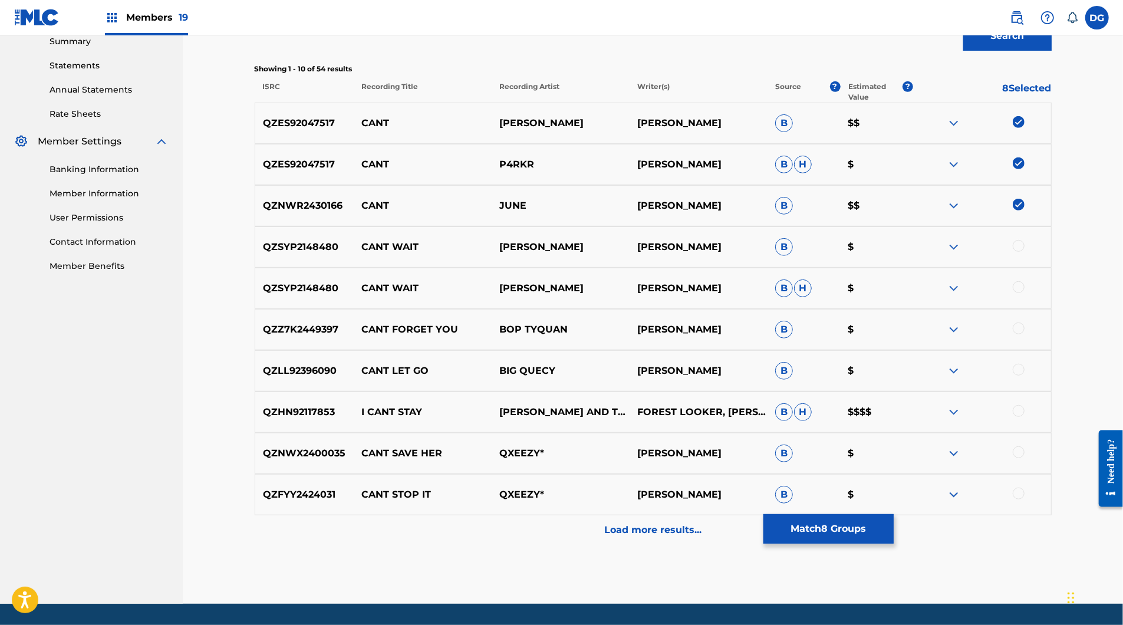
type input "[PERSON_NAME]"
click at [961, 130] on img at bounding box center [954, 123] width 14 height 14
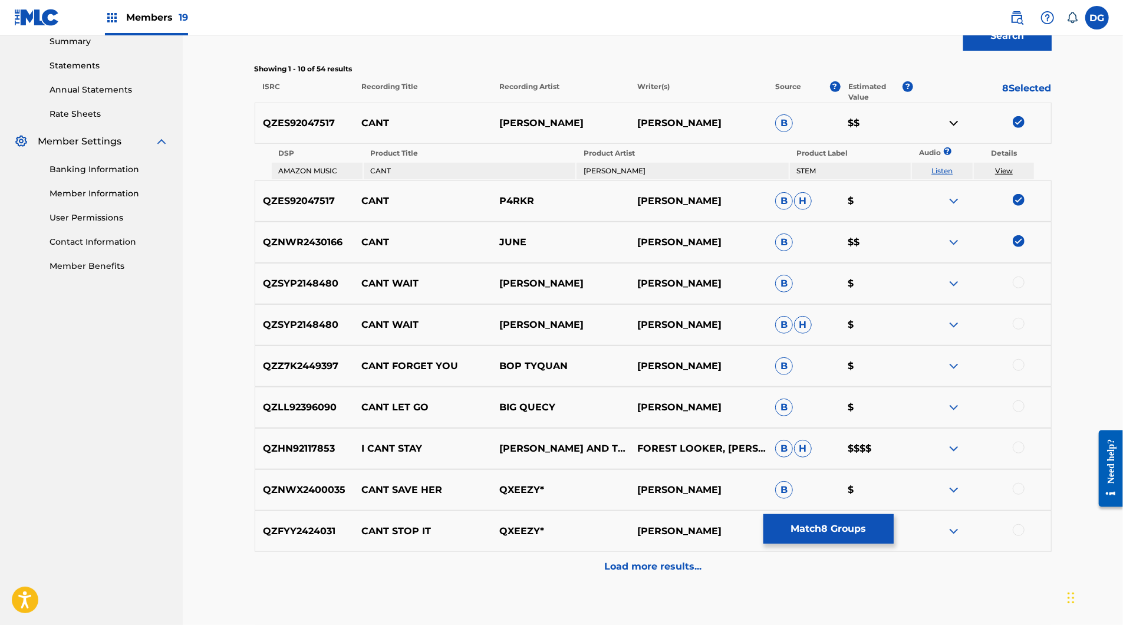
click at [953, 175] on link "Listen" at bounding box center [942, 170] width 21 height 9
click at [961, 208] on img at bounding box center [954, 201] width 14 height 14
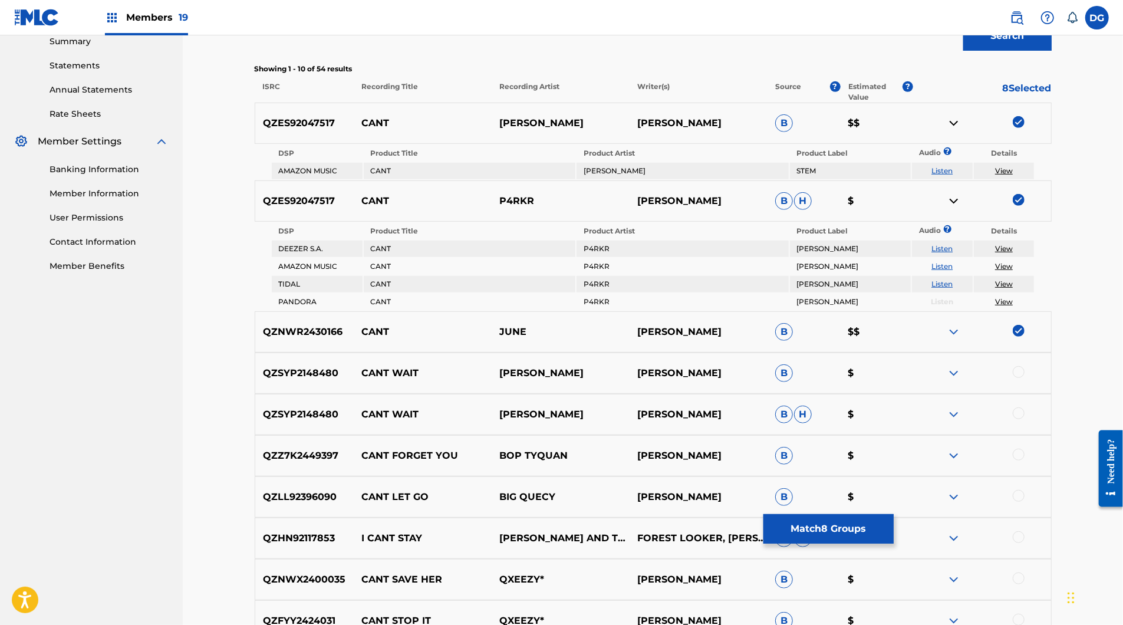
click at [991, 339] on div at bounding box center [982, 332] width 138 height 14
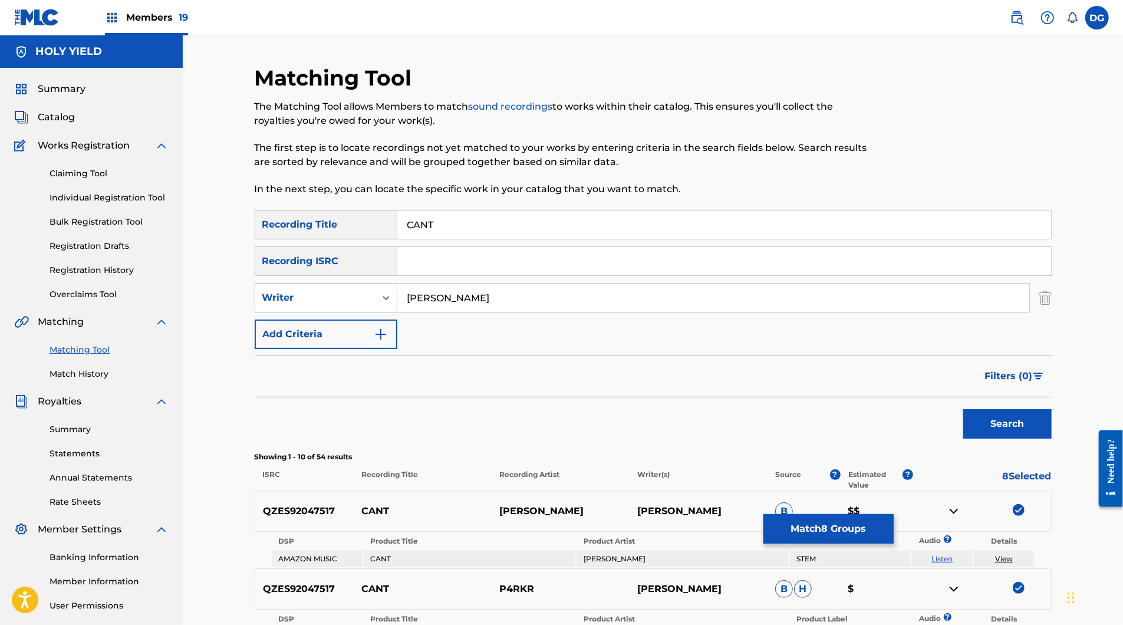
scroll to position [0, 0]
click at [894, 514] on button "Match 8 Groups" at bounding box center [829, 528] width 130 height 29
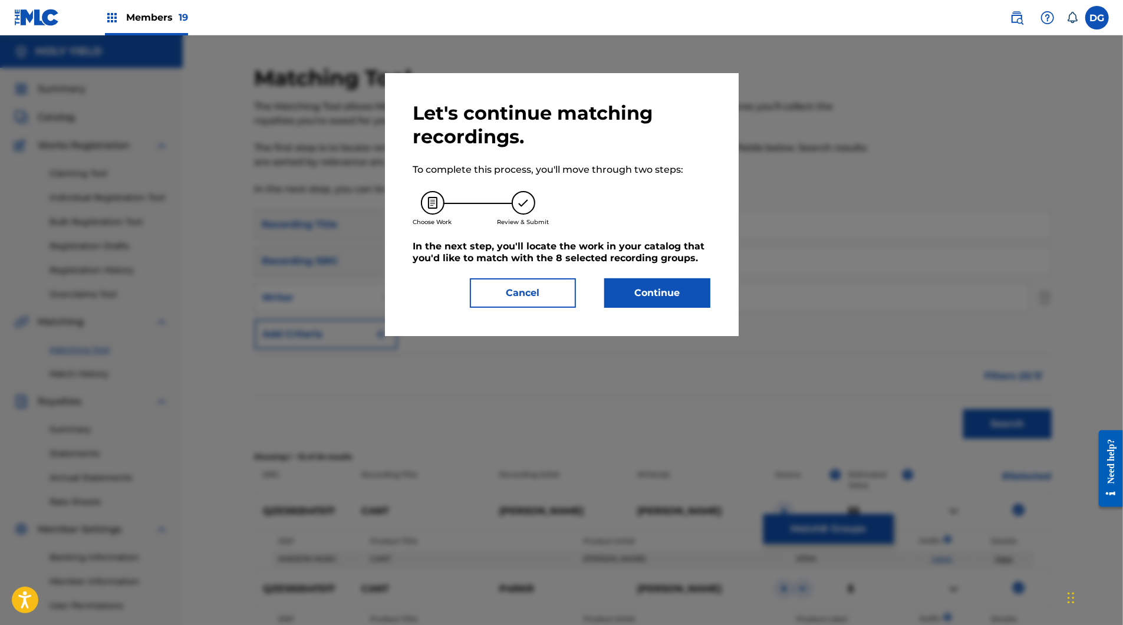
click at [708, 308] on button "Continue" at bounding box center [657, 292] width 106 height 29
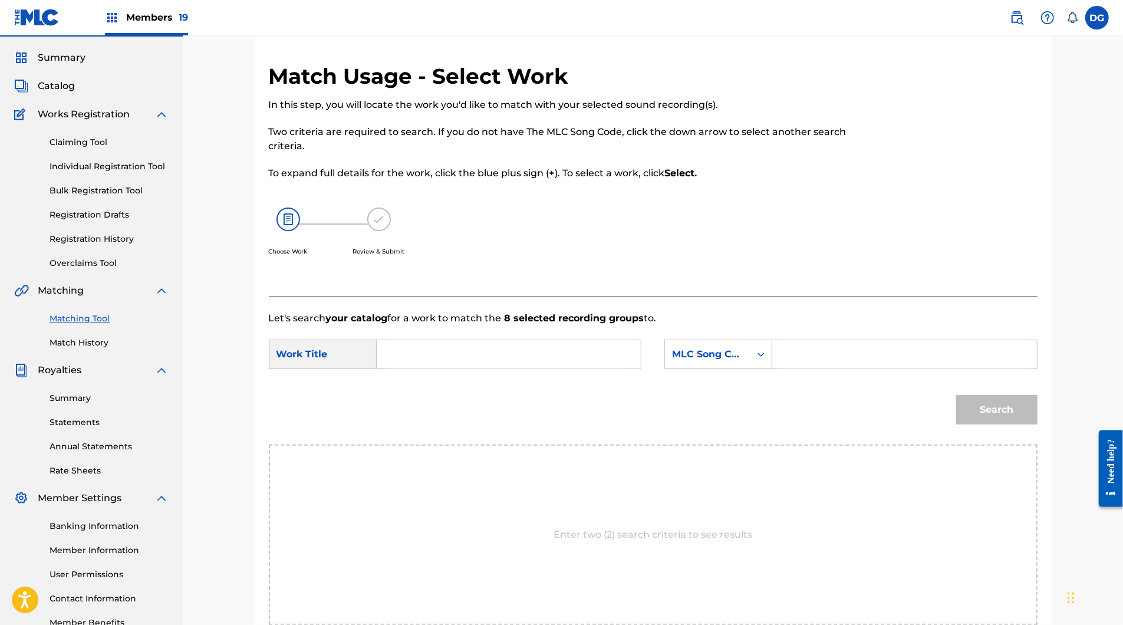
scroll to position [71, 0]
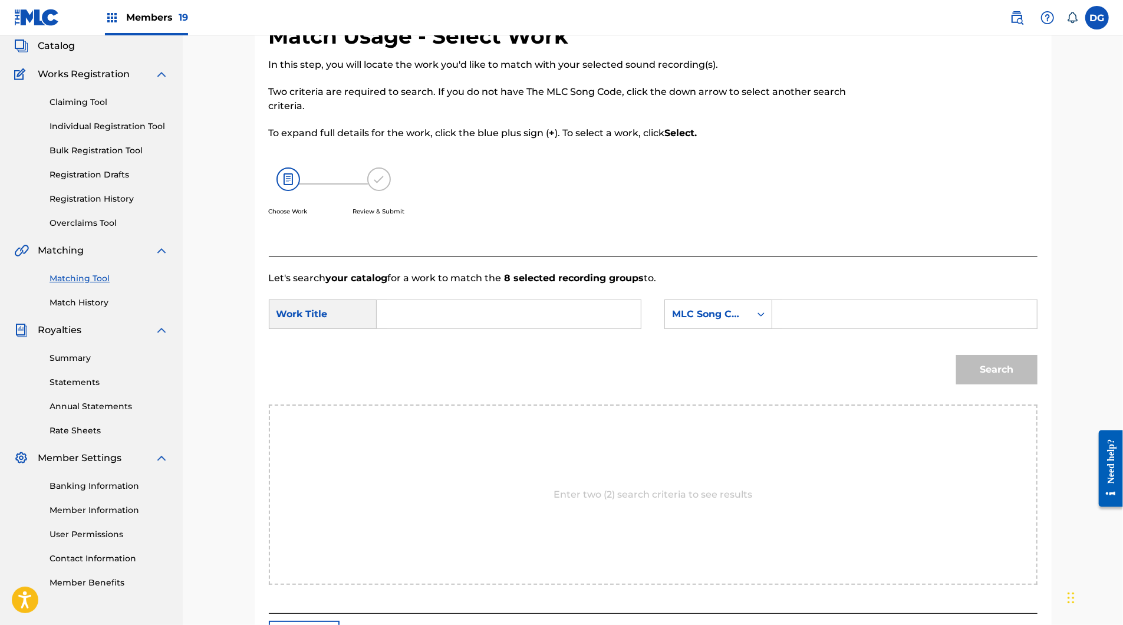
click at [451, 328] on input "Search Form" at bounding box center [509, 314] width 244 height 28
paste input "COPING MECHANISM"
click at [406, 328] on input "COPING MECHANISM" at bounding box center [509, 314] width 244 height 28
type input "COPING MECHANISM"
click at [875, 328] on input "Search Form" at bounding box center [904, 314] width 244 height 28
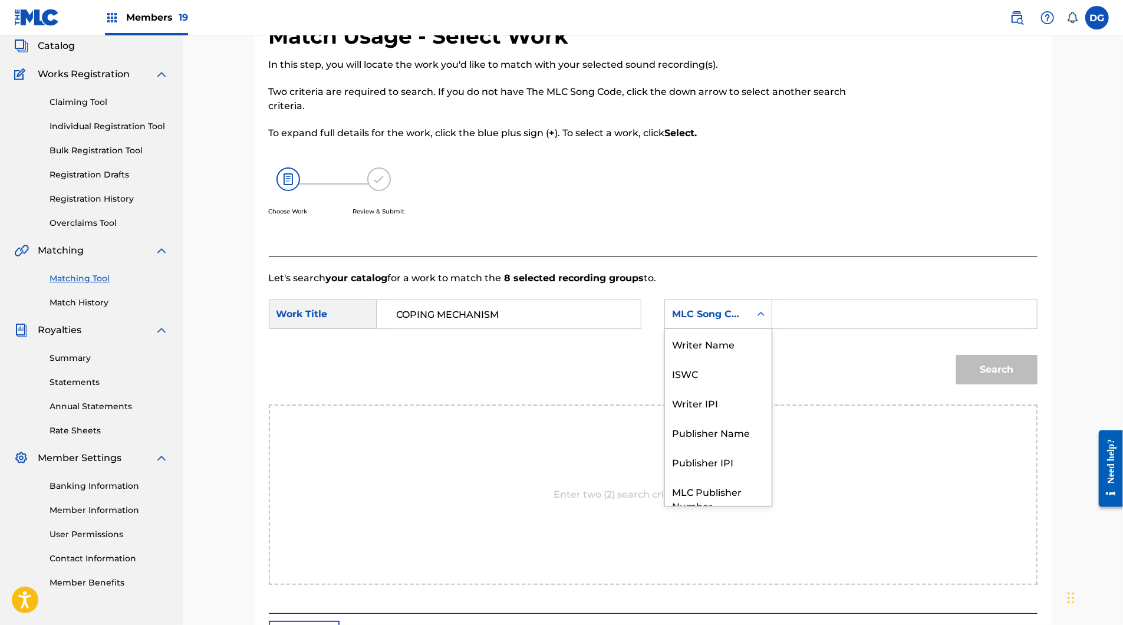
click at [772, 328] on div "Search Form" at bounding box center [761, 314] width 21 height 28
click at [758, 358] on div "Writer Name" at bounding box center [718, 343] width 107 height 29
click at [852, 336] on div "SearchWithCriteria650df060-3efd-4418-90c8-af4ba8220859 Work Title COPING MECHAN…" at bounding box center [653, 318] width 769 height 37
click at [852, 328] on input "Search Form" at bounding box center [904, 314] width 244 height 28
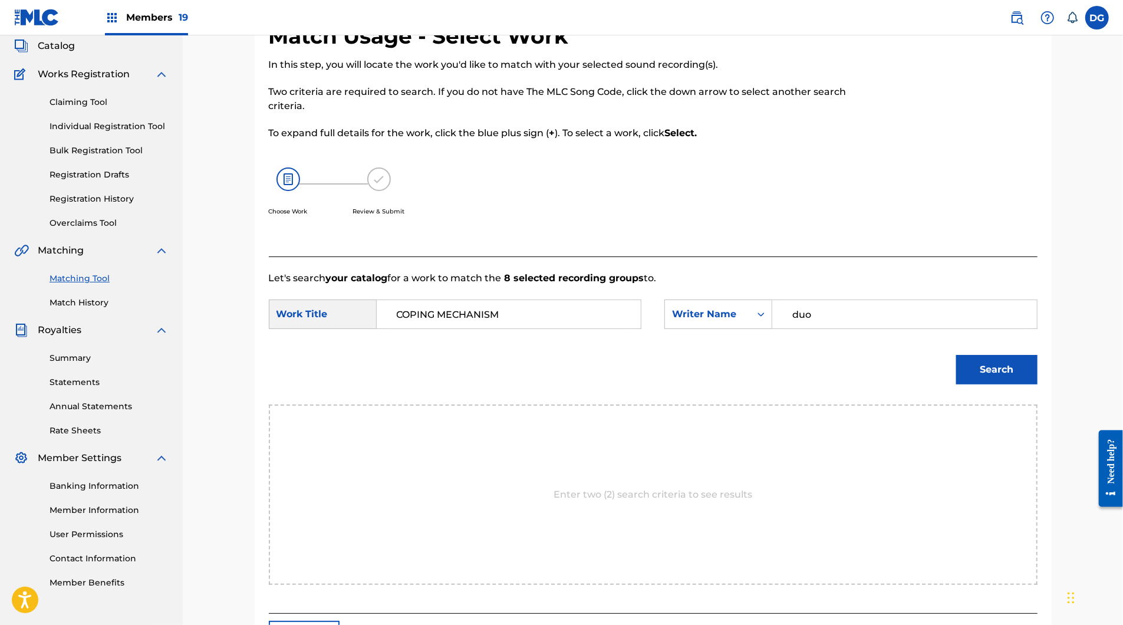
click at [1038, 384] on button "Search" at bounding box center [996, 369] width 81 height 29
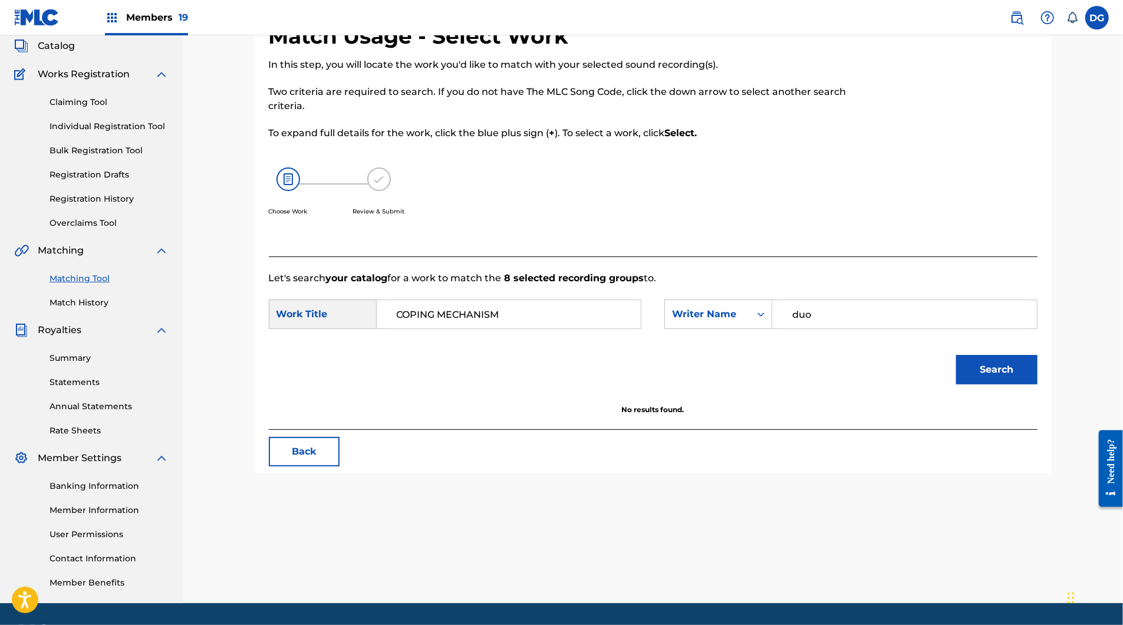
click at [851, 328] on input "duo" at bounding box center [904, 314] width 244 height 28
click at [857, 328] on input "duo" at bounding box center [904, 314] width 244 height 28
type input "dup"
click at [1038, 384] on button "Search" at bounding box center [996, 369] width 81 height 29
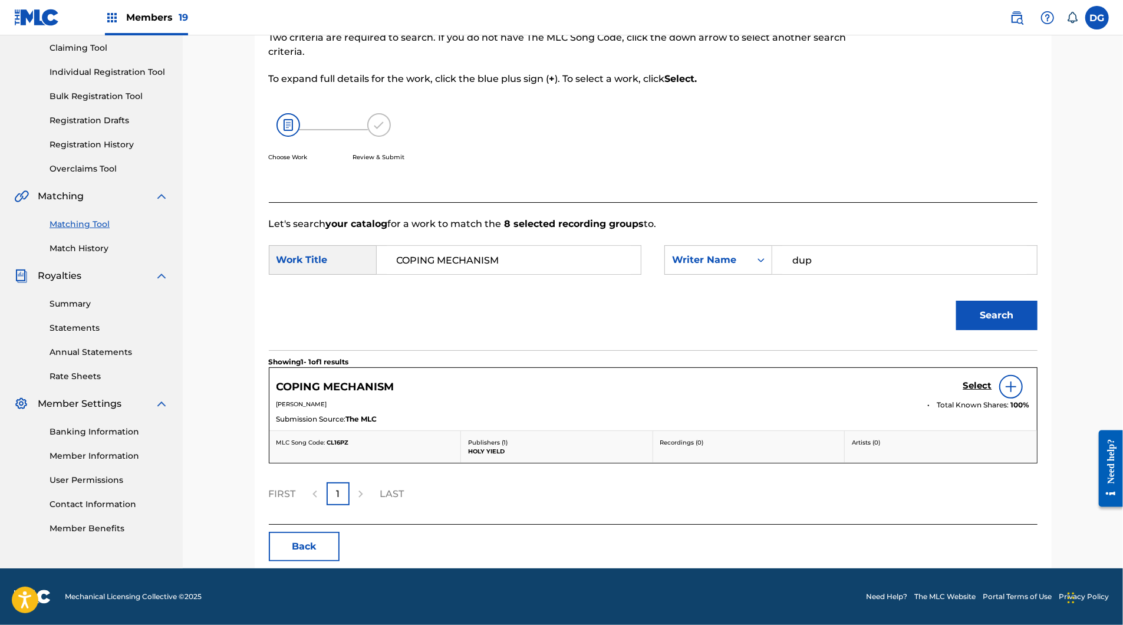
scroll to position [232, 0]
click at [294, 532] on button "Back" at bounding box center [304, 546] width 71 height 29
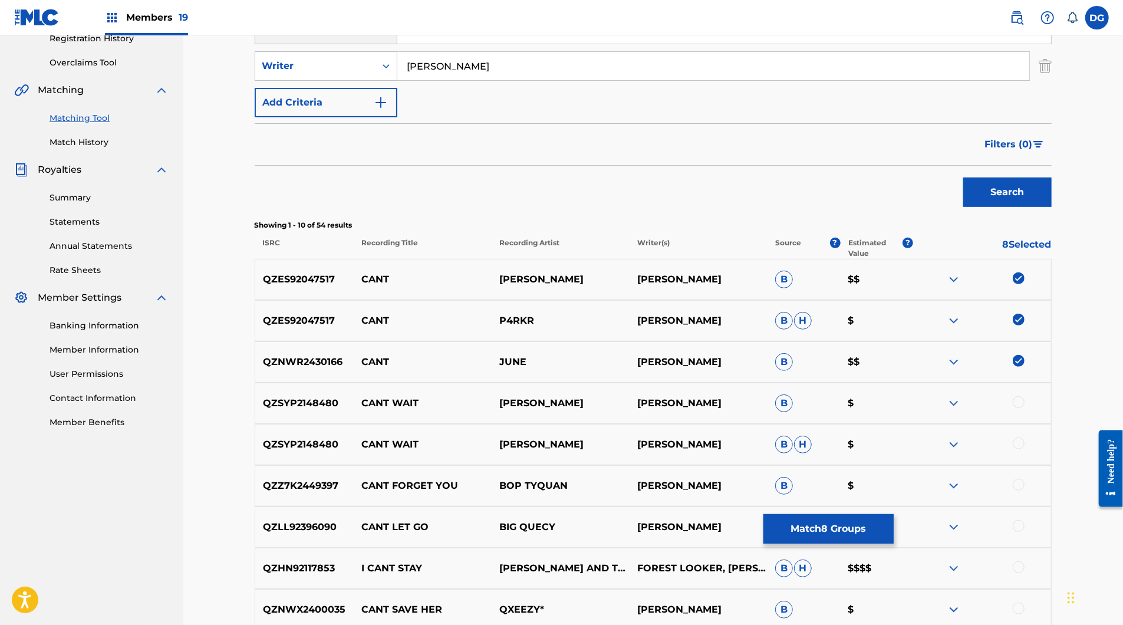
scroll to position [145, 0]
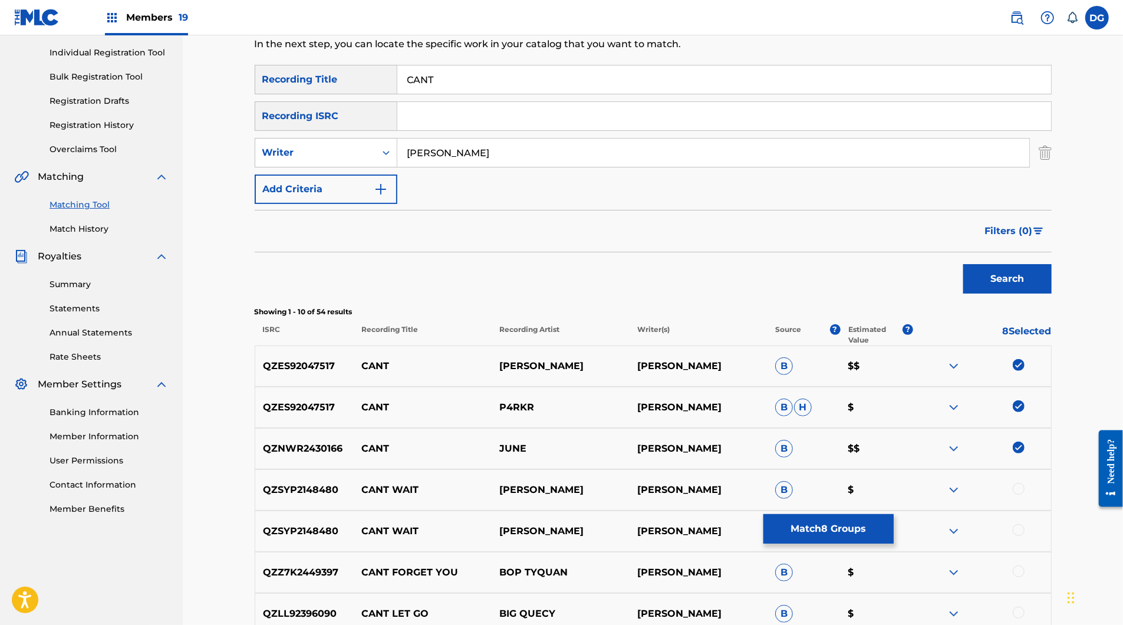
click at [894, 514] on button "Match 8 Groups" at bounding box center [829, 528] width 130 height 29
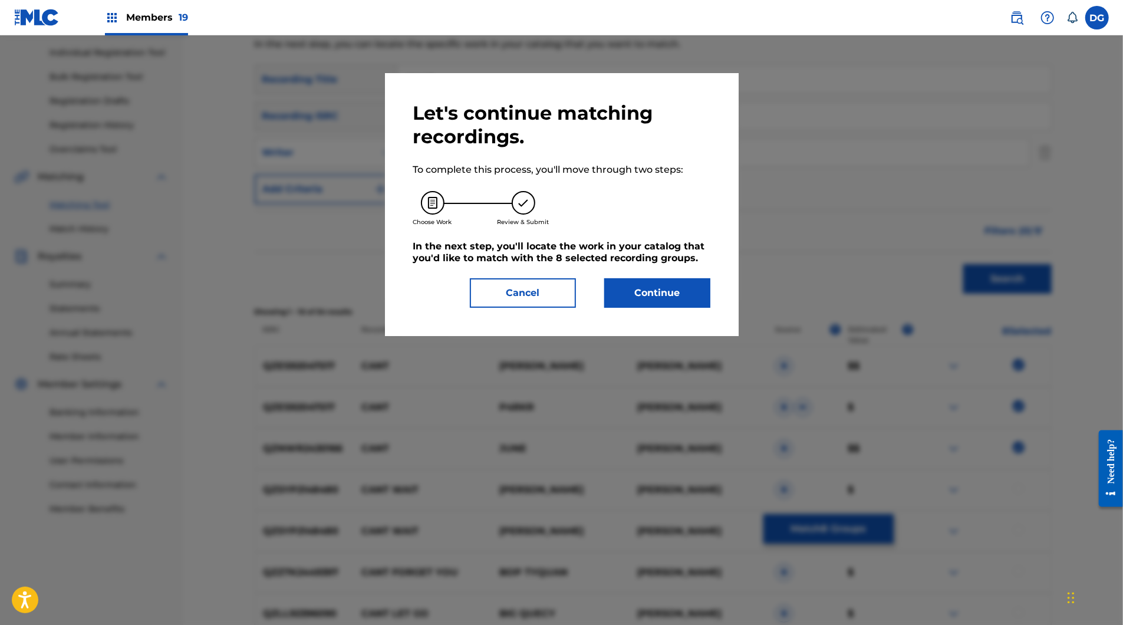
click at [652, 308] on button "Continue" at bounding box center [657, 292] width 106 height 29
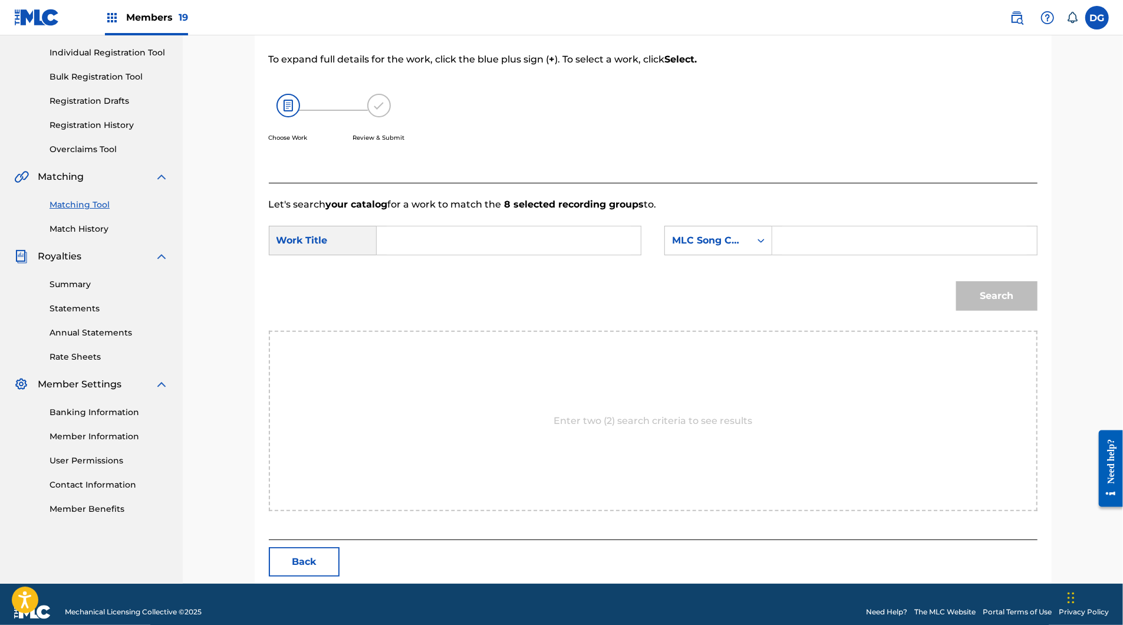
click at [519, 256] on form "SearchWithCriteria650df060-3efd-4418-90c8-af4ba8220859 Work Title SearchWithCri…" at bounding box center [653, 271] width 769 height 119
click at [511, 256] on form "SearchWithCriteria650df060-3efd-4418-90c8-af4ba8220859 Work Title SearchWithCri…" at bounding box center [653, 271] width 769 height 119
click at [501, 255] on input "Search Form" at bounding box center [509, 240] width 244 height 28
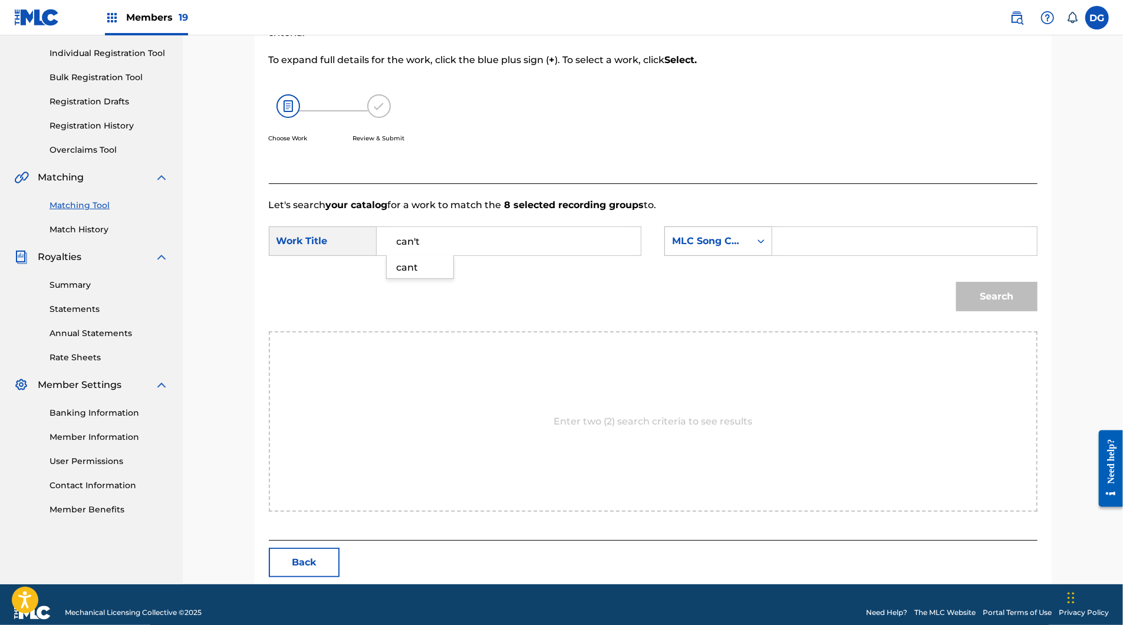
type input "can't"
click at [754, 256] on div "MLC Song Code" at bounding box center [718, 240] width 108 height 29
click at [726, 285] on div "Writer Name" at bounding box center [718, 270] width 107 height 29
click at [871, 255] on input "Search Form" at bounding box center [904, 241] width 244 height 28
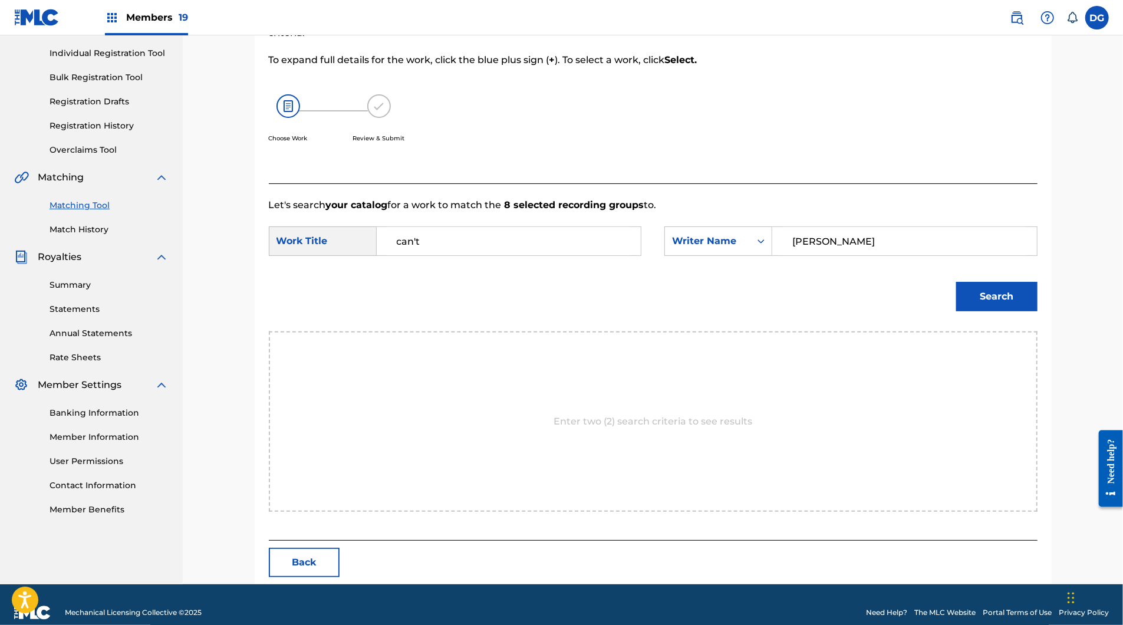
click at [1038, 311] on button "Search" at bounding box center [996, 296] width 81 height 29
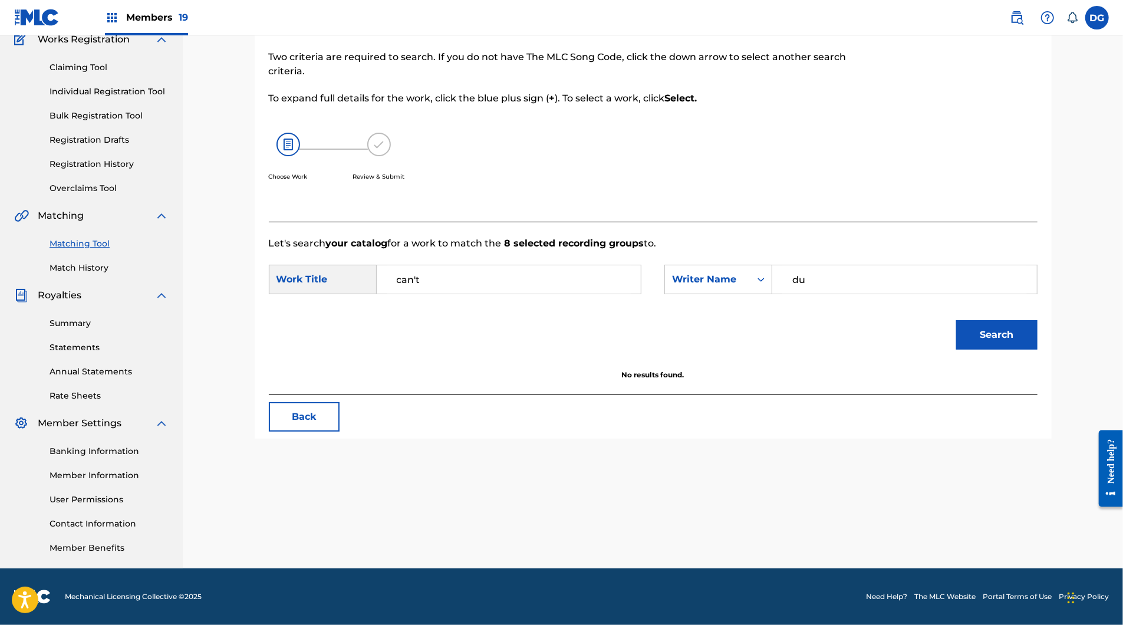
type input "d"
type input "dup"
click at [427, 287] on input "can't" at bounding box center [509, 279] width 244 height 28
type input "cant"
click at [1038, 350] on button "Search" at bounding box center [996, 334] width 81 height 29
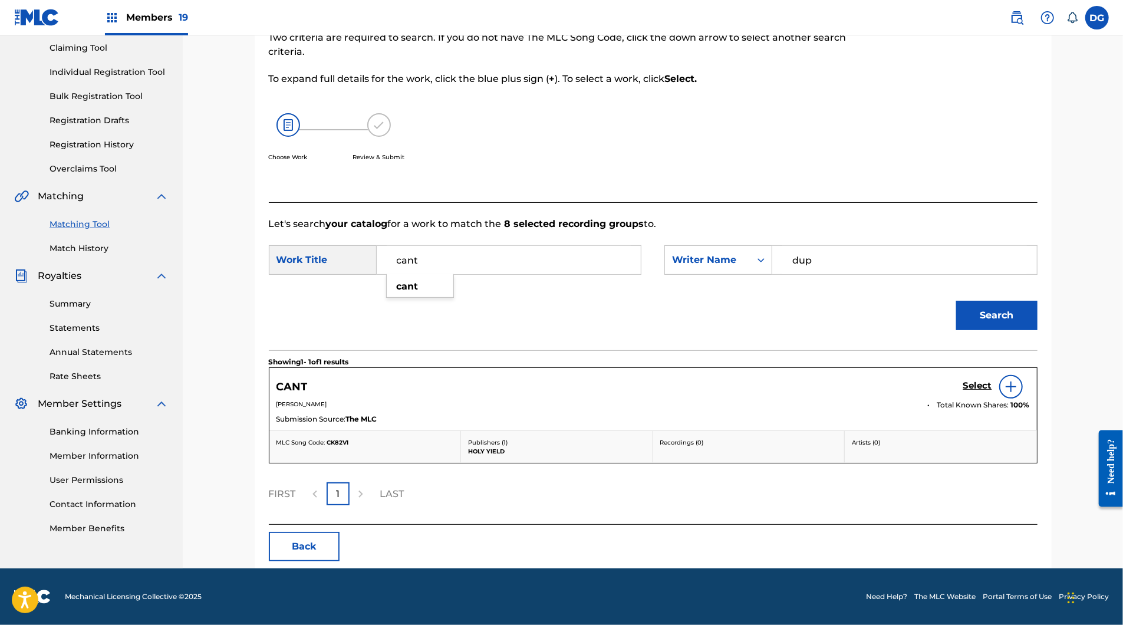
click at [992, 391] on h5 "Select" at bounding box center [977, 385] width 29 height 11
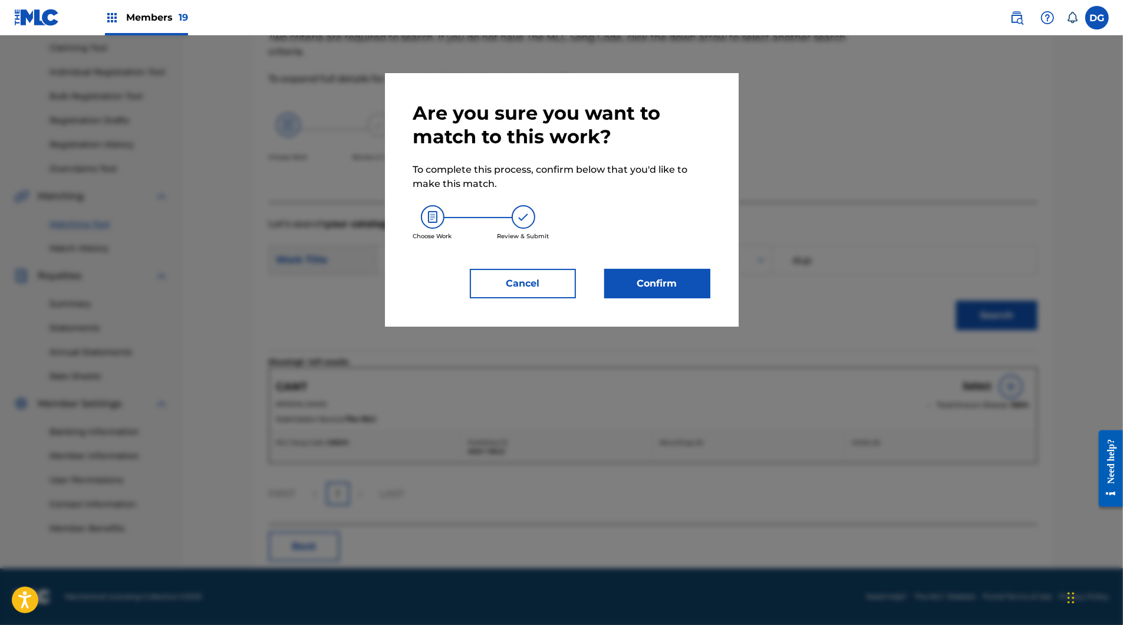
click at [654, 298] on button "Confirm" at bounding box center [657, 283] width 106 height 29
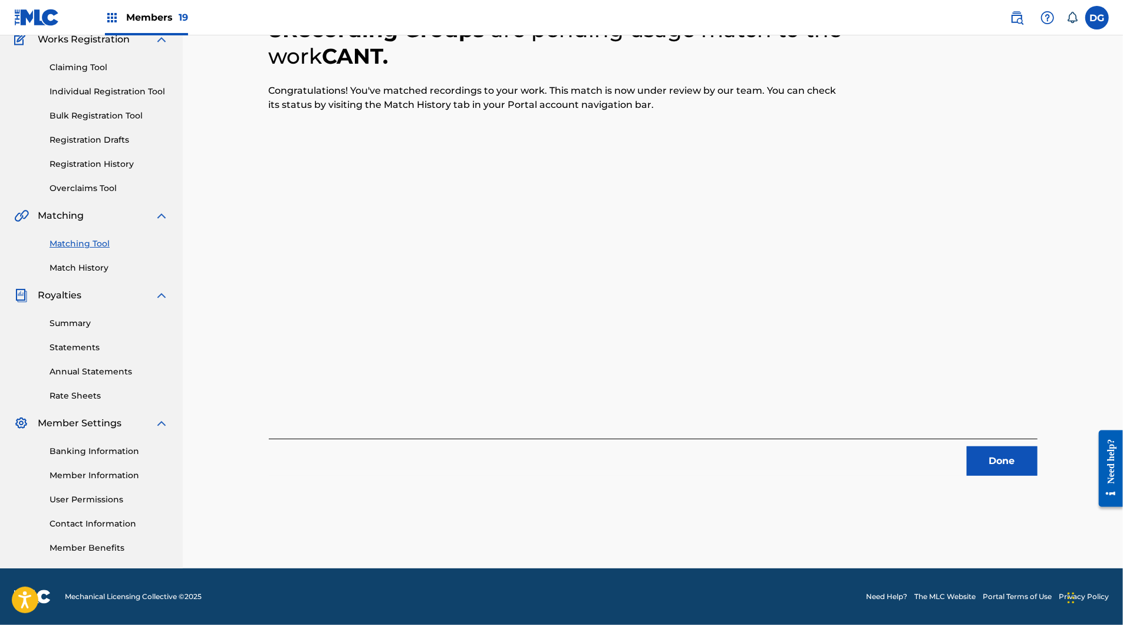
click at [1029, 446] on button "Done" at bounding box center [1002, 460] width 71 height 29
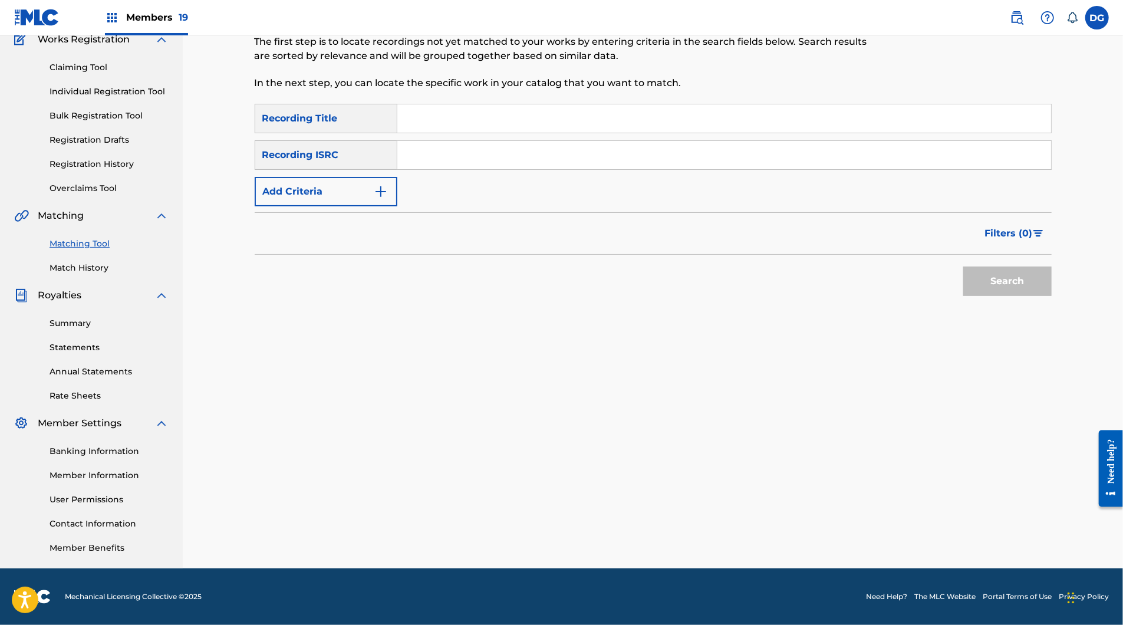
click at [420, 117] on input "Search Form" at bounding box center [724, 118] width 654 height 28
paste input "COPING MECHANISM"
type input "COPING MECHANISM"
click at [357, 181] on button "Add Criteria" at bounding box center [326, 191] width 143 height 29
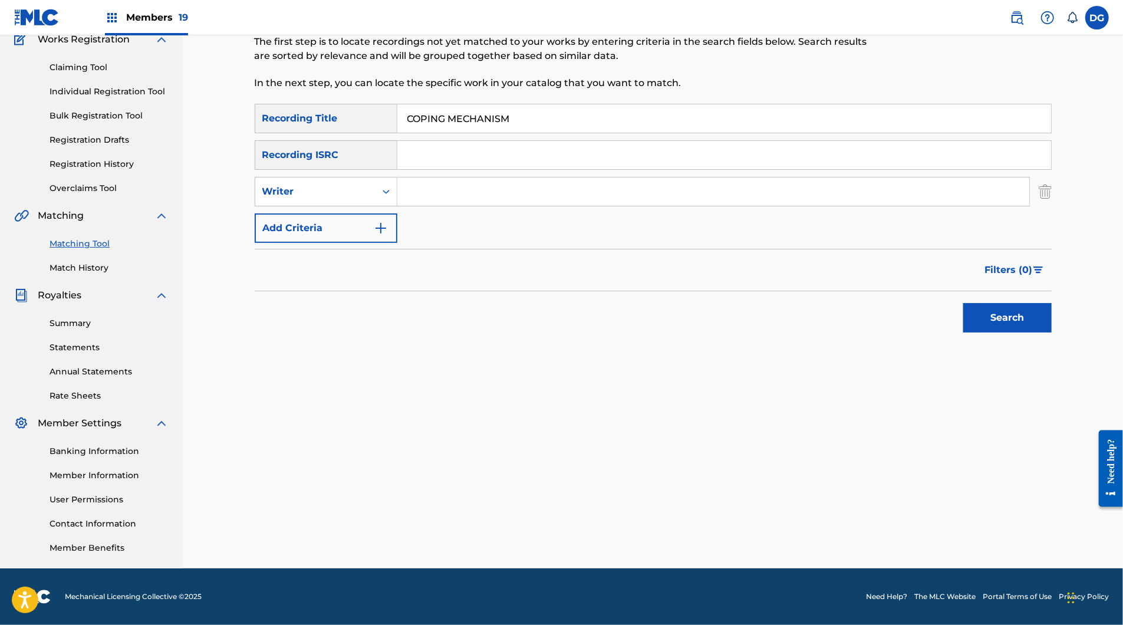
click at [426, 195] on input "Search Form" at bounding box center [713, 191] width 632 height 28
click at [357, 198] on div "Writer" at bounding box center [315, 192] width 106 height 14
click at [324, 236] on div "Recording Artist" at bounding box center [326, 220] width 142 height 29
click at [369, 190] on div "Recording Artist" at bounding box center [315, 192] width 106 height 14
click at [364, 229] on div "Writer" at bounding box center [326, 220] width 142 height 29
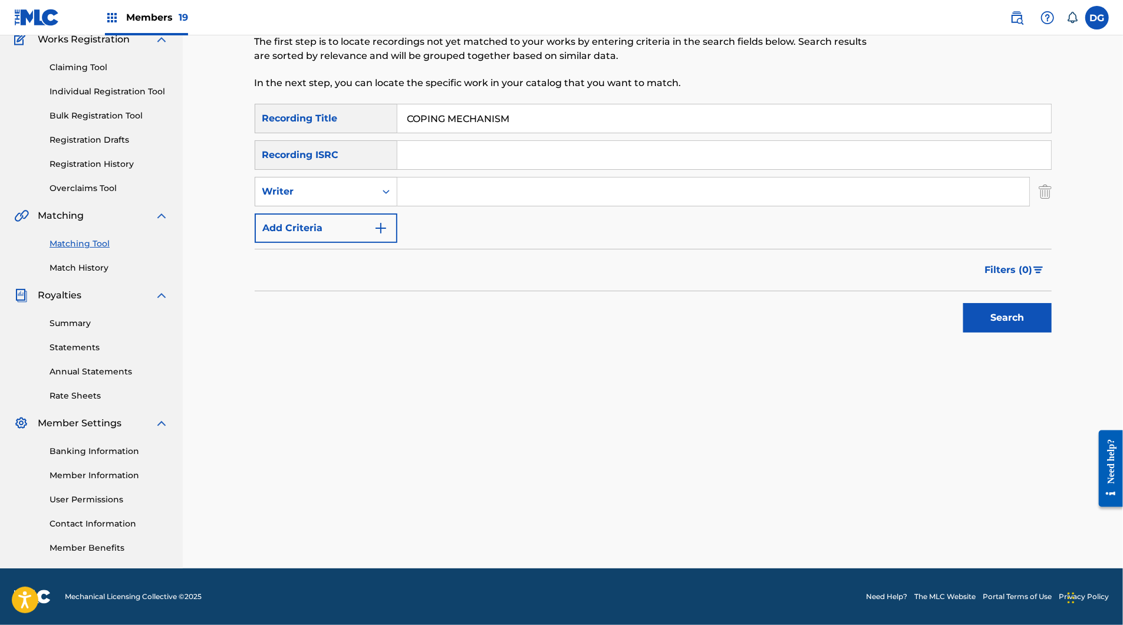
click at [468, 190] on input "Search Form" at bounding box center [713, 191] width 632 height 28
click at [1052, 333] on button "Search" at bounding box center [1007, 317] width 88 height 29
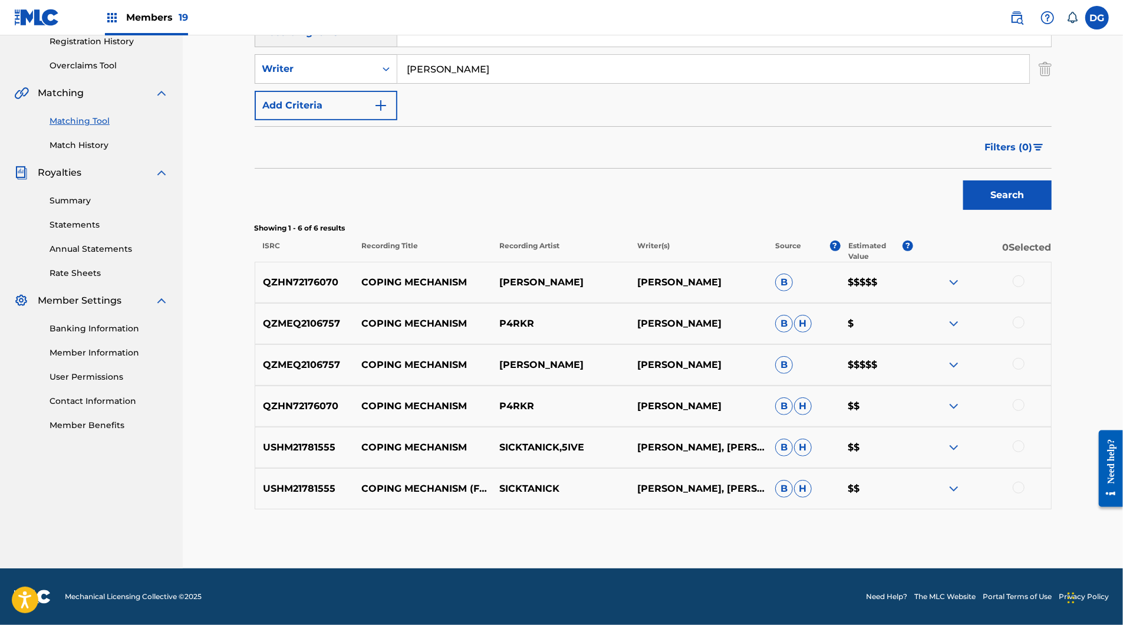
scroll to position [373, 0]
type input "[PERSON_NAME]"
click at [1025, 399] on div at bounding box center [1019, 405] width 12 height 12
click at [1025, 358] on div at bounding box center [1019, 364] width 12 height 12
click at [1025, 317] on div at bounding box center [1019, 323] width 12 height 12
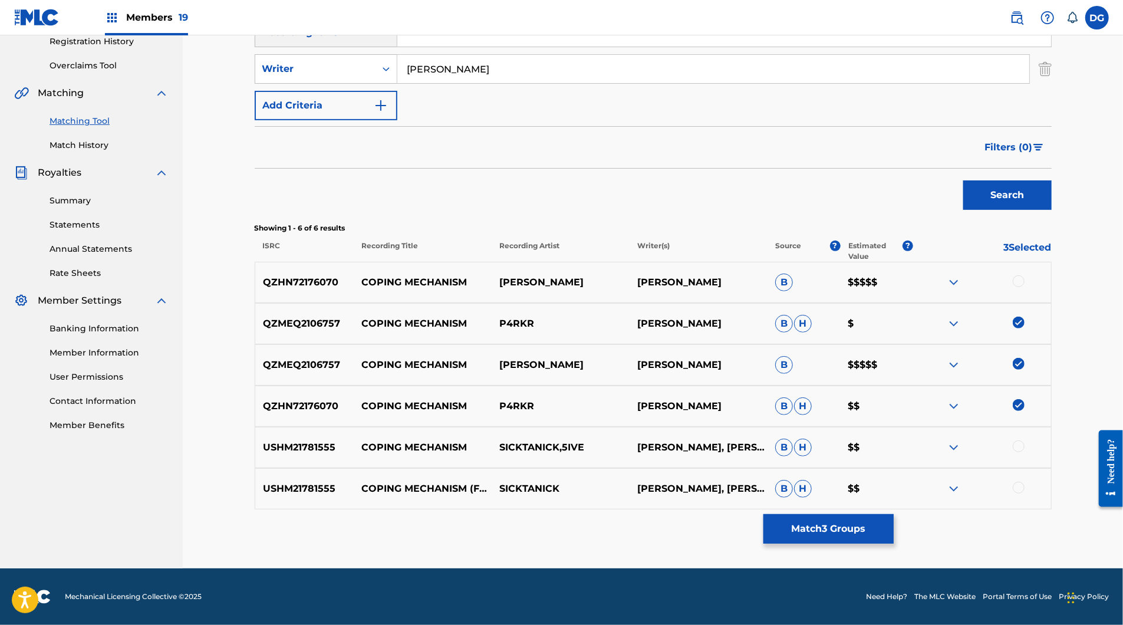
click at [1025, 275] on div at bounding box center [1019, 281] width 12 height 12
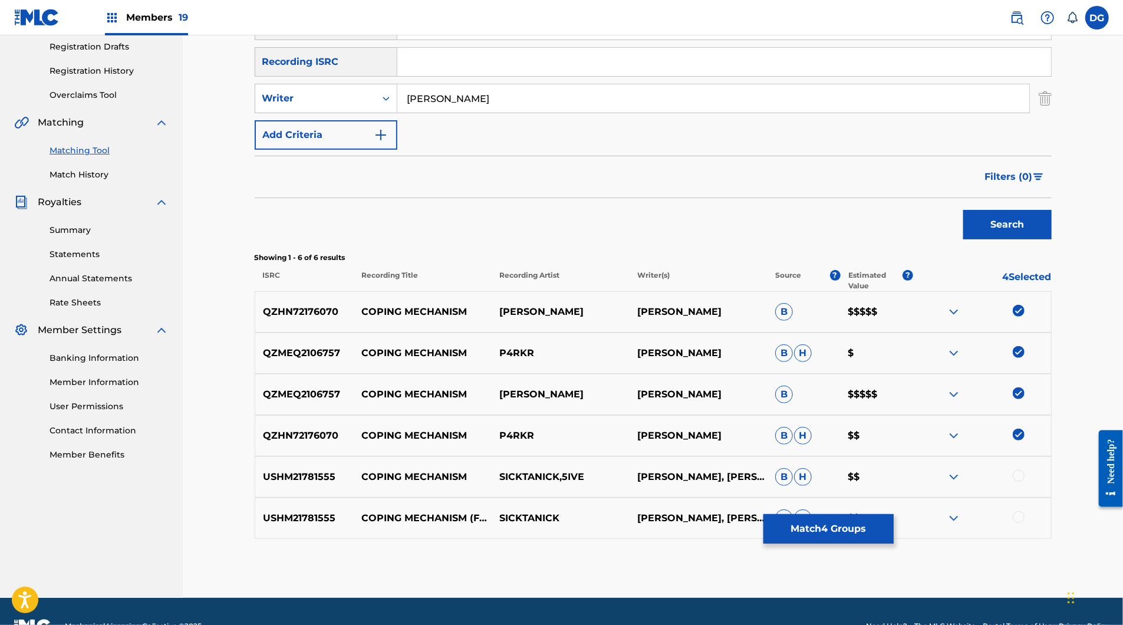
scroll to position [170, 0]
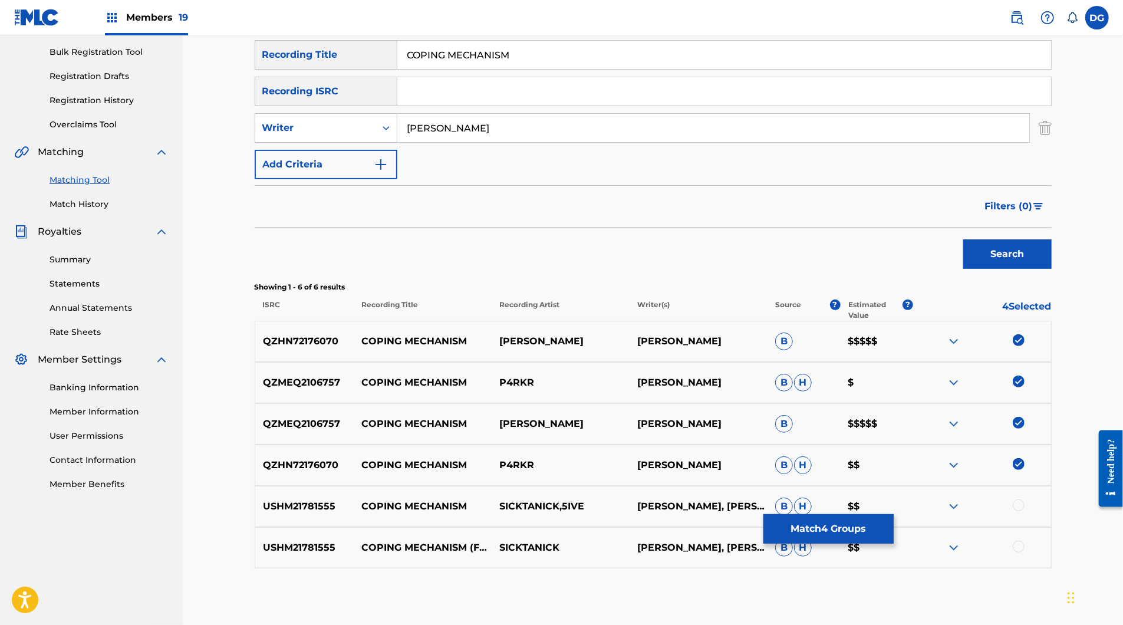
click at [550, 142] on input "[PERSON_NAME]" at bounding box center [713, 128] width 632 height 28
click at [395, 142] on div "Search Form" at bounding box center [386, 128] width 21 height 28
click at [388, 172] on div "Recording Artist" at bounding box center [326, 157] width 142 height 29
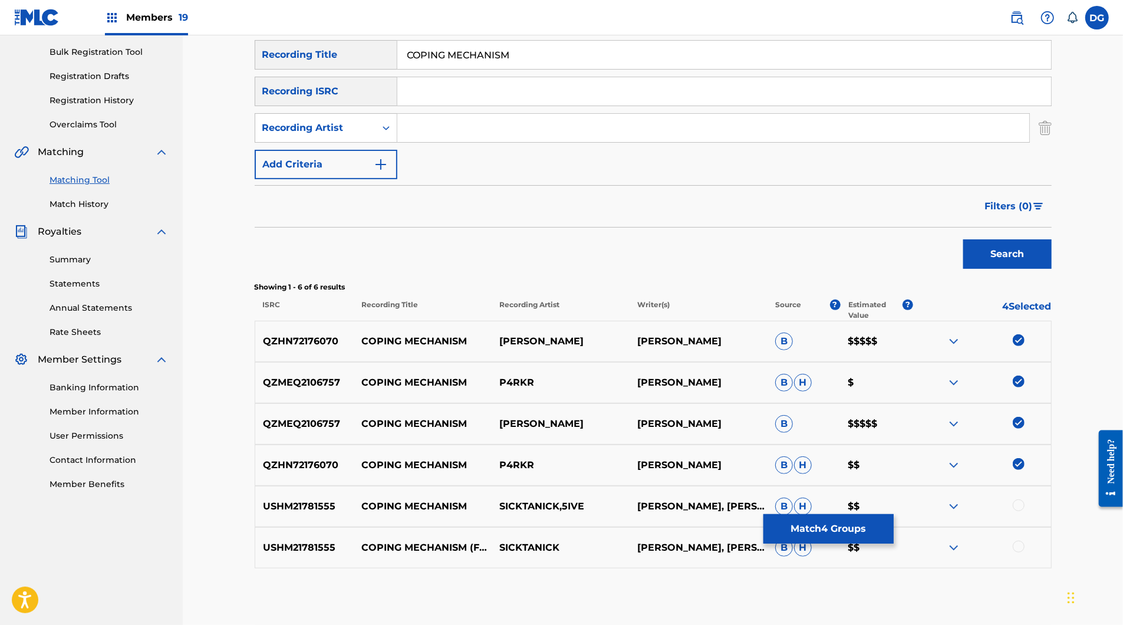
click at [453, 142] on input "Search Form" at bounding box center [713, 128] width 632 height 28
click at [1052, 269] on button "Search" at bounding box center [1007, 253] width 88 height 29
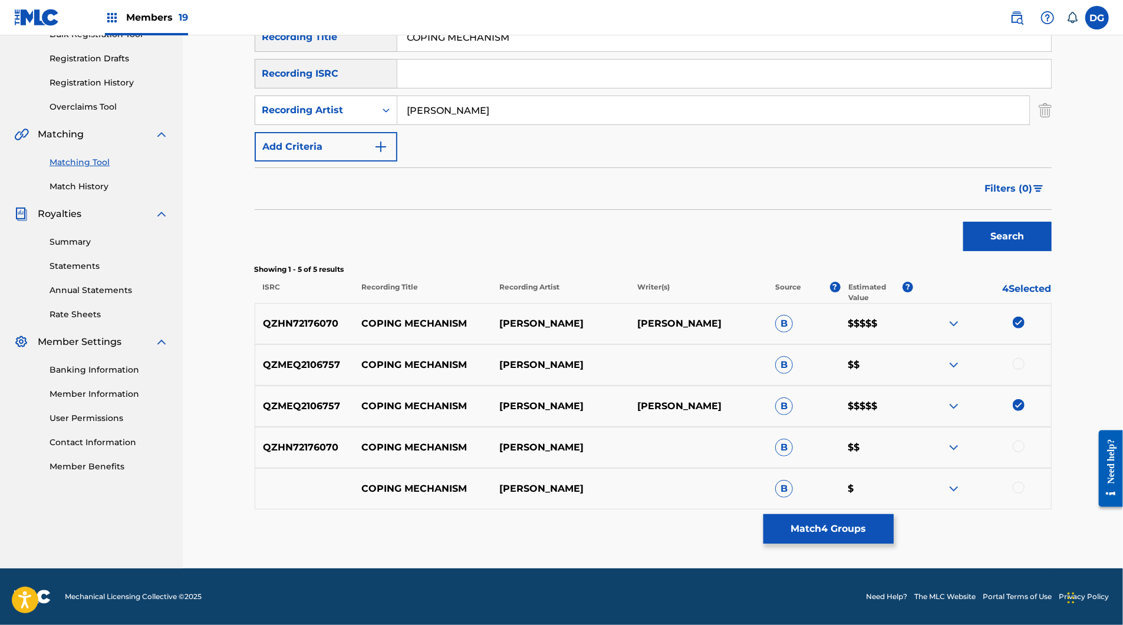
scroll to position [323, 0]
click at [1051, 358] on div at bounding box center [982, 365] width 138 height 14
click at [1025, 358] on div at bounding box center [1019, 364] width 12 height 12
click at [1025, 440] on div at bounding box center [1019, 446] width 12 height 12
click at [1025, 482] on div at bounding box center [1019, 488] width 12 height 12
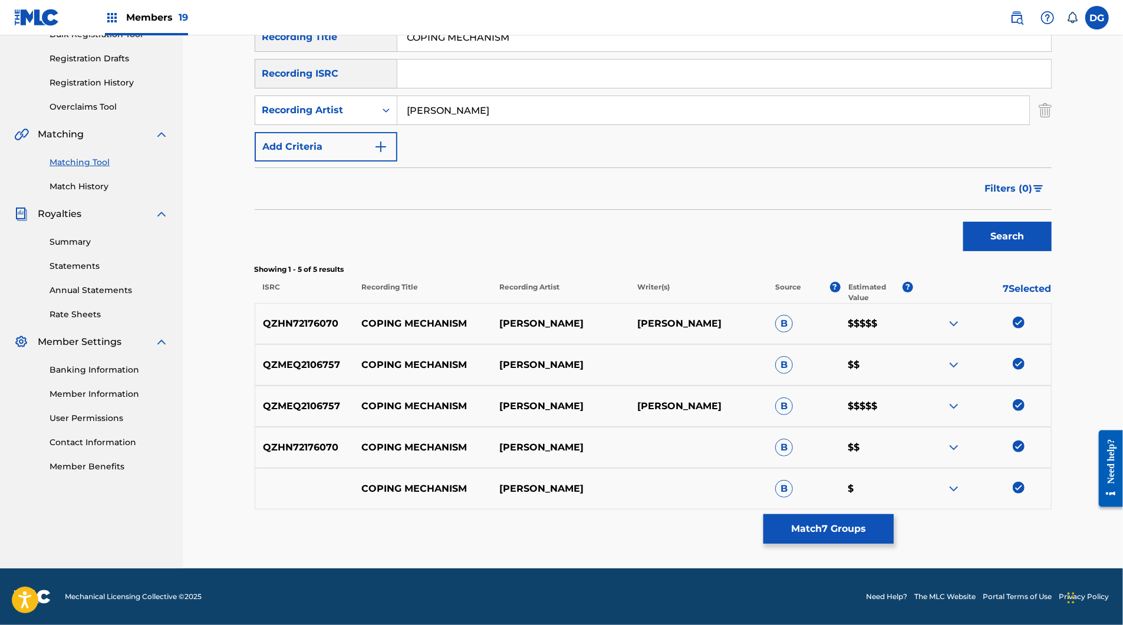
scroll to position [213, 0]
click at [581, 120] on input "[PERSON_NAME]" at bounding box center [713, 110] width 632 height 28
type input "p4rkr"
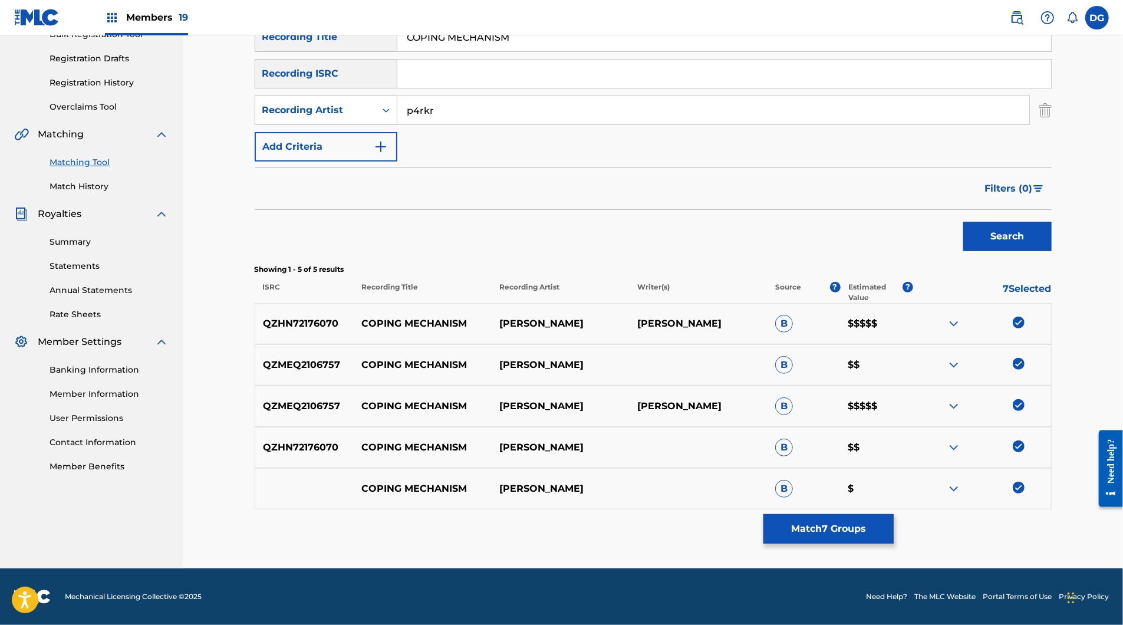
click at [1052, 251] on button "Search" at bounding box center [1007, 236] width 88 height 29
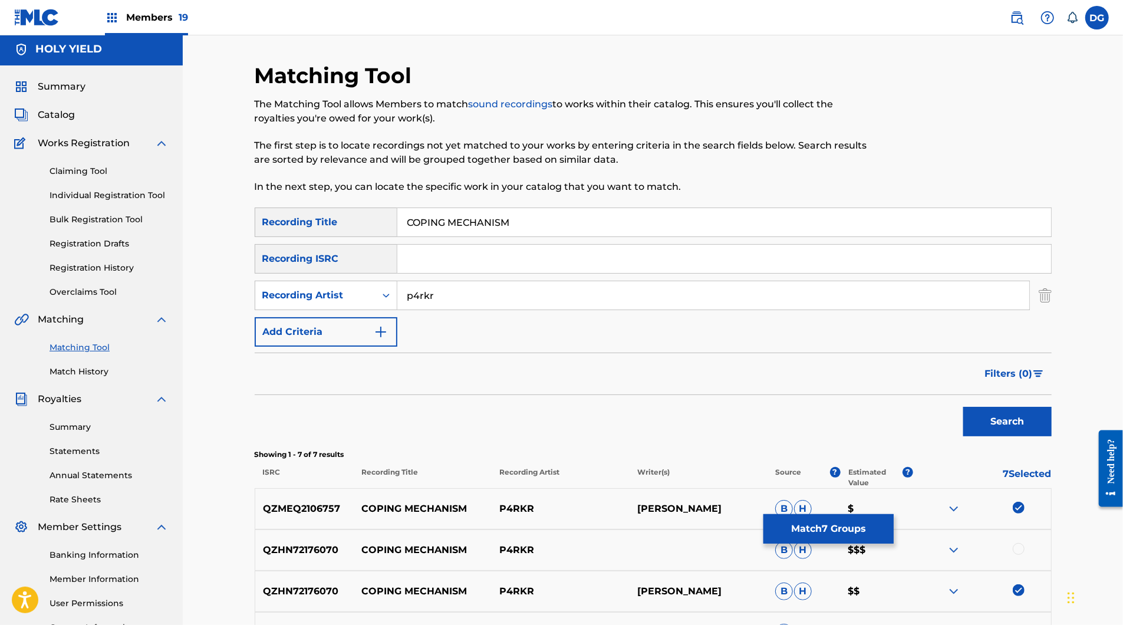
scroll to position [320, 0]
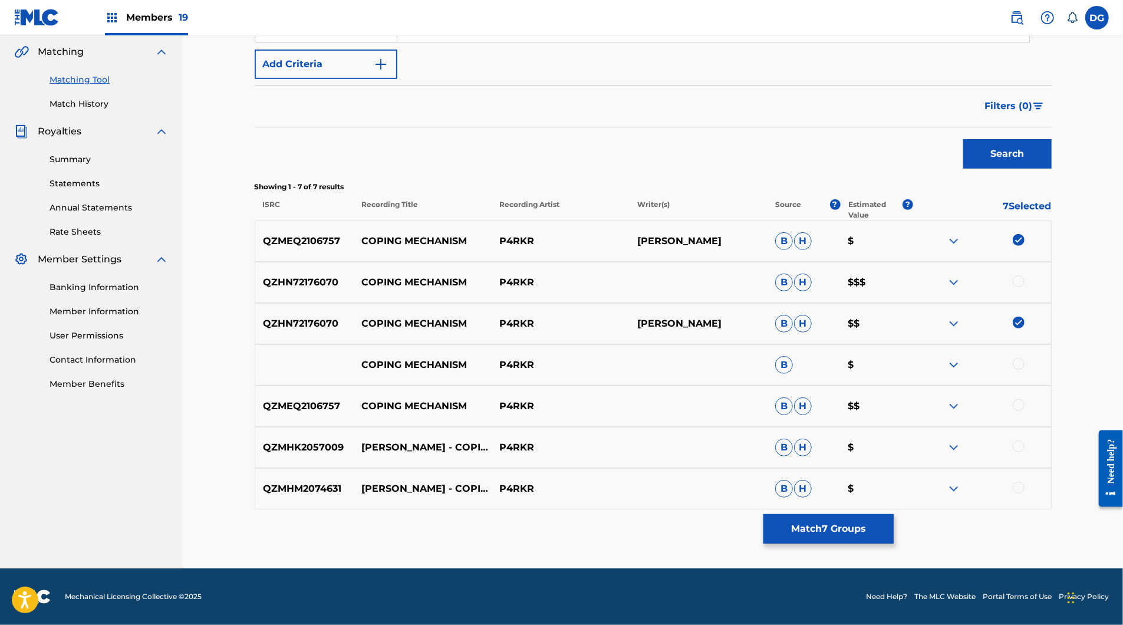
click at [1025, 287] on div at bounding box center [1019, 281] width 12 height 12
click at [1025, 370] on div at bounding box center [1019, 364] width 12 height 12
click at [1052, 404] on div "QZMEQ2106757 COPING MECHANISM P4RKR B H $$" at bounding box center [653, 406] width 797 height 41
click at [1025, 399] on div at bounding box center [1019, 405] width 12 height 12
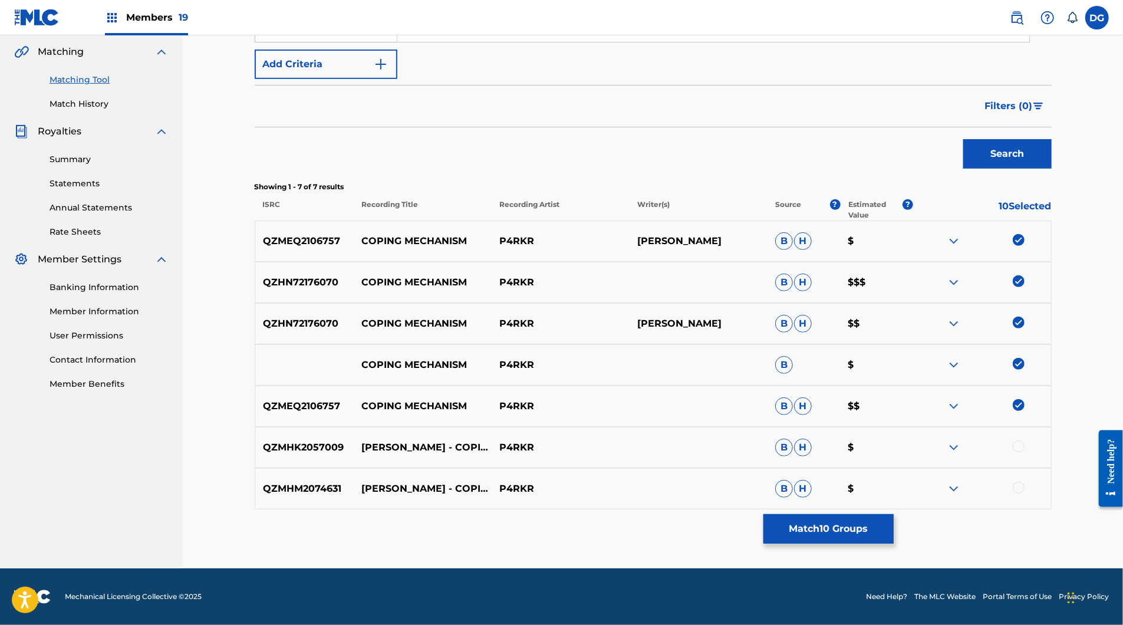
click at [1025, 448] on div at bounding box center [1019, 446] width 12 height 12
click at [1025, 482] on div at bounding box center [1019, 488] width 12 height 12
click at [894, 514] on button "Match 12 Groups" at bounding box center [829, 528] width 130 height 29
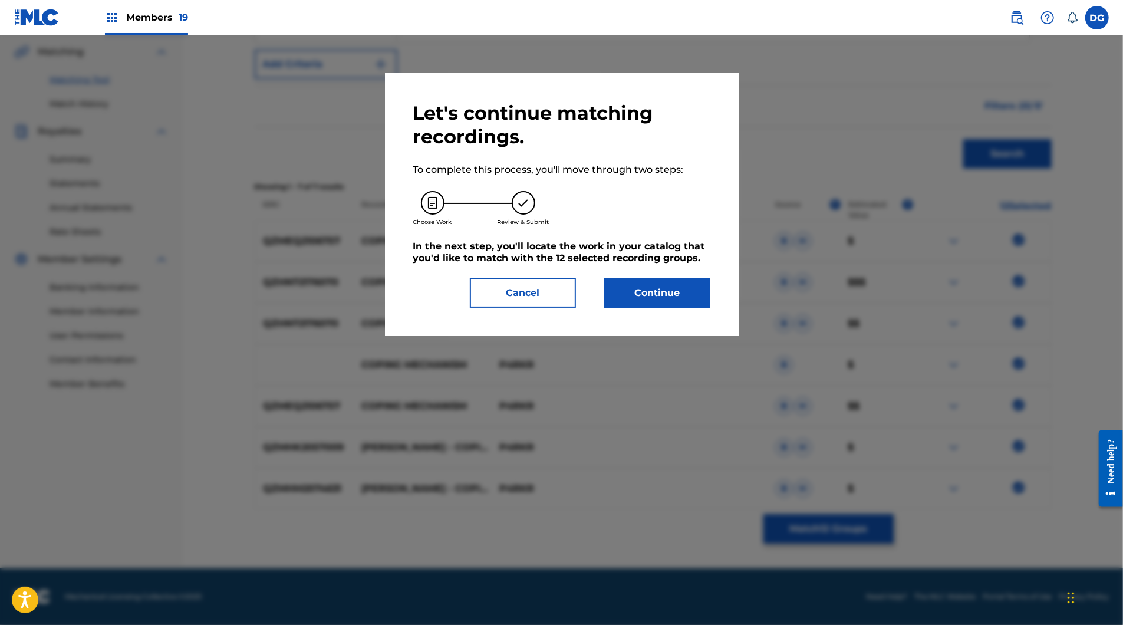
click at [665, 308] on button "Continue" at bounding box center [657, 292] width 106 height 29
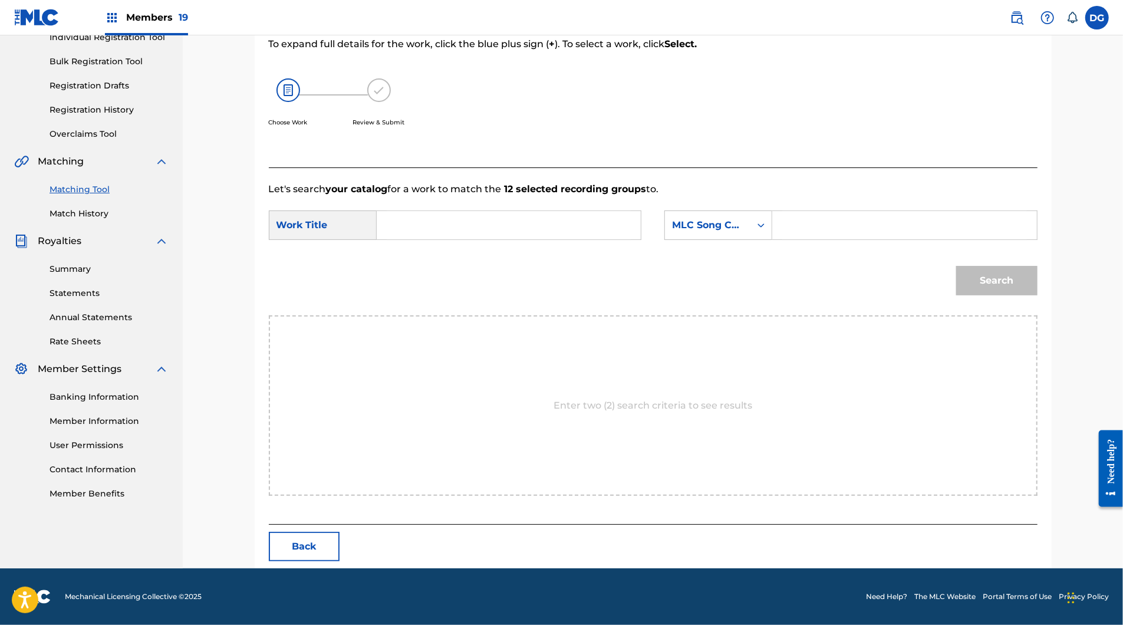
click at [560, 223] on input "Search Form" at bounding box center [509, 225] width 244 height 28
paste input "COPING MECHANISM"
type input "COPING MECHANISM"
click at [743, 232] on div "MLC Song Code" at bounding box center [707, 225] width 71 height 14
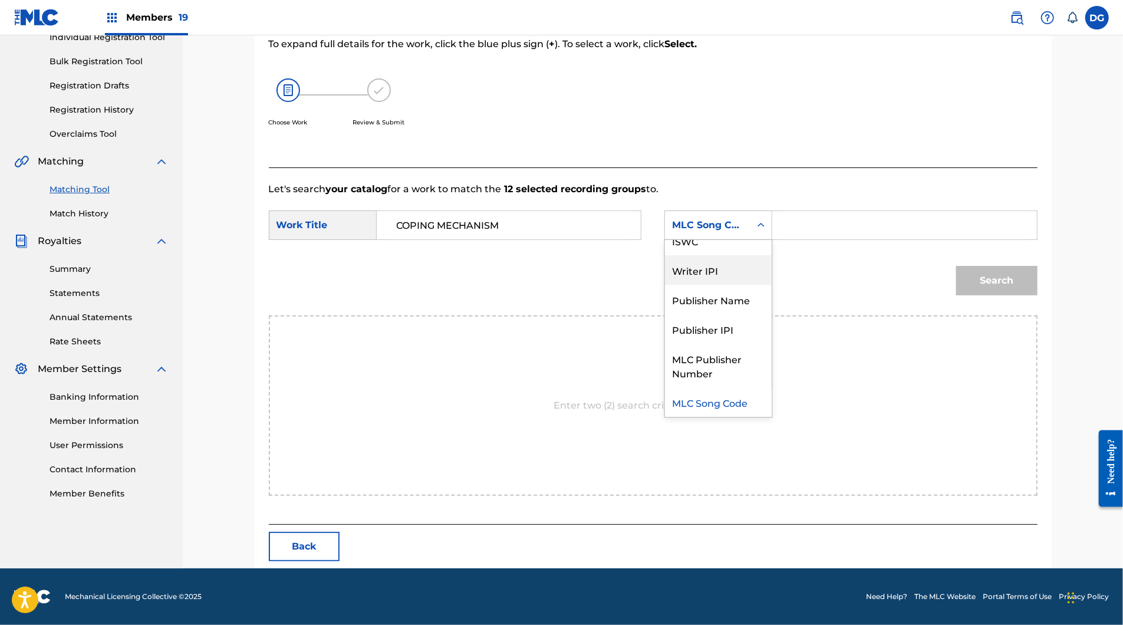
scroll to position [0, 0]
click at [750, 256] on div "Writer Name" at bounding box center [718, 254] width 107 height 29
click at [833, 247] on div "SearchWithCriteria650df060-3efd-4418-90c8-af4ba8220859 Work Title COPING MECHAN…" at bounding box center [653, 228] width 769 height 37
click at [833, 239] on input "Search Form" at bounding box center [904, 225] width 244 height 28
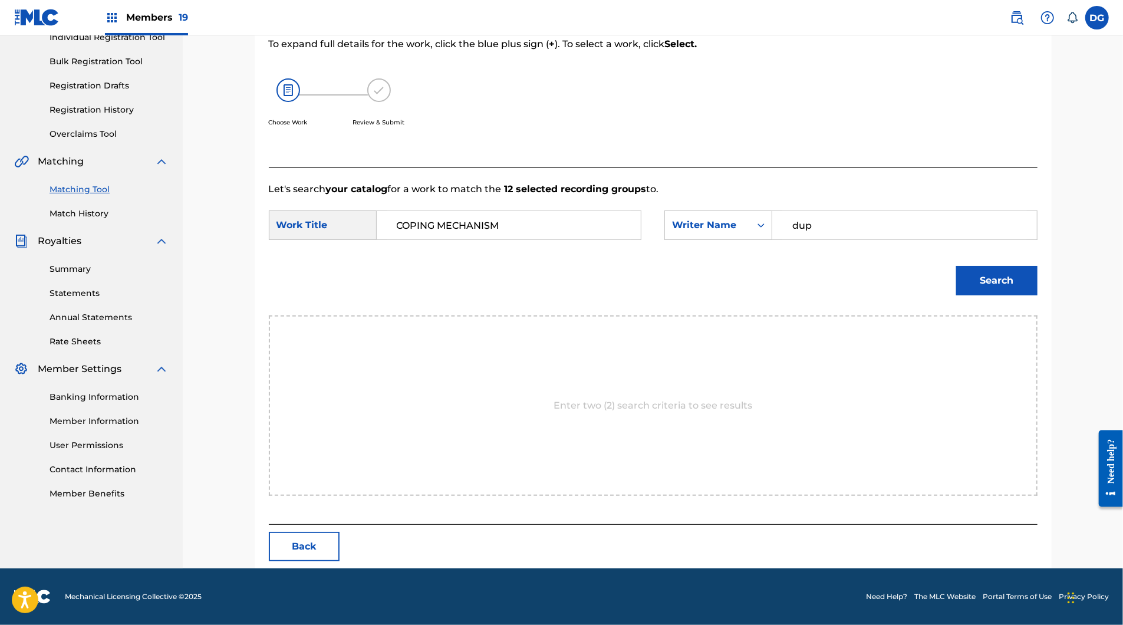
type input "dup"
click at [1038, 294] on button "Search" at bounding box center [996, 280] width 81 height 29
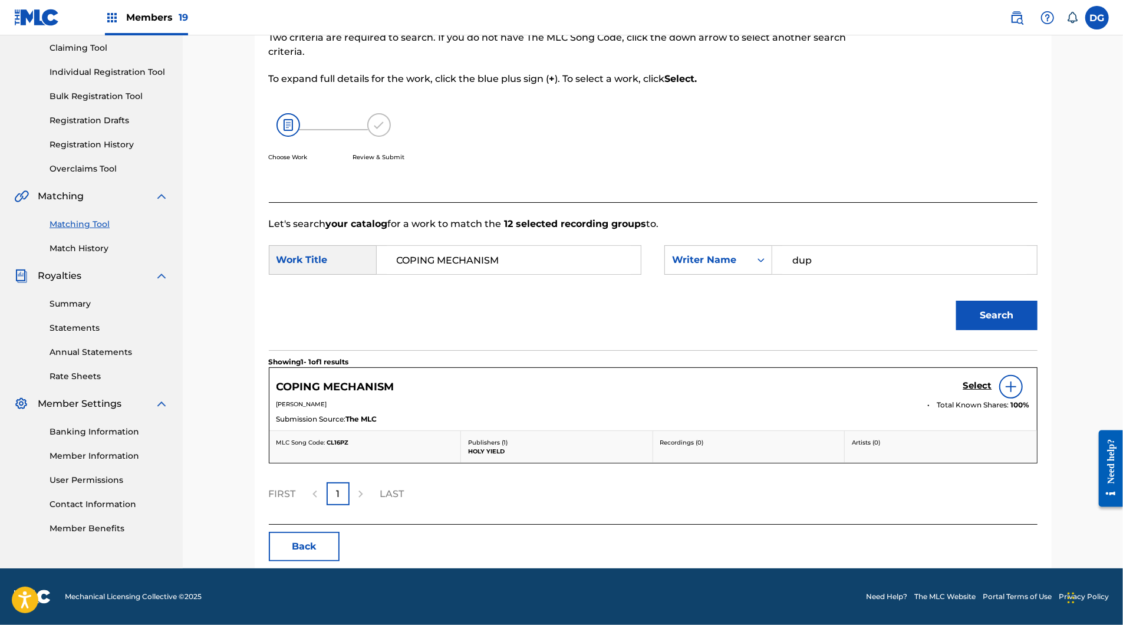
click at [992, 380] on h5 "Select" at bounding box center [977, 385] width 29 height 11
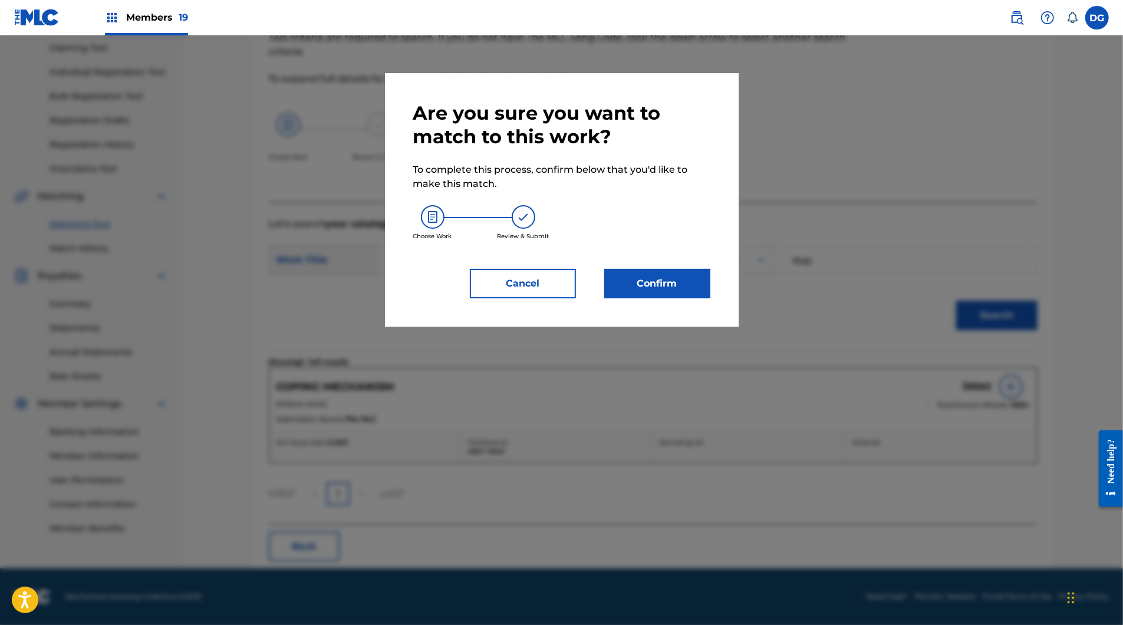
click at [682, 298] on button "Confirm" at bounding box center [657, 283] width 106 height 29
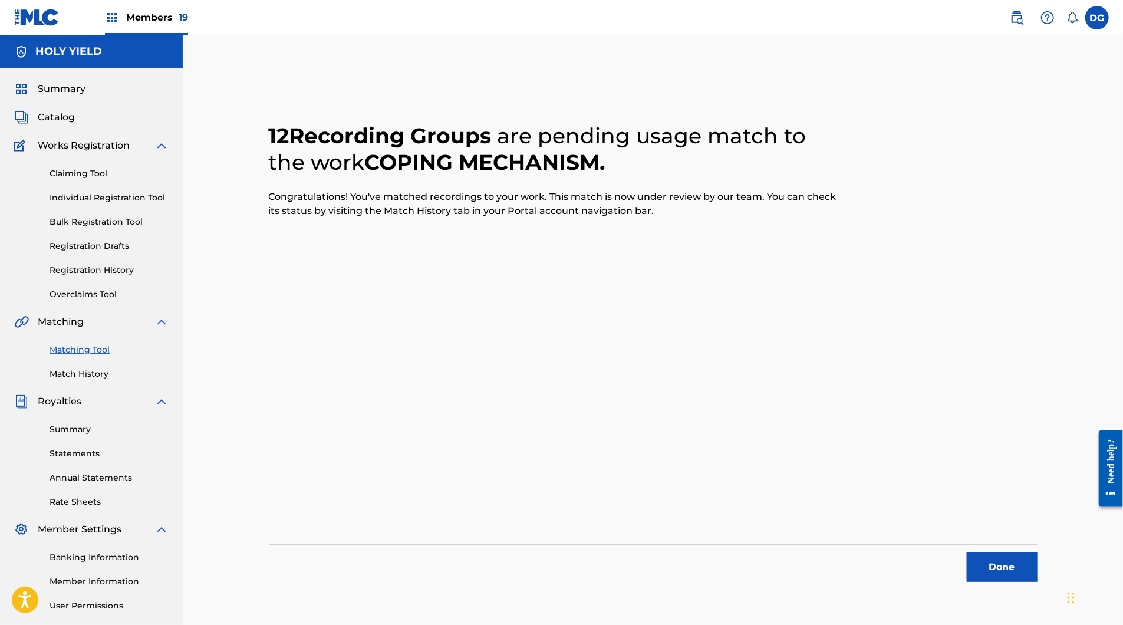
click at [74, 356] on link "Matching Tool" at bounding box center [109, 350] width 119 height 12
click at [83, 356] on link "Matching Tool" at bounding box center [109, 350] width 119 height 12
click at [1022, 569] on button "Done" at bounding box center [1002, 566] width 71 height 29
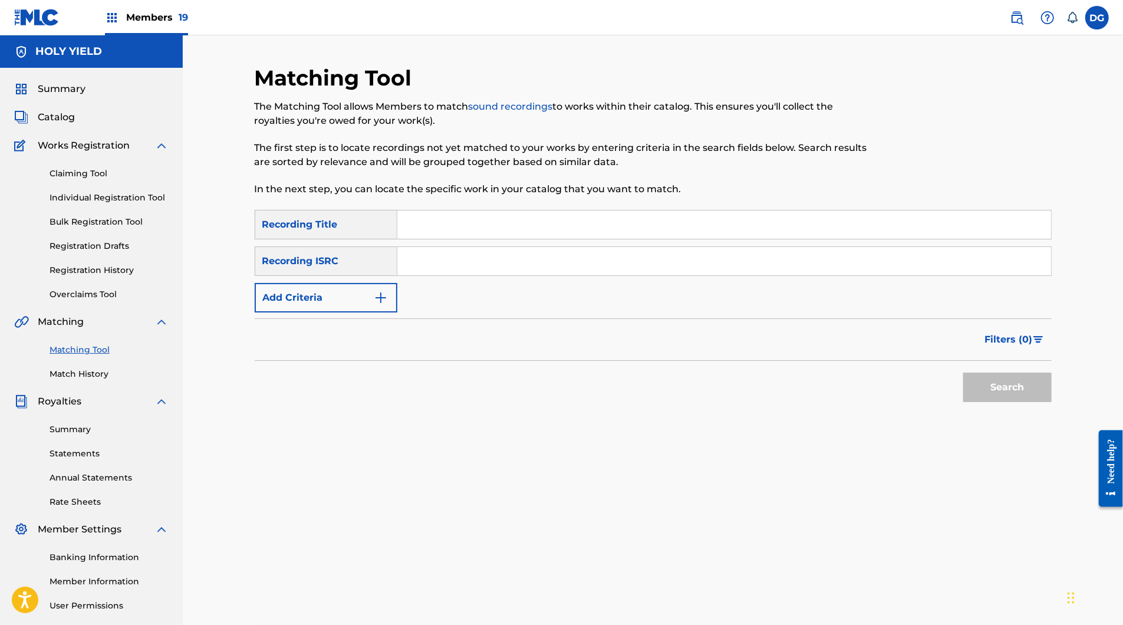
click at [533, 239] on input "Search Form" at bounding box center [724, 224] width 654 height 28
paste input "FAKE EMOTIONS"
type input "FAKE EMOTIONS"
click at [379, 312] on button "Add Criteria" at bounding box center [326, 297] width 143 height 29
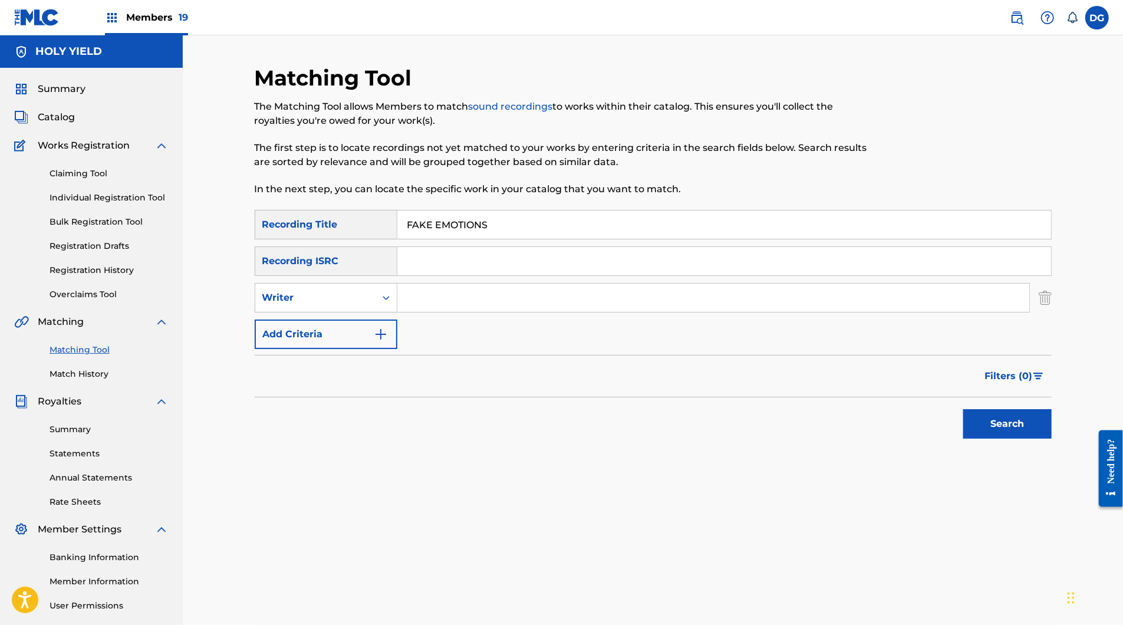
click at [454, 312] on input "Search Form" at bounding box center [713, 298] width 632 height 28
click at [1052, 439] on button "Search" at bounding box center [1007, 423] width 88 height 29
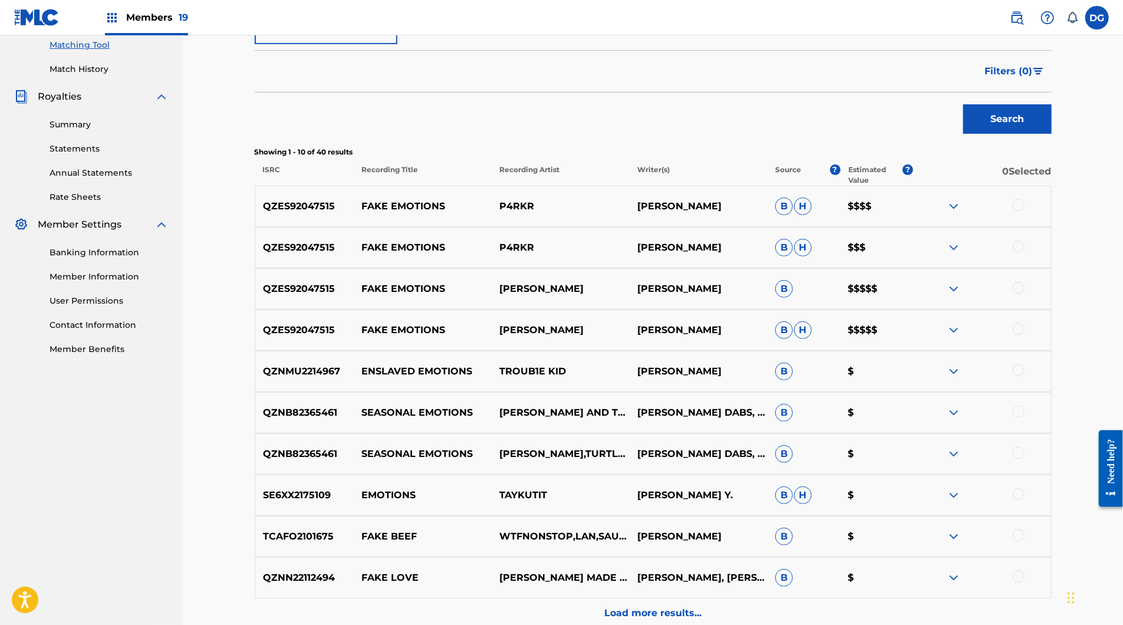
scroll to position [317, 0]
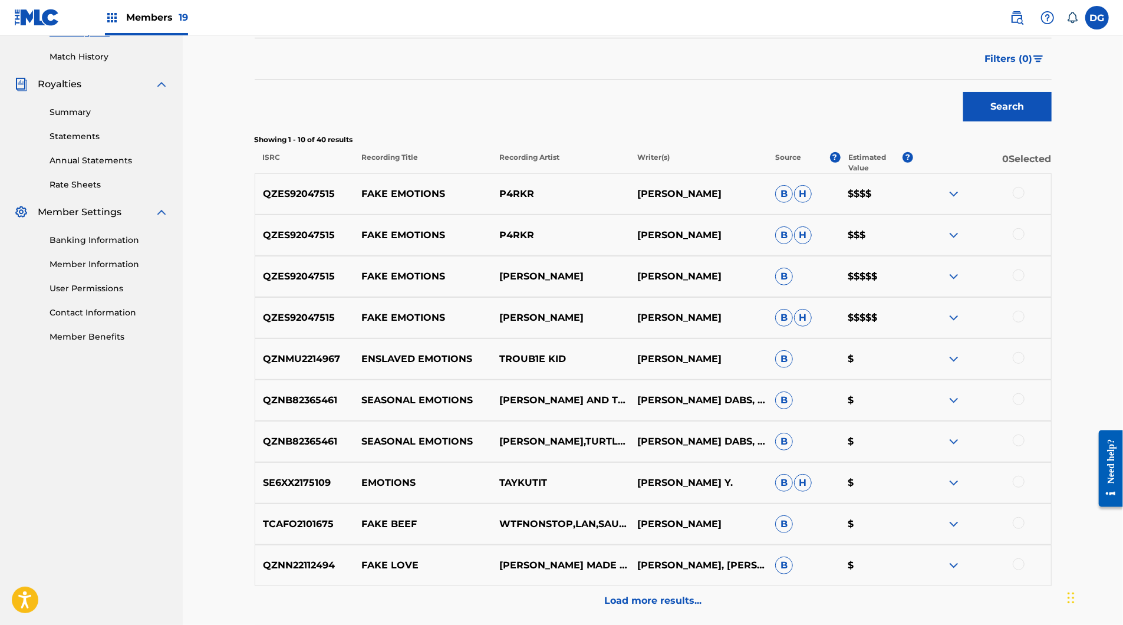
click at [1025, 323] on div at bounding box center [1019, 317] width 12 height 12
click at [1051, 284] on div at bounding box center [982, 276] width 138 height 14
click at [1025, 281] on div at bounding box center [1019, 275] width 12 height 12
click at [1025, 240] on div at bounding box center [1019, 234] width 12 height 12
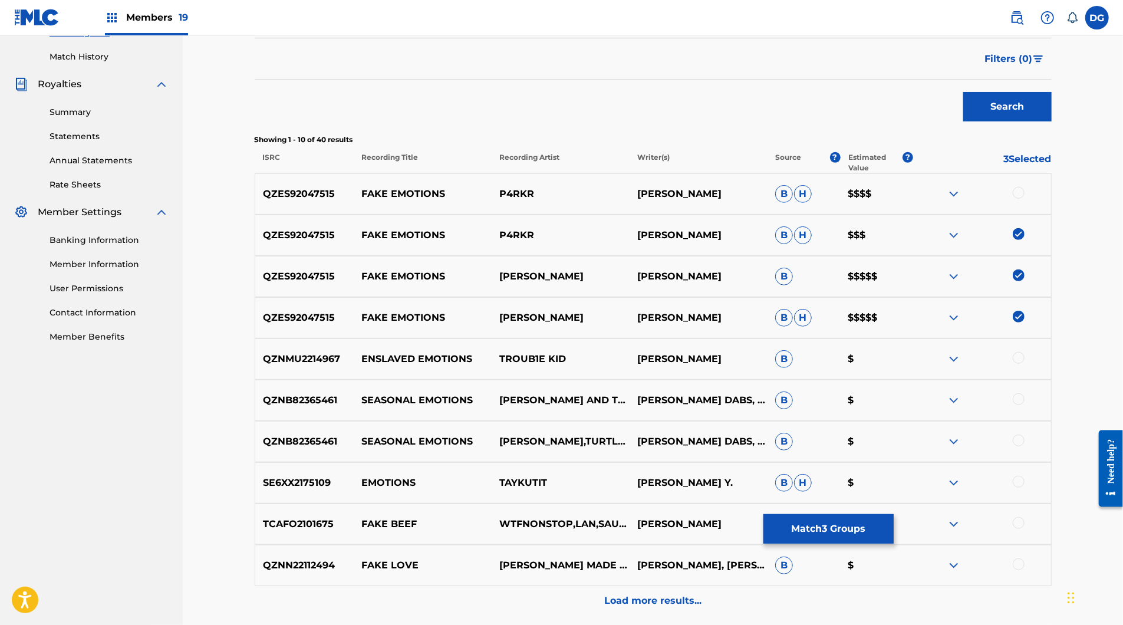
click at [1052, 215] on div "QZES92047515 FAKE EMOTIONS P4RKR [PERSON_NAME] [PERSON_NAME] $$$$" at bounding box center [653, 193] width 797 height 41
click at [1025, 199] on div at bounding box center [1019, 193] width 12 height 12
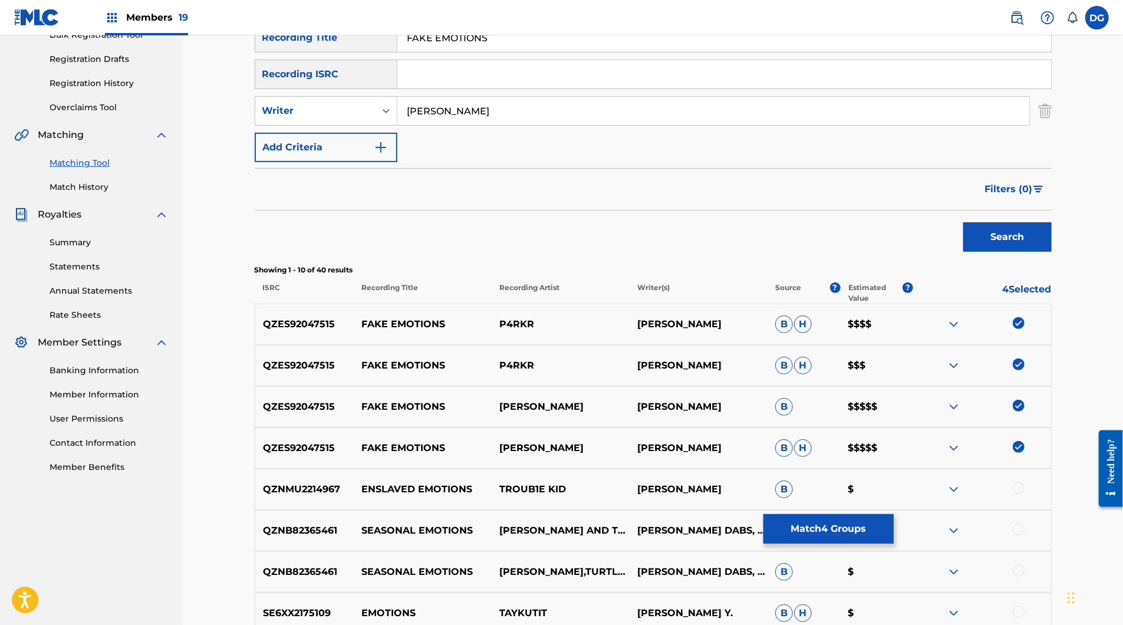
scroll to position [179, 0]
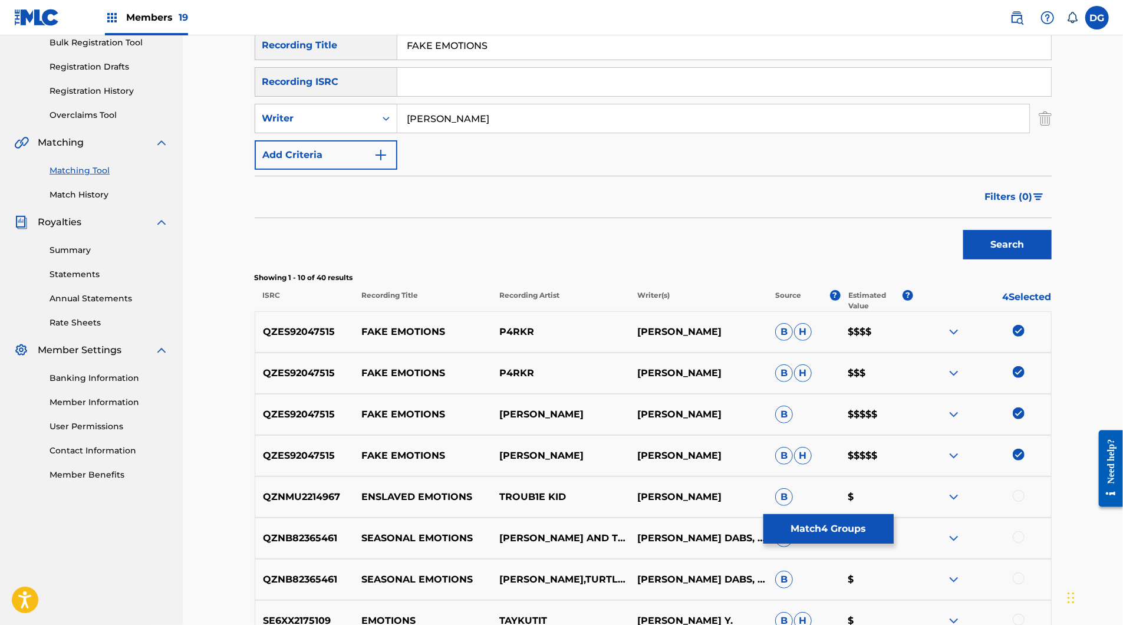
click at [564, 133] on input "[PERSON_NAME]" at bounding box center [713, 118] width 632 height 28
click at [1052, 259] on button "Search" at bounding box center [1007, 244] width 88 height 29
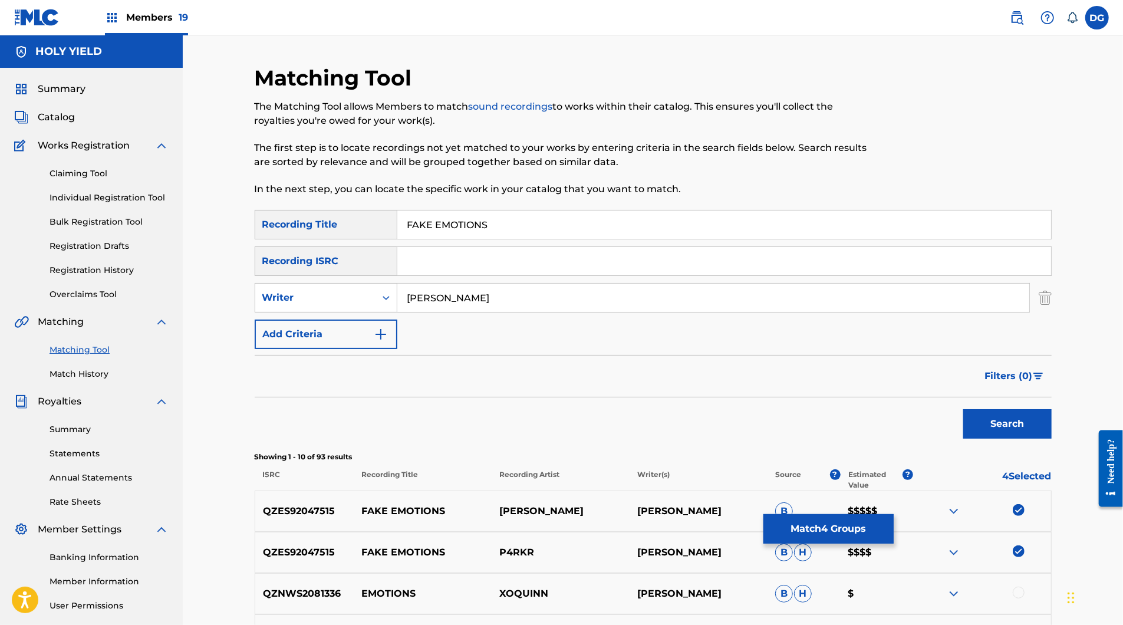
scroll to position [0, 0]
click at [435, 312] on input "[PERSON_NAME]" at bounding box center [713, 298] width 632 height 28
type input "[PERSON_NAME]"
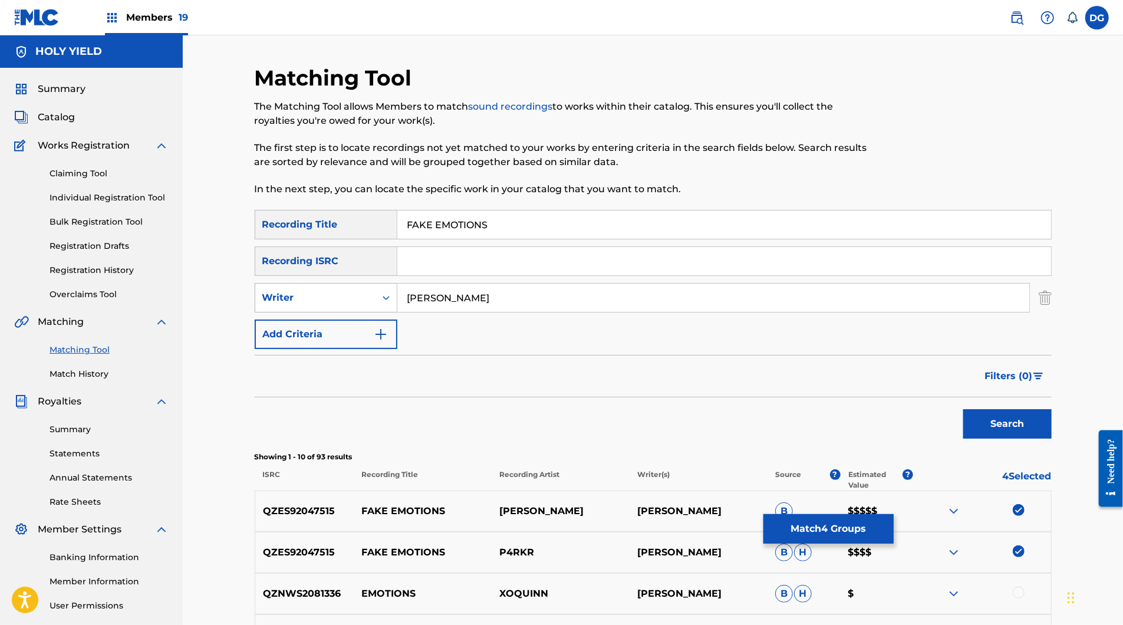
click at [376, 309] on div "Writer" at bounding box center [315, 298] width 120 height 22
click at [375, 342] on div "Recording Artist" at bounding box center [326, 326] width 142 height 29
click at [420, 349] on div "SearchWithCriteriadd41cca9-d978-4ec6-85d2-da8a756c0ed0 Recording Title FAKE EMO…" at bounding box center [653, 279] width 797 height 139
click at [420, 312] on input "Search Form" at bounding box center [713, 298] width 632 height 28
click at [1052, 439] on button "Search" at bounding box center [1007, 423] width 88 height 29
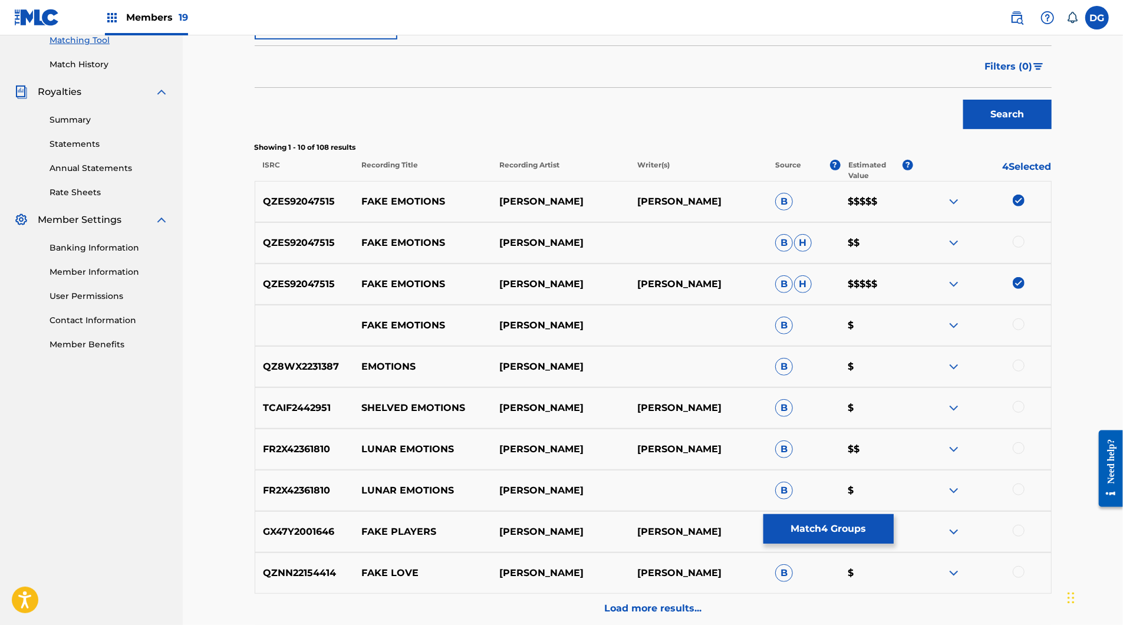
scroll to position [325, 0]
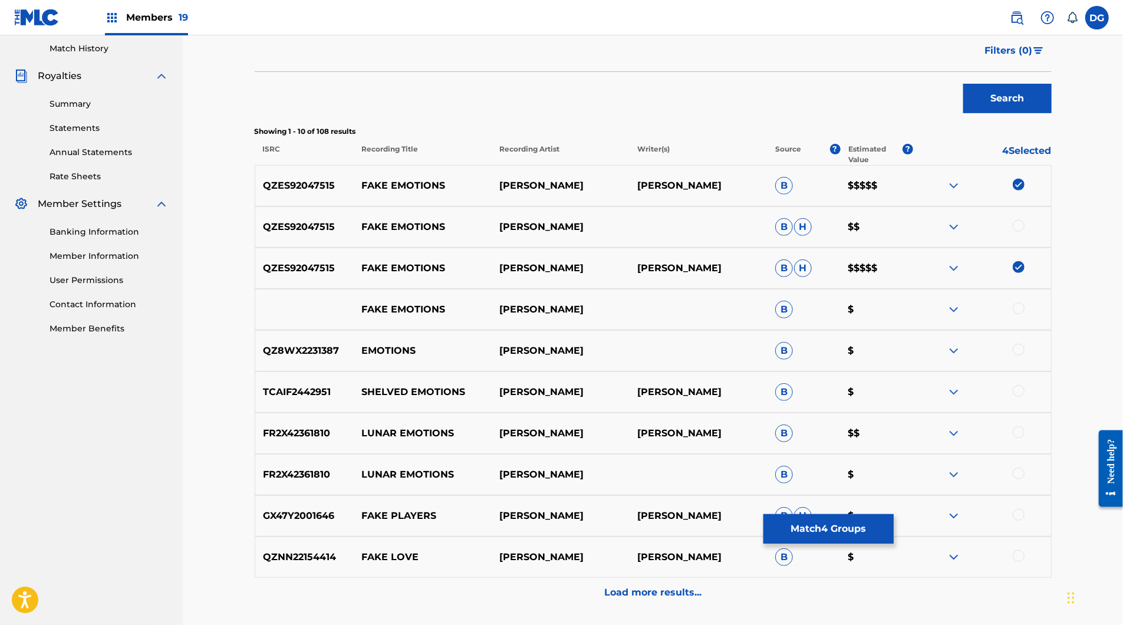
click at [1025, 232] on div at bounding box center [1019, 226] width 12 height 12
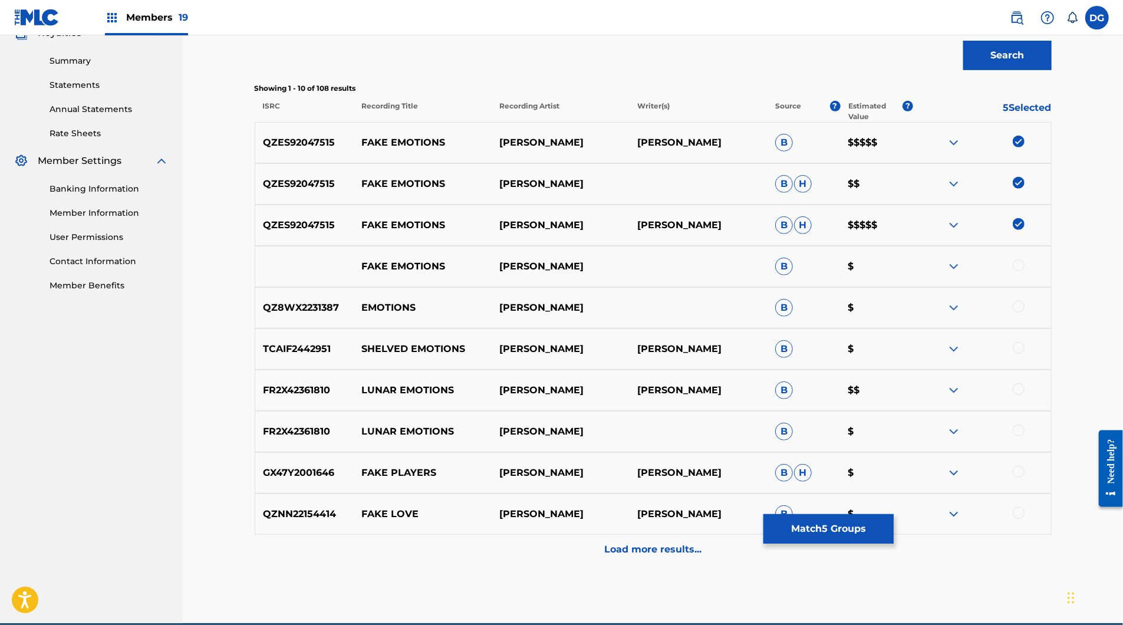
scroll to position [371, 0]
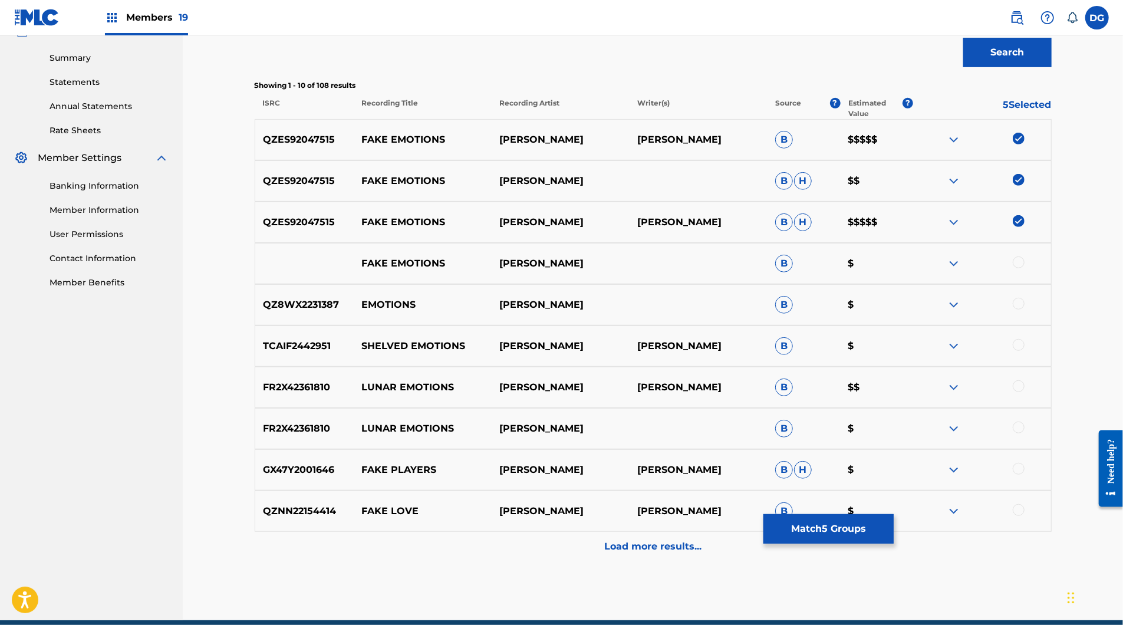
click at [1025, 268] on div at bounding box center [1019, 262] width 12 height 12
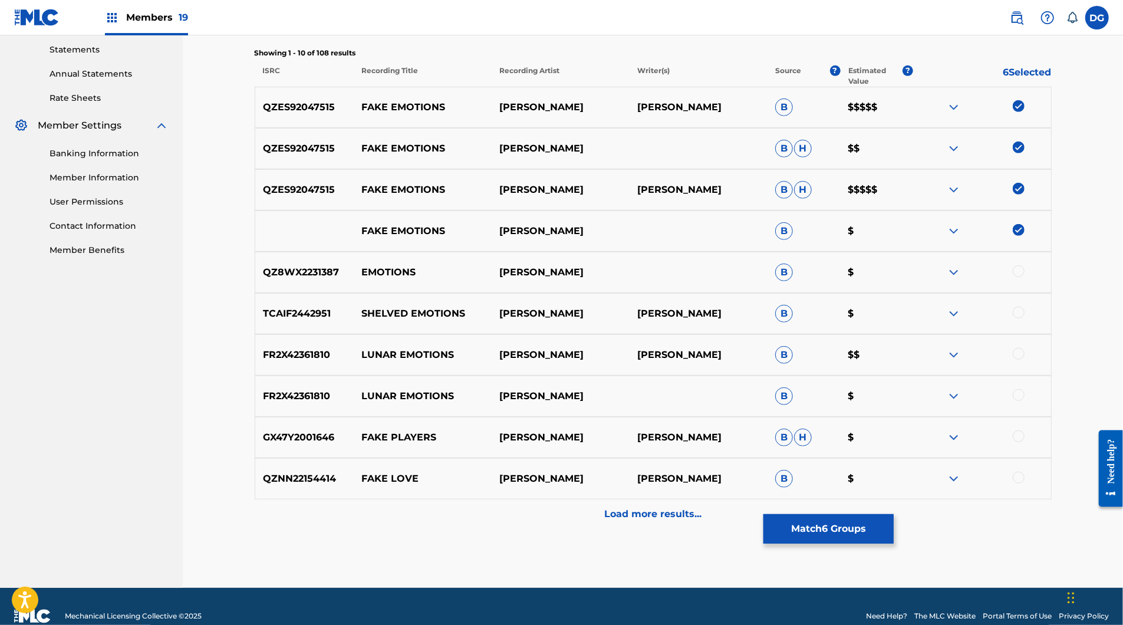
click at [1025, 277] on div at bounding box center [1019, 271] width 12 height 12
click at [961, 238] on img at bounding box center [954, 231] width 14 height 14
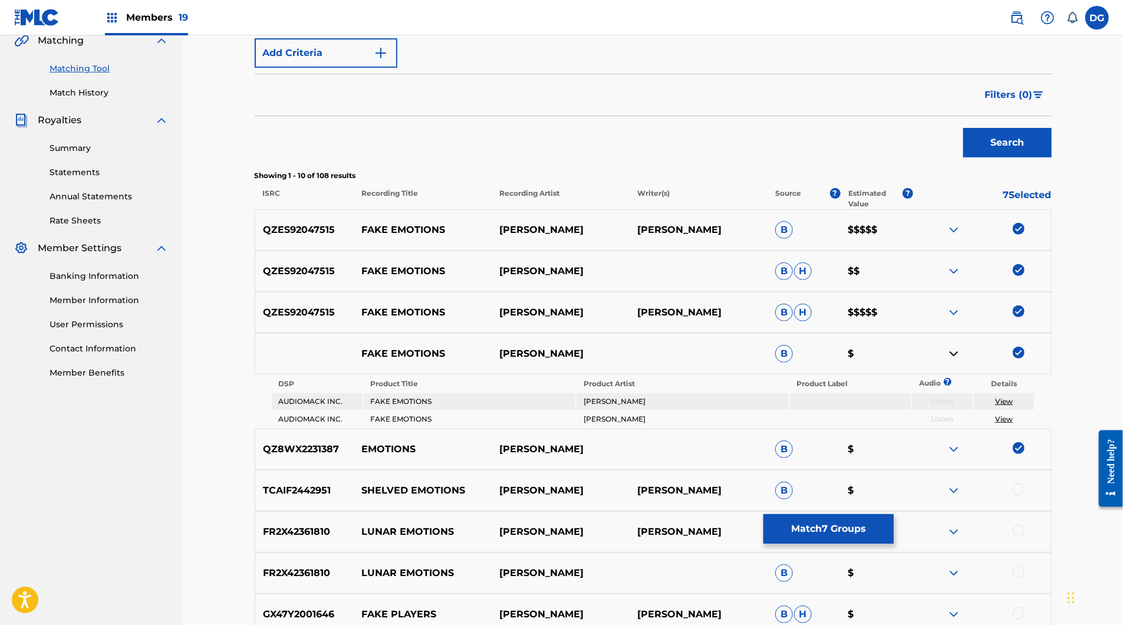
scroll to position [278, 0]
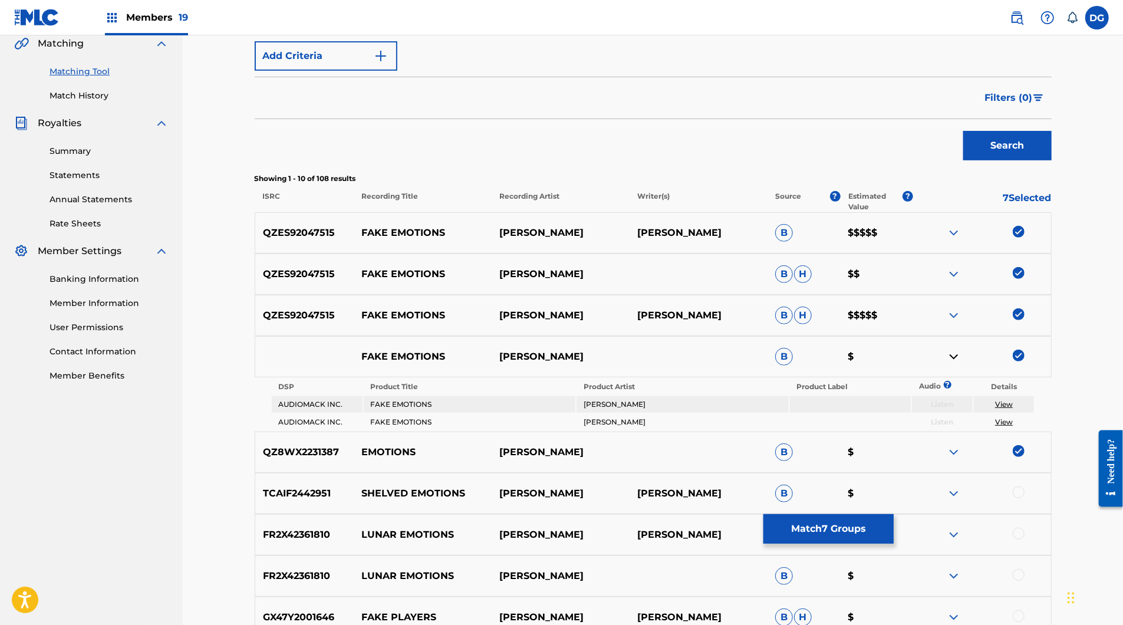
click at [495, 34] on input "[PERSON_NAME]" at bounding box center [713, 19] width 632 height 28
type input "[PERSON_NAME]"
click at [1052, 160] on button "Search" at bounding box center [1007, 145] width 88 height 29
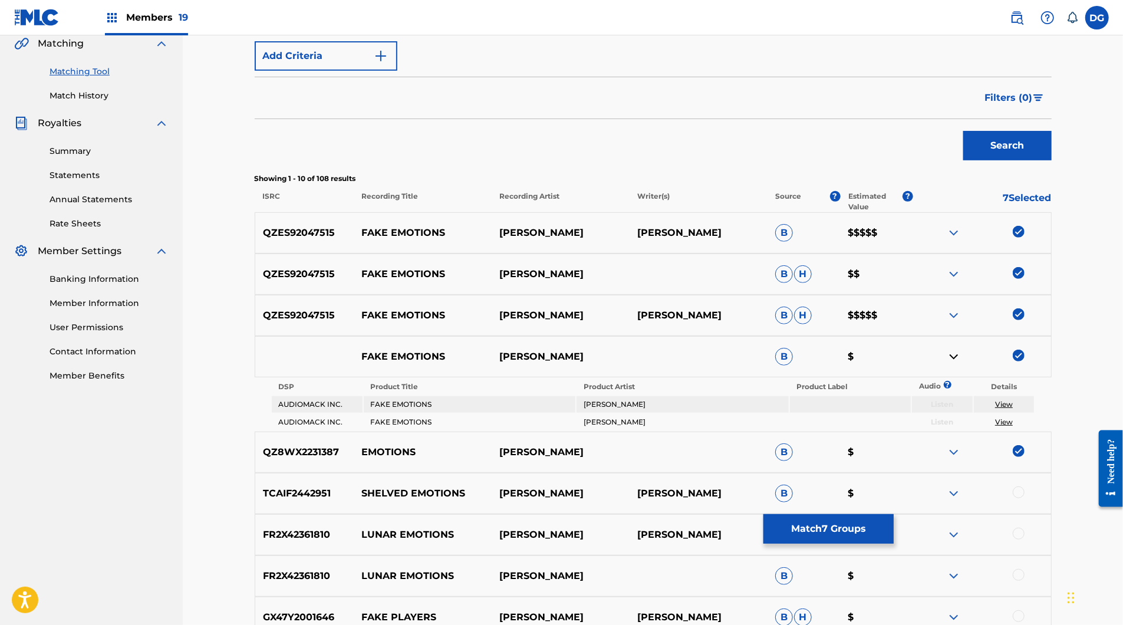
scroll to position [200, 0]
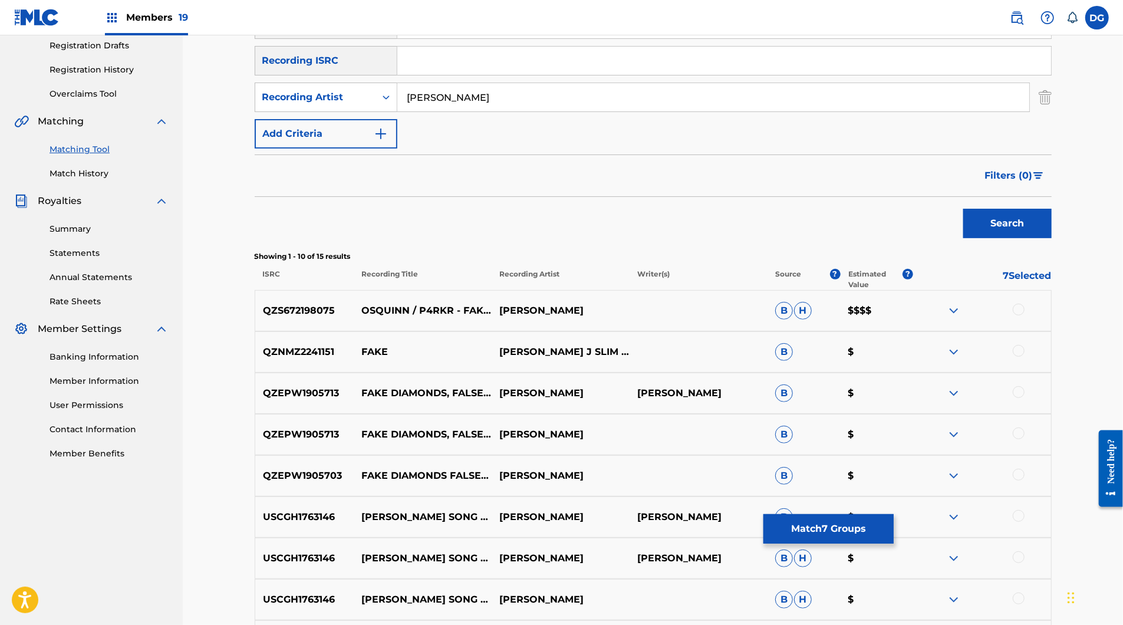
click at [1025, 315] on div at bounding box center [1019, 310] width 12 height 12
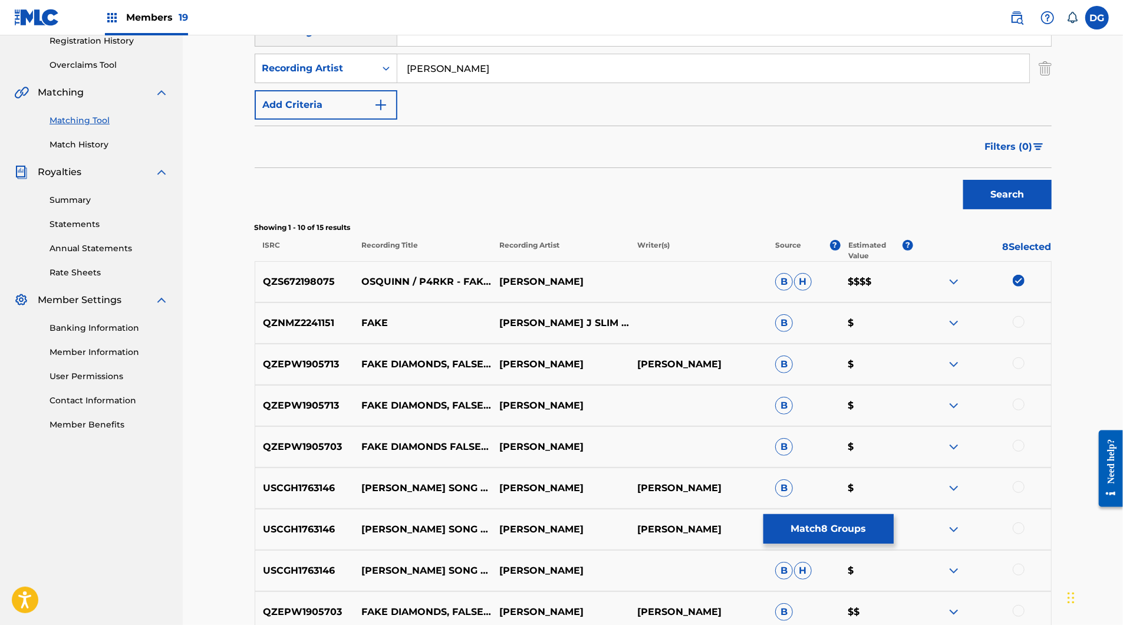
scroll to position [232, 0]
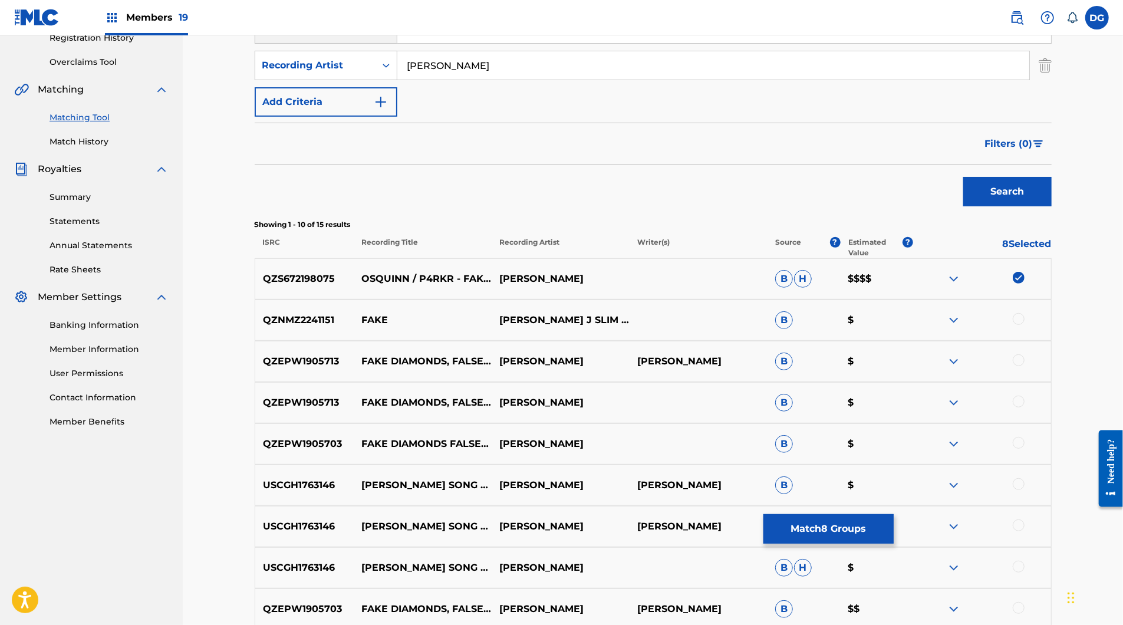
click at [484, 80] on input "[PERSON_NAME]" at bounding box center [713, 65] width 632 height 28
type input "p4rkr"
click at [1052, 206] on button "Search" at bounding box center [1007, 191] width 88 height 29
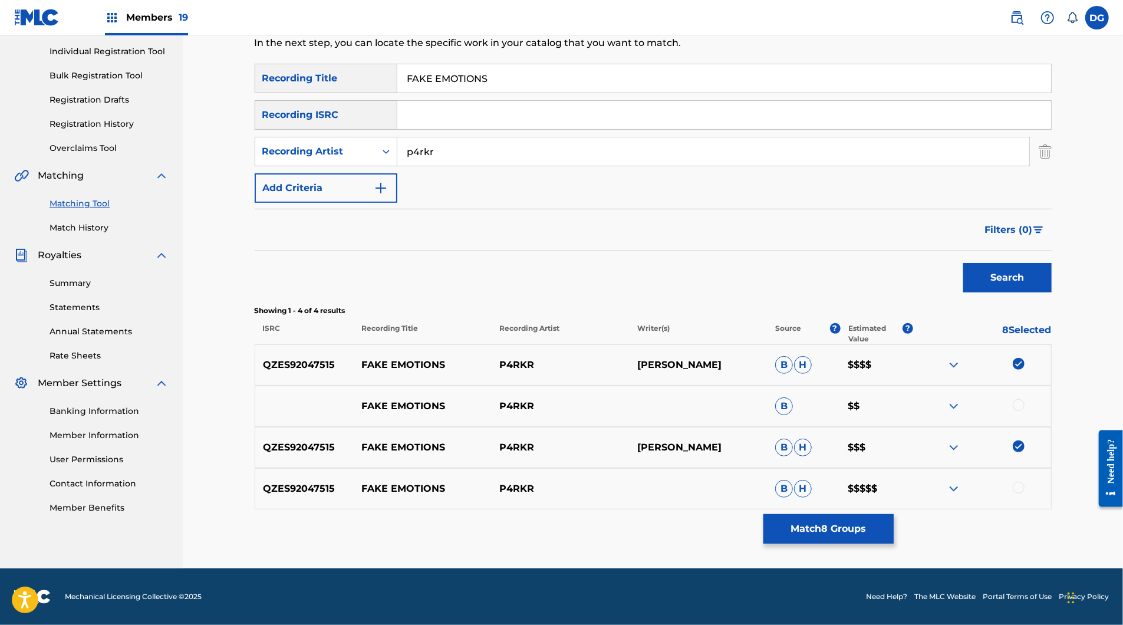
scroll to position [274, 0]
click at [1025, 399] on div at bounding box center [1019, 405] width 12 height 12
click at [1025, 482] on div at bounding box center [1019, 488] width 12 height 12
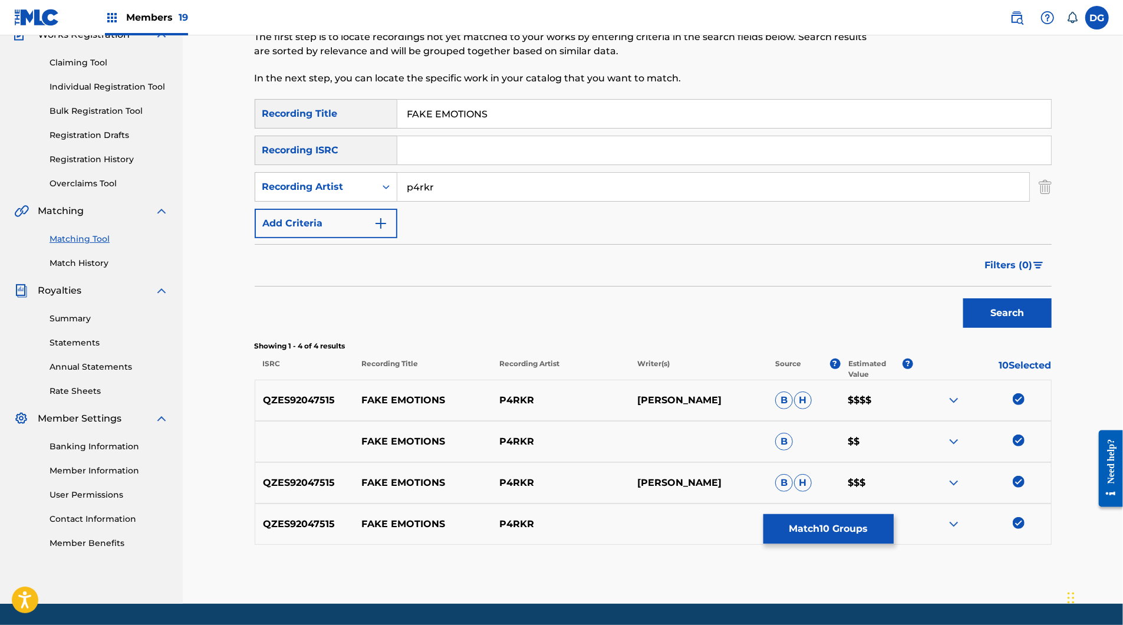
click at [894, 516] on button "Match 10 Groups" at bounding box center [829, 528] width 130 height 29
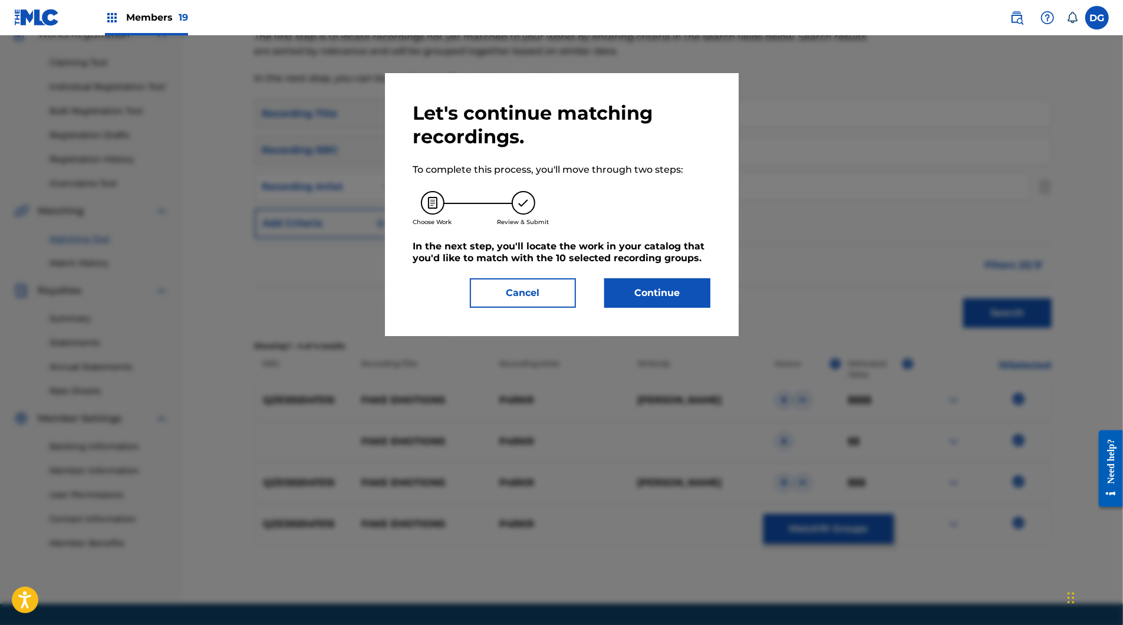
scroll to position [111, 0]
click at [658, 308] on button "Continue" at bounding box center [657, 292] width 106 height 29
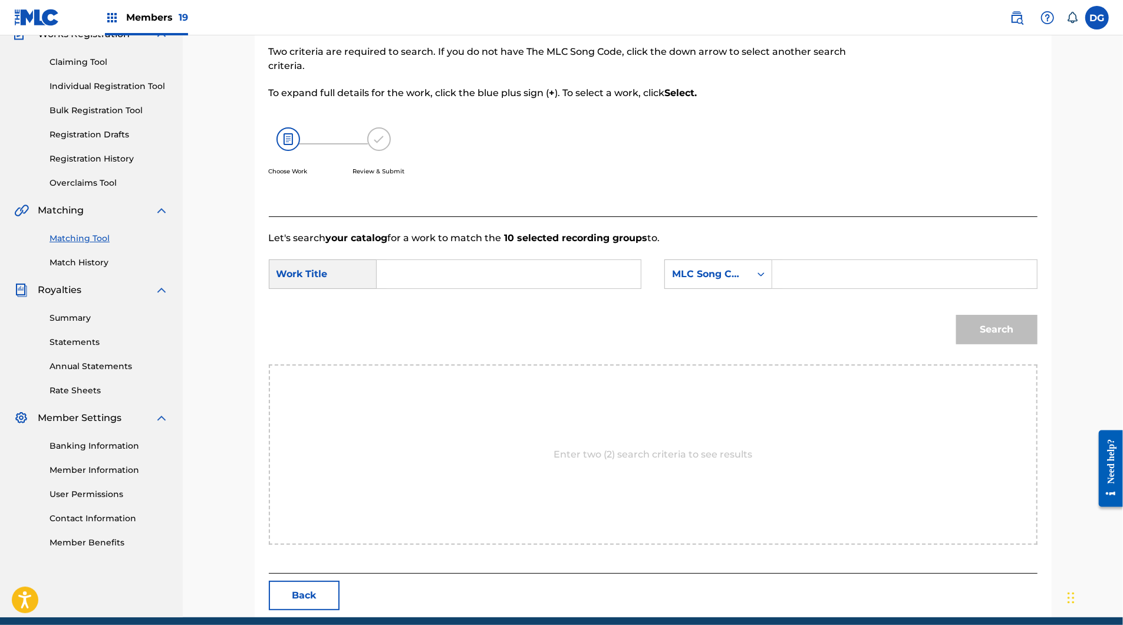
click at [539, 288] on input "Search Form" at bounding box center [509, 274] width 244 height 28
paste input "FAKE EMOTIONS"
type input "FAKE EMOTIONS"
click at [772, 285] on div "Search Form" at bounding box center [761, 274] width 21 height 21
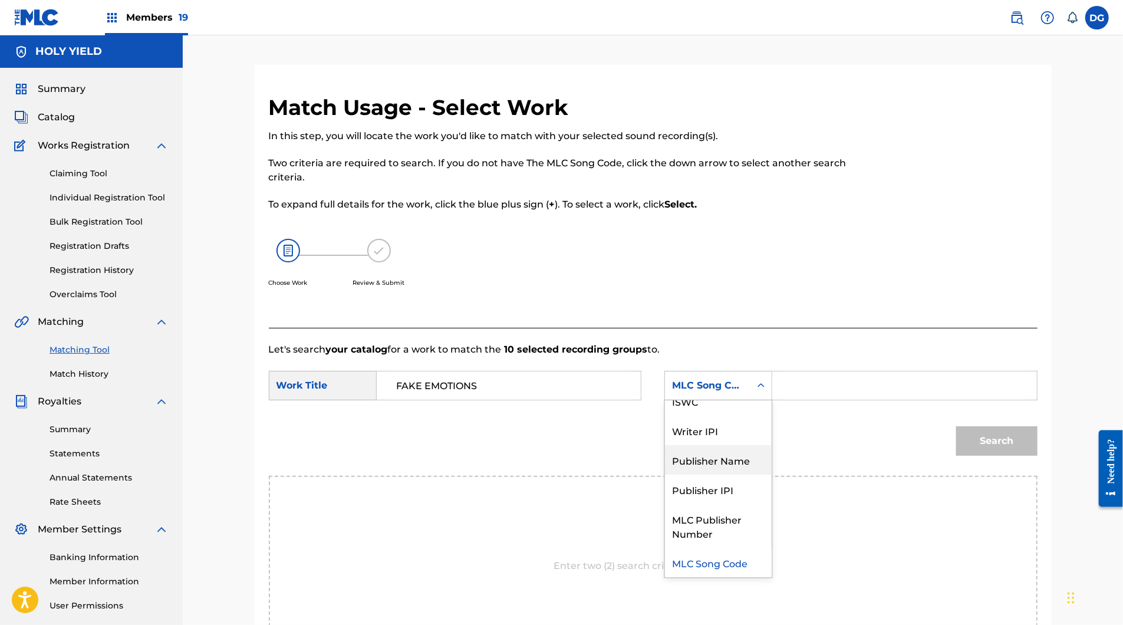
scroll to position [0, 0]
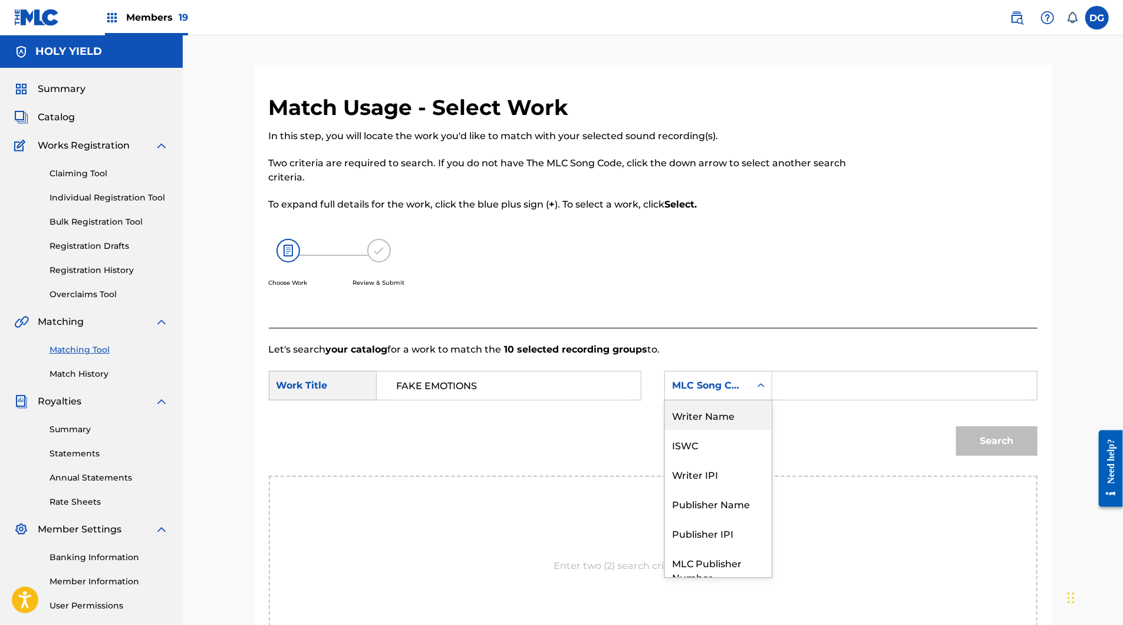
click at [717, 430] on div "Writer Name" at bounding box center [718, 414] width 107 height 29
click at [828, 400] on input "Search Form" at bounding box center [904, 385] width 244 height 28
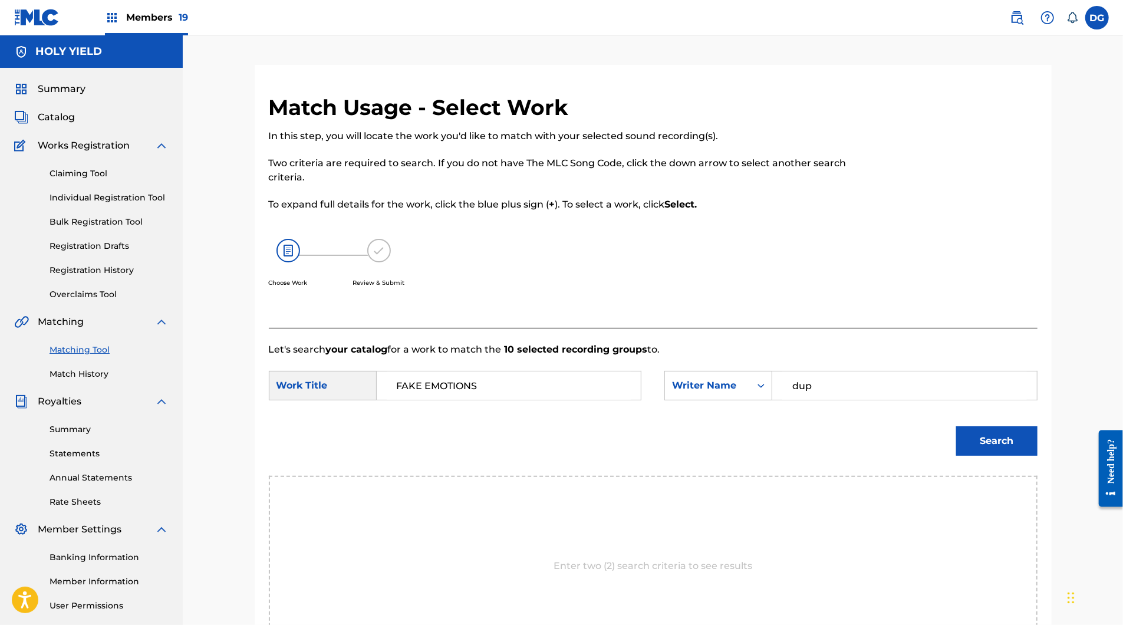
type input "dup"
click at [1038, 456] on button "Search" at bounding box center [996, 440] width 81 height 29
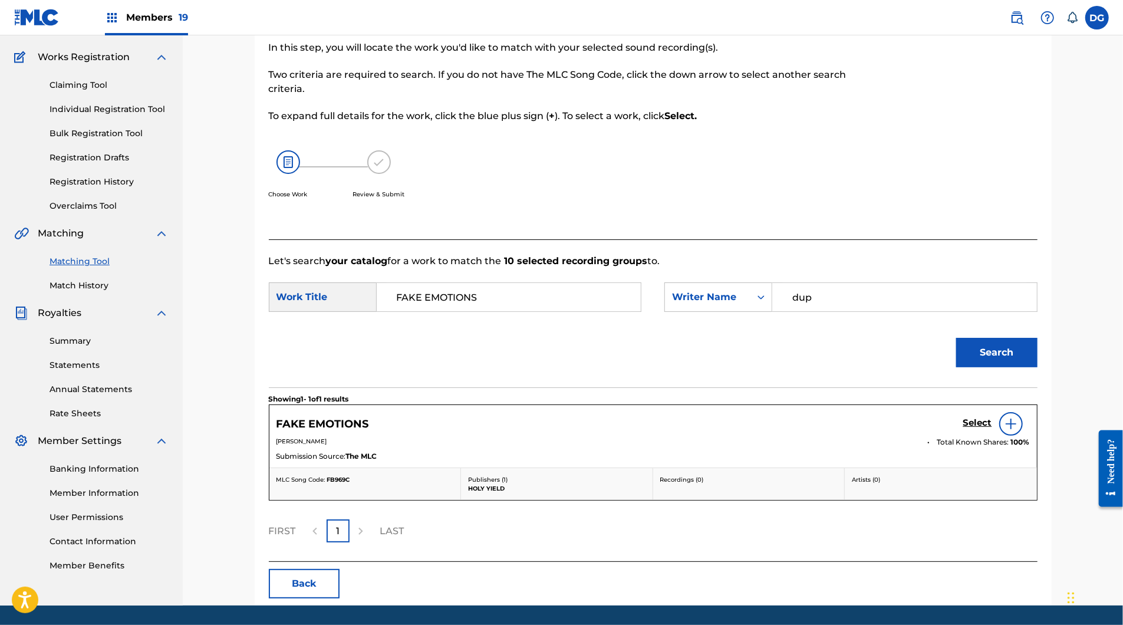
scroll to position [107, 0]
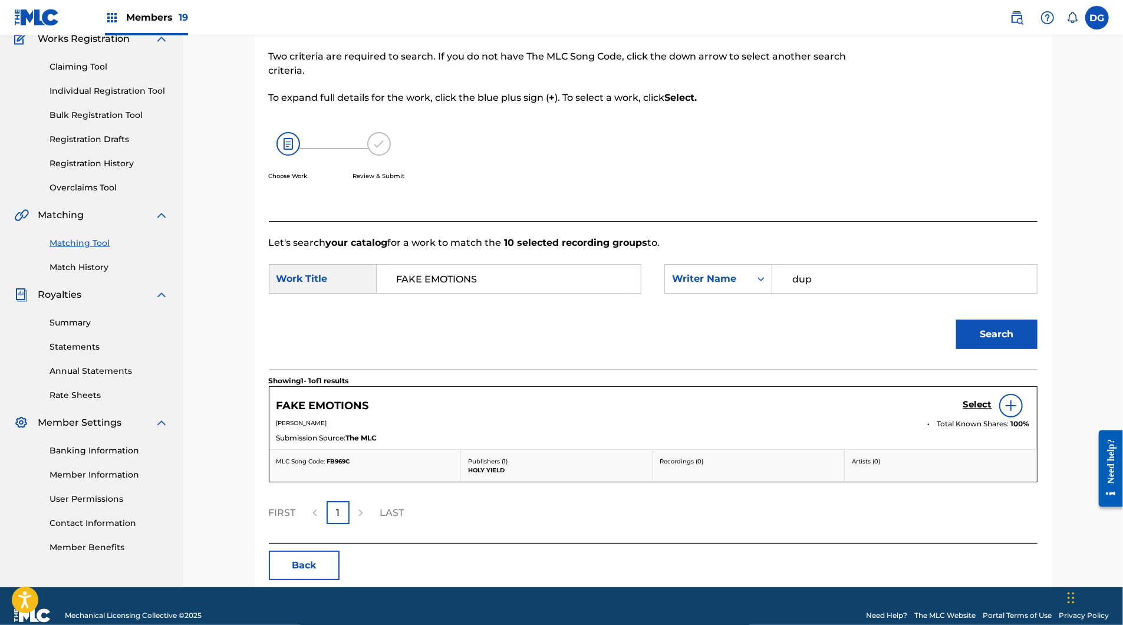
click at [992, 410] on h5 "Select" at bounding box center [977, 404] width 29 height 11
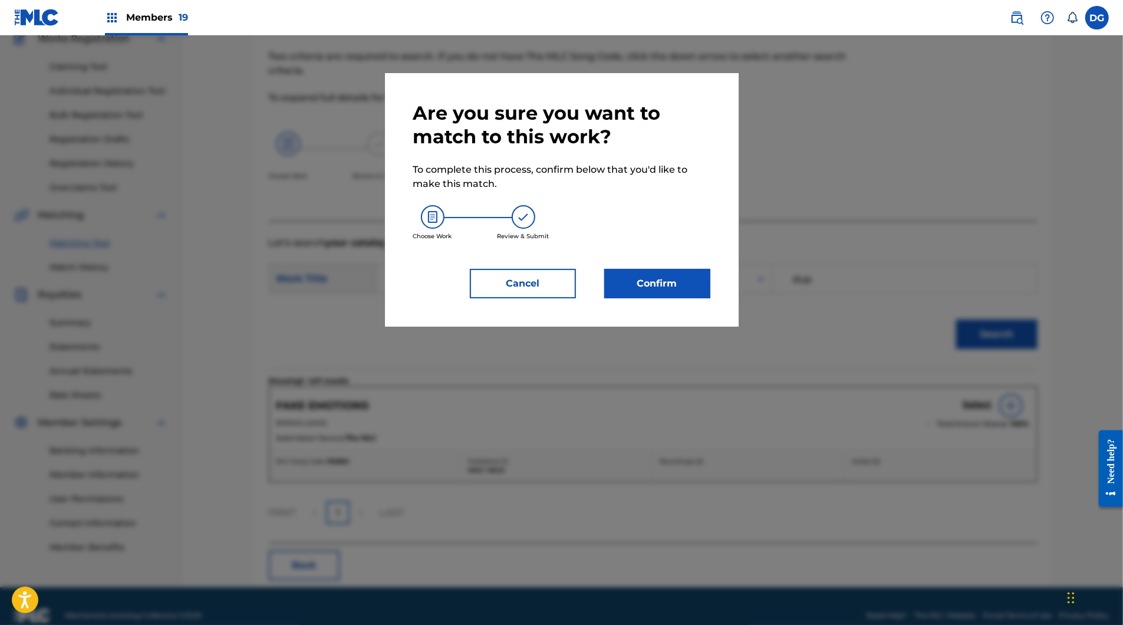
click at [644, 298] on button "Confirm" at bounding box center [657, 283] width 106 height 29
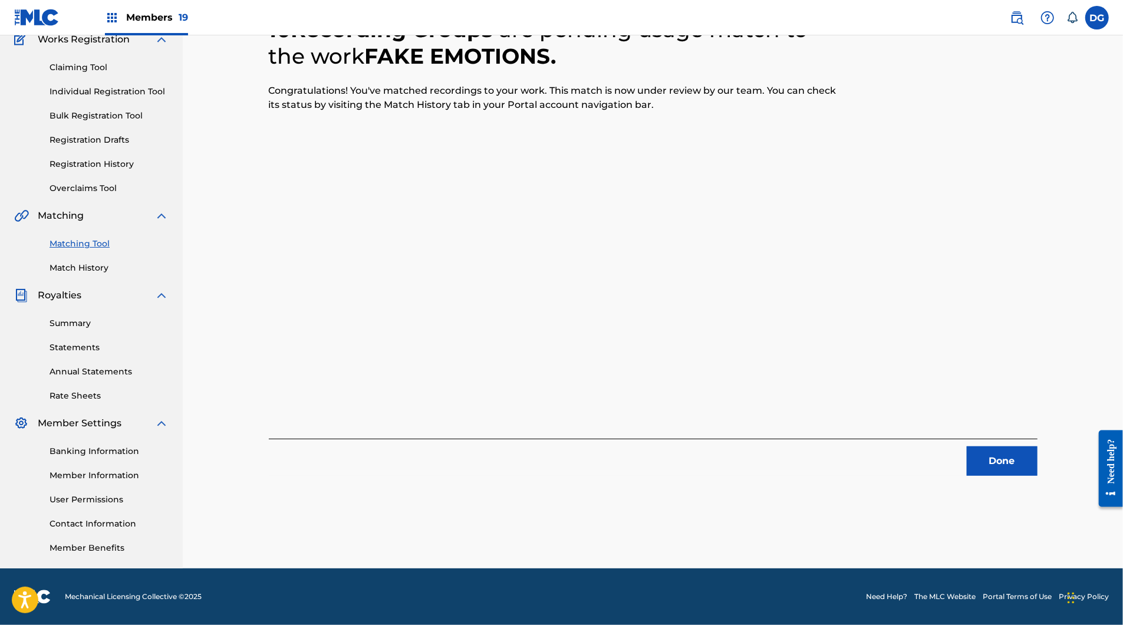
click at [1038, 476] on button "Done" at bounding box center [1002, 460] width 71 height 29
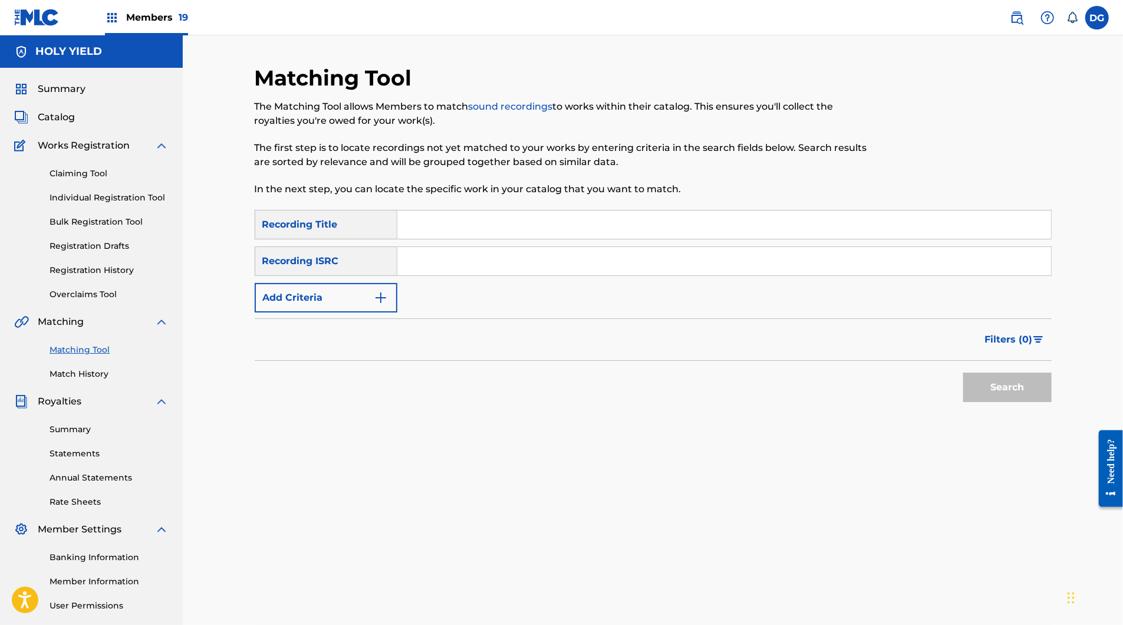
scroll to position [0, 0]
click at [456, 274] on div "SearchWithCriteriadd41cca9-d978-4ec6-85d2-da8a756c0ed0 Recording Title SearchWi…" at bounding box center [653, 261] width 797 height 103
click at [454, 239] on input "Search Form" at bounding box center [724, 224] width 654 height 28
paste input "FML"
type input "FML"
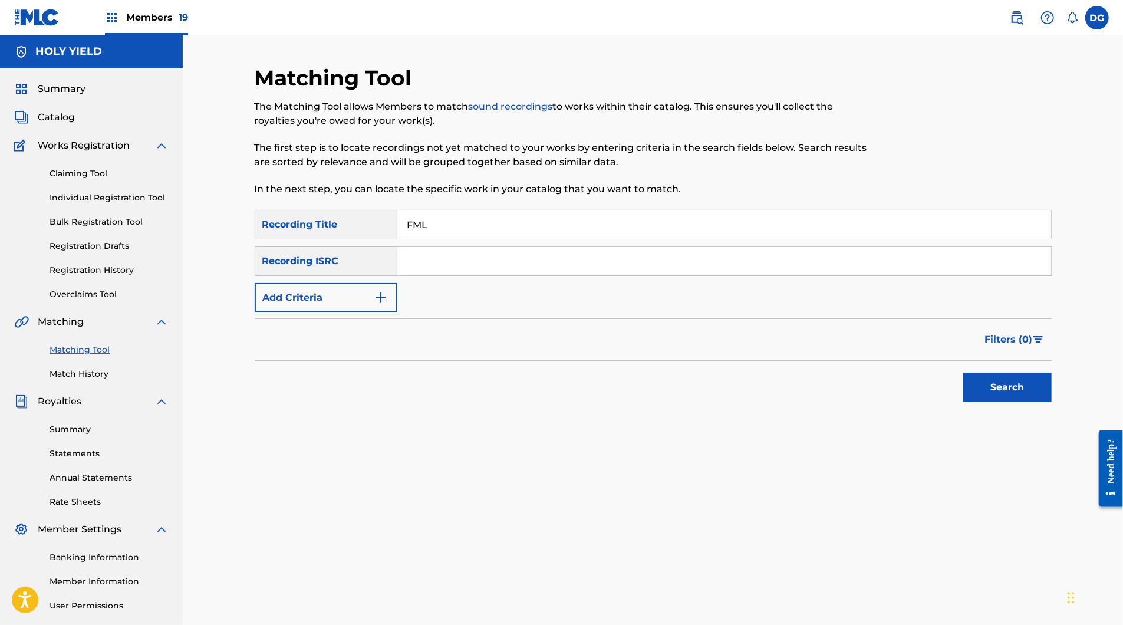
click at [373, 312] on button "Add Criteria" at bounding box center [326, 297] width 143 height 29
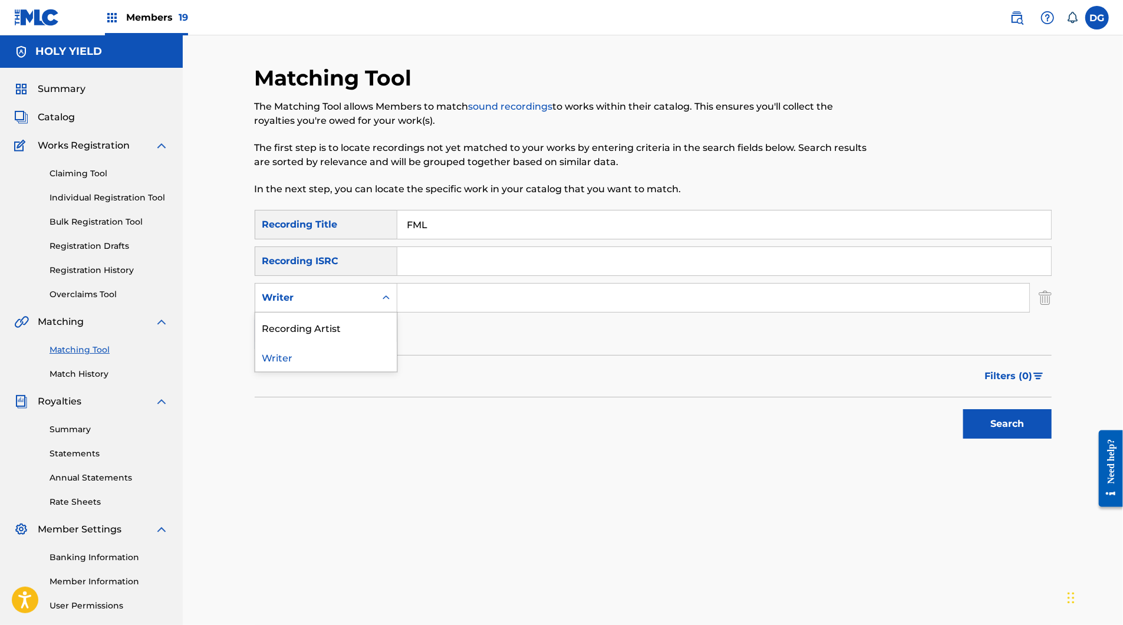
click at [397, 308] on div "Search Form" at bounding box center [386, 297] width 21 height 21
click at [430, 312] on input "Search Form" at bounding box center [713, 298] width 632 height 28
type input "[PERSON_NAME]"
click at [1052, 439] on button "Search" at bounding box center [1007, 423] width 88 height 29
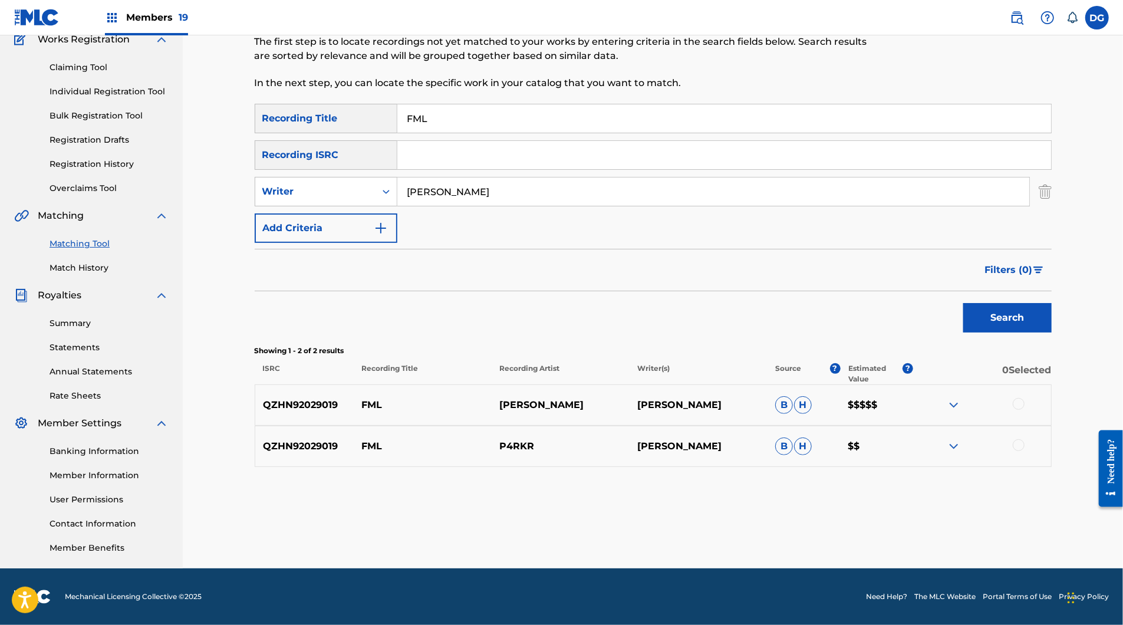
scroll to position [200, 0]
click at [1025, 398] on div at bounding box center [1019, 404] width 12 height 12
click at [1025, 439] on div at bounding box center [1019, 445] width 12 height 12
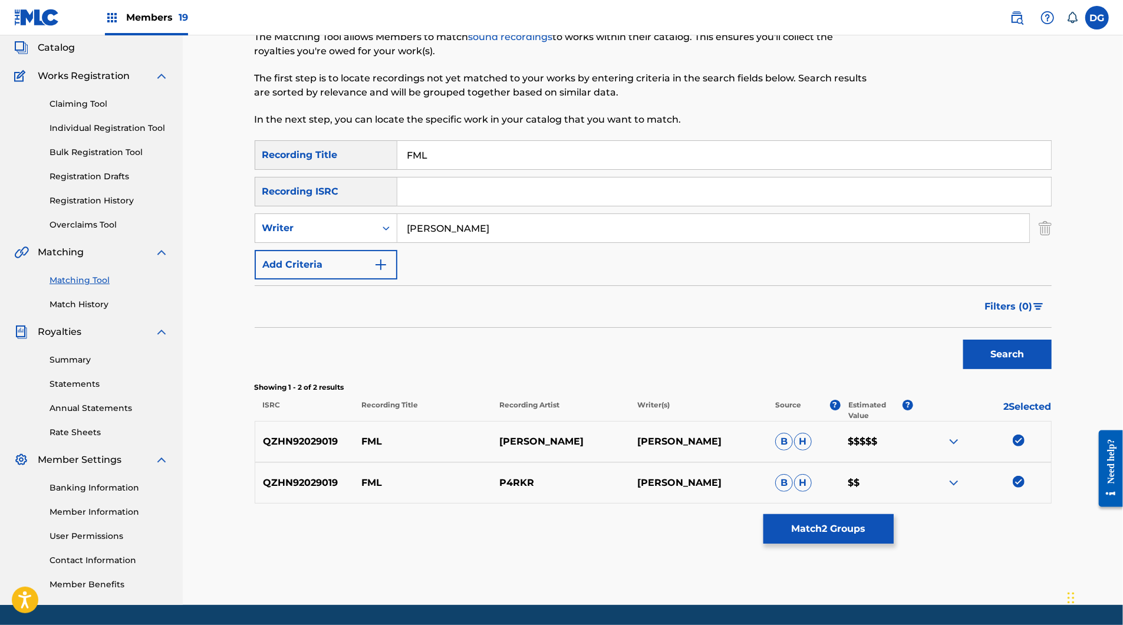
click at [537, 242] on input "[PERSON_NAME]" at bounding box center [713, 228] width 632 height 28
click at [369, 235] on div "Writer" at bounding box center [315, 228] width 106 height 14
click at [347, 272] on div "Recording Artist" at bounding box center [326, 257] width 142 height 29
click at [474, 242] on input "Search Form" at bounding box center [713, 228] width 632 height 28
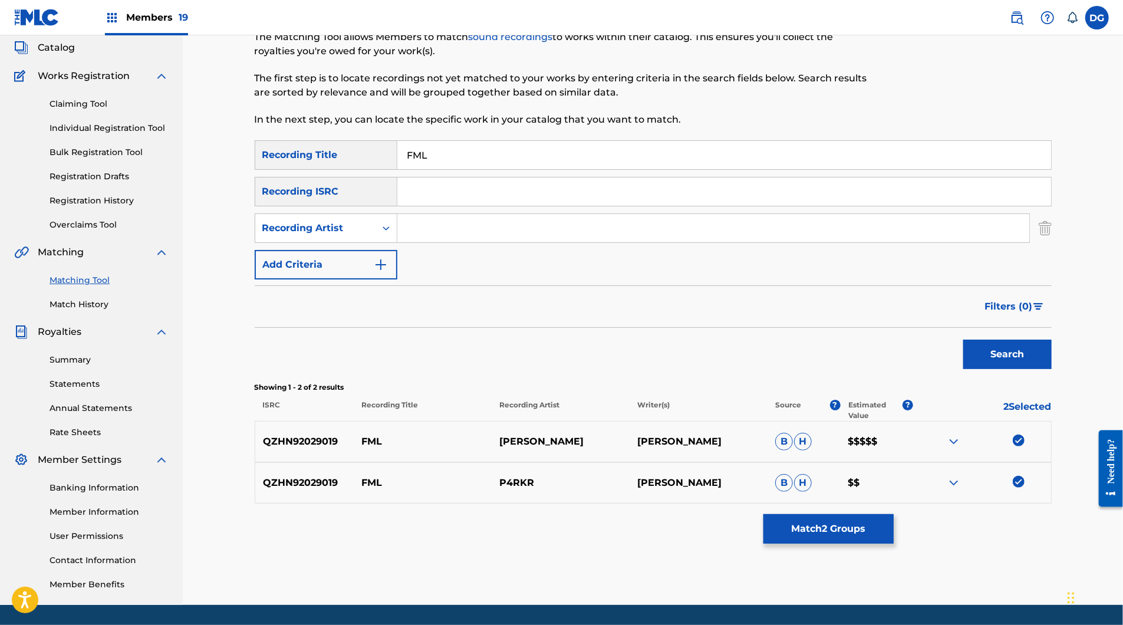
click at [474, 242] on input "Search Form" at bounding box center [713, 228] width 632 height 28
click at [1052, 369] on button "Search" at bounding box center [1007, 354] width 88 height 29
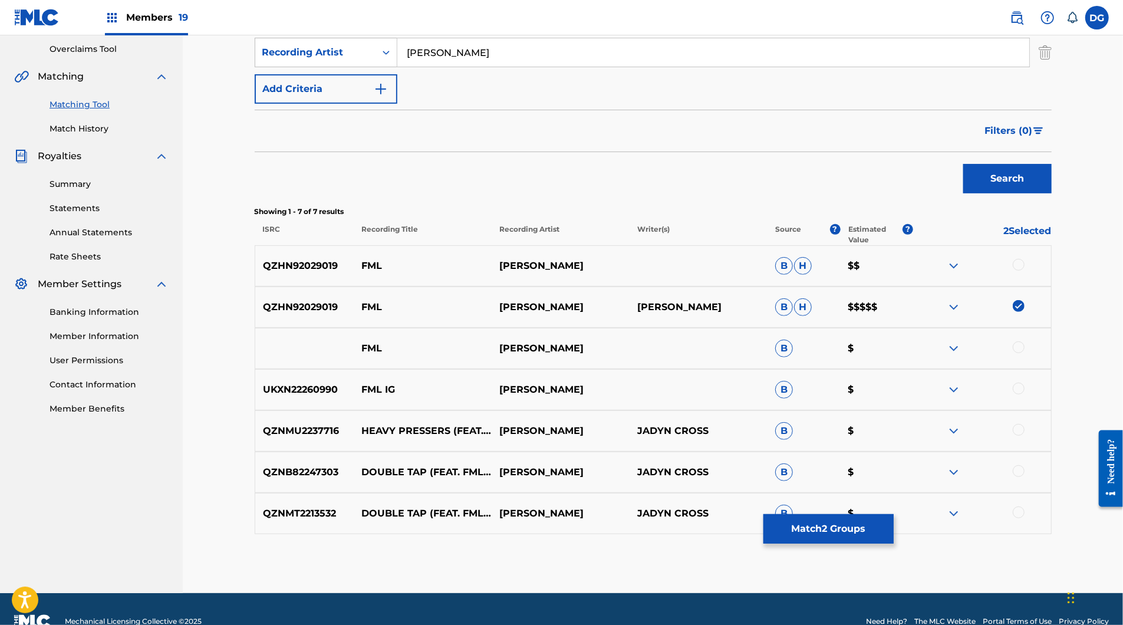
scroll to position [361, 0]
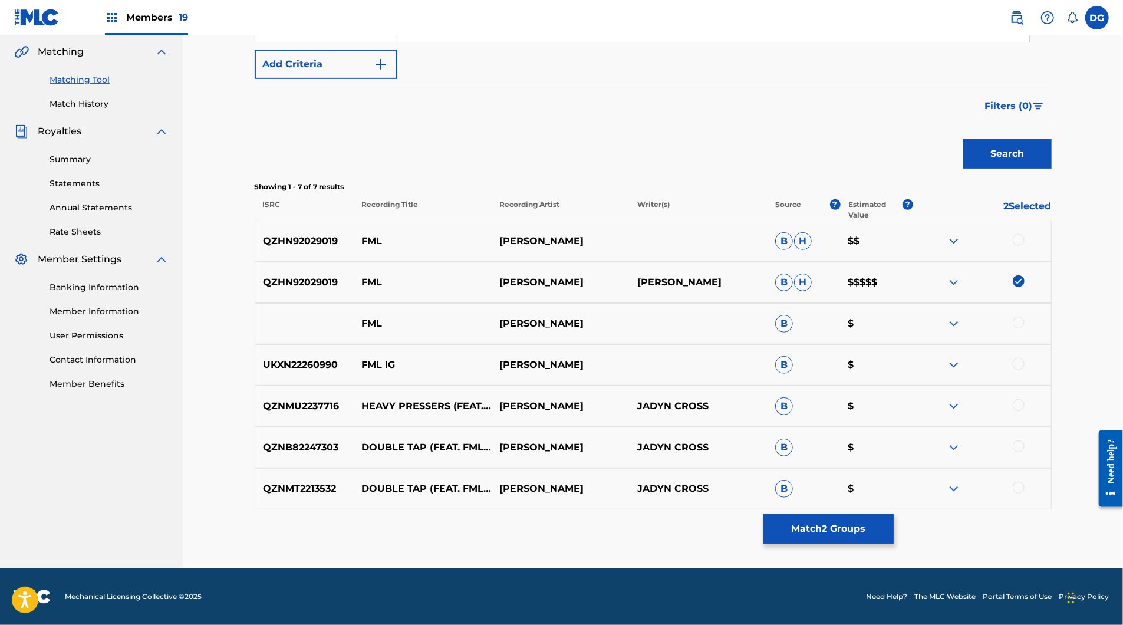
click at [1025, 321] on div at bounding box center [1019, 323] width 12 height 12
click at [1025, 234] on div at bounding box center [1019, 240] width 12 height 12
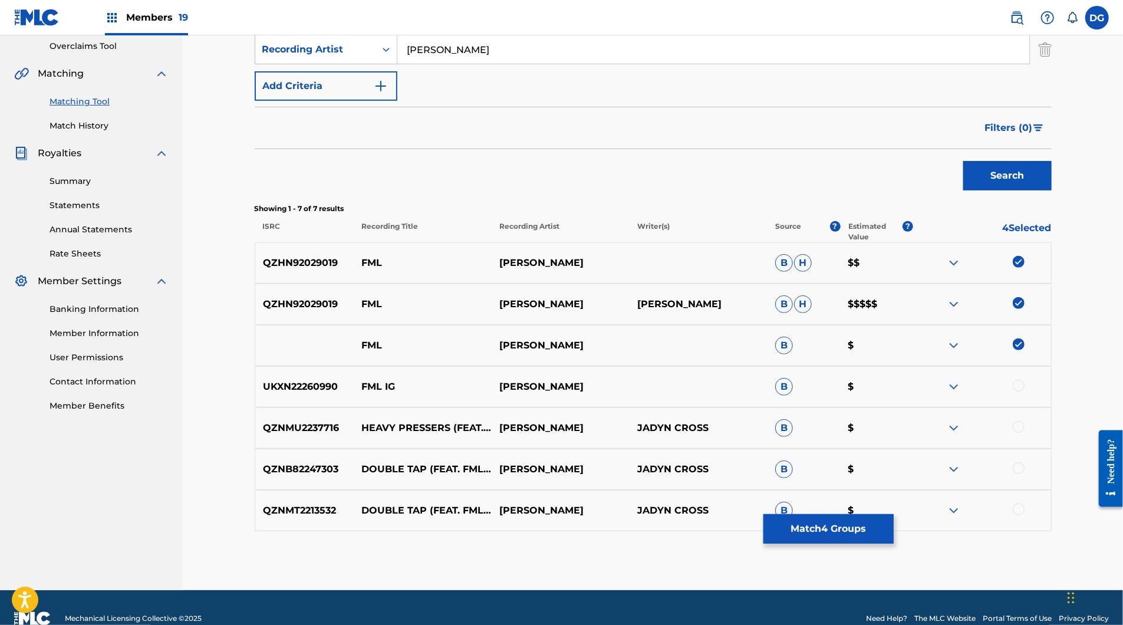
scroll to position [80, 0]
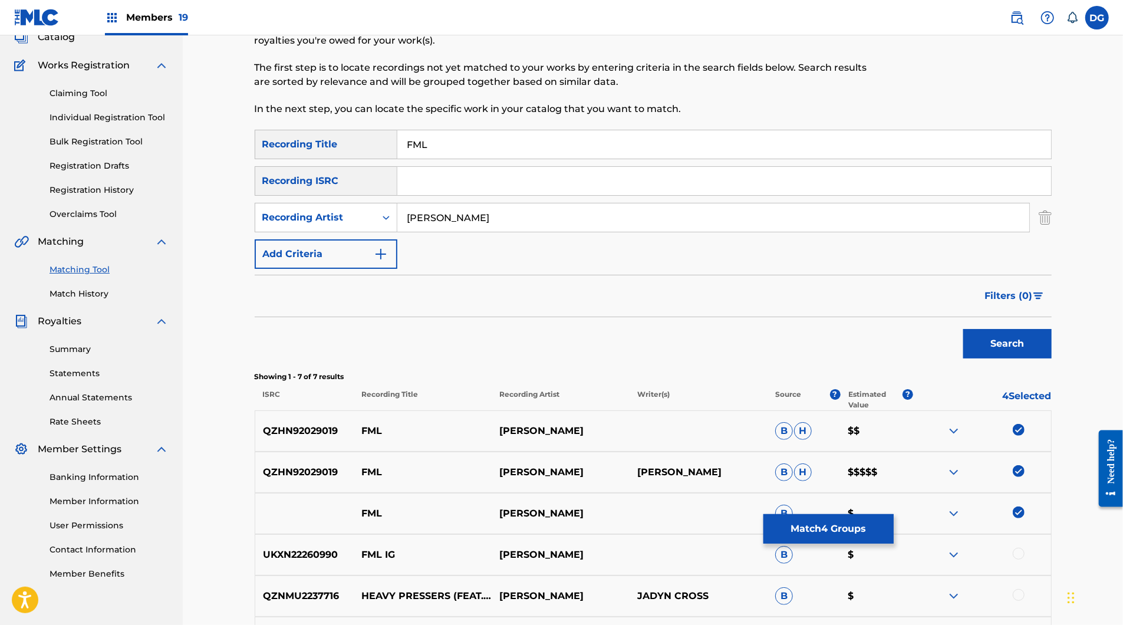
click at [489, 232] on input "[PERSON_NAME]" at bounding box center [713, 217] width 632 height 28
type input "p4rkr"
click at [1052, 358] on button "Search" at bounding box center [1007, 343] width 88 height 29
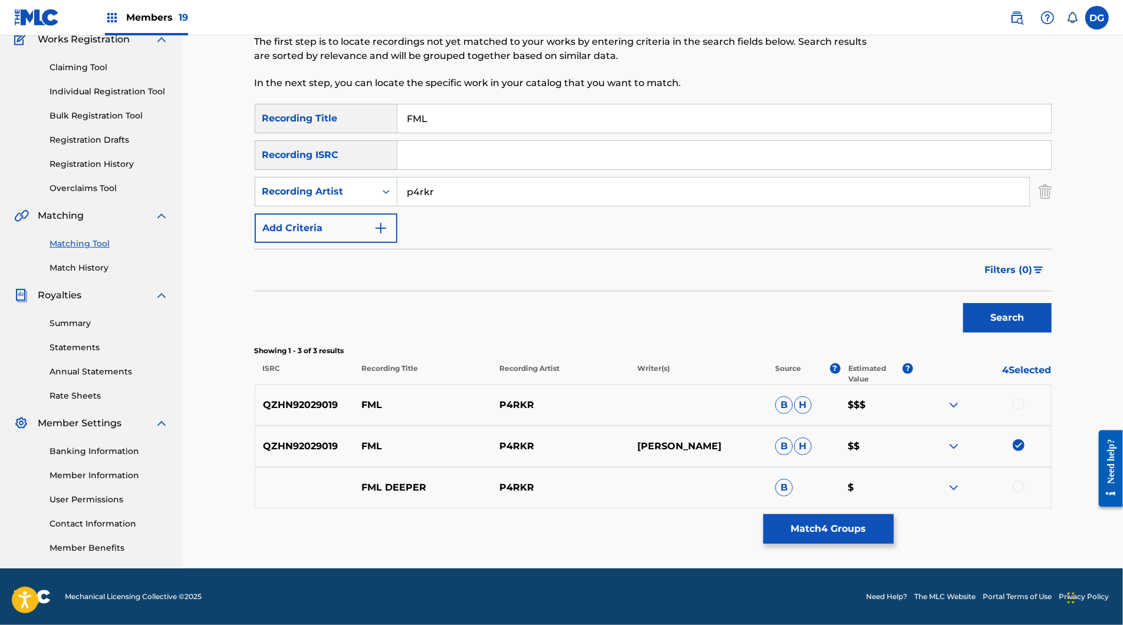
scroll to position [224, 0]
click at [1037, 433] on div "QZHN92029019 FML P4RKR [PERSON_NAME] [PERSON_NAME] $$" at bounding box center [653, 446] width 797 height 41
click at [1025, 398] on div at bounding box center [1019, 404] width 12 height 12
click at [894, 519] on button "Match 5 Groups" at bounding box center [829, 528] width 130 height 29
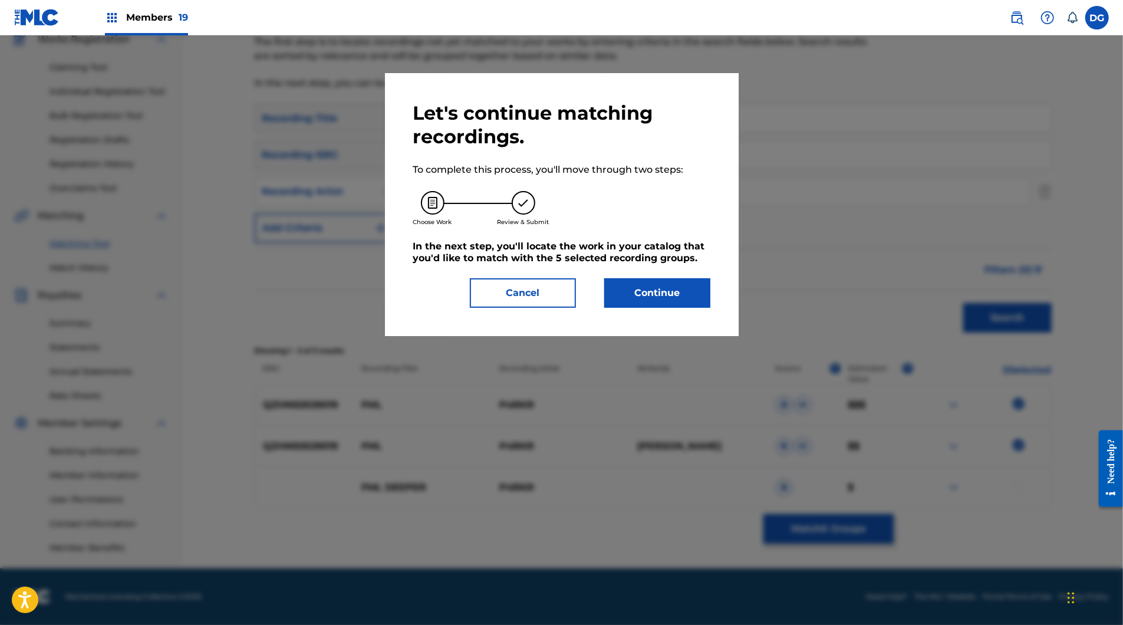
click at [712, 336] on div "Let's continue matching recordings. To complete this process, you'll move throu…" at bounding box center [562, 204] width 354 height 263
click at [699, 308] on button "Continue" at bounding box center [657, 292] width 106 height 29
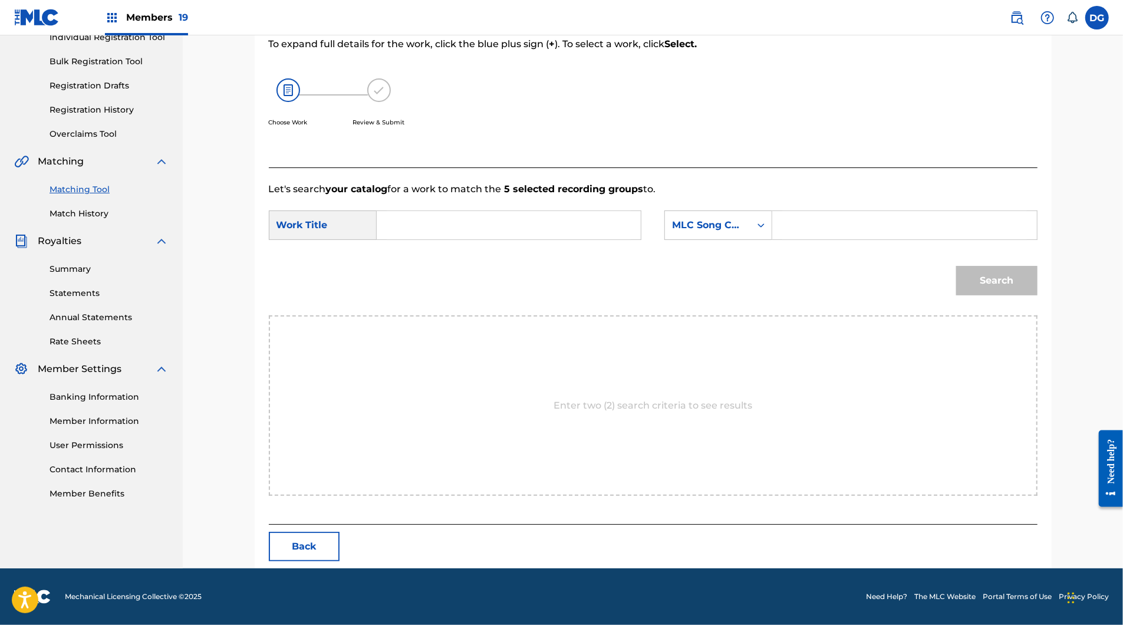
click at [473, 213] on input "Search Form" at bounding box center [509, 225] width 244 height 28
paste input "FML"
type input "FML"
click at [743, 229] on div "MLC Song Code" at bounding box center [707, 225] width 71 height 14
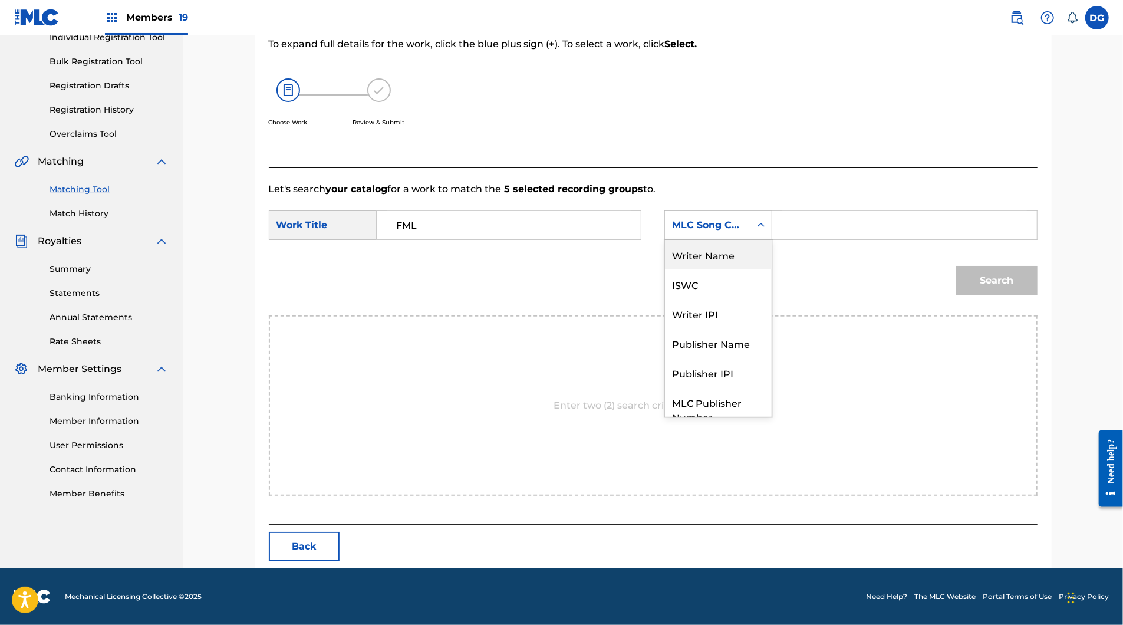
click at [743, 269] on div "Writer Name" at bounding box center [718, 254] width 107 height 29
click at [852, 236] on input "Search Form" at bounding box center [904, 225] width 244 height 28
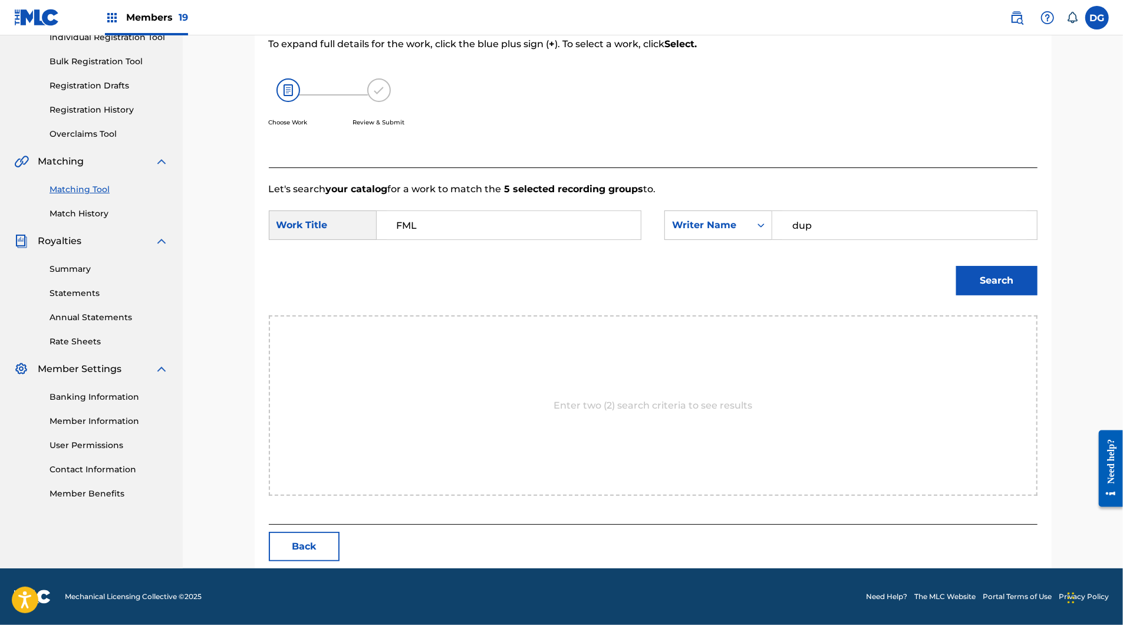
type input "dup"
click at [1038, 294] on button "Search" at bounding box center [996, 280] width 81 height 29
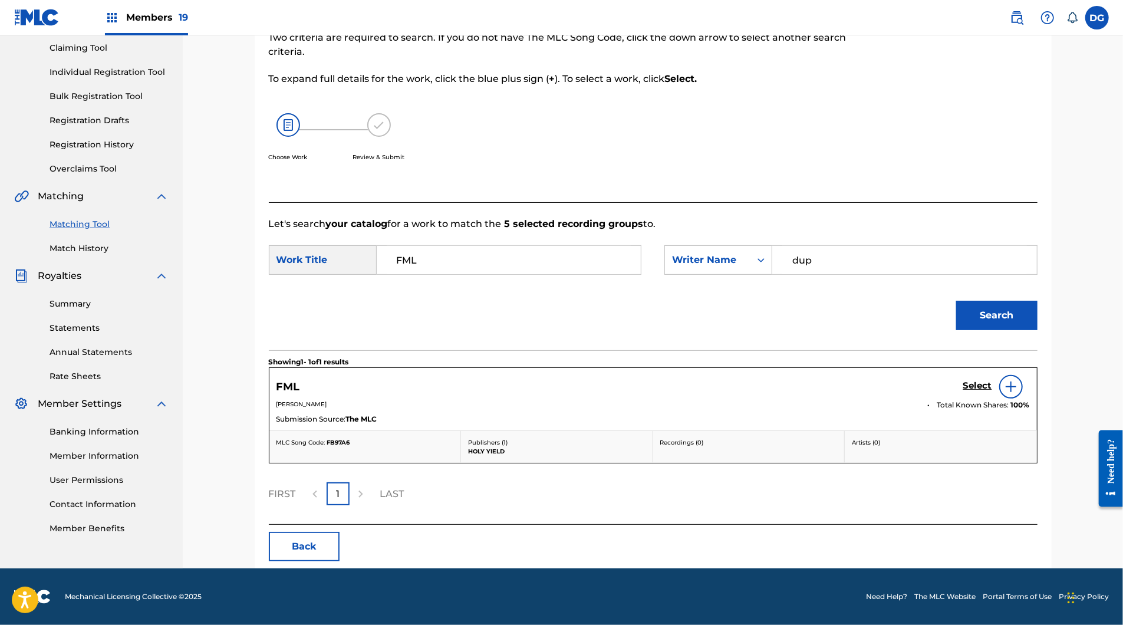
click at [992, 380] on h5 "Select" at bounding box center [977, 385] width 29 height 11
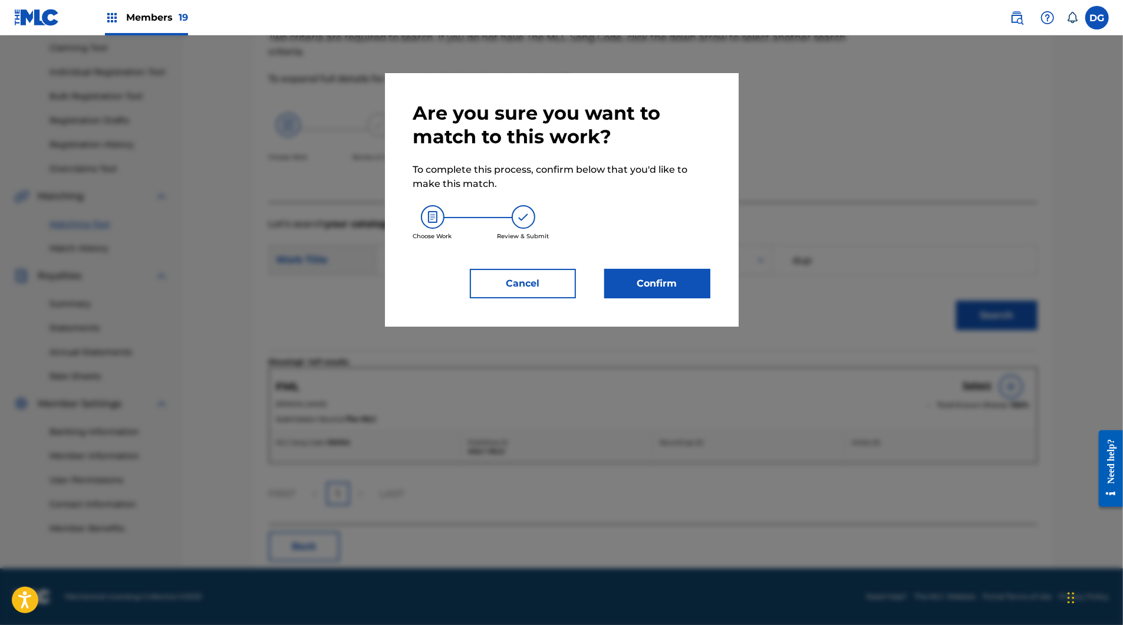
click at [692, 298] on button "Confirm" at bounding box center [657, 283] width 106 height 29
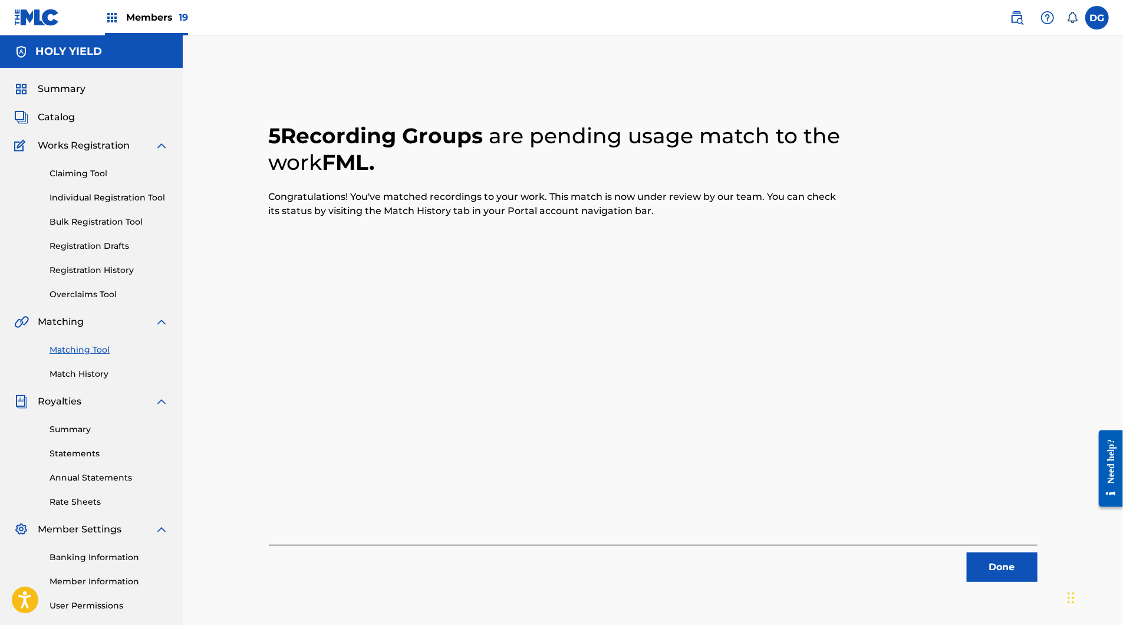
click at [1038, 582] on button "Done" at bounding box center [1002, 566] width 71 height 29
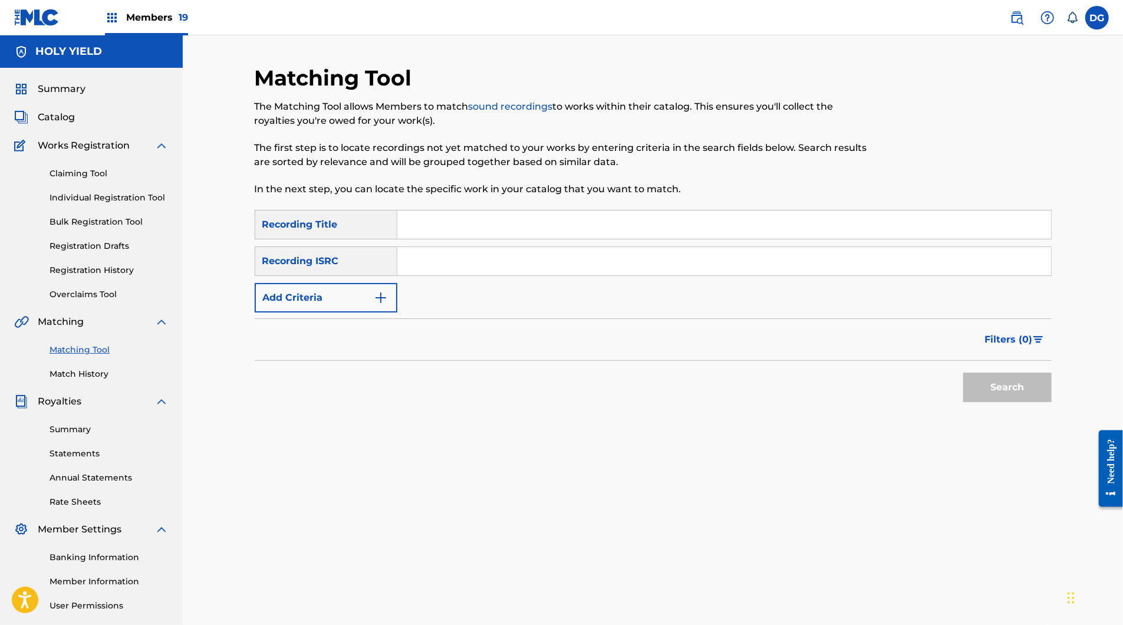
click at [473, 236] on input "Search Form" at bounding box center [724, 224] width 654 height 28
paste input "FOUR AM"
type input "FOUR AM"
click at [449, 275] on input "Search Form" at bounding box center [724, 261] width 654 height 28
click at [380, 312] on button "Add Criteria" at bounding box center [326, 297] width 143 height 29
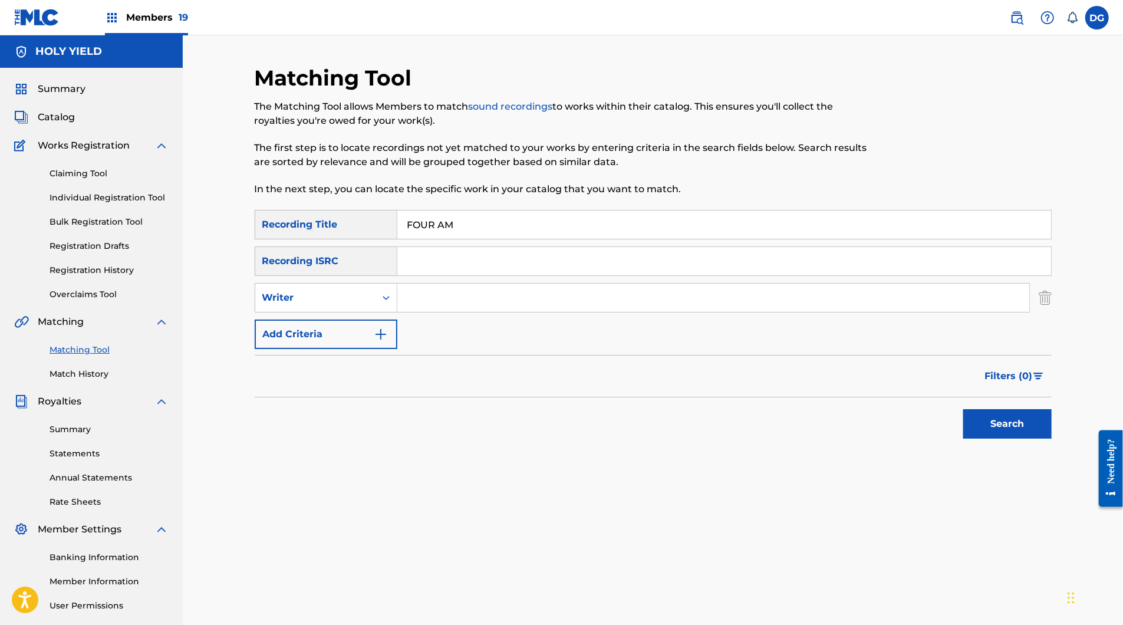
click at [423, 312] on input "Search Form" at bounding box center [713, 298] width 632 height 28
type input "[PERSON_NAME]"
click at [1052, 439] on button "Search" at bounding box center [1007, 423] width 88 height 29
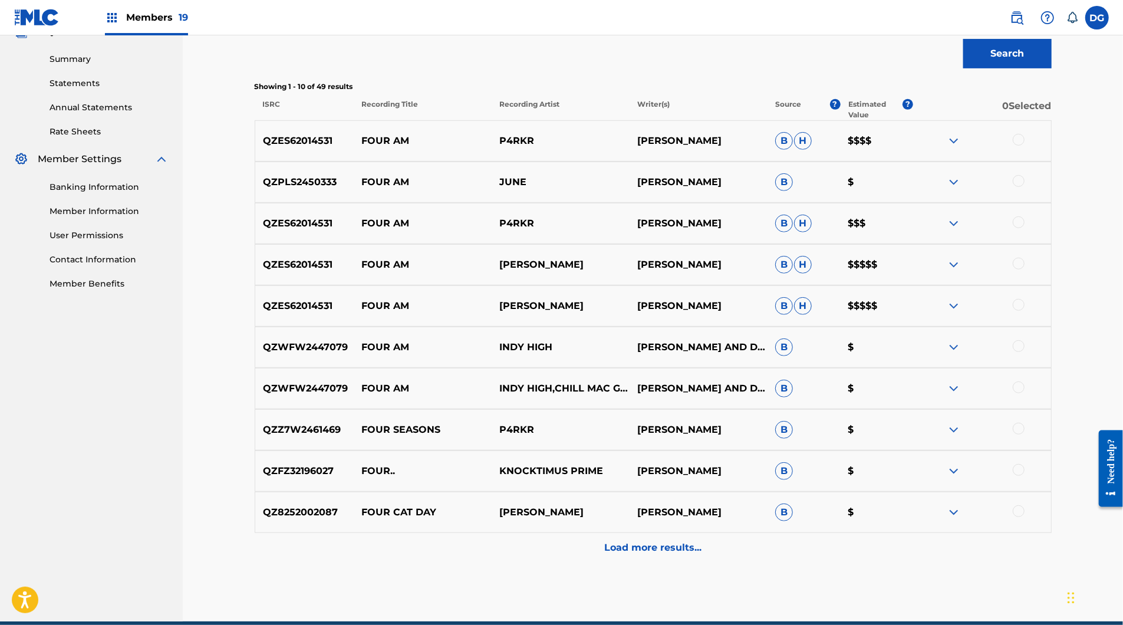
scroll to position [485, 0]
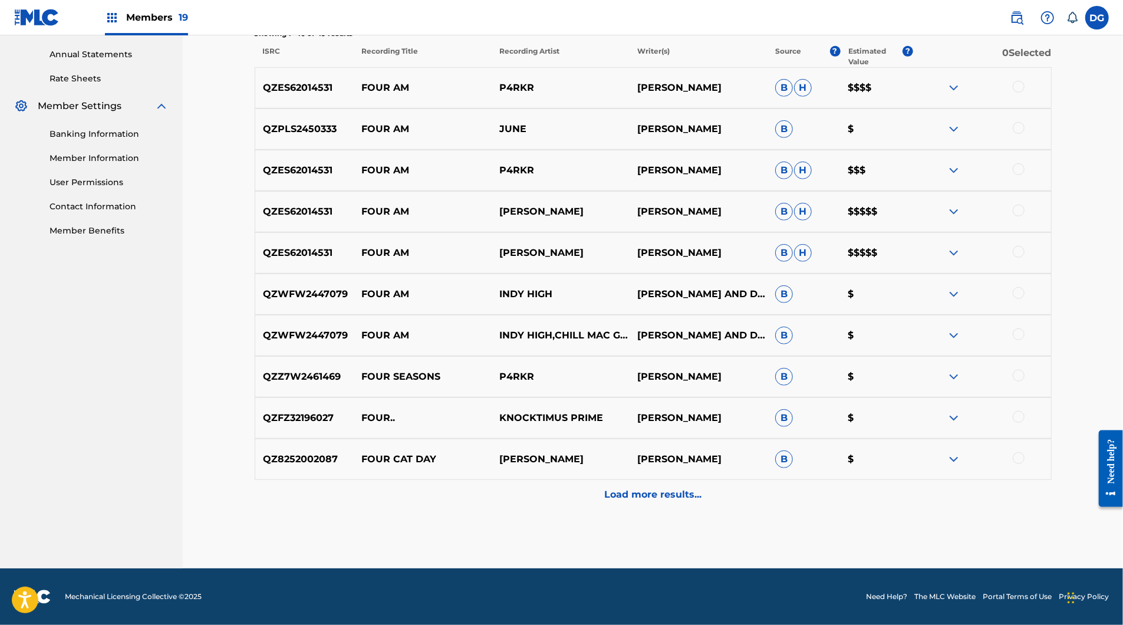
click at [1051, 260] on div at bounding box center [982, 253] width 138 height 14
click at [1025, 258] on div at bounding box center [1019, 252] width 12 height 12
click at [1025, 216] on div at bounding box center [1019, 211] width 12 height 12
click at [1025, 175] on div at bounding box center [1019, 169] width 12 height 12
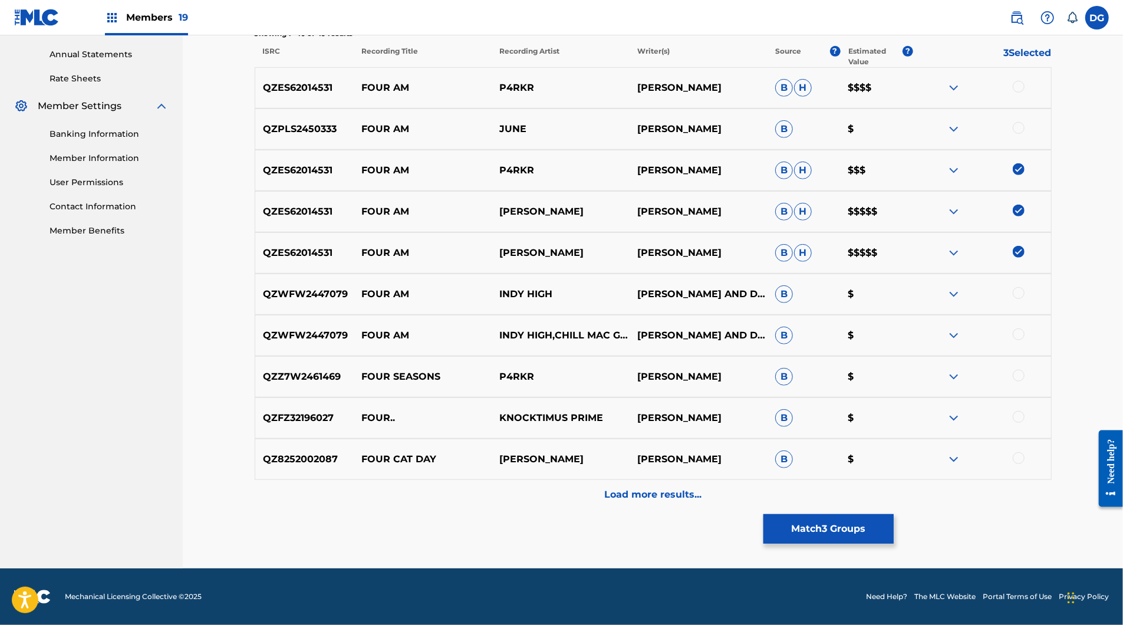
click at [1025, 134] on div at bounding box center [1019, 128] width 12 height 12
click at [1025, 93] on div at bounding box center [1019, 87] width 12 height 12
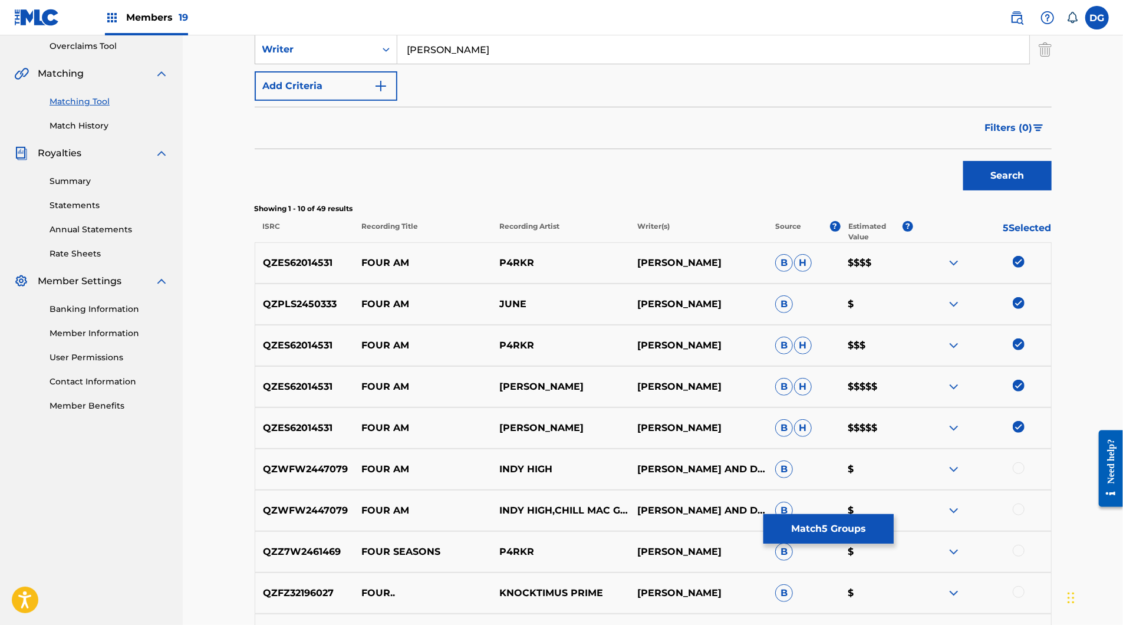
scroll to position [161, 0]
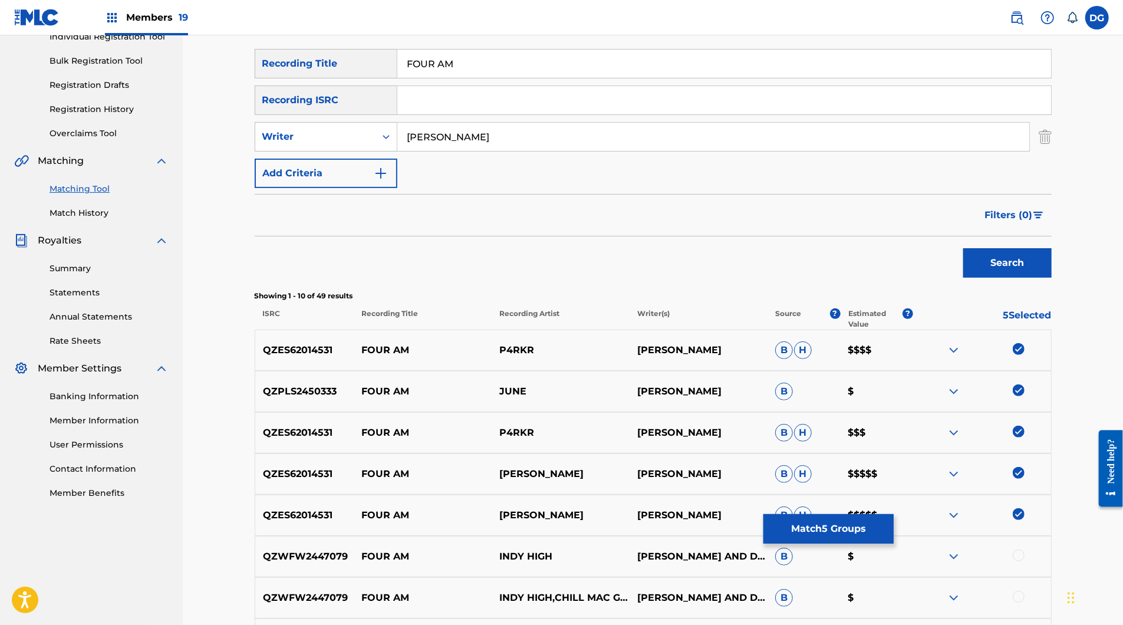
click at [468, 151] on input "[PERSON_NAME]" at bounding box center [713, 137] width 632 height 28
click at [463, 151] on input "[PERSON_NAME]" at bounding box center [713, 137] width 632 height 28
click at [359, 188] on div "SearchWithCriteriadd41cca9-d978-4ec6-85d2-da8a756c0ed0 Recording Title FOUR AM …" at bounding box center [653, 118] width 797 height 139
click at [342, 144] on div "Writer" at bounding box center [315, 137] width 106 height 14
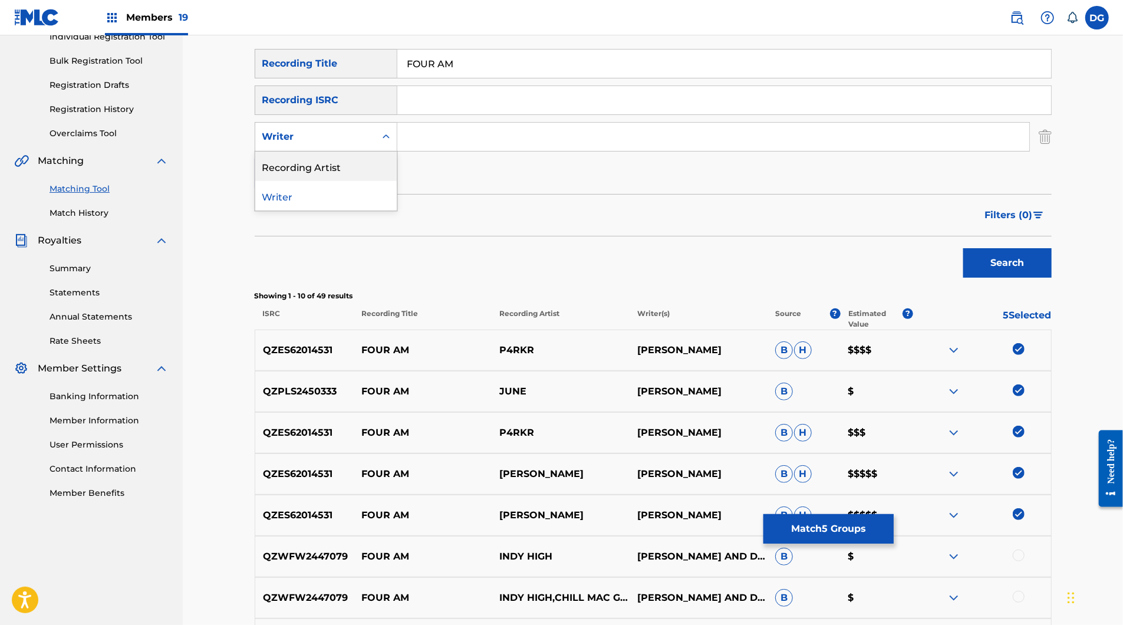
click at [331, 181] on div "Recording Artist" at bounding box center [326, 166] width 142 height 29
click at [417, 151] on input "Search Form" at bounding box center [713, 137] width 632 height 28
click at [1052, 278] on button "Search" at bounding box center [1007, 262] width 88 height 29
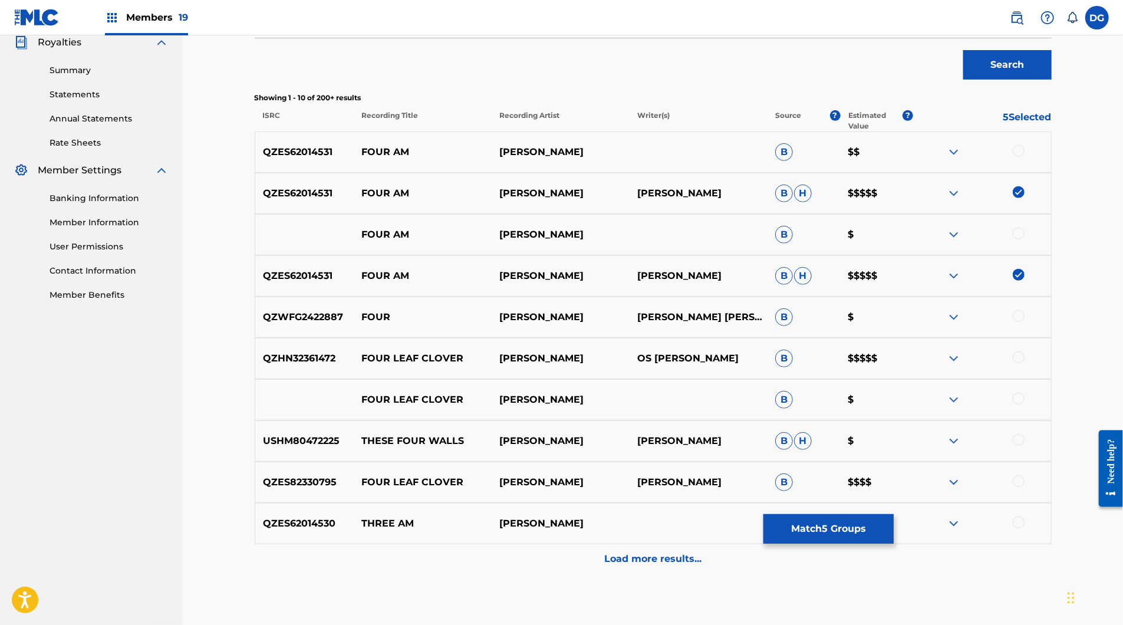
scroll to position [375, 0]
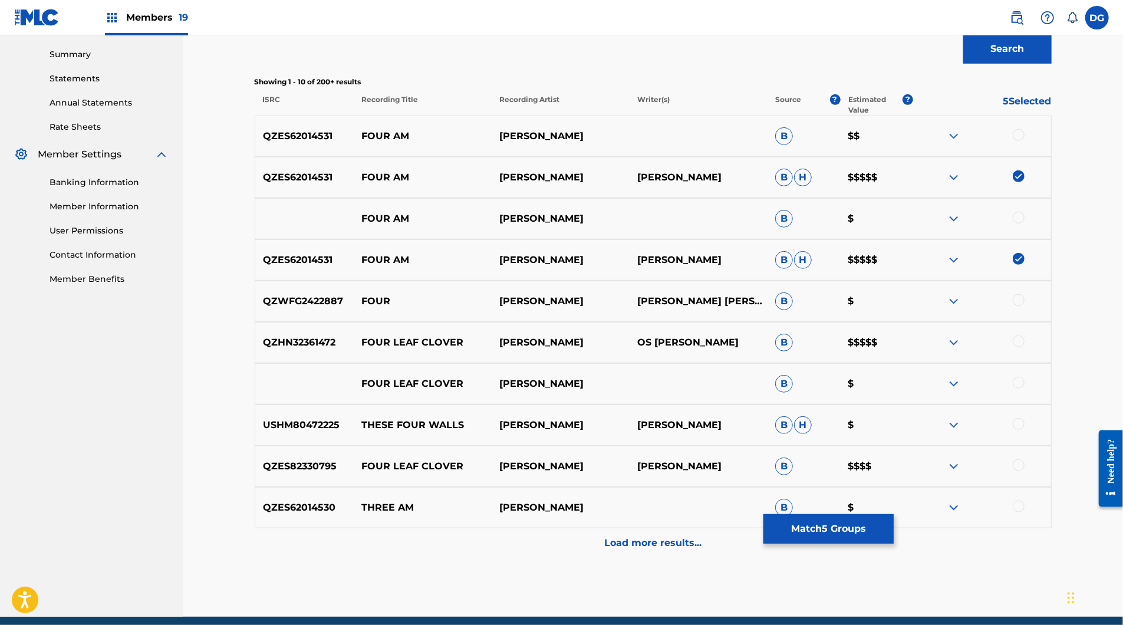
click at [1025, 141] on div at bounding box center [1019, 135] width 12 height 12
click at [1025, 223] on div at bounding box center [1019, 218] width 12 height 12
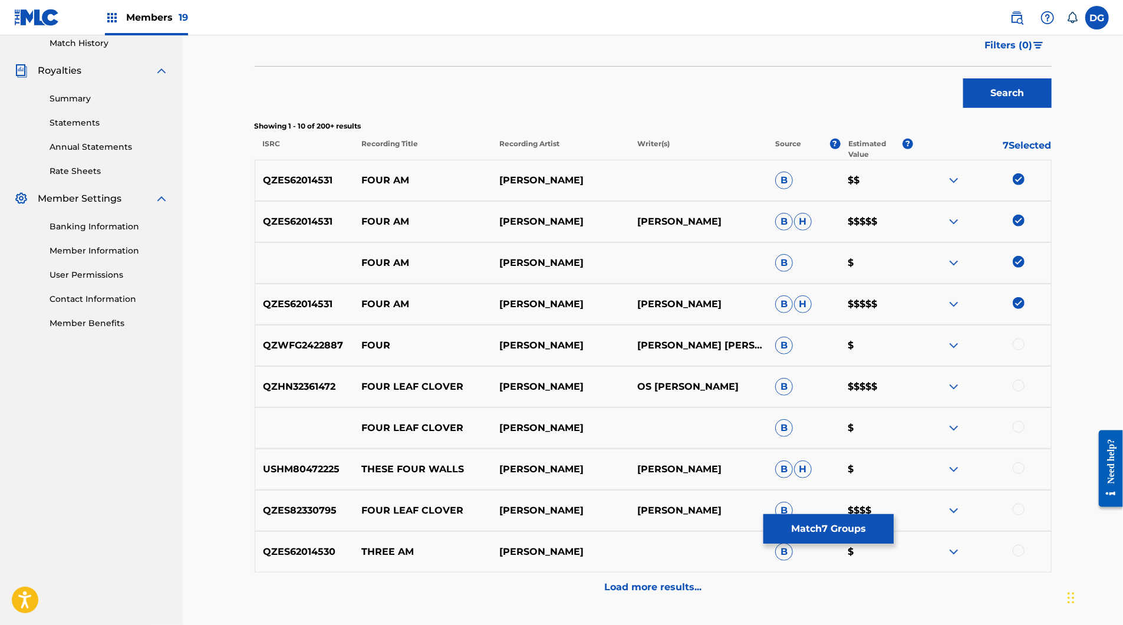
scroll to position [268, 0]
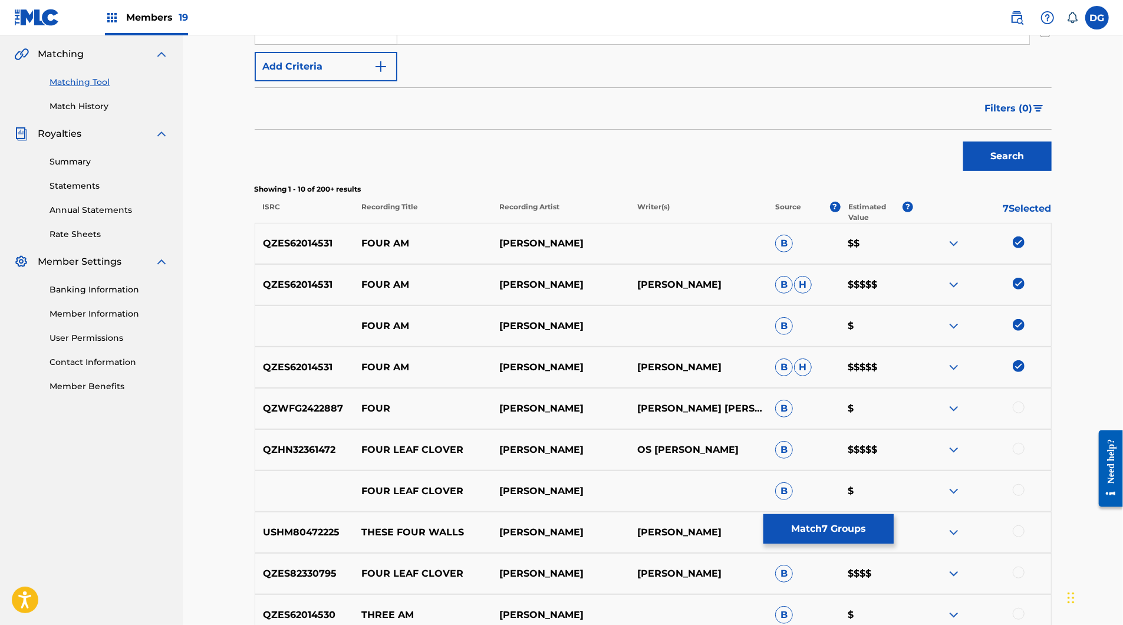
click at [463, 81] on div "SearchWithCriteriadd41cca9-d978-4ec6-85d2-da8a756c0ed0 Recording Title FOUR AM …" at bounding box center [653, 11] width 797 height 139
click at [456, 44] on input "[PERSON_NAME]" at bounding box center [713, 30] width 632 height 28
type input "p4rkr"
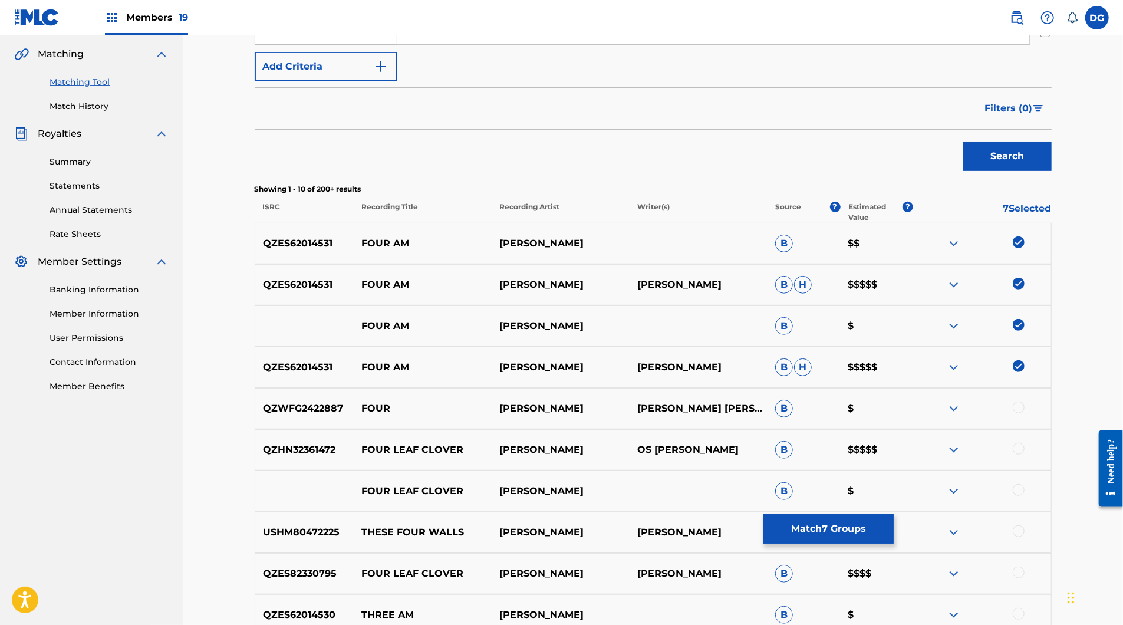
click at [1052, 171] on button "Search" at bounding box center [1007, 156] width 88 height 29
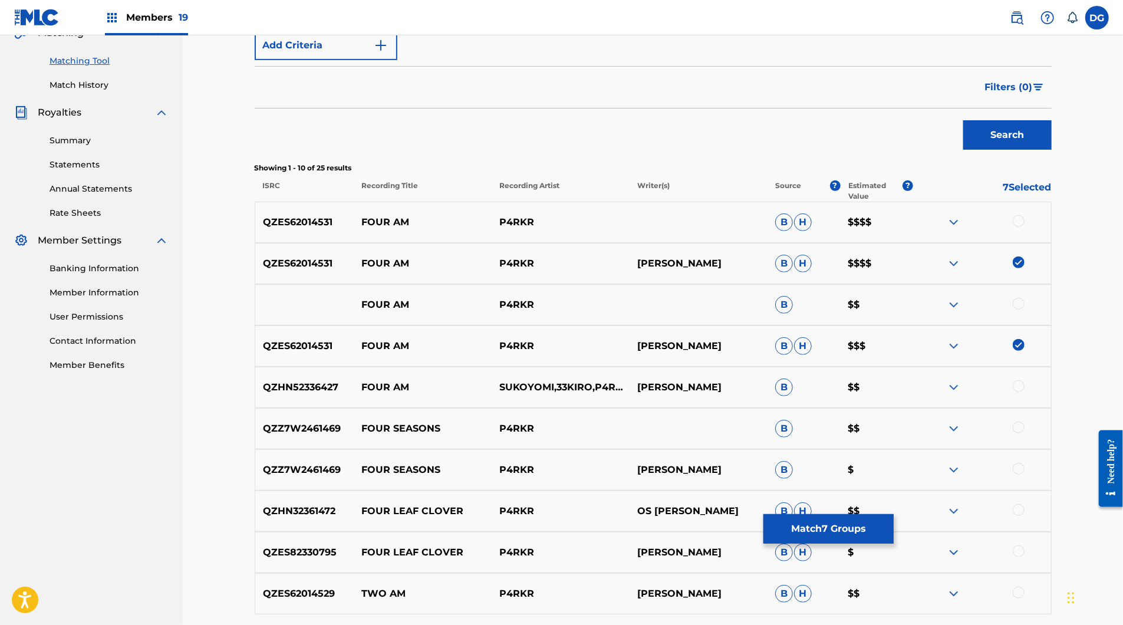
scroll to position [311, 0]
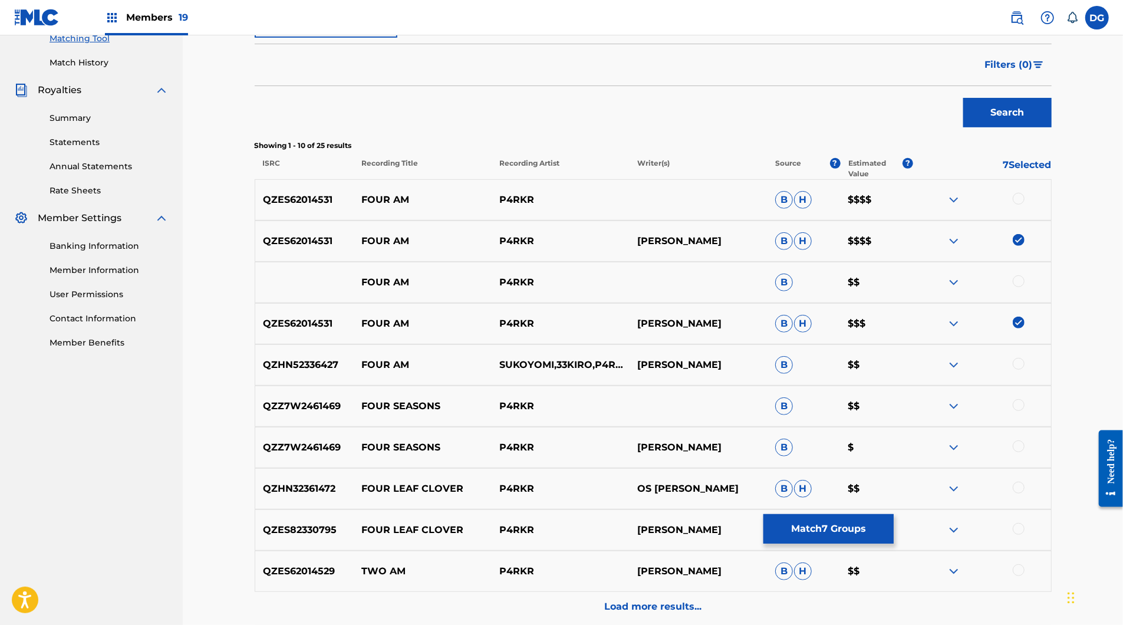
click at [1025, 205] on div at bounding box center [1019, 199] width 12 height 12
click at [1025, 287] on div at bounding box center [1019, 281] width 12 height 12
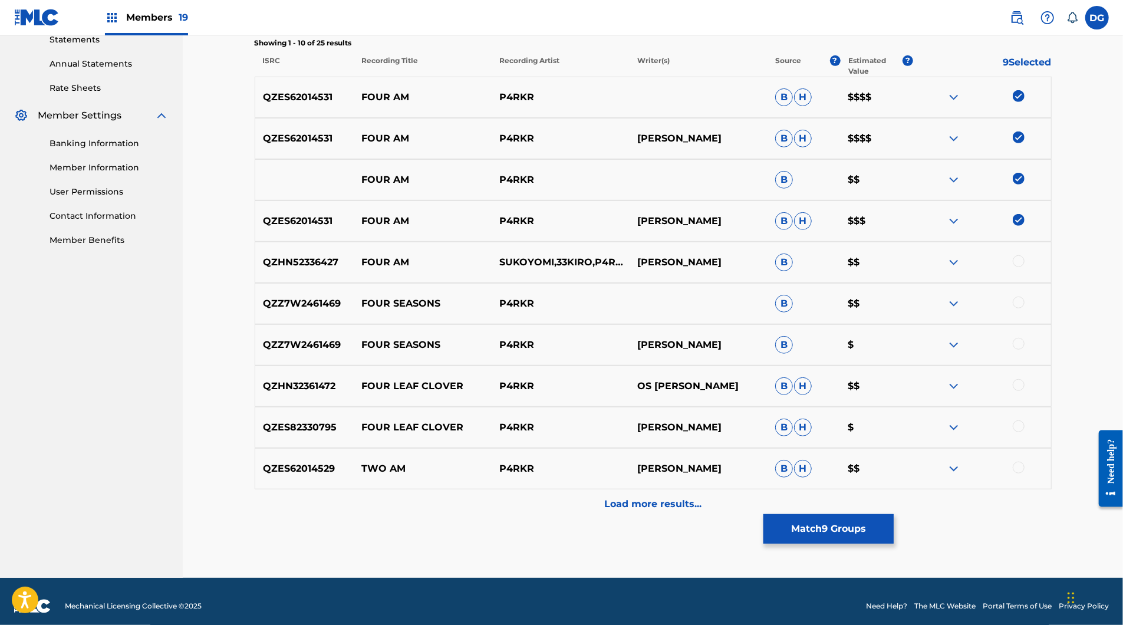
scroll to position [415, 0]
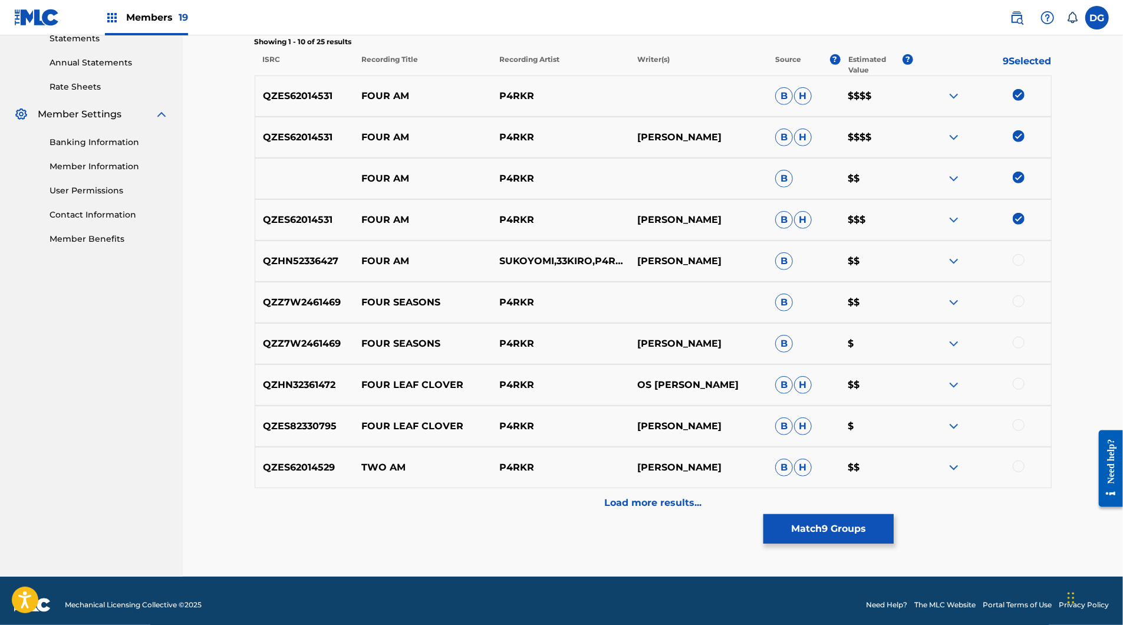
click at [1025, 266] on div at bounding box center [1019, 260] width 12 height 12
click at [894, 514] on button "Match 10 Groups" at bounding box center [829, 528] width 130 height 29
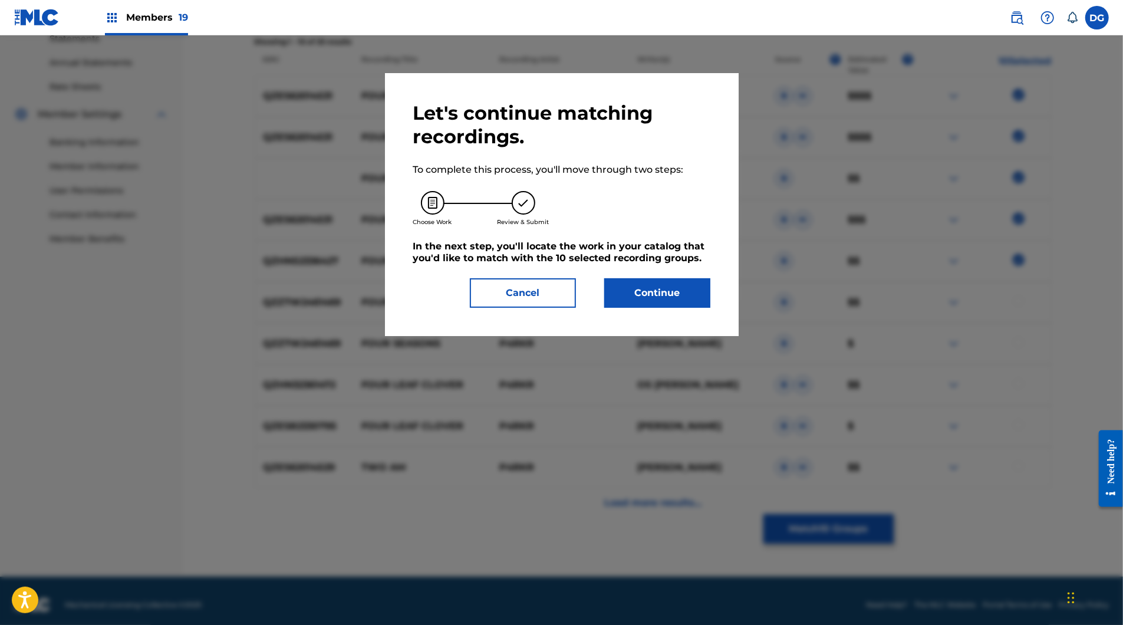
click at [635, 308] on button "Continue" at bounding box center [657, 292] width 106 height 29
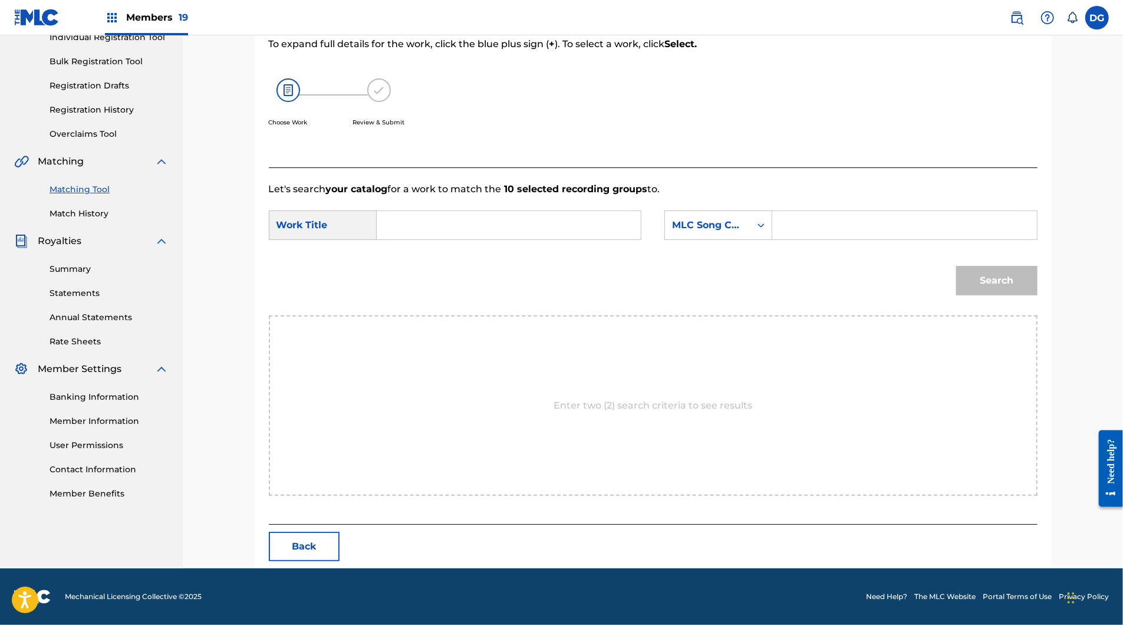
click at [446, 239] on input "Search Form" at bounding box center [509, 225] width 244 height 28
paste input "FOUR AM"
type input "FOUR AM"
click at [743, 224] on div "MLC Song Code" at bounding box center [707, 225] width 71 height 14
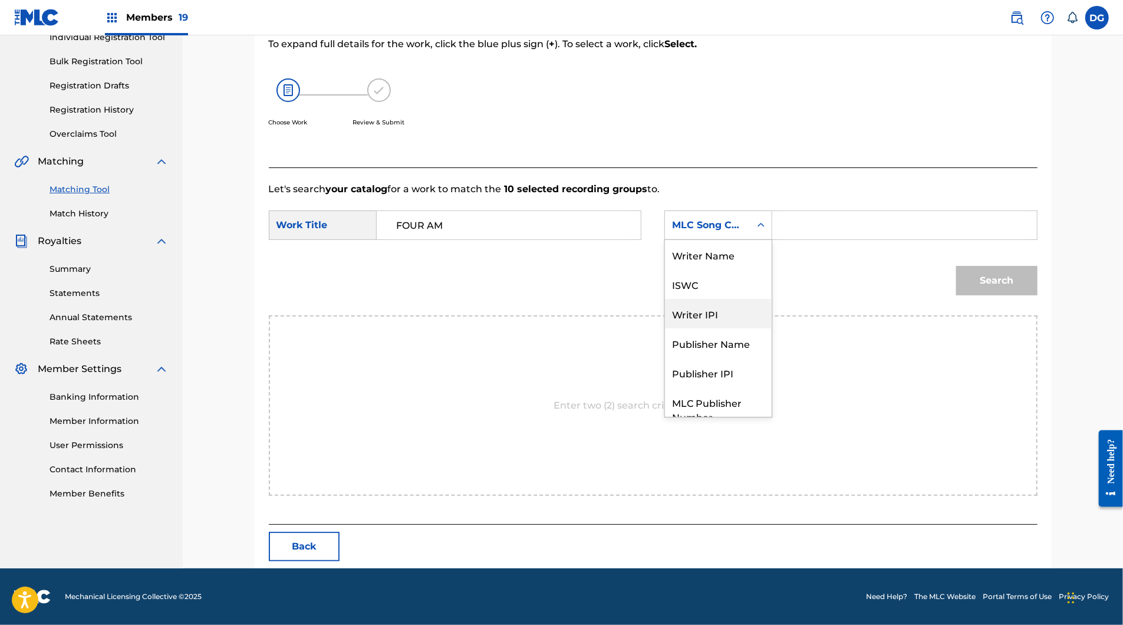
click at [756, 267] on div "Writer Name" at bounding box center [718, 254] width 107 height 29
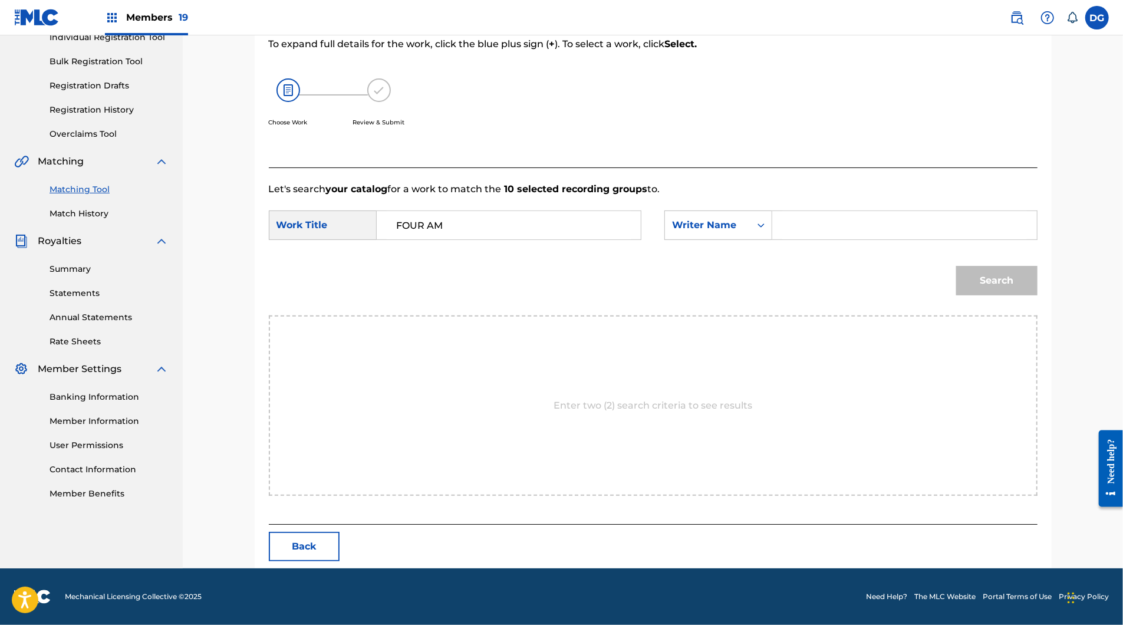
click at [894, 224] on input "Search Form" at bounding box center [904, 225] width 244 height 28
type input "dup"
click at [1038, 294] on button "Search" at bounding box center [996, 280] width 81 height 29
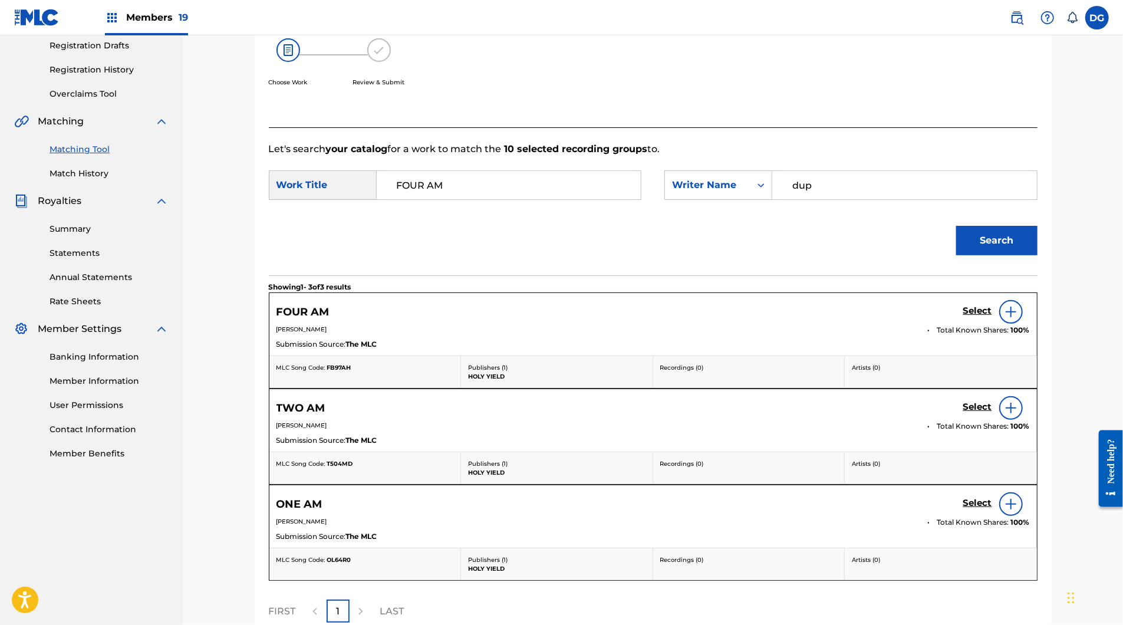
click at [992, 317] on h5 "Select" at bounding box center [977, 310] width 29 height 11
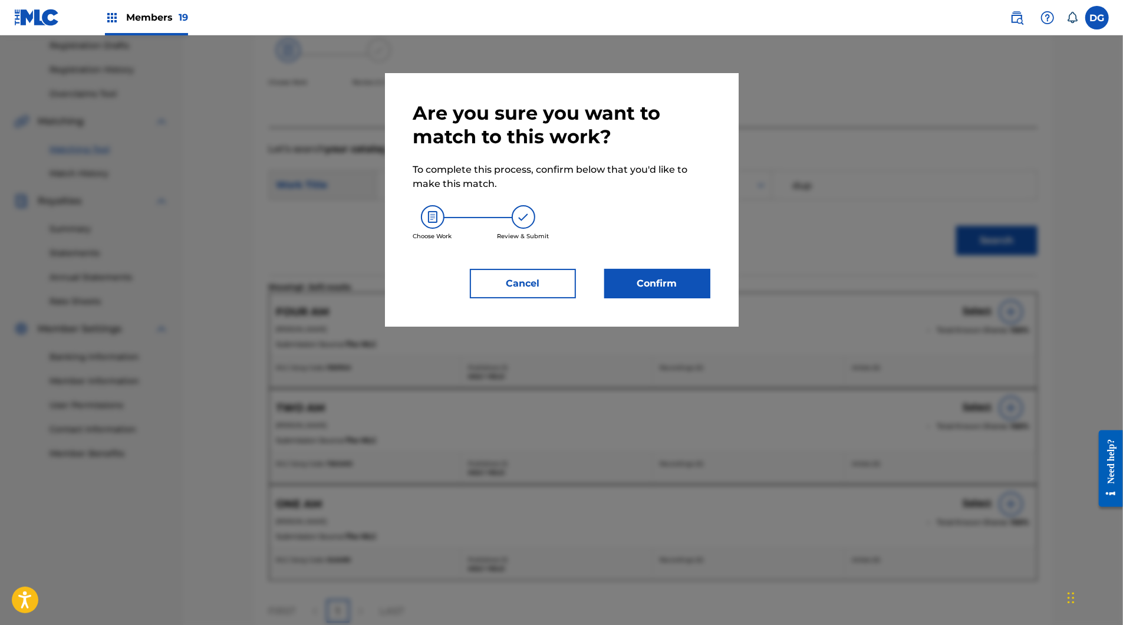
click at [675, 298] on button "Confirm" at bounding box center [657, 283] width 106 height 29
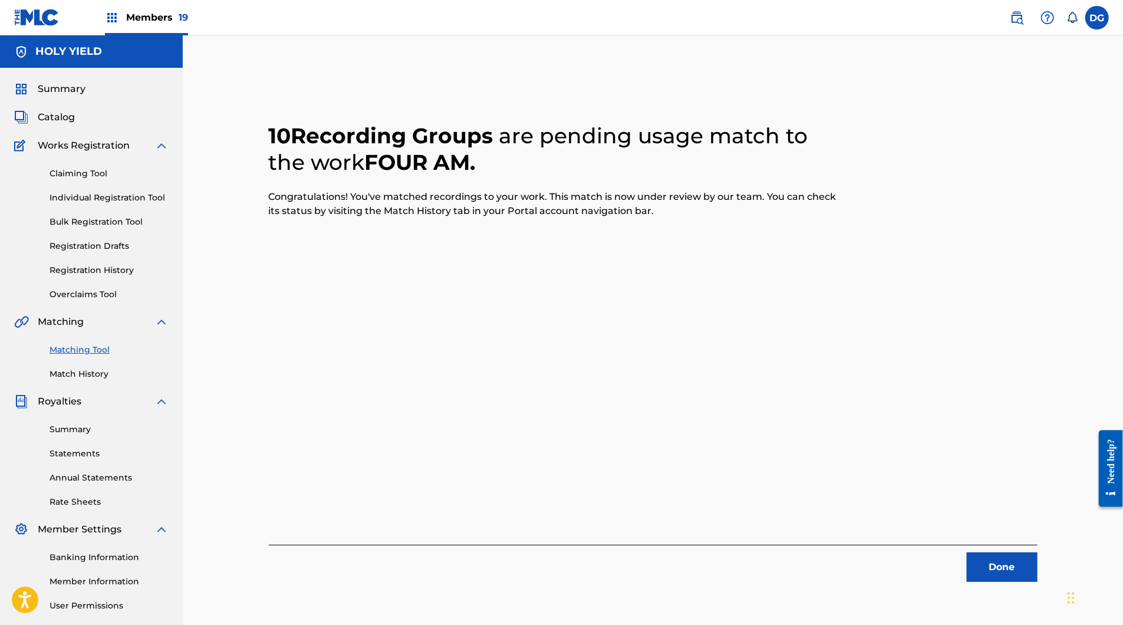
click at [1038, 582] on button "Done" at bounding box center [1002, 566] width 71 height 29
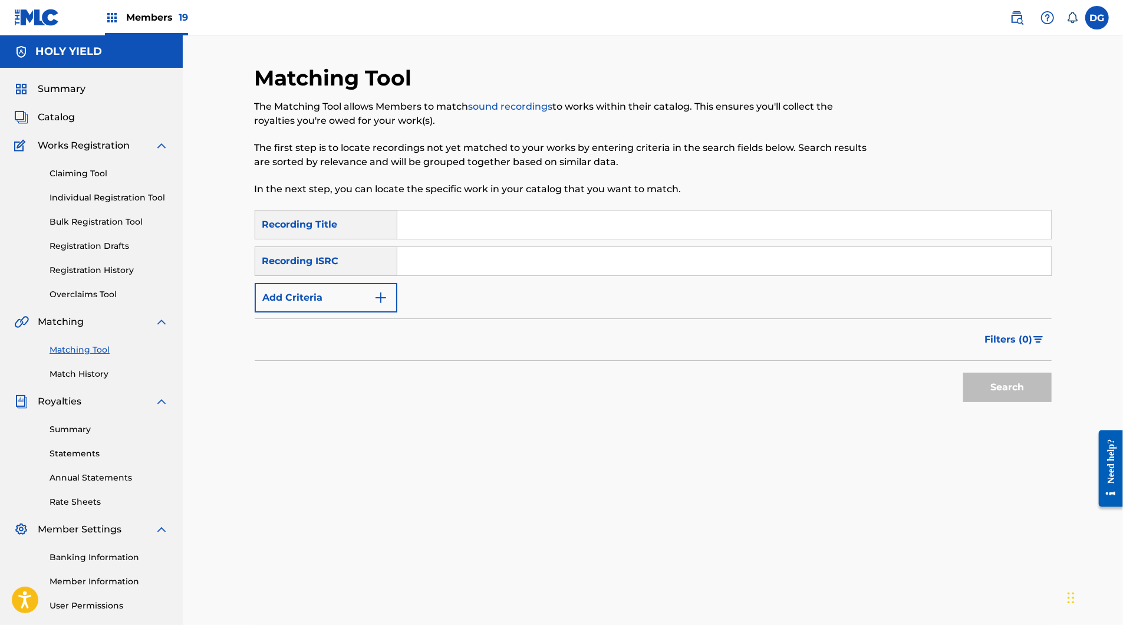
click at [531, 272] on div "SearchWithCriteriadd41cca9-d978-4ec6-85d2-da8a756c0ed0 Recording Title SearchWi…" at bounding box center [653, 261] width 797 height 103
click at [527, 239] on div "Search Form" at bounding box center [724, 224] width 654 height 29
click at [514, 239] on input "Search Form" at bounding box center [724, 224] width 654 height 28
click at [350, 3] on nav "Members 19 DG [PERSON_NAME] [EMAIL_ADDRESS][DOMAIN_NAME] Notification Preferenc…" at bounding box center [561, 17] width 1123 height 35
click at [440, 239] on input "Search Form" at bounding box center [724, 224] width 654 height 28
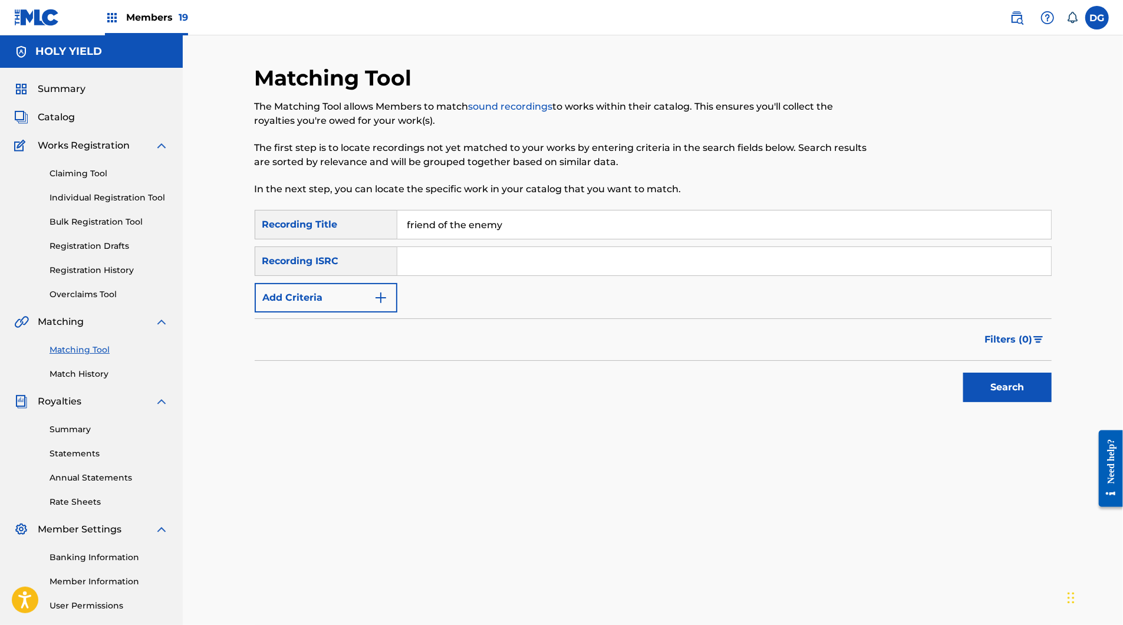
type input "friend of the enemy"
click at [1052, 402] on button "Search" at bounding box center [1007, 387] width 88 height 29
click at [331, 312] on button "Add Criteria" at bounding box center [326, 297] width 143 height 29
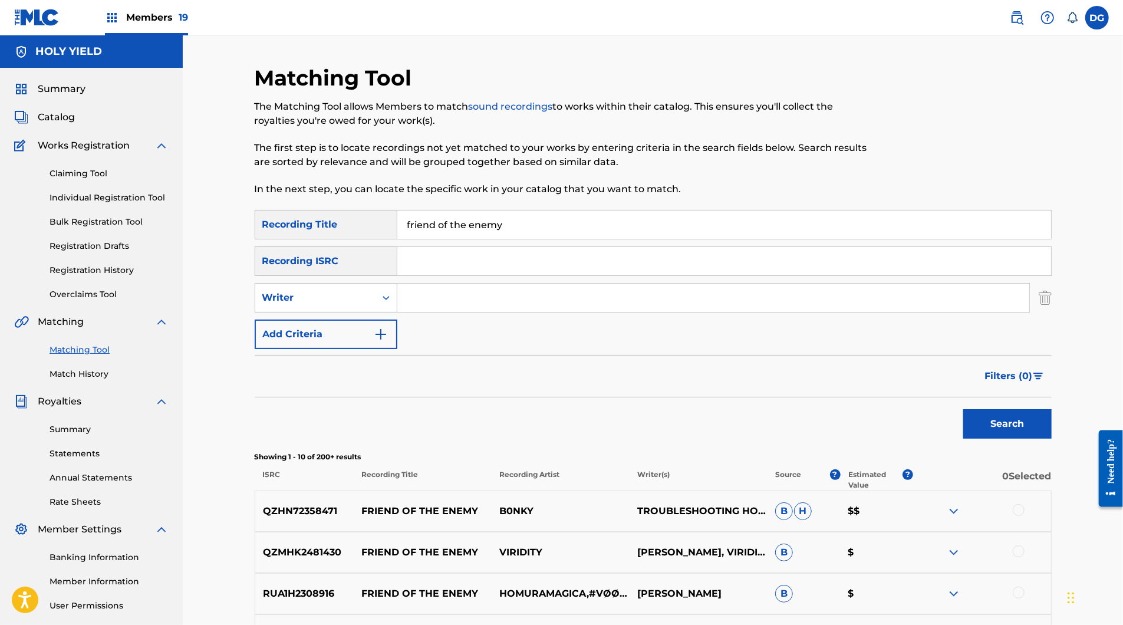
click at [444, 275] on input "Search Form" at bounding box center [724, 261] width 654 height 28
click at [420, 312] on input "Search Form" at bounding box center [713, 298] width 632 height 28
click at [1052, 439] on button "Search" at bounding box center [1007, 423] width 88 height 29
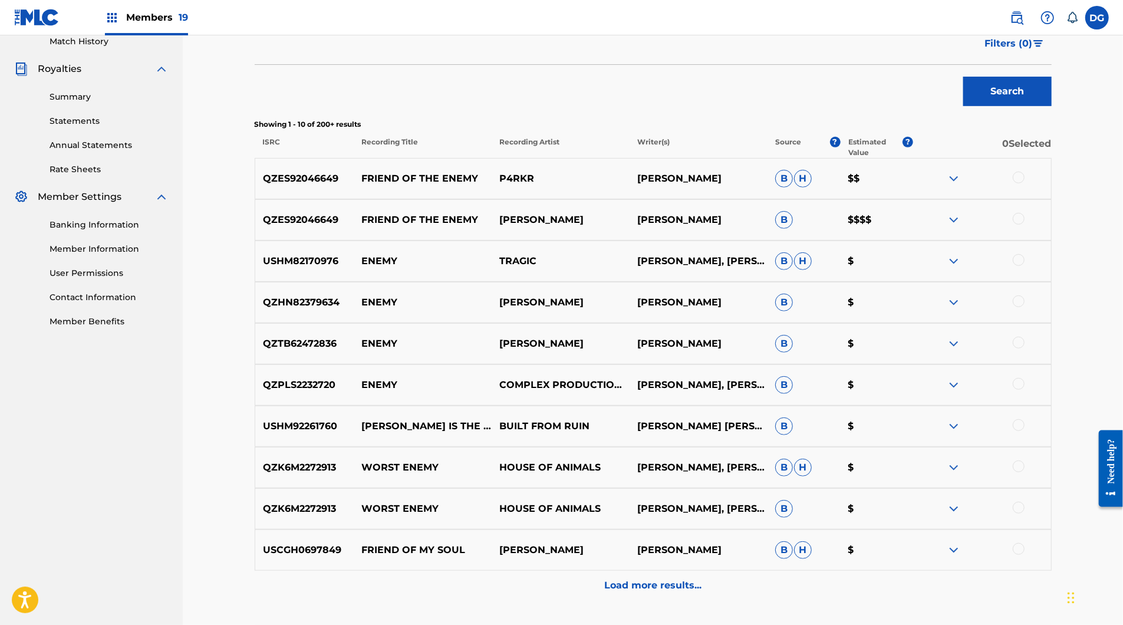
scroll to position [360, 0]
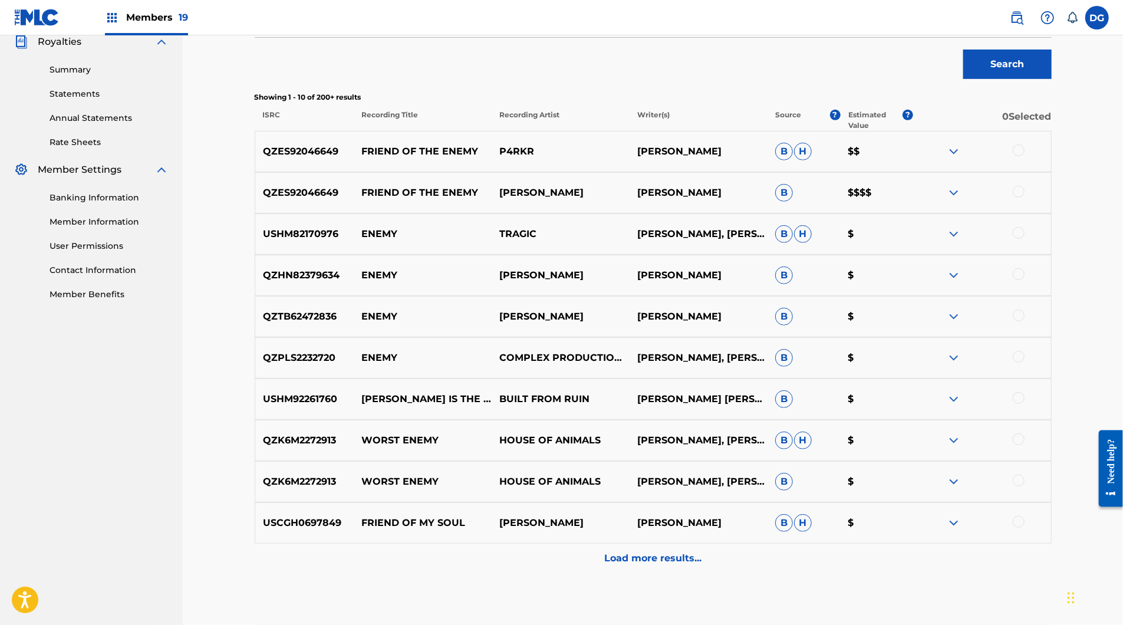
click at [1052, 213] on div "QZES92046649 FRIEND OF THE ENEMY [PERSON_NAME] B $$$$" at bounding box center [653, 192] width 797 height 41
click at [1025, 198] on div at bounding box center [1019, 192] width 12 height 12
click at [1025, 156] on div at bounding box center [1019, 150] width 12 height 12
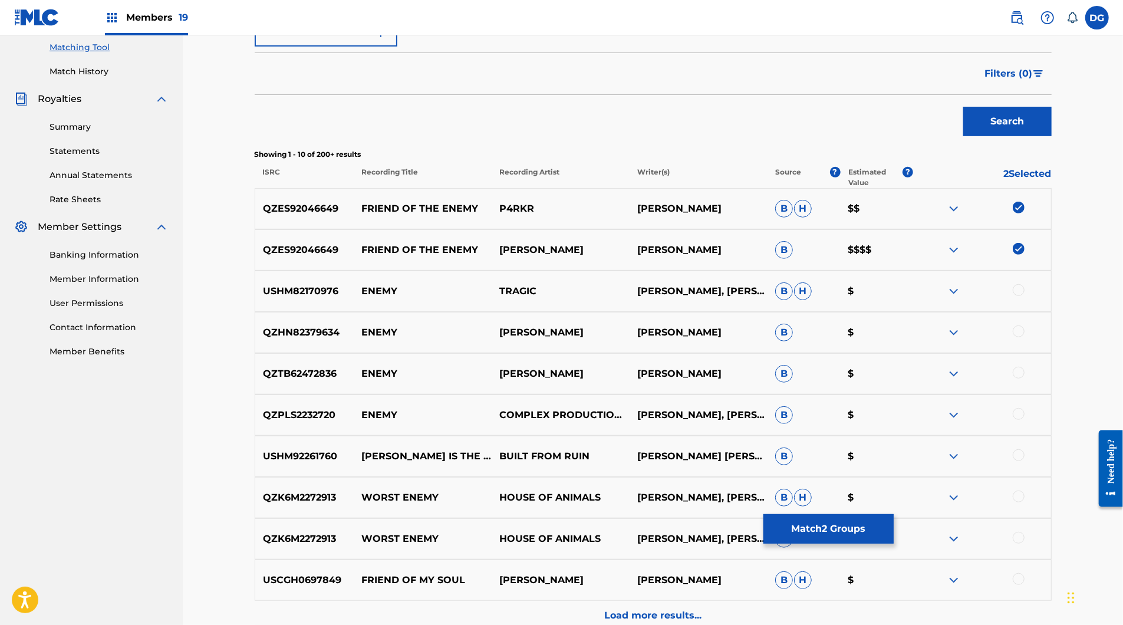
scroll to position [73, 0]
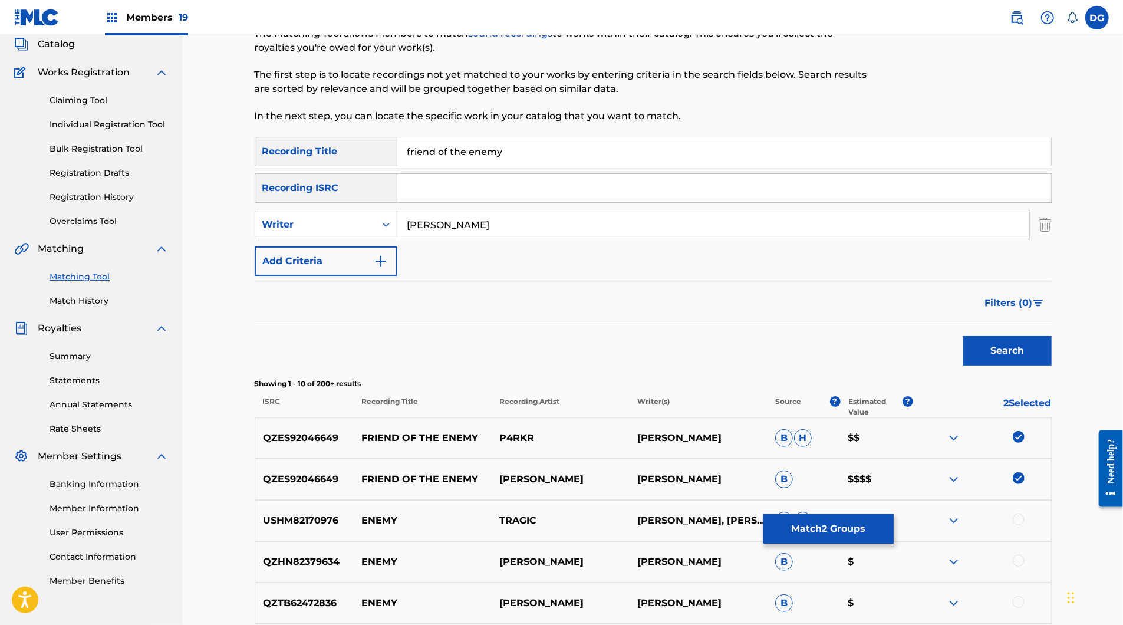
click at [538, 239] on input "[PERSON_NAME]" at bounding box center [713, 224] width 632 height 28
type input "[PERSON_NAME]"
click at [1052, 366] on button "Search" at bounding box center [1007, 350] width 88 height 29
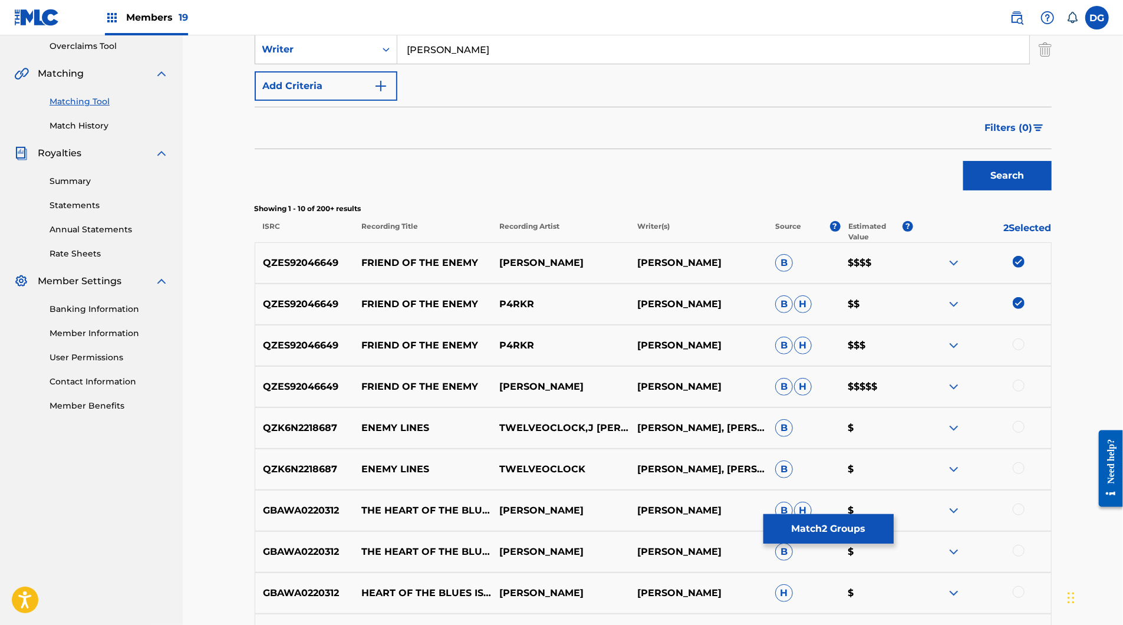
scroll to position [335, 0]
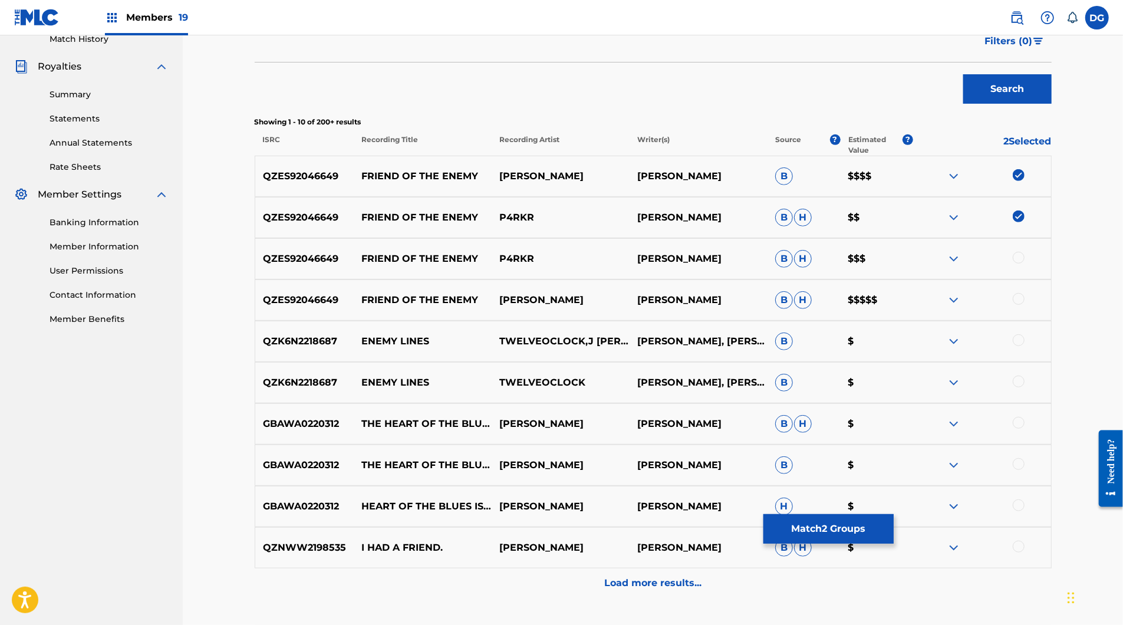
click at [1051, 266] on div at bounding box center [982, 259] width 138 height 14
click at [1052, 321] on div "QZES92046649 FRIEND OF THE ENEMY [PERSON_NAME] [PERSON_NAME] $$$$$" at bounding box center [653, 299] width 797 height 41
click at [1025, 305] on div at bounding box center [1019, 299] width 12 height 12
click at [1025, 264] on div at bounding box center [1019, 258] width 12 height 12
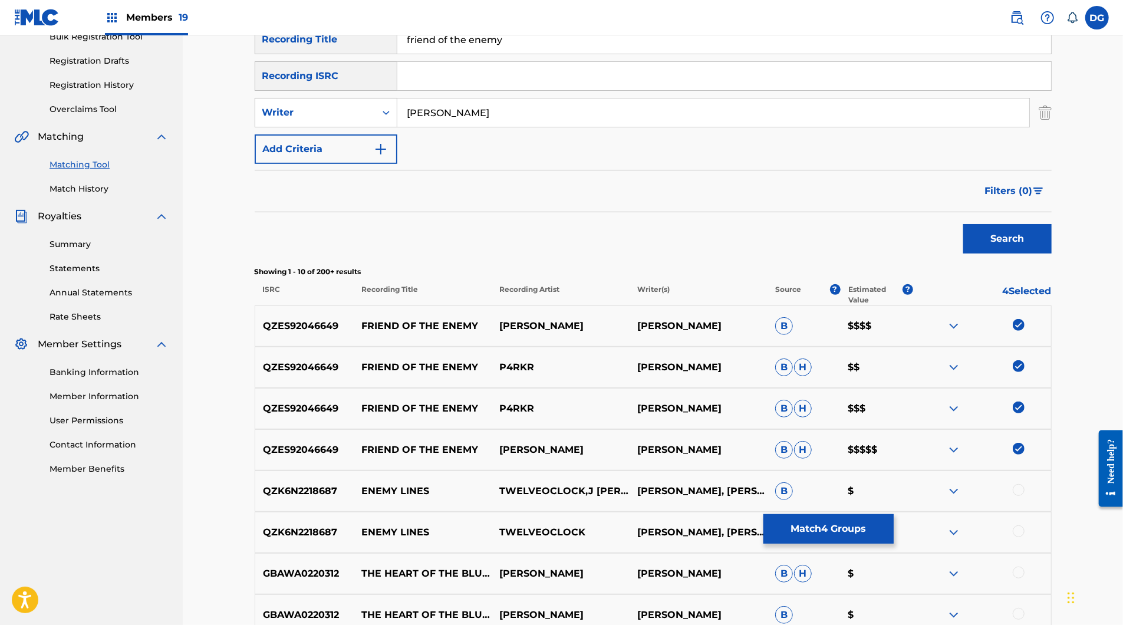
scroll to position [145, 0]
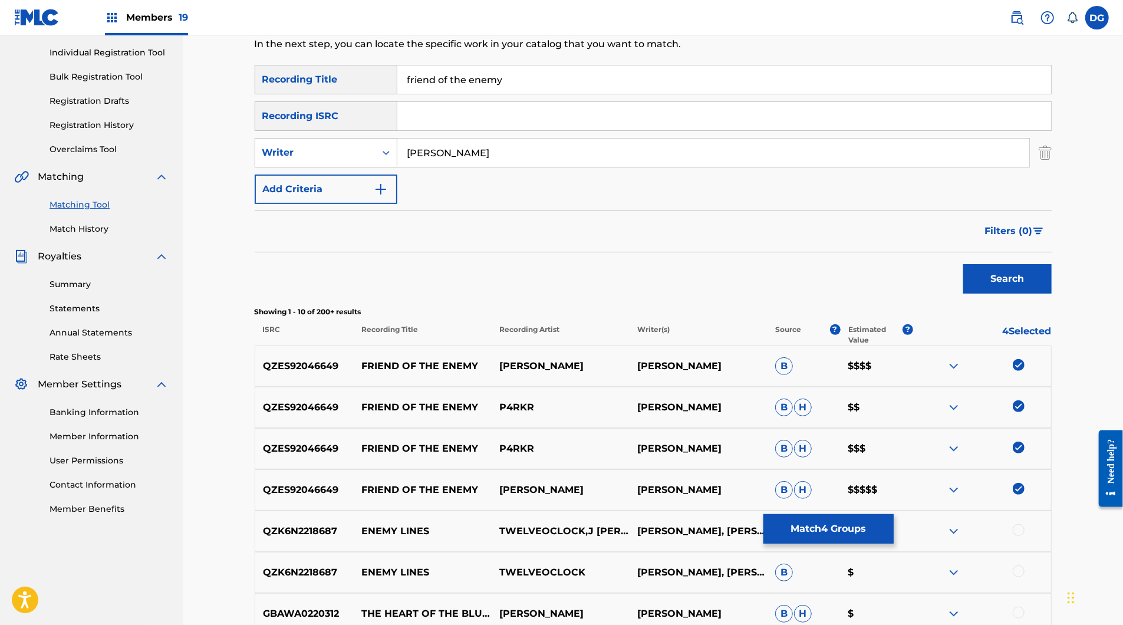
click at [489, 167] on input "[PERSON_NAME]" at bounding box center [713, 153] width 632 height 28
click at [341, 164] on div "Writer" at bounding box center [315, 153] width 120 height 22
click at [324, 197] on div "Recording Artist" at bounding box center [326, 181] width 142 height 29
click at [432, 167] on input "Search Form" at bounding box center [713, 153] width 632 height 28
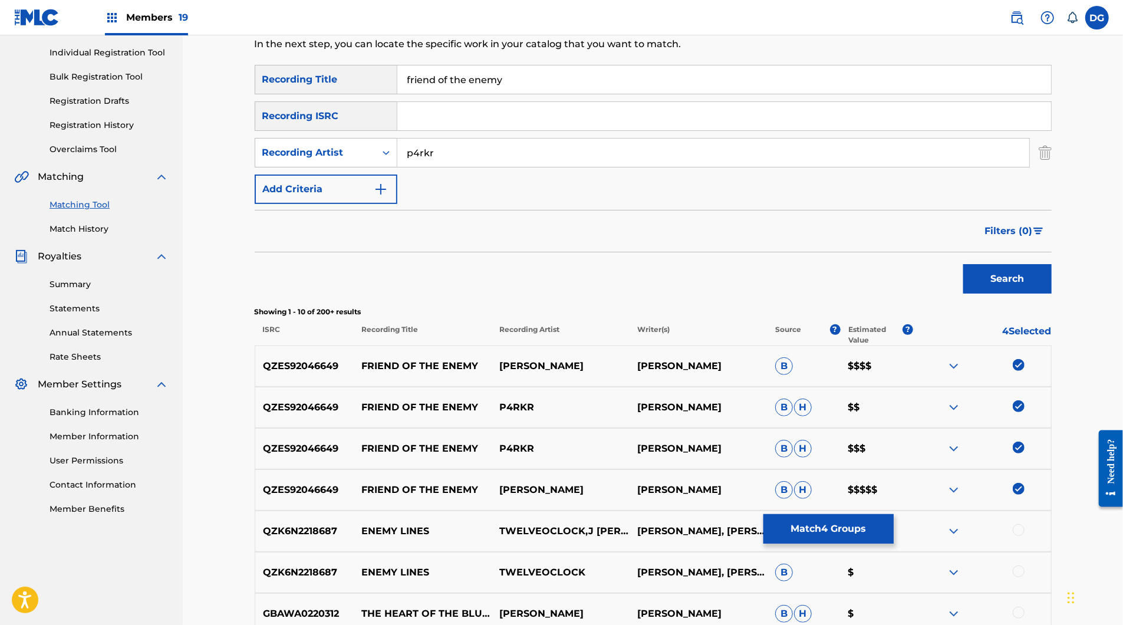
click at [1052, 294] on button "Search" at bounding box center [1007, 278] width 88 height 29
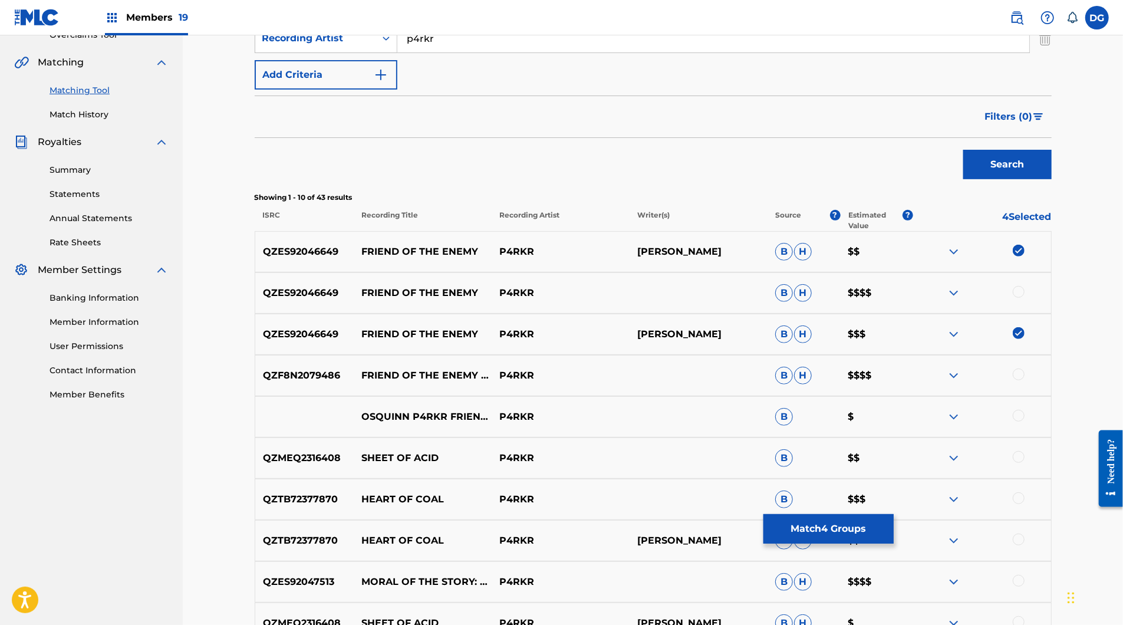
scroll to position [298, 0]
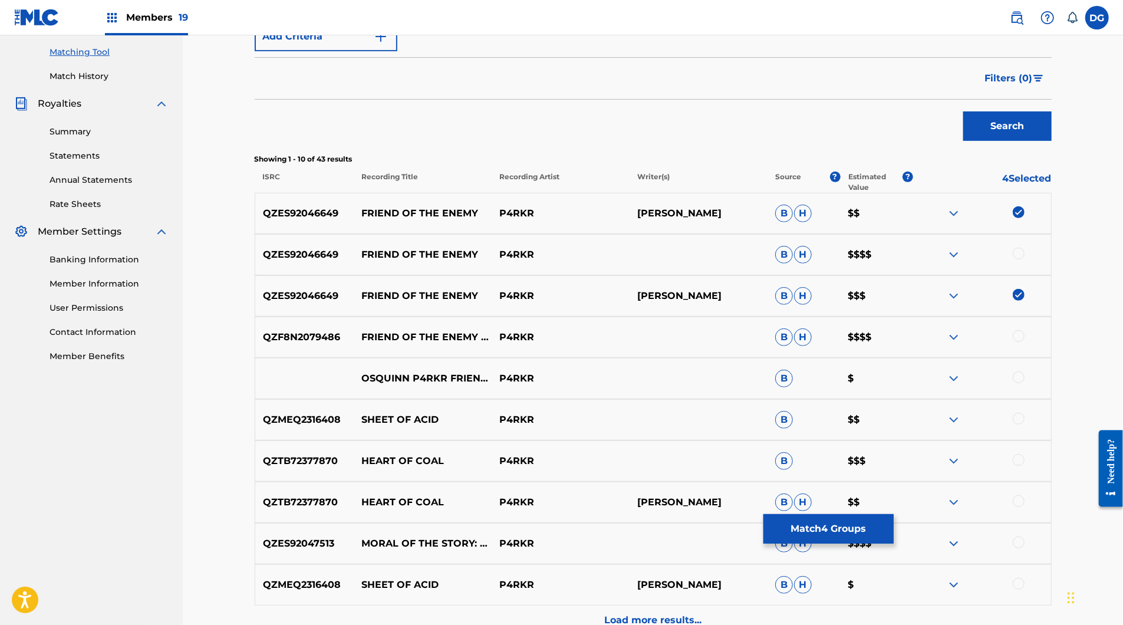
click at [1025, 259] on div at bounding box center [1019, 254] width 12 height 12
click at [1025, 342] on div at bounding box center [1019, 336] width 12 height 12
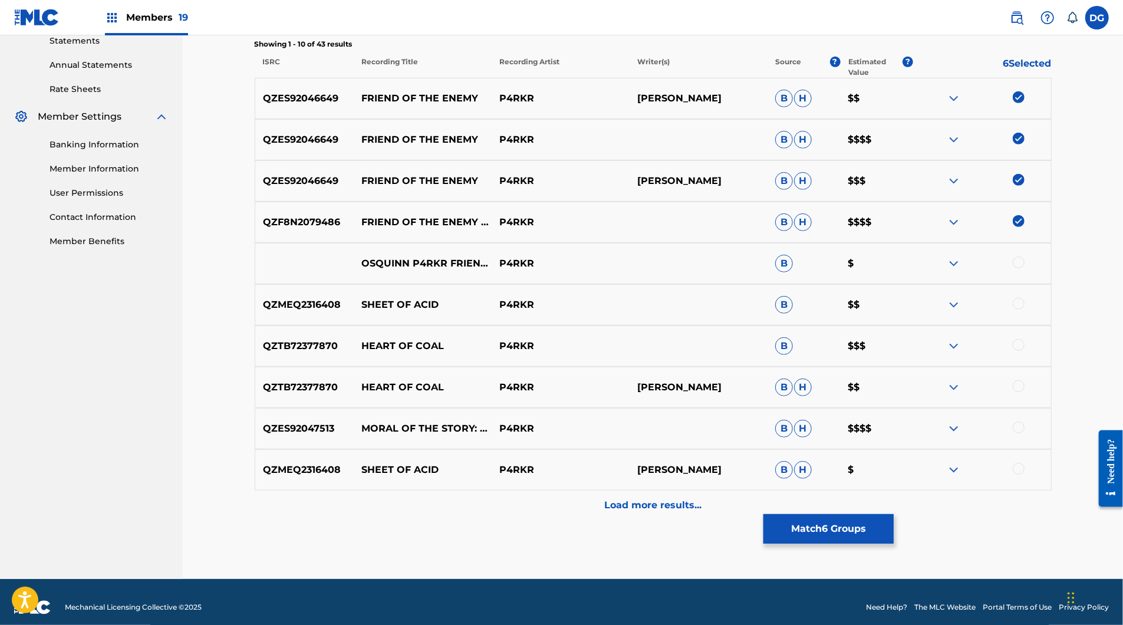
scroll to position [410, 1]
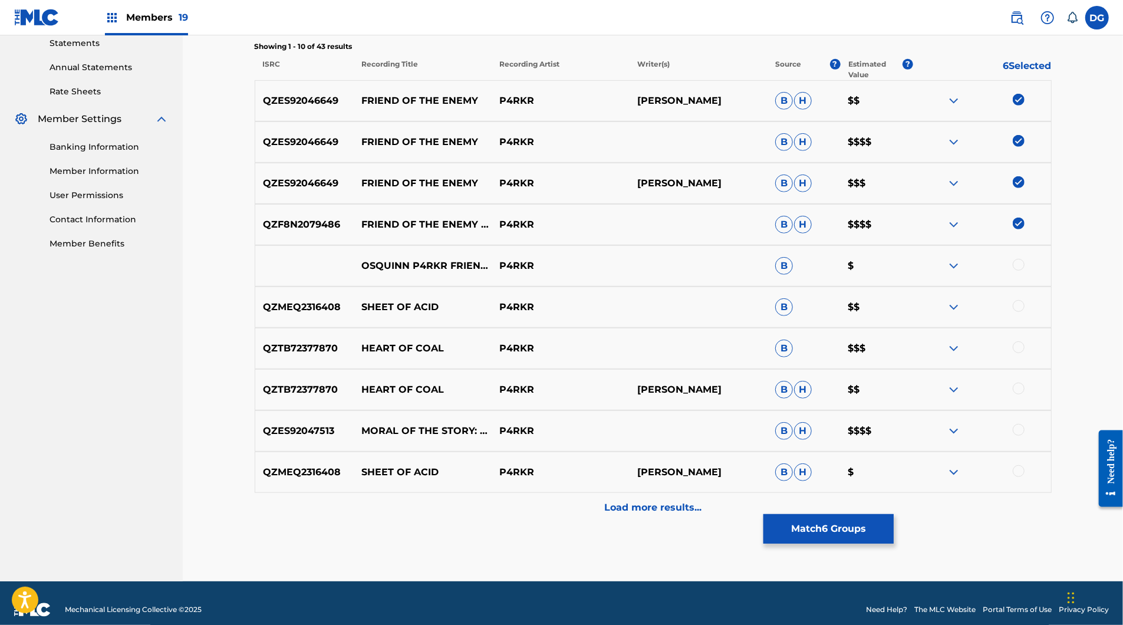
click at [1025, 271] on div at bounding box center [1019, 265] width 12 height 12
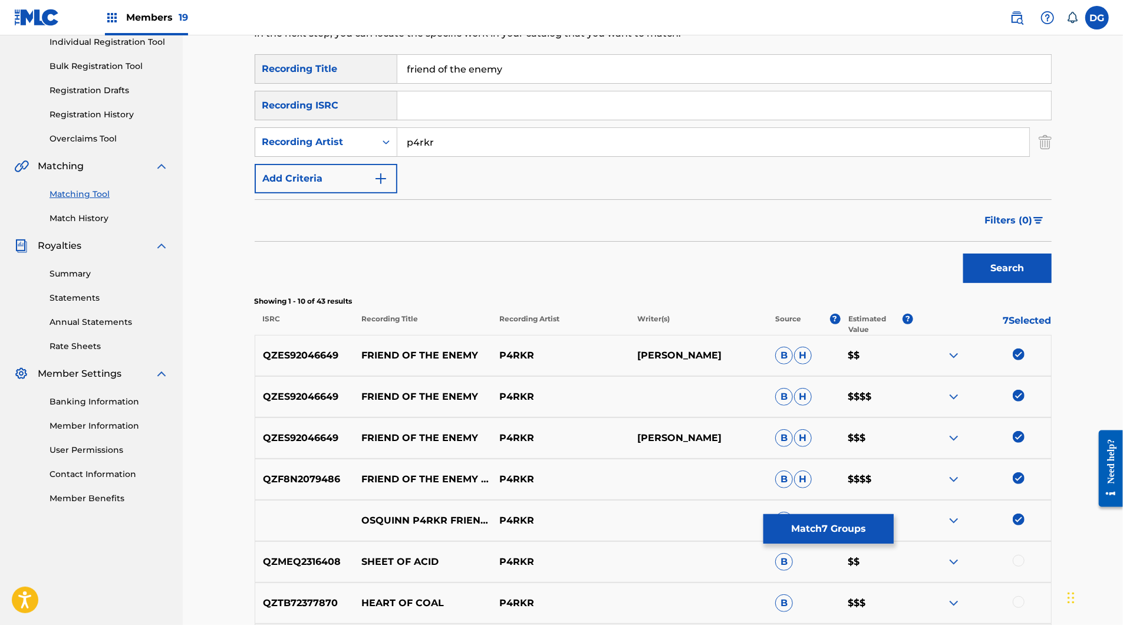
click at [519, 157] on div "p4rkr" at bounding box center [713, 141] width 633 height 29
click at [519, 156] on input "p4rkr" at bounding box center [713, 142] width 632 height 28
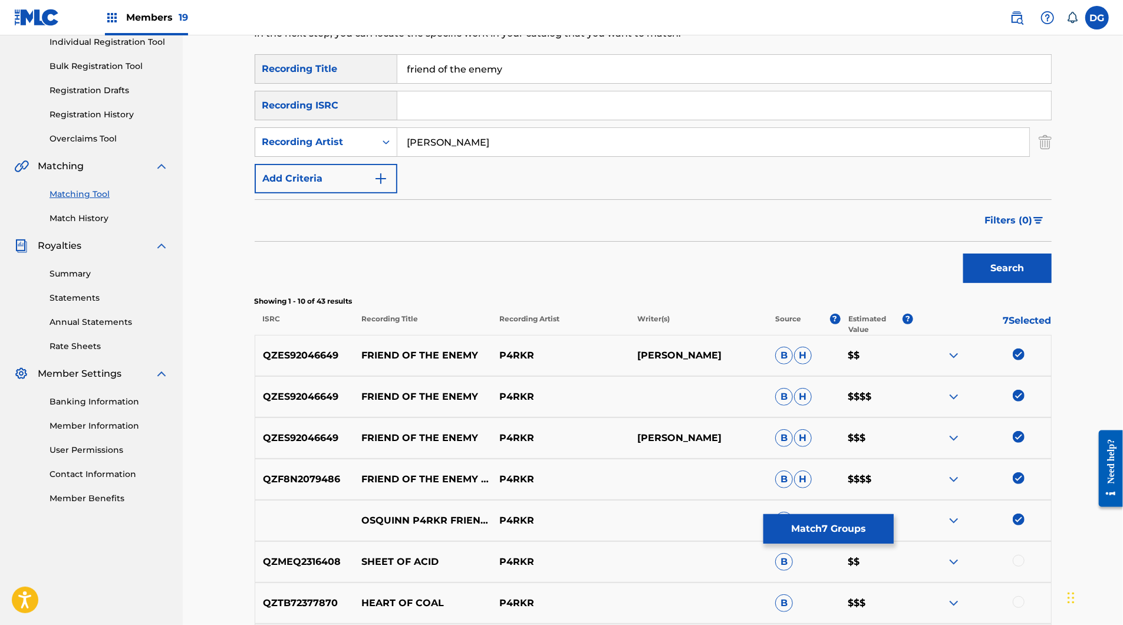
click at [1052, 283] on button "Search" at bounding box center [1007, 268] width 88 height 29
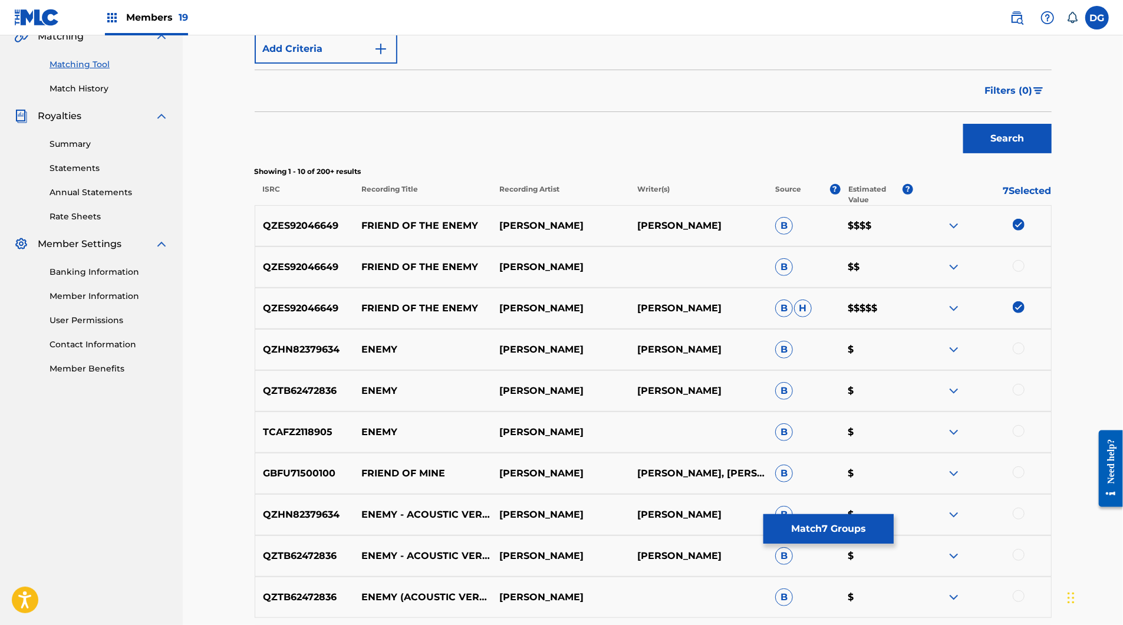
scroll to position [302, 0]
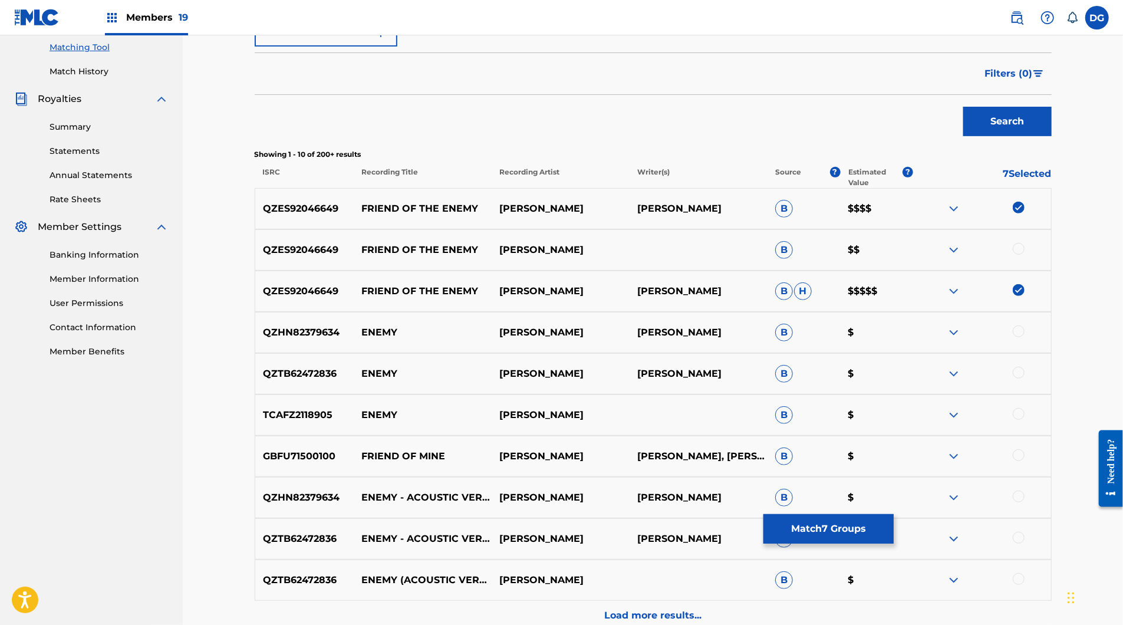
click at [1025, 255] on div at bounding box center [1019, 249] width 12 height 12
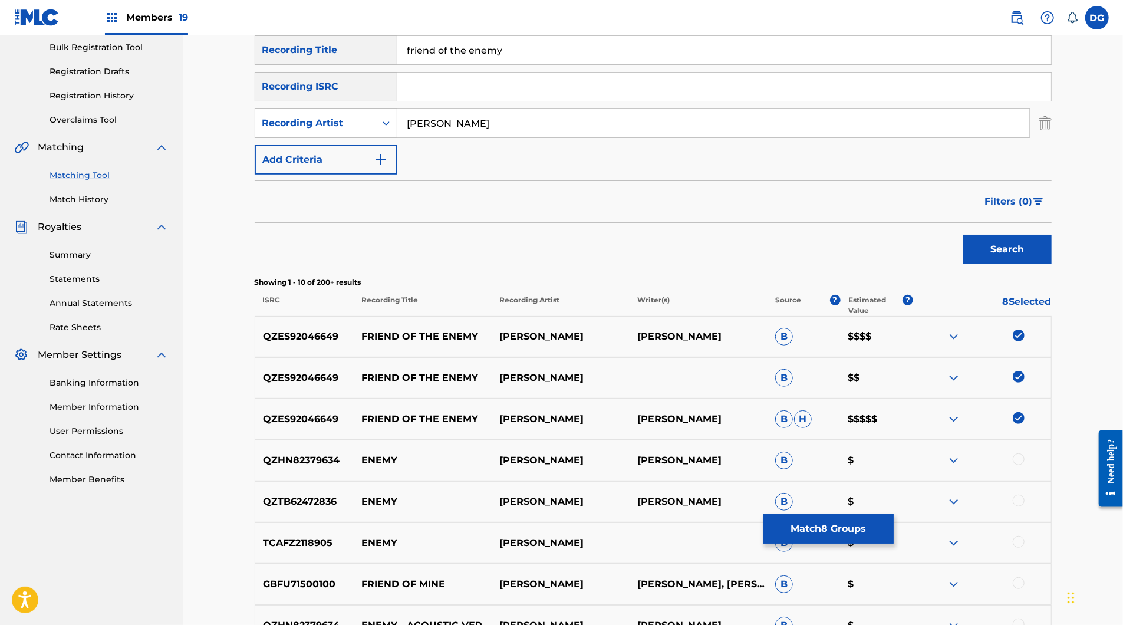
click at [422, 137] on input "[PERSON_NAME]" at bounding box center [713, 123] width 632 height 28
drag, startPoint x: 432, startPoint y: 147, endPoint x: 420, endPoint y: 157, distance: 15.9
click at [420, 137] on input "[PERSON_NAME]" at bounding box center [713, 123] width 632 height 28
type input "osQuinn"
click at [1052, 264] on button "Search" at bounding box center [1007, 249] width 88 height 29
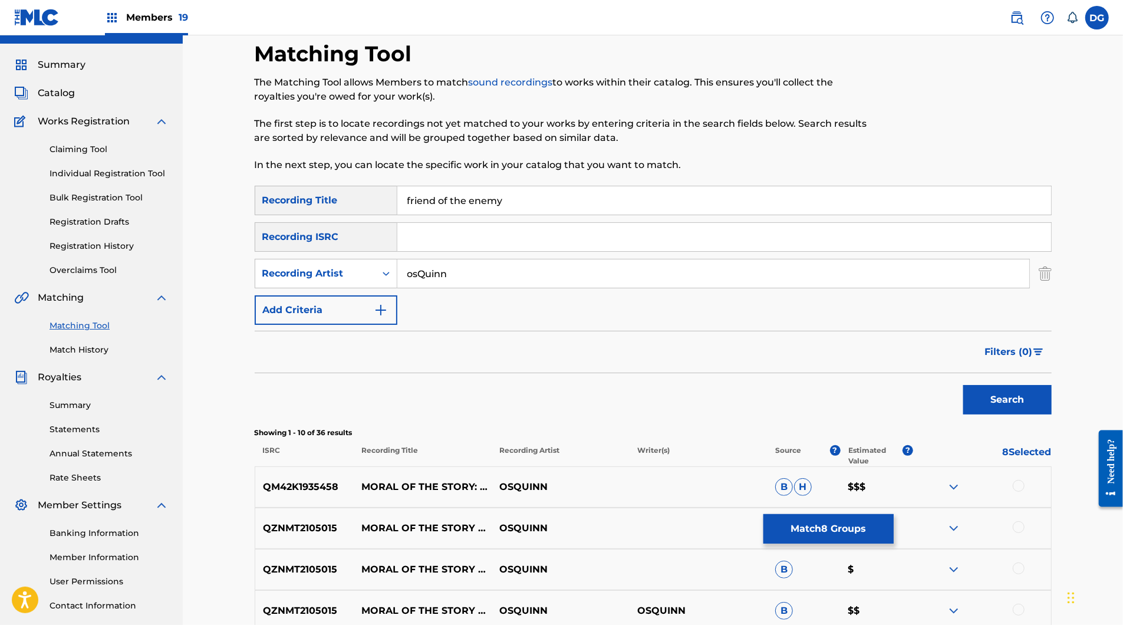
scroll to position [0, 0]
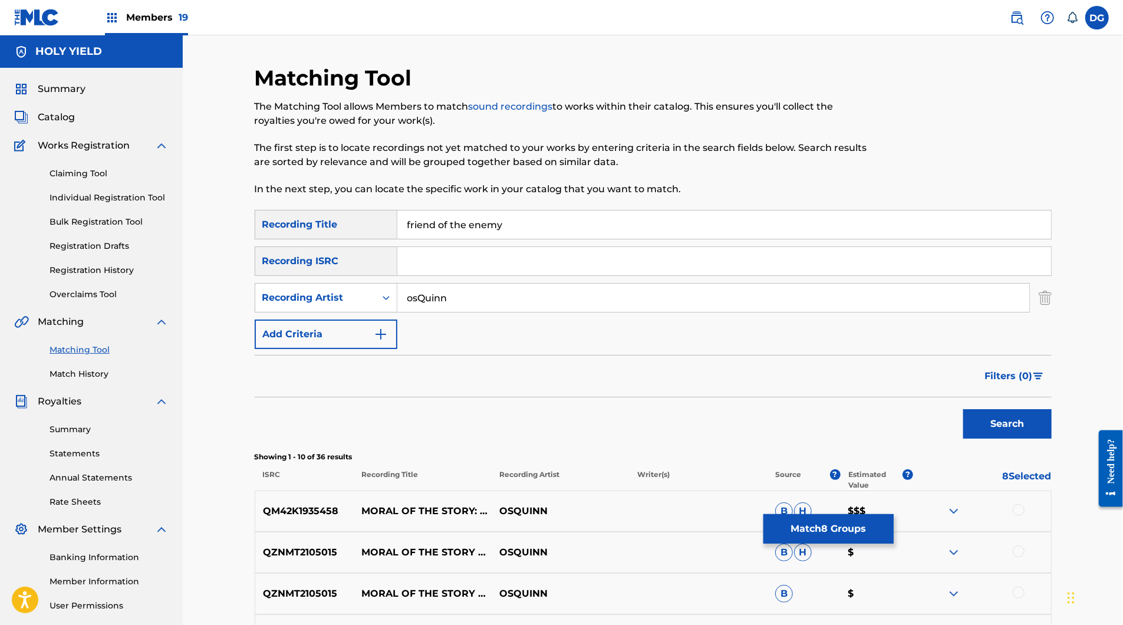
click at [894, 514] on button "Match 8 Groups" at bounding box center [829, 528] width 130 height 29
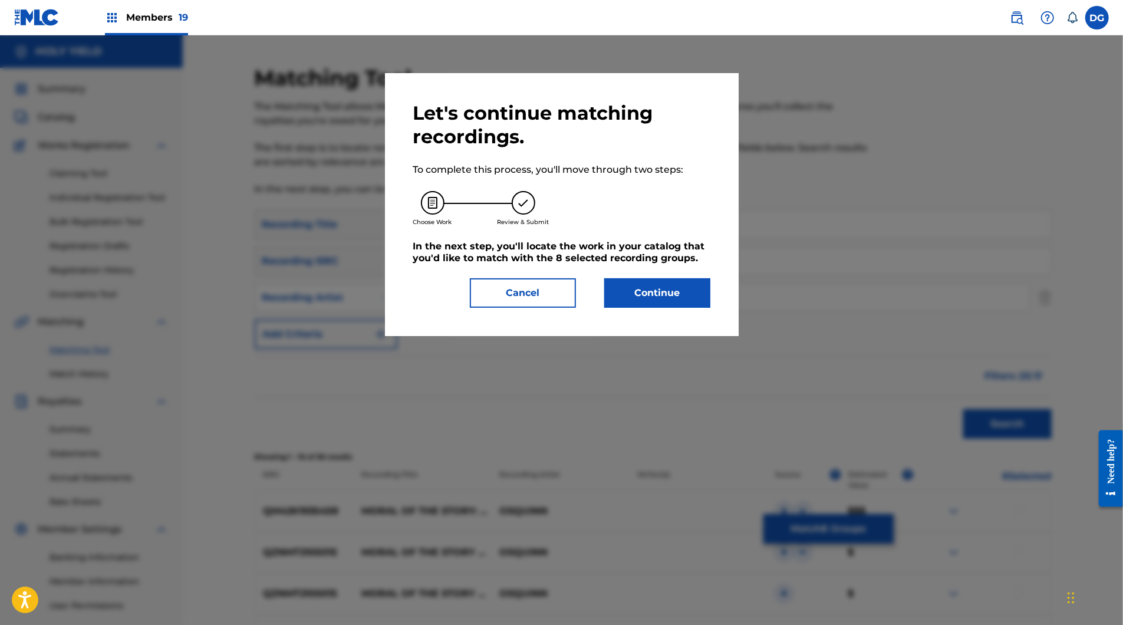
click at [683, 308] on button "Continue" at bounding box center [657, 292] width 106 height 29
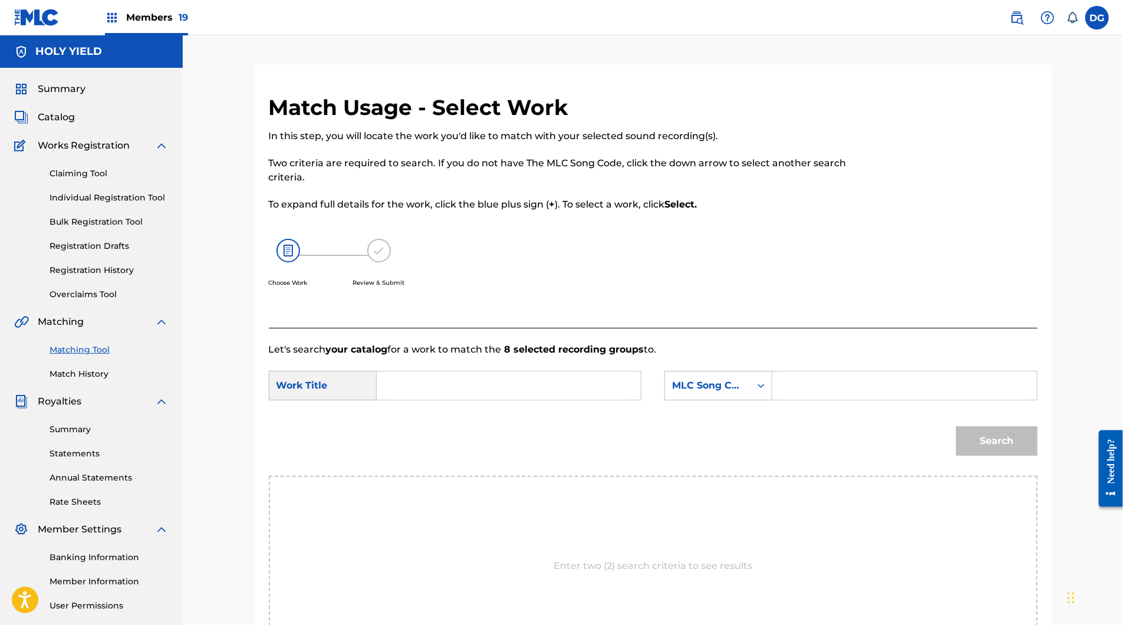
paste input "FOUR AM"
click at [389, 400] on div "FOUR AM four am" at bounding box center [509, 385] width 265 height 29
click at [389, 400] on div "FOUR AM" at bounding box center [509, 385] width 265 height 29
click at [437, 400] on input "FOUR AM" at bounding box center [509, 385] width 244 height 28
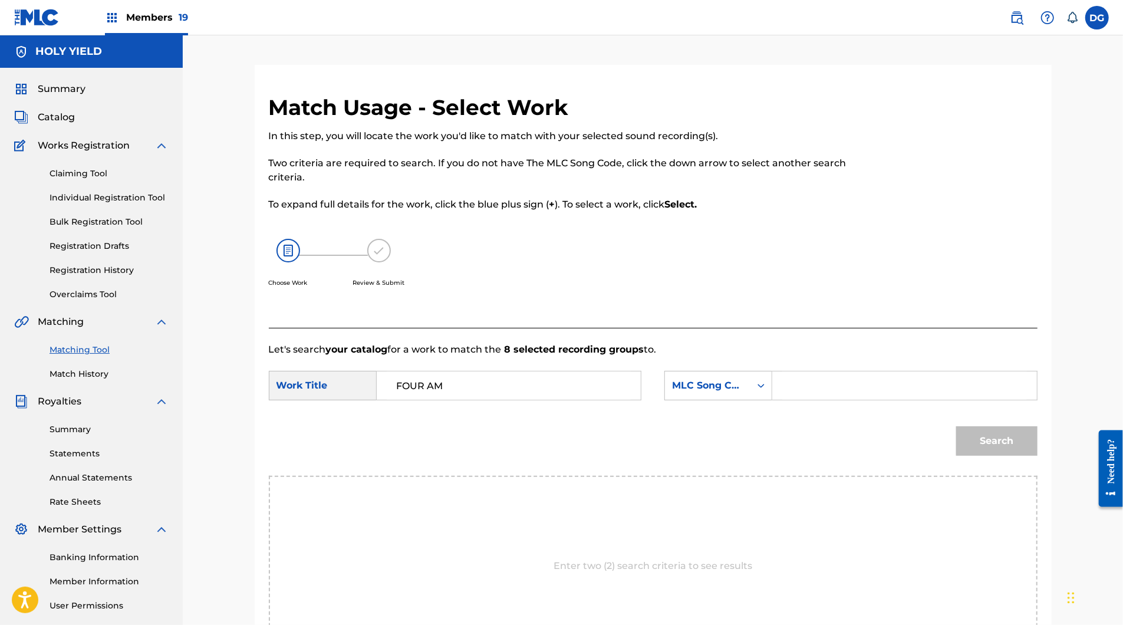
click at [437, 400] on input "FOUR AM" at bounding box center [509, 385] width 244 height 28
type input "friend of"
click at [751, 397] on div "MLC Song Code" at bounding box center [707, 385] width 85 height 22
click at [758, 430] on div "Writer Name" at bounding box center [718, 414] width 107 height 29
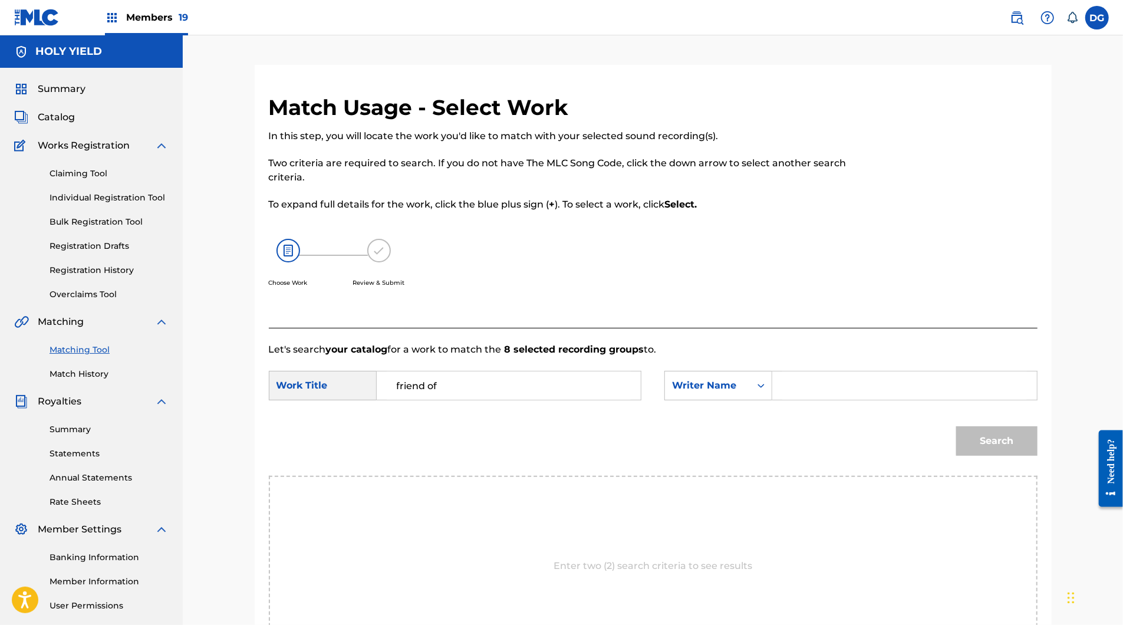
click at [812, 407] on div "SearchWithCriteria650df060-3efd-4418-90c8-af4ba8220859 Work Title friend of Sea…" at bounding box center [653, 389] width 769 height 37
click at [890, 377] on div "Let's search your catalog for a work to match the 8 selected recording groups t…" at bounding box center [653, 506] width 769 height 357
click at [867, 400] on input "Search Form" at bounding box center [904, 385] width 244 height 28
type input "dup"
click at [1038, 456] on button "Search" at bounding box center [996, 440] width 81 height 29
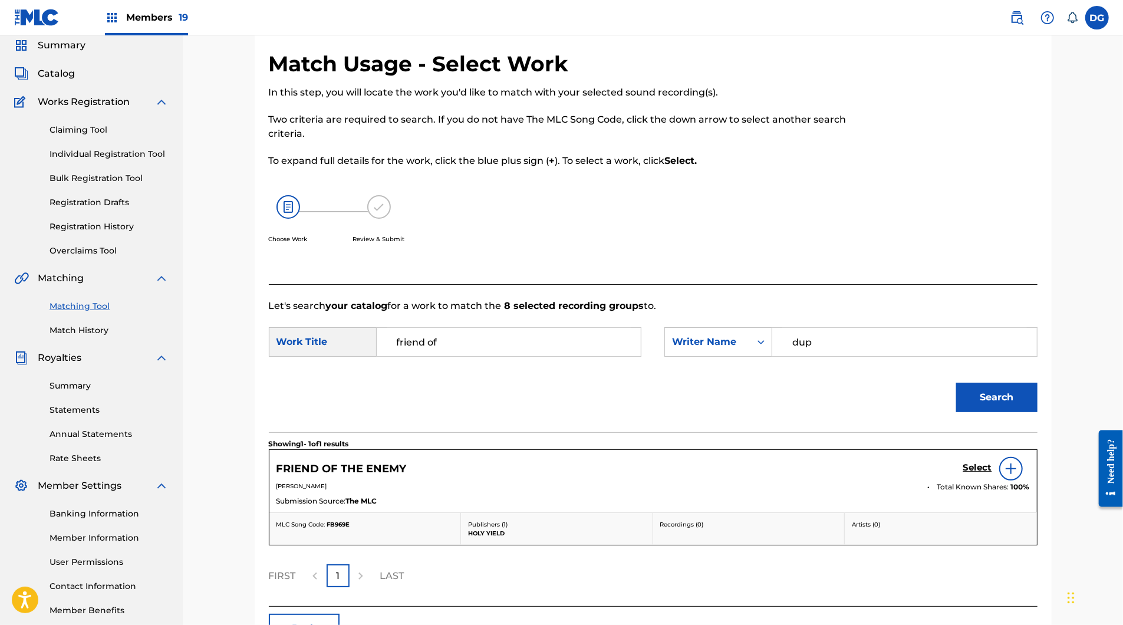
scroll to position [93, 0]
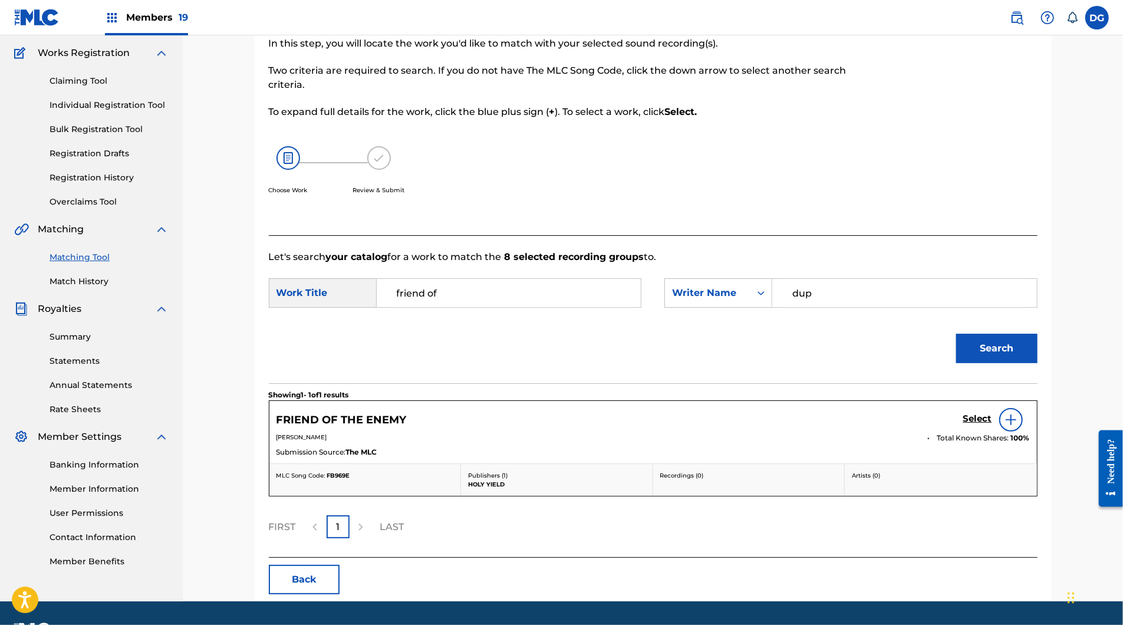
click at [992, 425] on h5 "Select" at bounding box center [977, 418] width 29 height 11
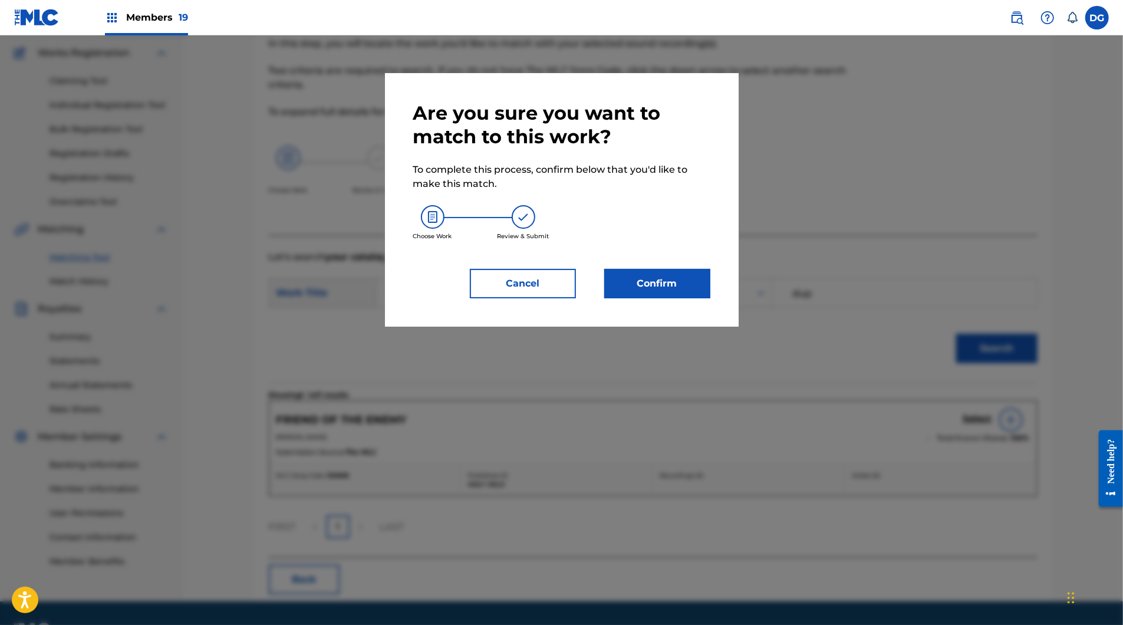
click at [698, 298] on button "Confirm" at bounding box center [657, 283] width 106 height 29
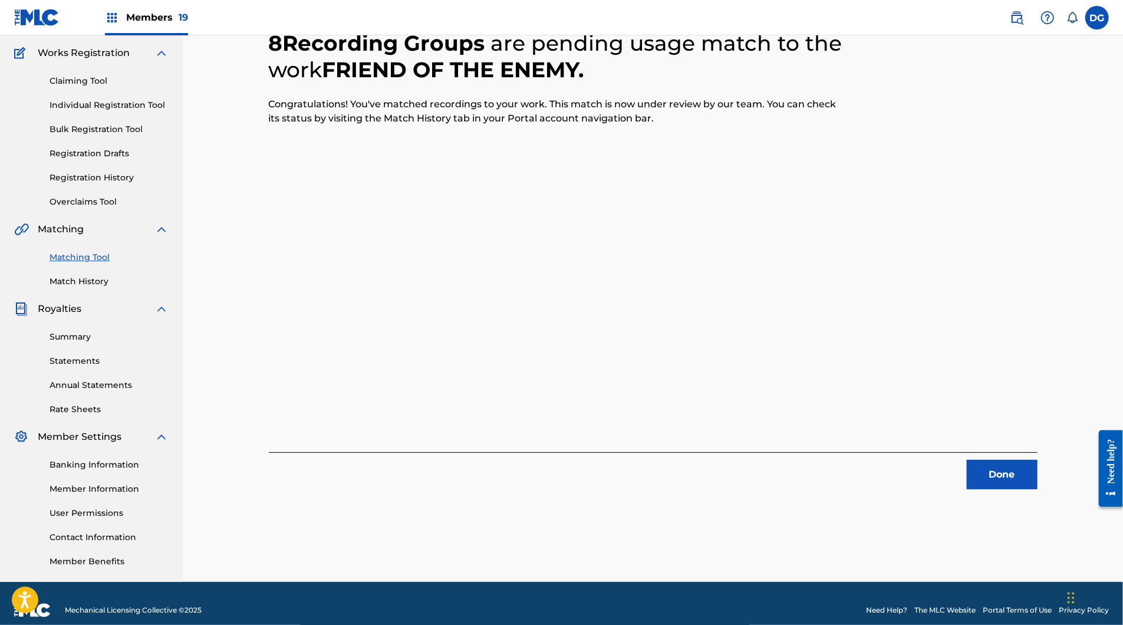
click at [1037, 489] on button "Done" at bounding box center [1002, 474] width 71 height 29
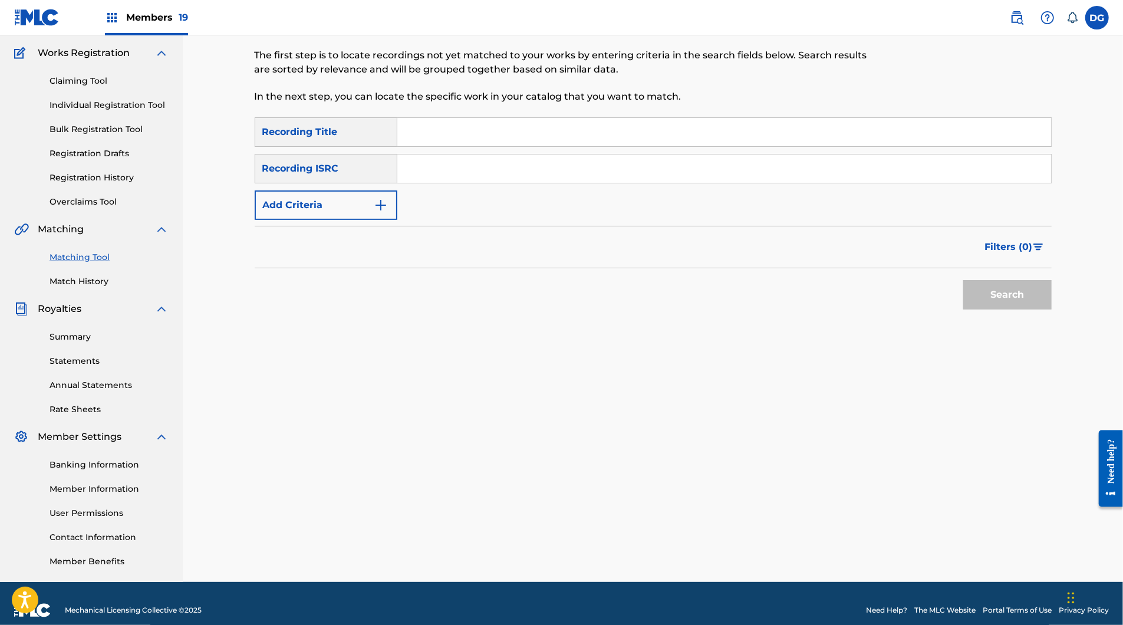
click at [436, 146] on input "Search Form" at bounding box center [724, 132] width 654 height 28
type input "from [GEOGRAPHIC_DATA] with love"
click at [331, 220] on button "Add Criteria" at bounding box center [326, 204] width 143 height 29
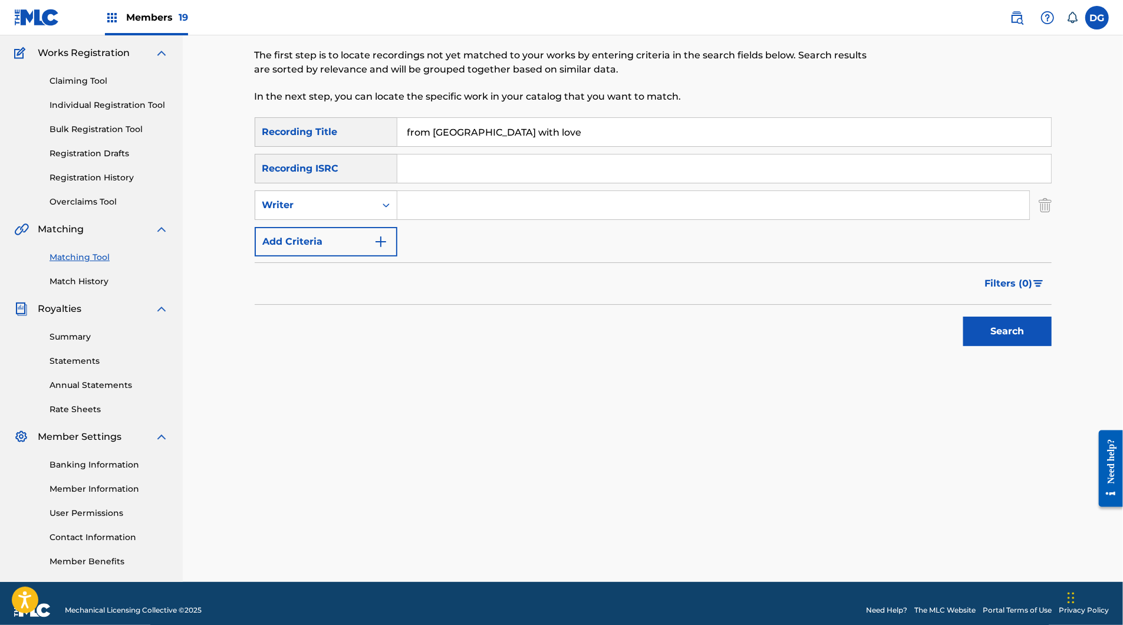
click at [434, 219] on input "Search Form" at bounding box center [713, 205] width 632 height 28
click at [1052, 346] on button "Search" at bounding box center [1007, 331] width 88 height 29
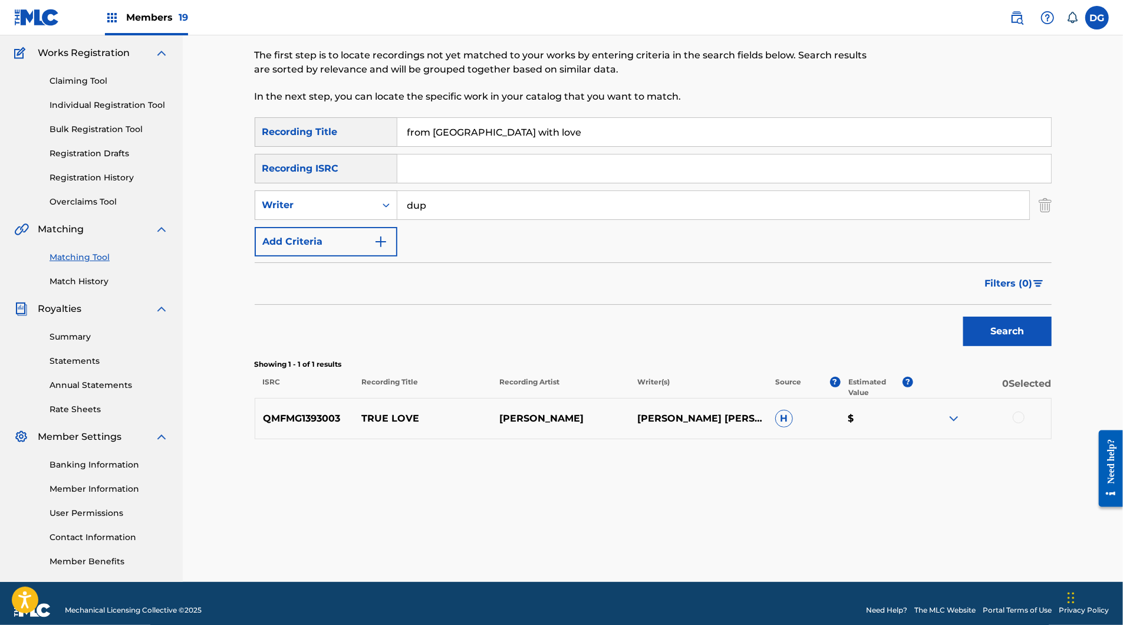
click at [440, 256] on div "SearchWithCriteriadd41cca9-d978-4ec6-85d2-da8a756c0ed0 Recording Title from [GE…" at bounding box center [653, 186] width 797 height 139
click at [439, 219] on input "dup" at bounding box center [713, 205] width 632 height 28
click at [1052, 346] on button "Search" at bounding box center [1007, 331] width 88 height 29
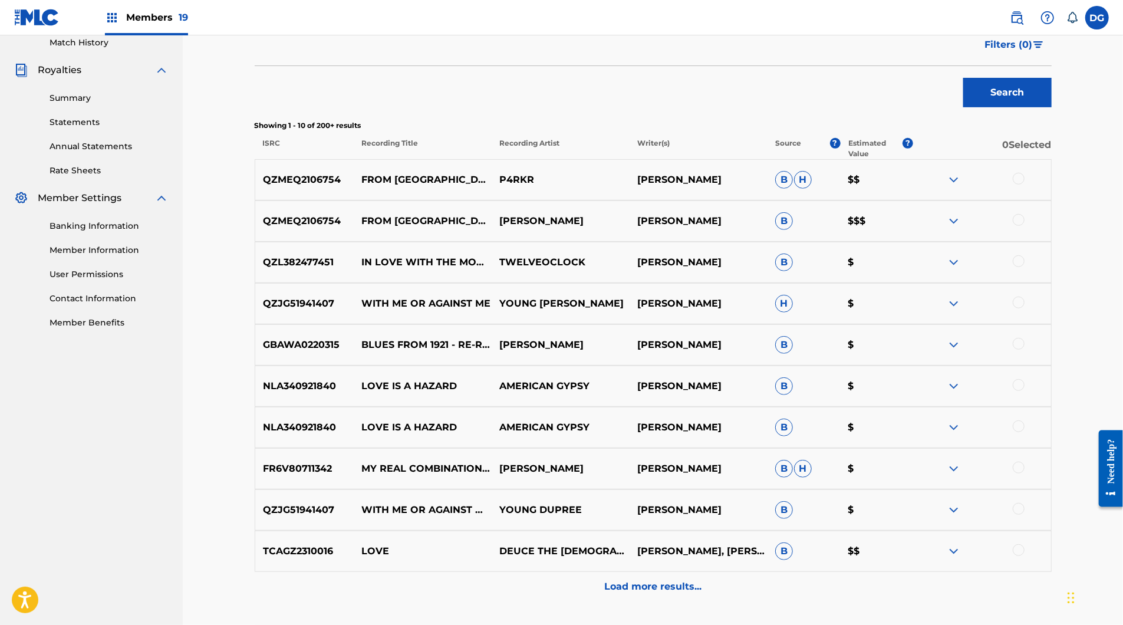
scroll to position [437, 0]
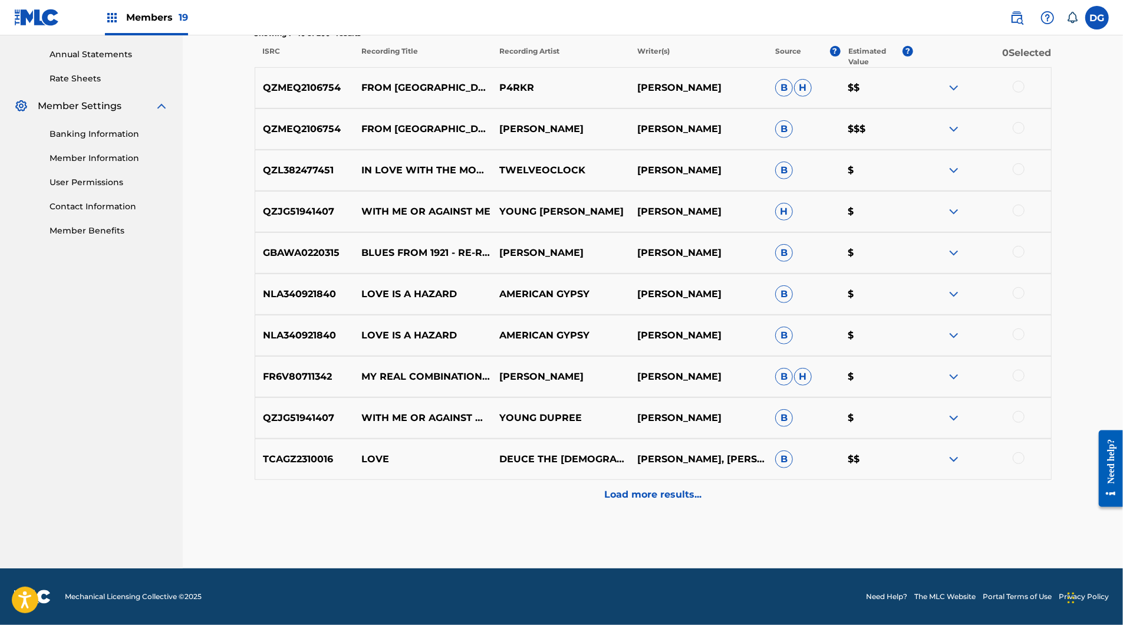
click at [1051, 136] on div at bounding box center [982, 129] width 138 height 14
click at [1025, 93] on div at bounding box center [1019, 87] width 12 height 12
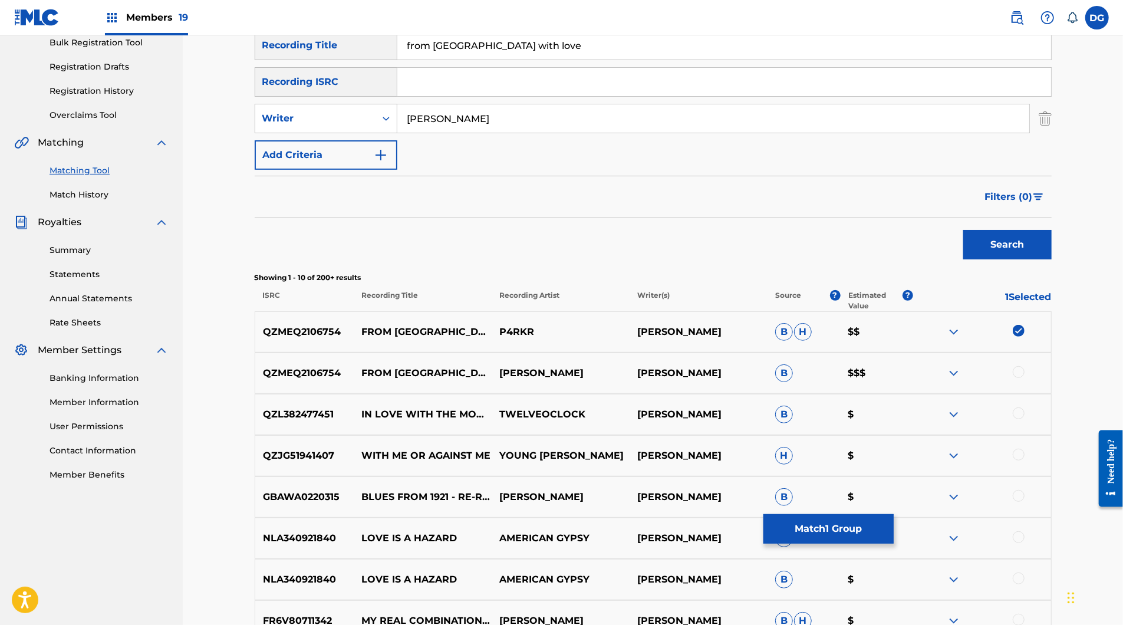
scroll to position [152, 0]
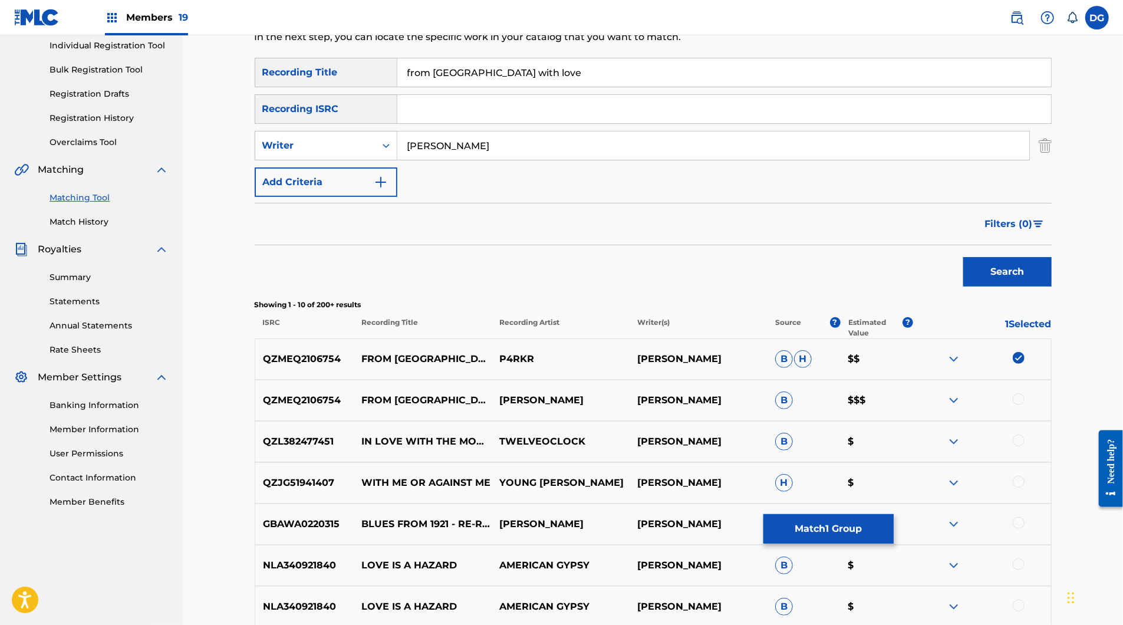
click at [637, 160] on input "[PERSON_NAME]" at bounding box center [713, 145] width 632 height 28
type input "D"
click at [1052, 287] on button "Search" at bounding box center [1007, 271] width 88 height 29
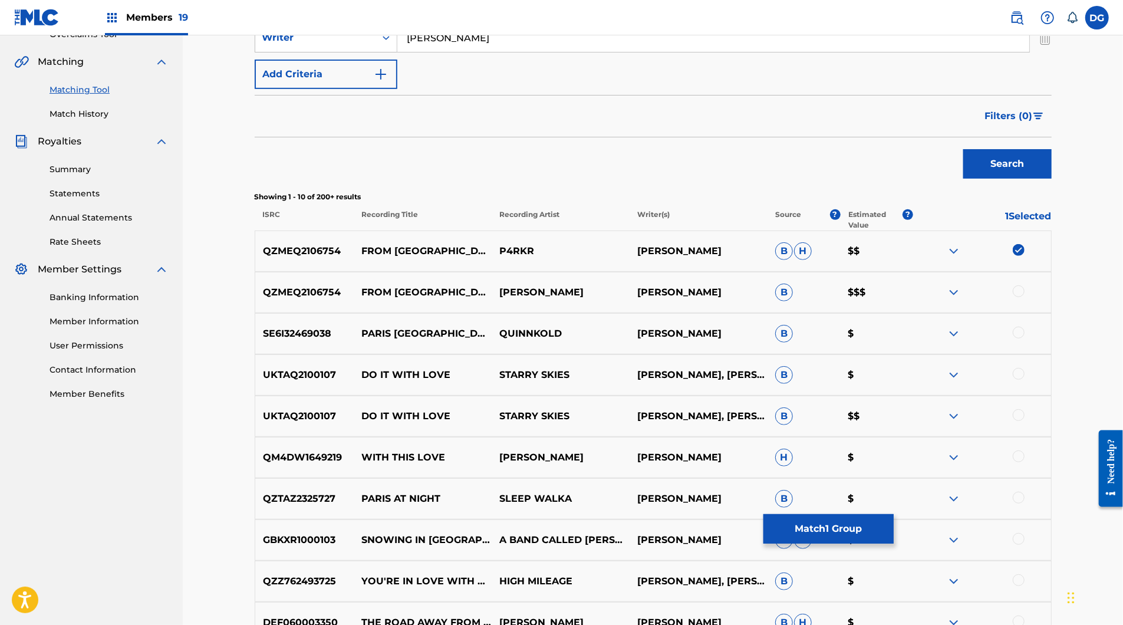
scroll to position [301, 0]
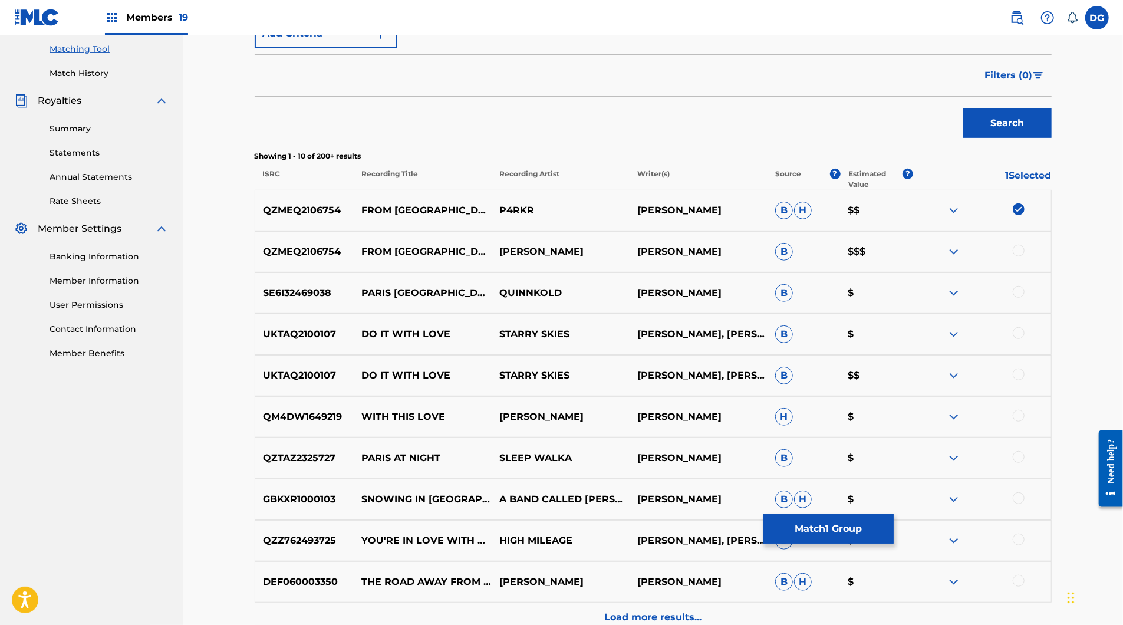
type input "[PERSON_NAME]"
click at [1025, 256] on div at bounding box center [1019, 251] width 12 height 12
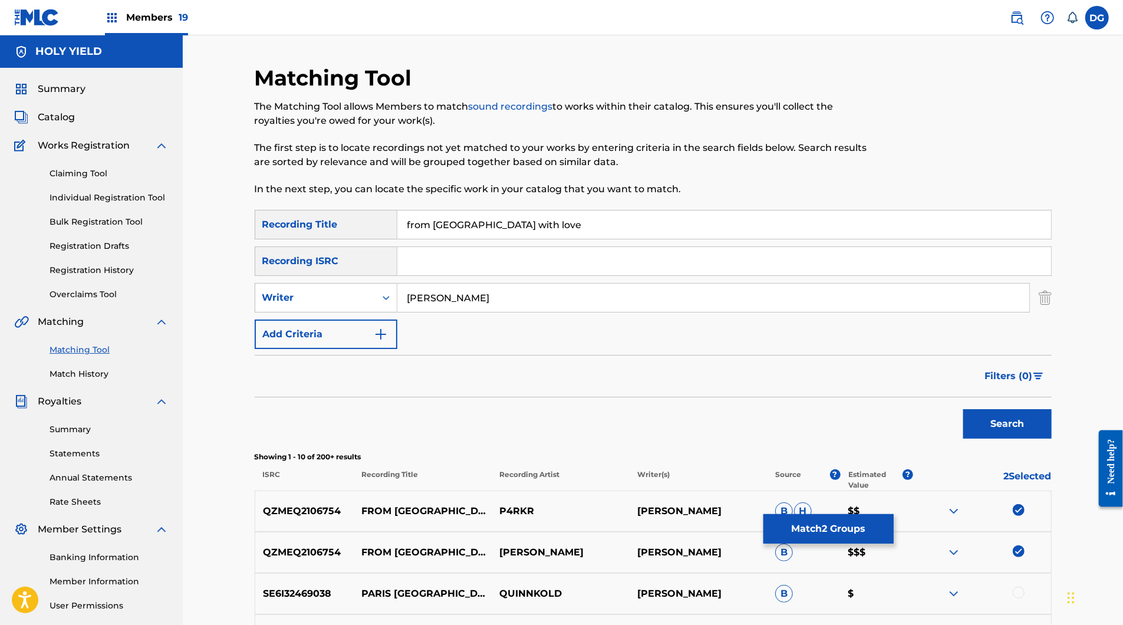
scroll to position [0, 0]
click at [446, 312] on input "[PERSON_NAME]" at bounding box center [713, 298] width 632 height 28
click at [335, 309] on div "Writer" at bounding box center [315, 298] width 120 height 22
click at [326, 342] on div "Recording Artist" at bounding box center [326, 326] width 142 height 29
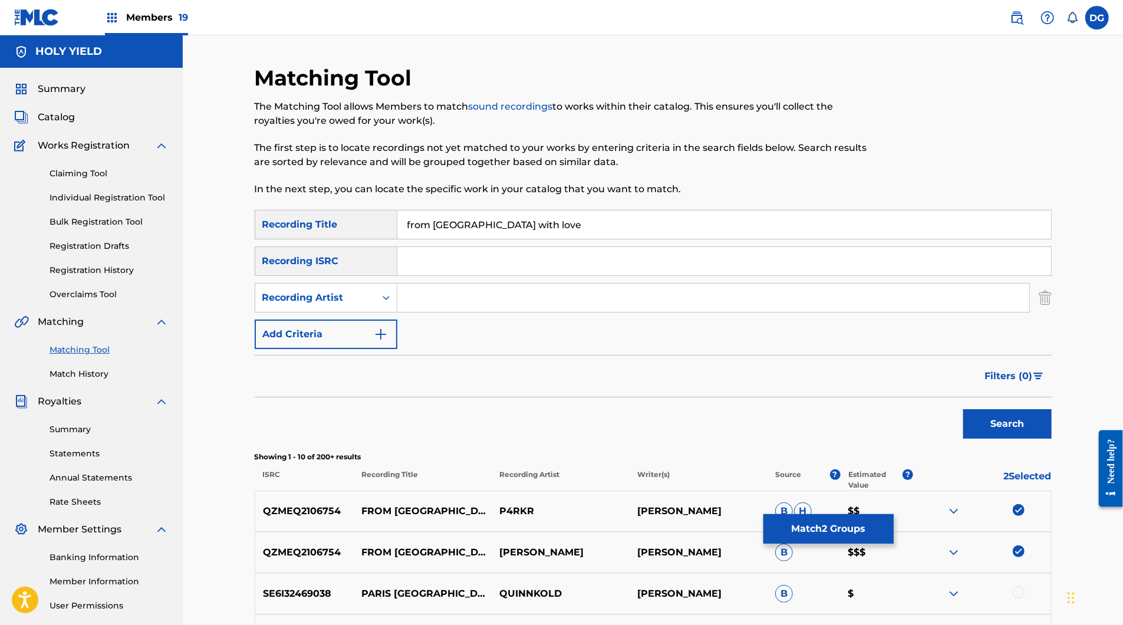
click at [423, 312] on input "Search Form" at bounding box center [713, 298] width 632 height 28
click at [1052, 439] on button "Search" at bounding box center [1007, 423] width 88 height 29
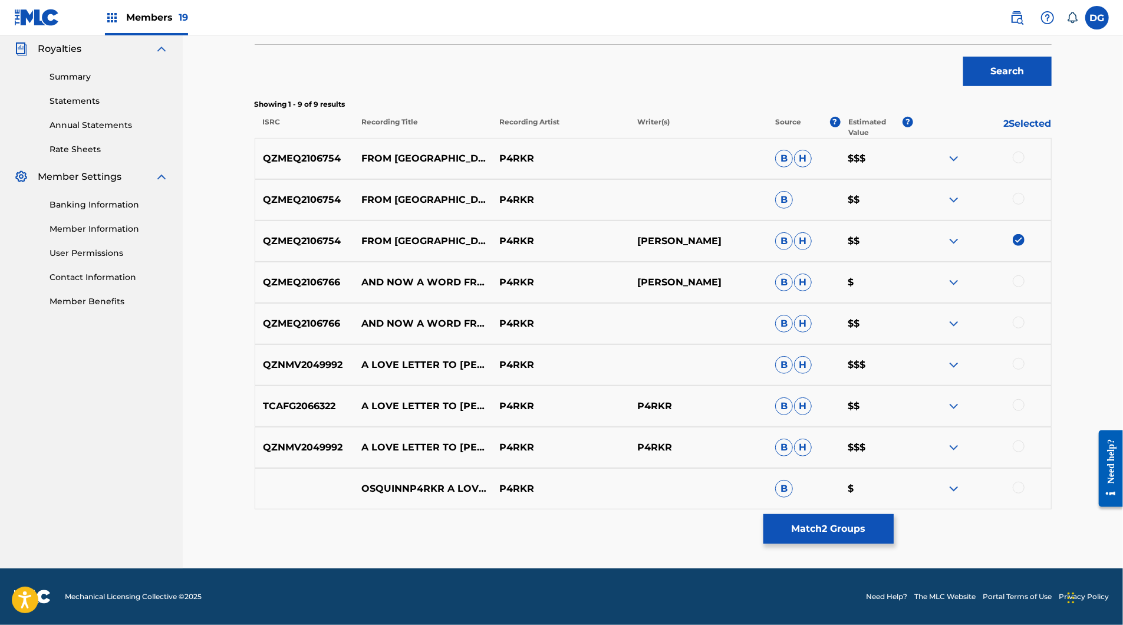
scroll to position [389, 0]
click at [1025, 205] on div at bounding box center [1019, 199] width 12 height 12
click at [1025, 163] on div at bounding box center [1019, 158] width 12 height 12
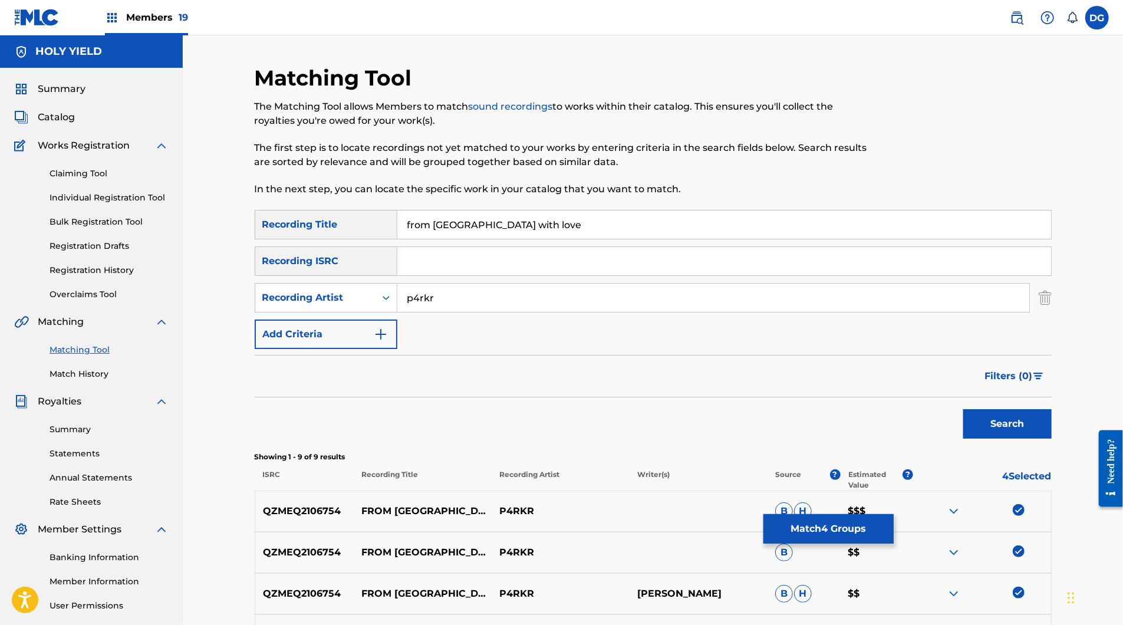
scroll to position [0, 0]
click at [437, 312] on input "p4rkr" at bounding box center [713, 298] width 632 height 28
click at [1052, 439] on button "Search" at bounding box center [1007, 423] width 88 height 29
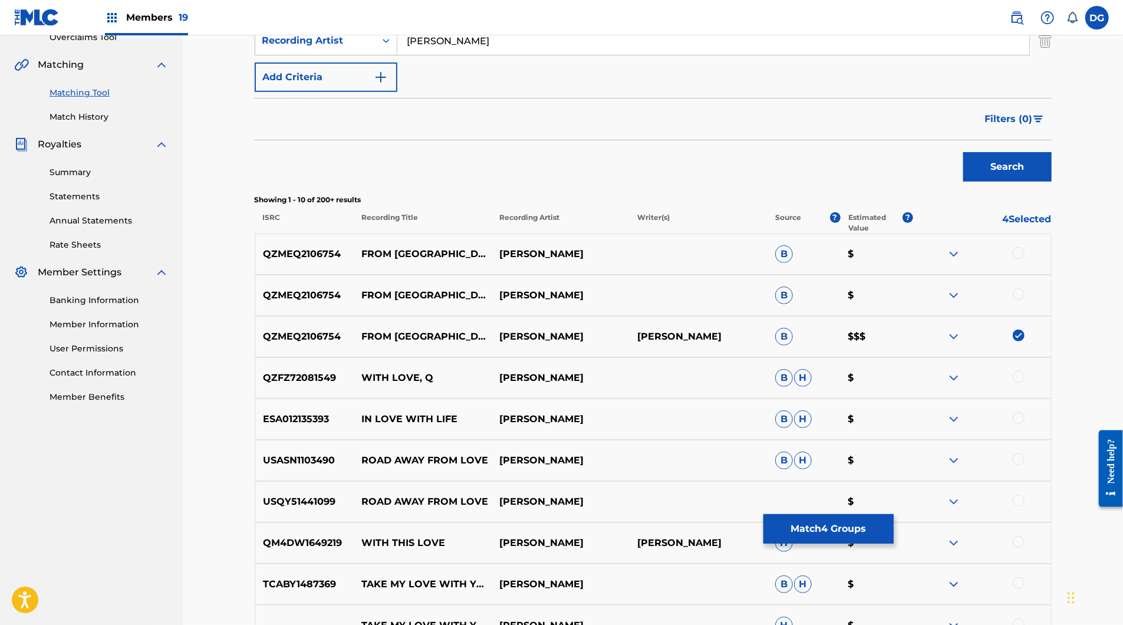
scroll to position [342, 0]
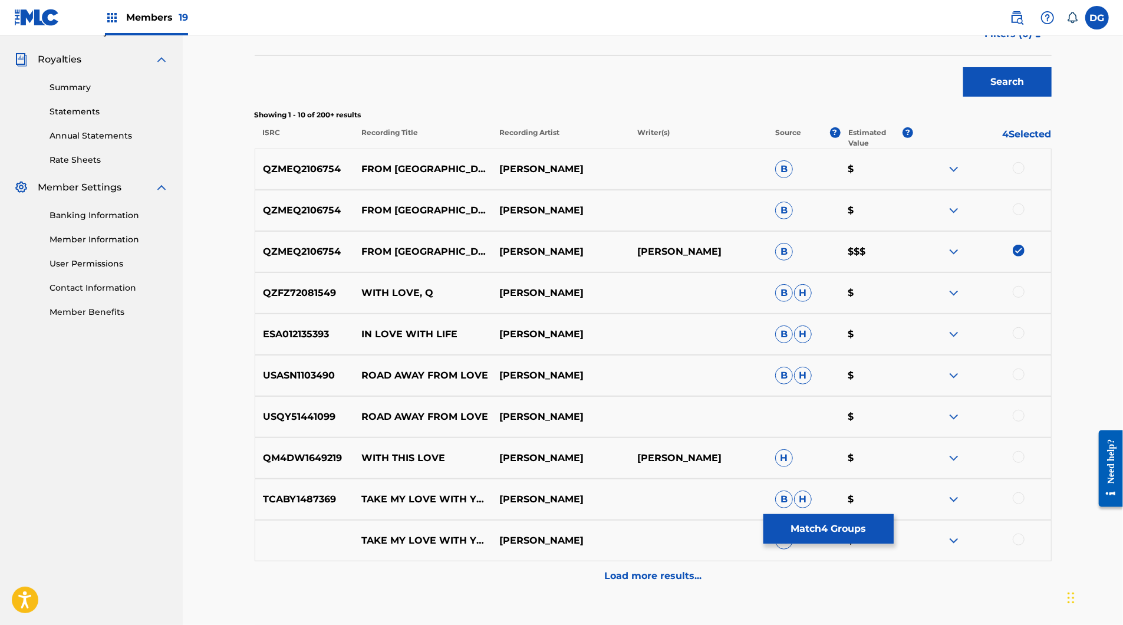
click at [1025, 215] on div at bounding box center [1019, 209] width 12 height 12
click at [1025, 174] on div at bounding box center [1019, 168] width 12 height 12
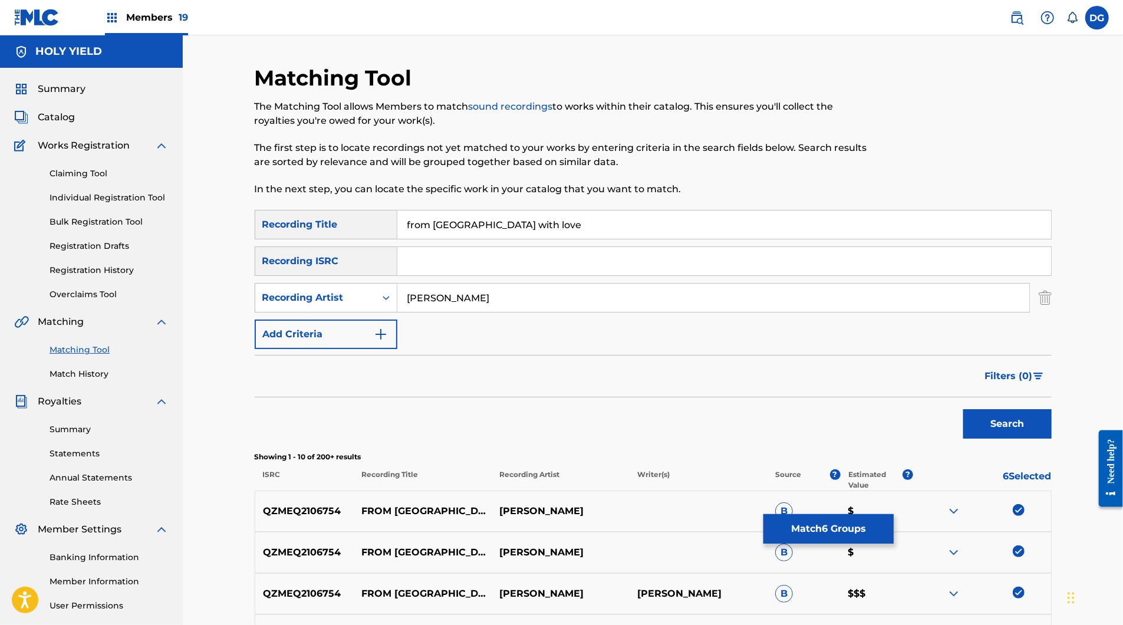
scroll to position [0, 0]
click at [534, 312] on input "[PERSON_NAME]" at bounding box center [713, 298] width 632 height 28
type input "osquinn"
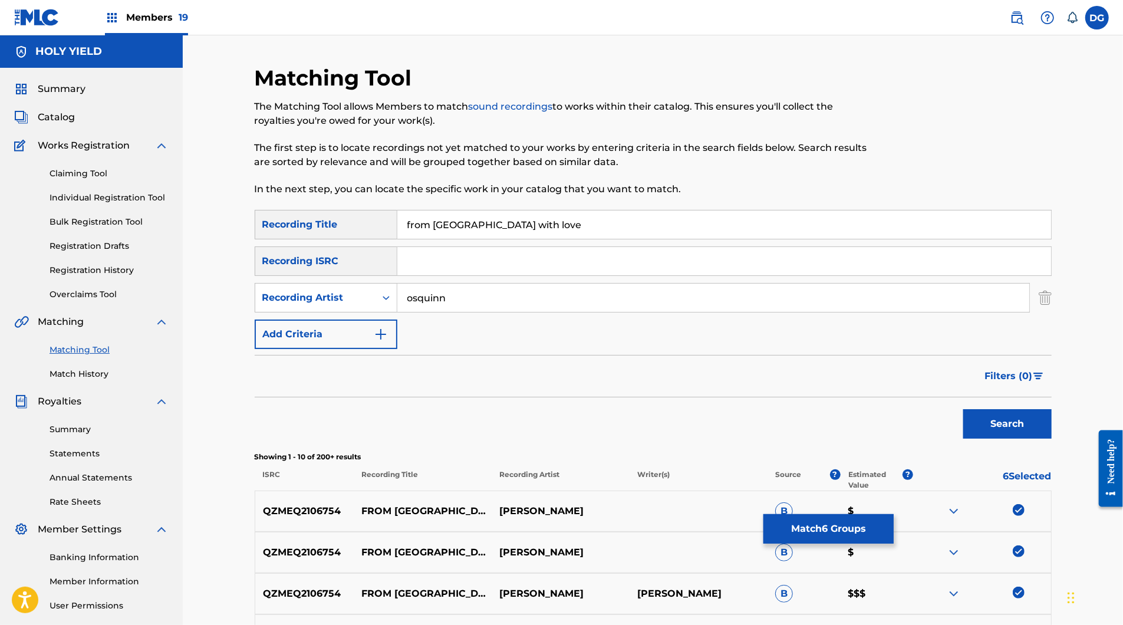
click at [1052, 439] on button "Search" at bounding box center [1007, 423] width 88 height 29
click at [466, 239] on input "from [GEOGRAPHIC_DATA] with love" at bounding box center [724, 224] width 654 height 28
type input "from [GEOGRAPHIC_DATA], with love"
click at [1052, 439] on button "Search" at bounding box center [1007, 423] width 88 height 29
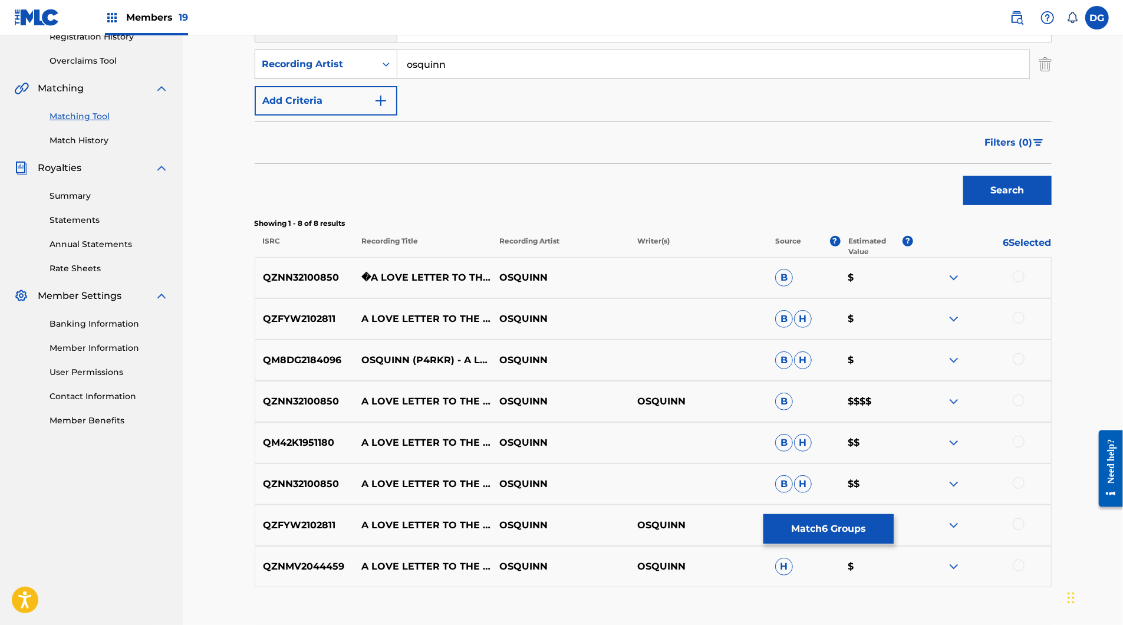
scroll to position [171, 0]
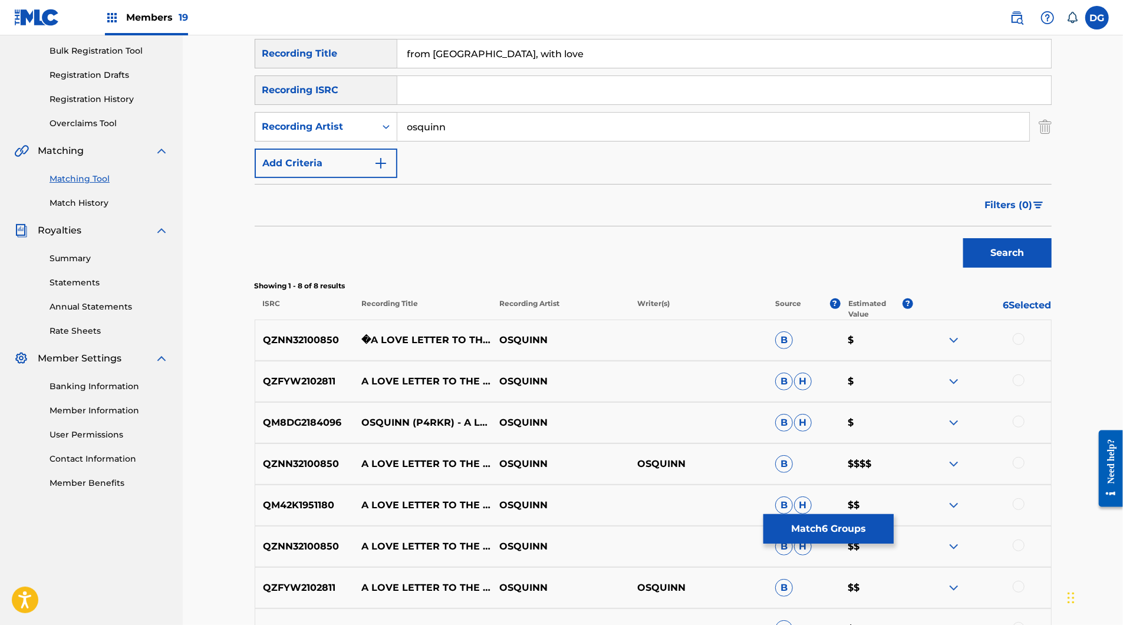
click at [460, 141] on input "osquinn" at bounding box center [713, 127] width 632 height 28
click at [1052, 268] on button "Search" at bounding box center [1007, 252] width 88 height 29
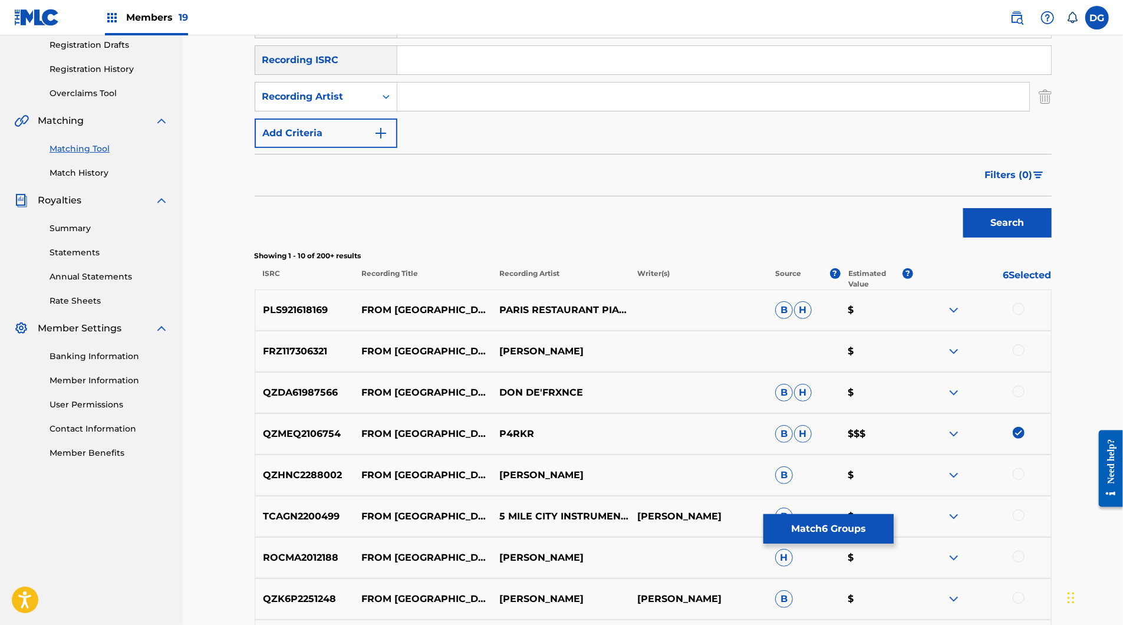
scroll to position [200, 0]
click at [1052, 190] on button "Filters ( 0 )" at bounding box center [1015, 175] width 74 height 29
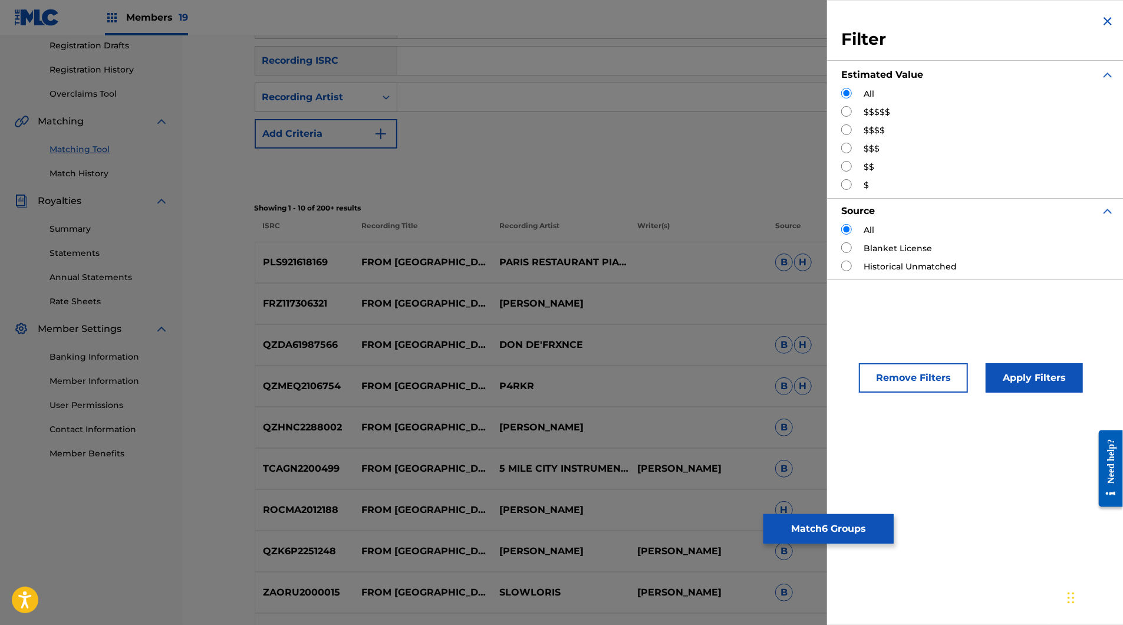
click at [841, 119] on div "$$$$$" at bounding box center [978, 112] width 274 height 12
click at [841, 117] on input "Search Form" at bounding box center [846, 111] width 11 height 11
radio input "true"
click at [986, 393] on button "Apply Filters" at bounding box center [1034, 377] width 97 height 29
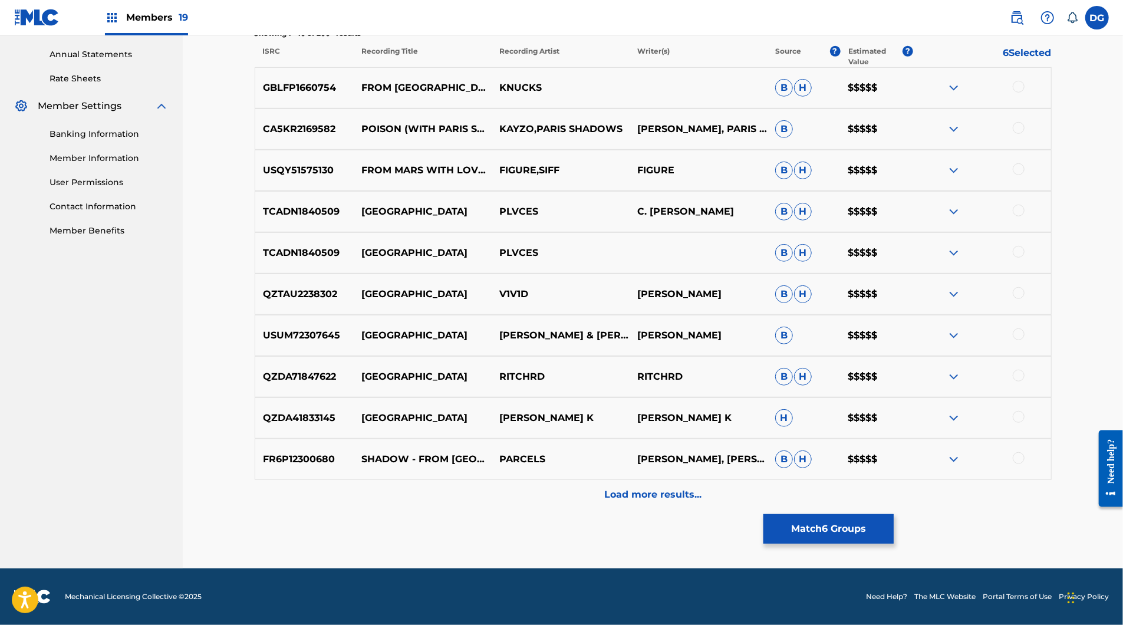
scroll to position [583, 0]
click at [717, 508] on div "Load more results..." at bounding box center [653, 494] width 797 height 29
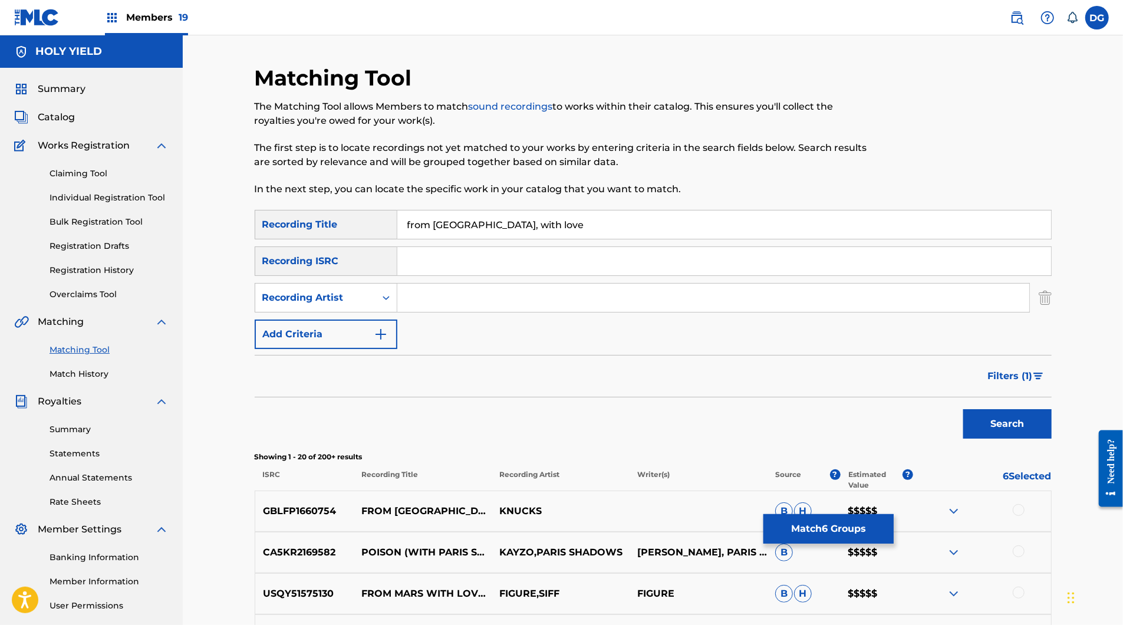
scroll to position [0, 0]
click at [485, 312] on input "Search Form" at bounding box center [713, 298] width 632 height 28
paste input "QZMEQ2106754"
type input "QZMEQ2106754"
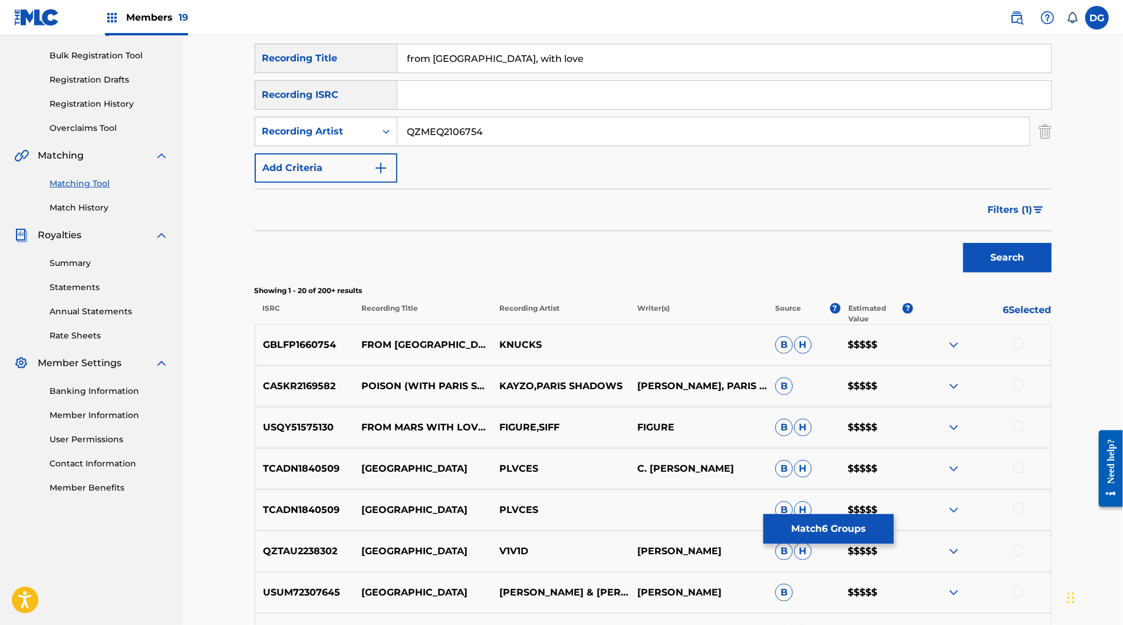
scroll to position [166, 0]
click at [446, 146] on input "QZMEQ2106754" at bounding box center [713, 132] width 632 height 28
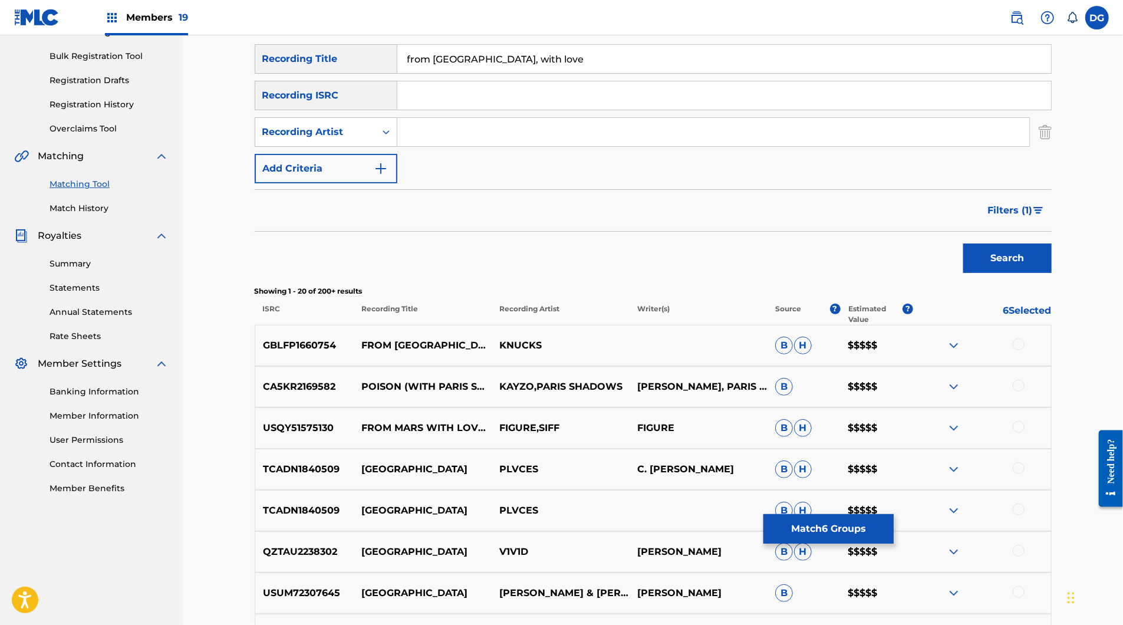
click at [446, 72] on input "from [GEOGRAPHIC_DATA], with love" at bounding box center [724, 59] width 654 height 28
click at [458, 110] on input "Search Form" at bounding box center [724, 95] width 654 height 28
paste input "QZMEQ2106754"
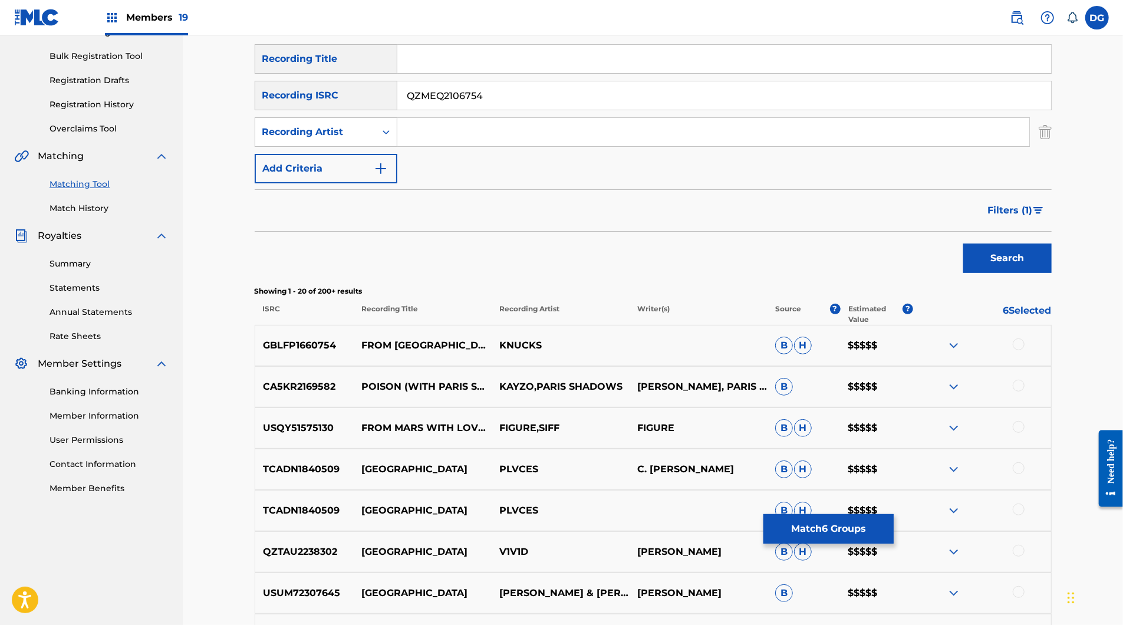
click at [1052, 273] on button "Search" at bounding box center [1007, 258] width 88 height 29
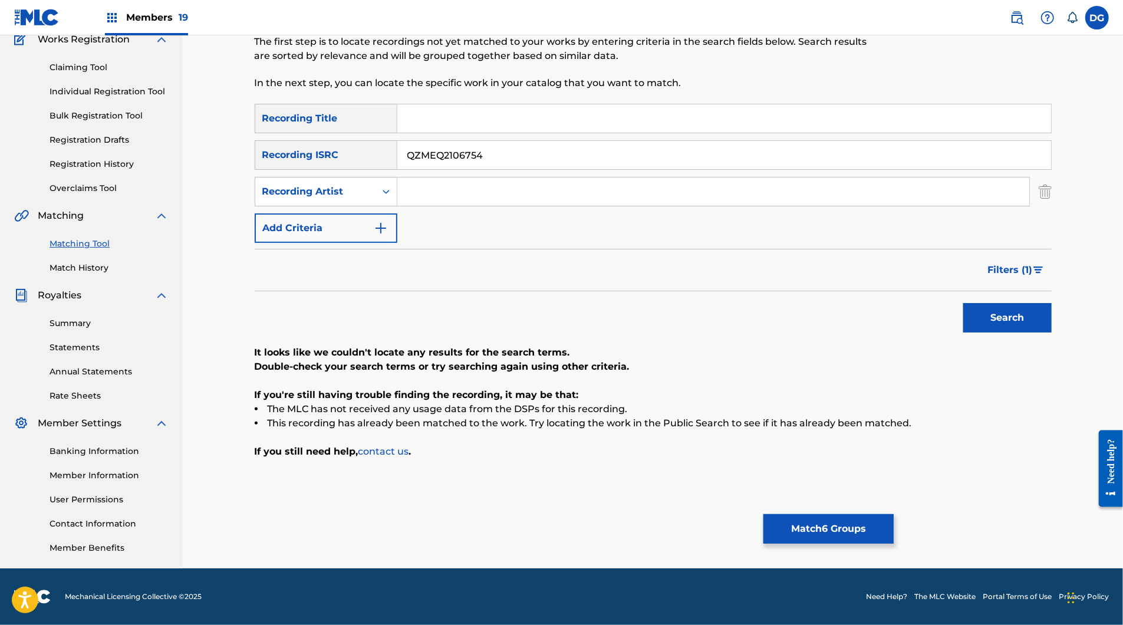
scroll to position [88, 0]
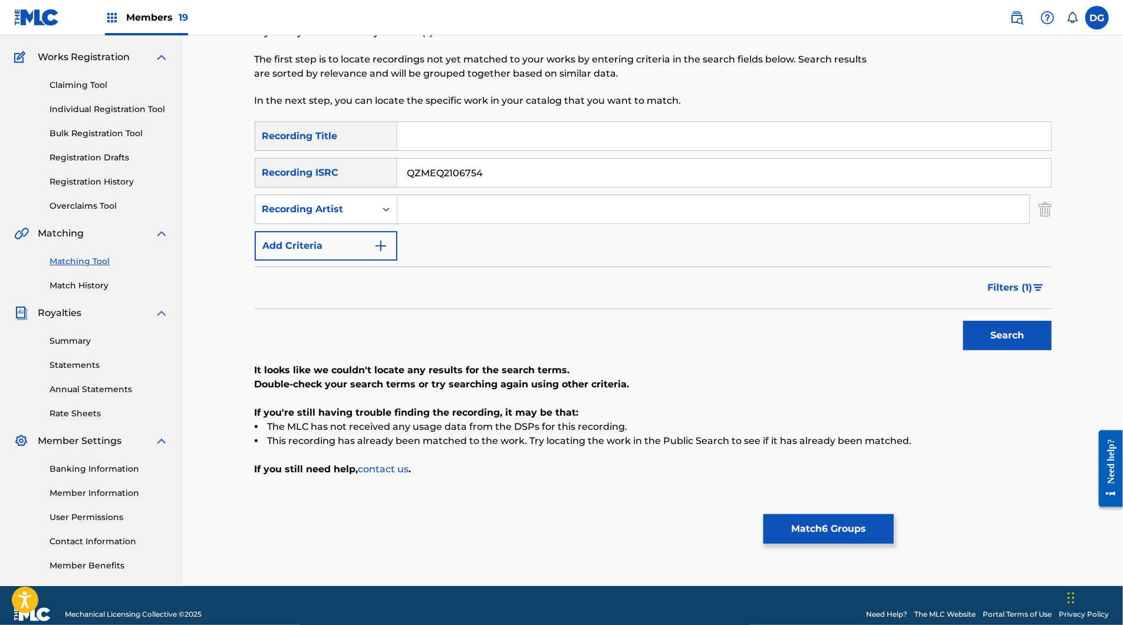
paste input "QZMEQ2106754"
type input "QZMEQ2106754"
click at [1024, 350] on button "Search" at bounding box center [1007, 335] width 88 height 29
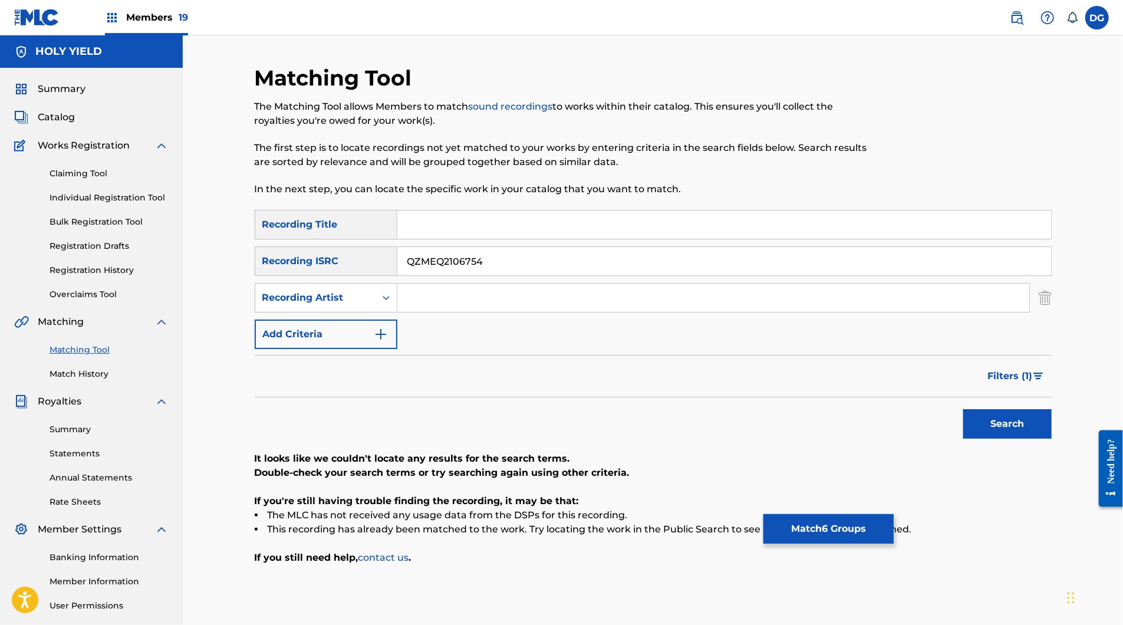
scroll to position [0, 0]
click at [894, 514] on button "Match 6 Groups" at bounding box center [829, 528] width 130 height 29
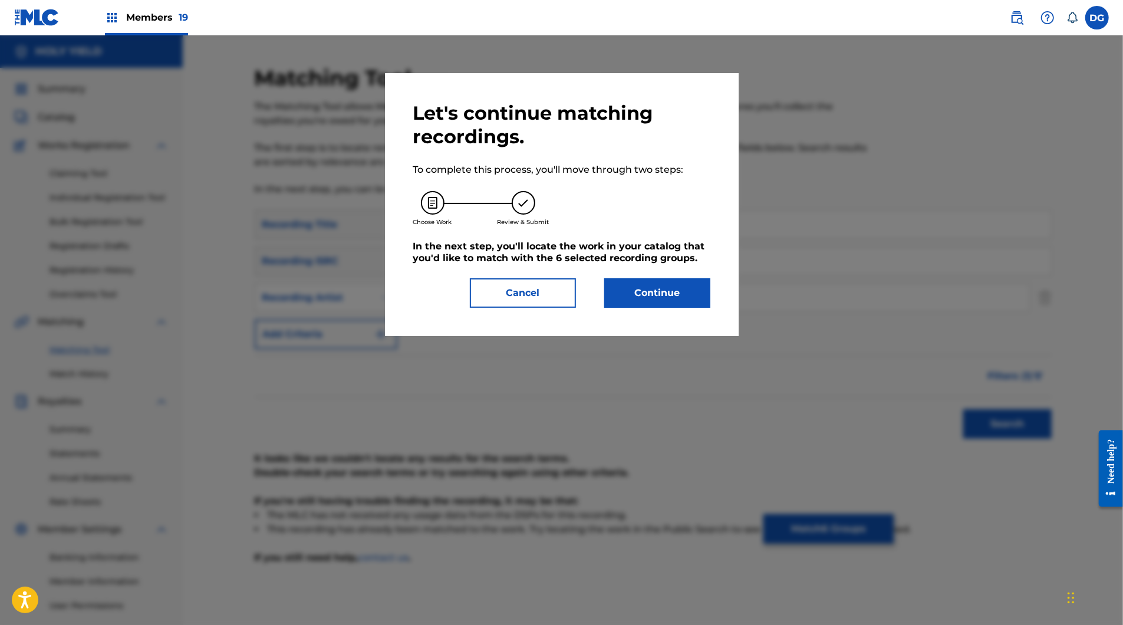
click at [693, 308] on button "Continue" at bounding box center [657, 292] width 106 height 29
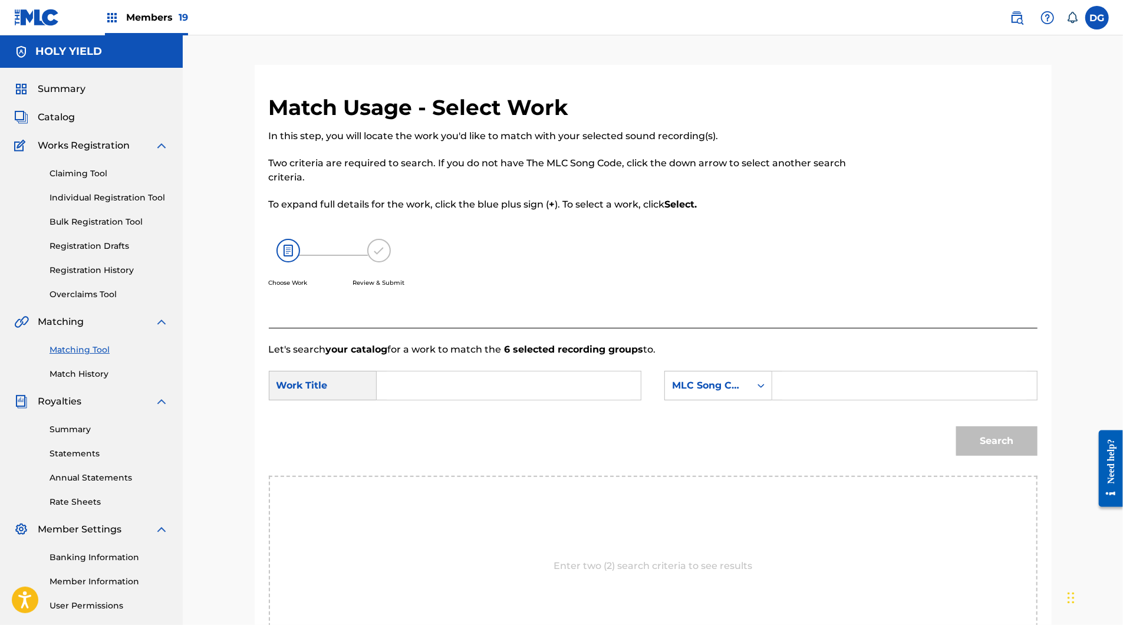
click at [479, 407] on form "SearchWithCriteria650df060-3efd-4418-90c8-af4ba8220859 Work Title SearchWithCri…" at bounding box center [653, 416] width 769 height 119
click at [478, 400] on input "Search Form" at bounding box center [509, 385] width 244 height 28
type input "from [GEOGRAPHIC_DATA], with love"
click at [743, 393] on div "MLC Song Code" at bounding box center [707, 386] width 71 height 14
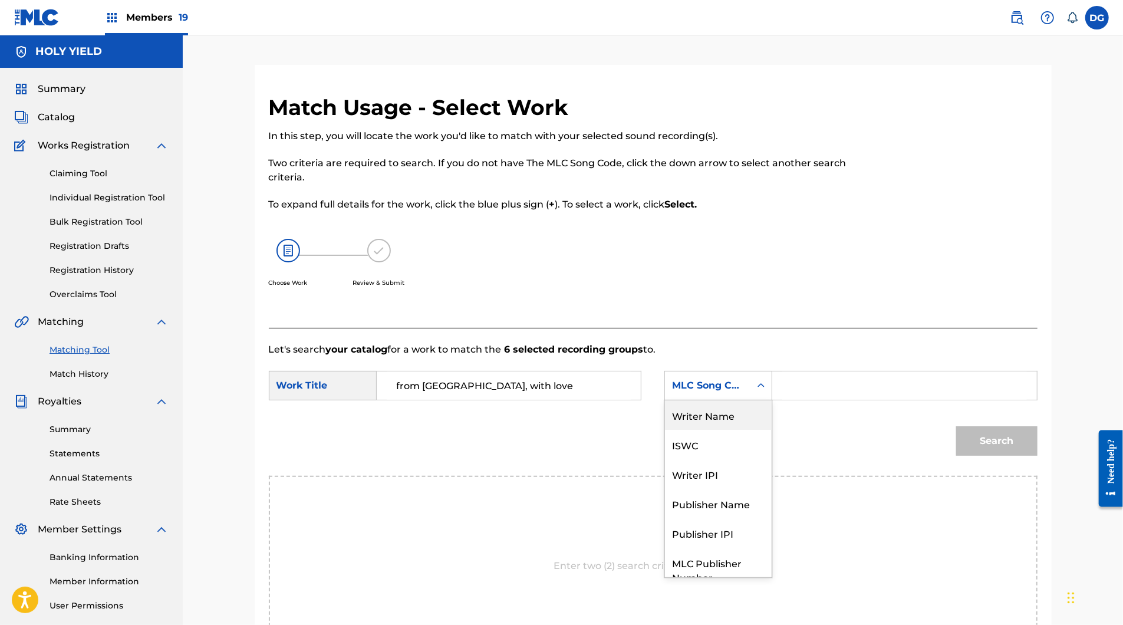
click at [741, 430] on div "Writer Name" at bounding box center [718, 414] width 107 height 29
click at [856, 400] on input "Search Form" at bounding box center [904, 385] width 244 height 28
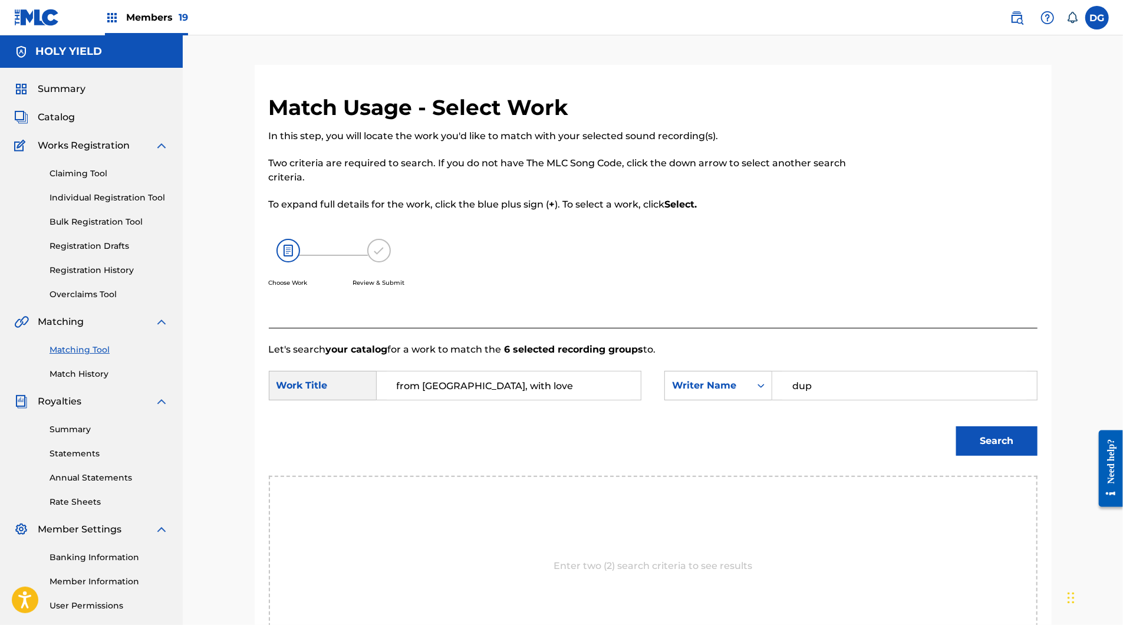
click at [1038, 456] on button "Search" at bounding box center [996, 440] width 81 height 29
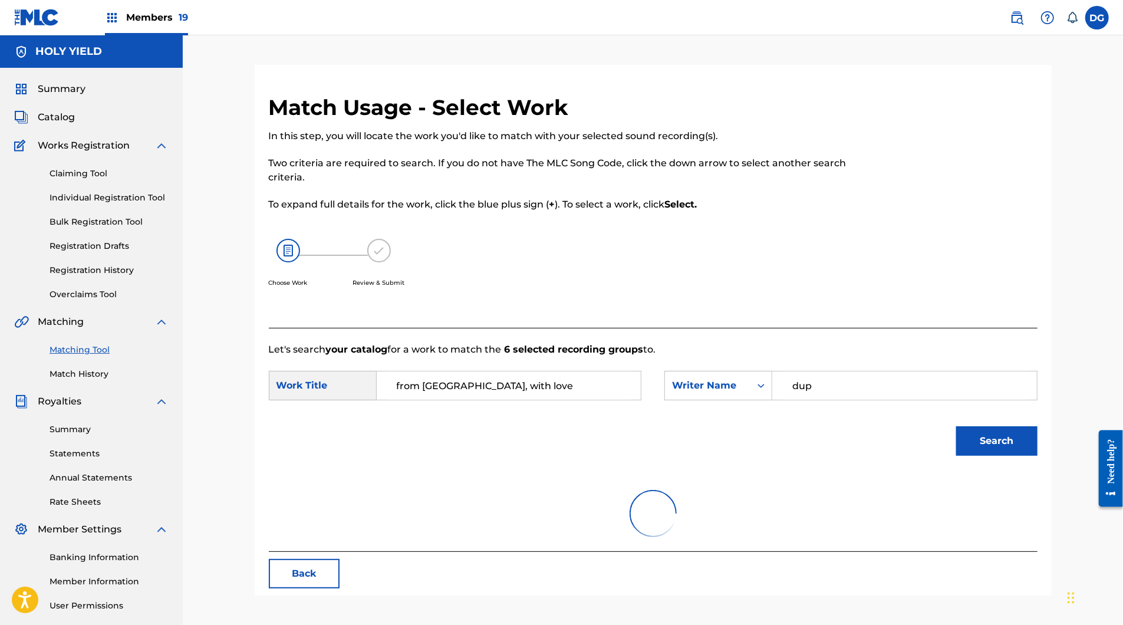
click at [871, 400] on input "dup" at bounding box center [904, 385] width 244 height 28
type input "[PERSON_NAME]"
drag, startPoint x: 1047, startPoint y: 540, endPoint x: 1022, endPoint y: 507, distance: 41.3
click at [1022, 456] on button "Search" at bounding box center [996, 440] width 81 height 29
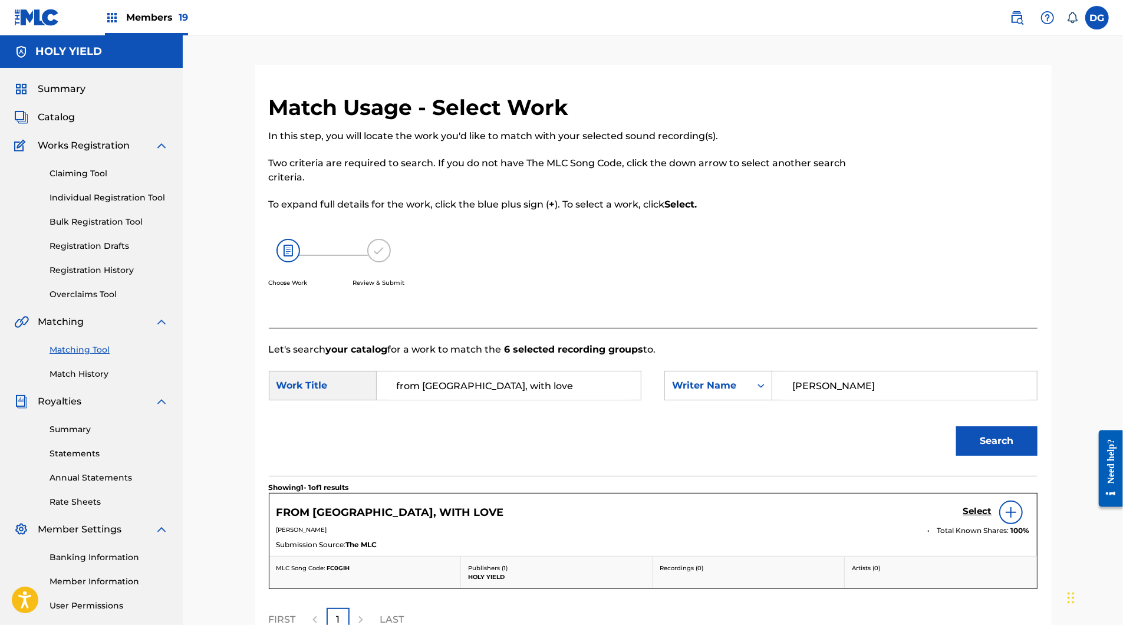
click at [1020, 456] on button "Search" at bounding box center [996, 440] width 81 height 29
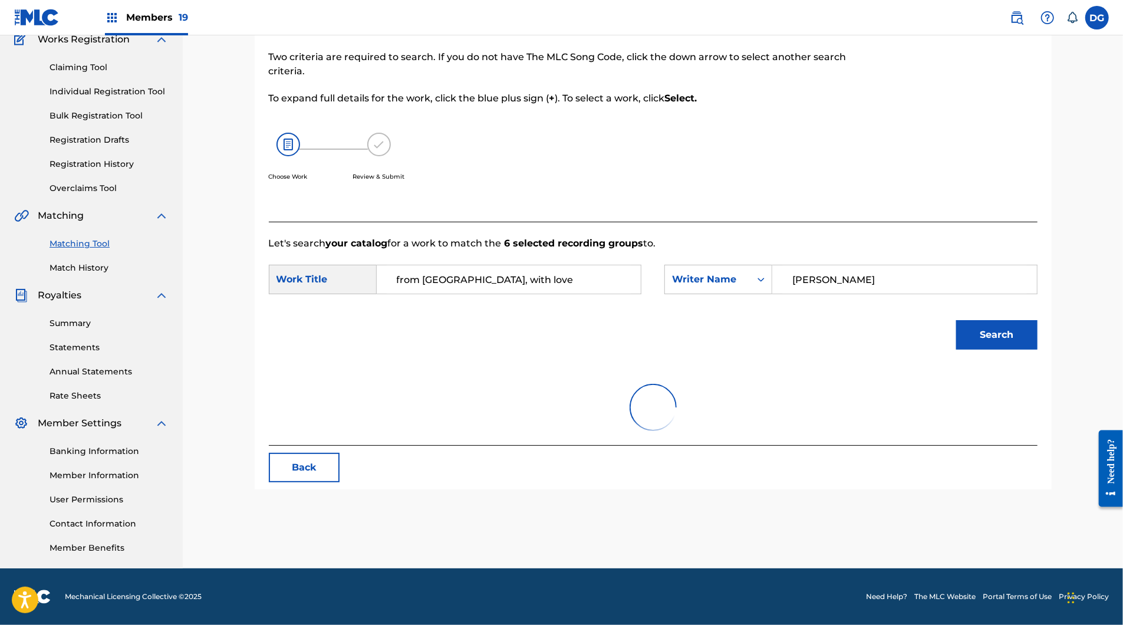
scroll to position [200, 0]
click at [1017, 320] on button "Search" at bounding box center [996, 334] width 81 height 29
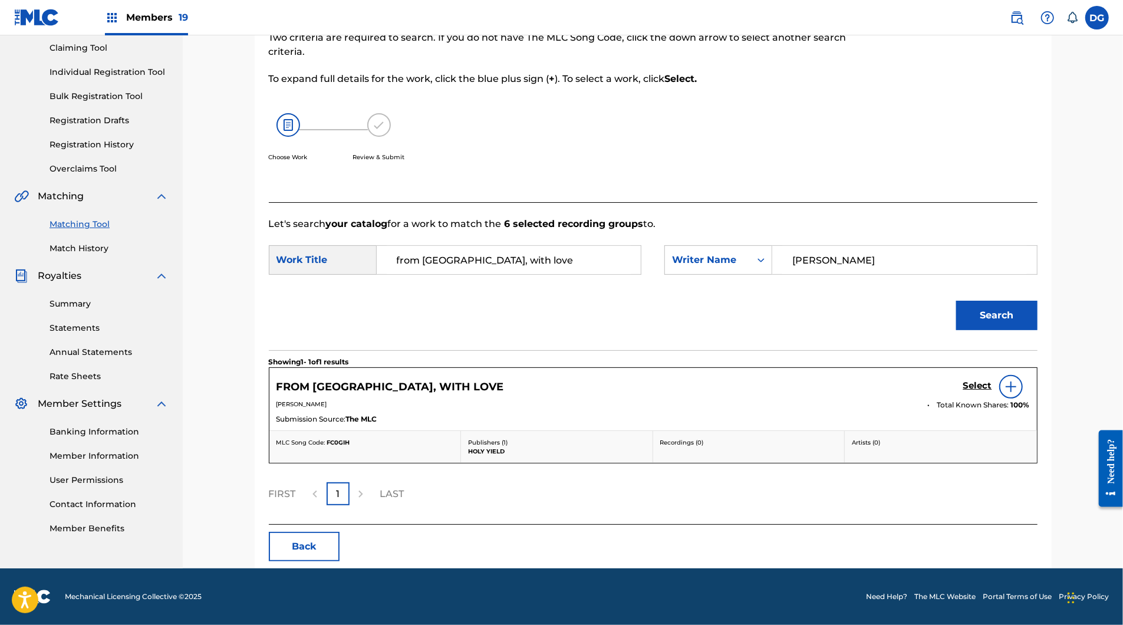
click at [992, 381] on link "Select" at bounding box center [977, 386] width 29 height 13
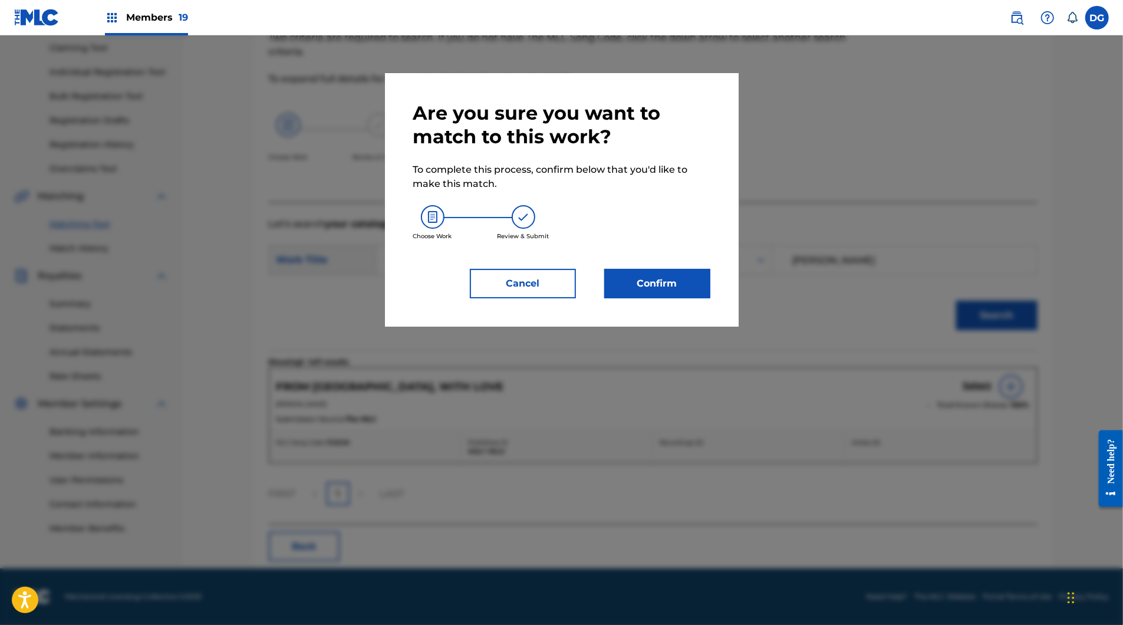
click at [687, 298] on button "Confirm" at bounding box center [657, 283] width 106 height 29
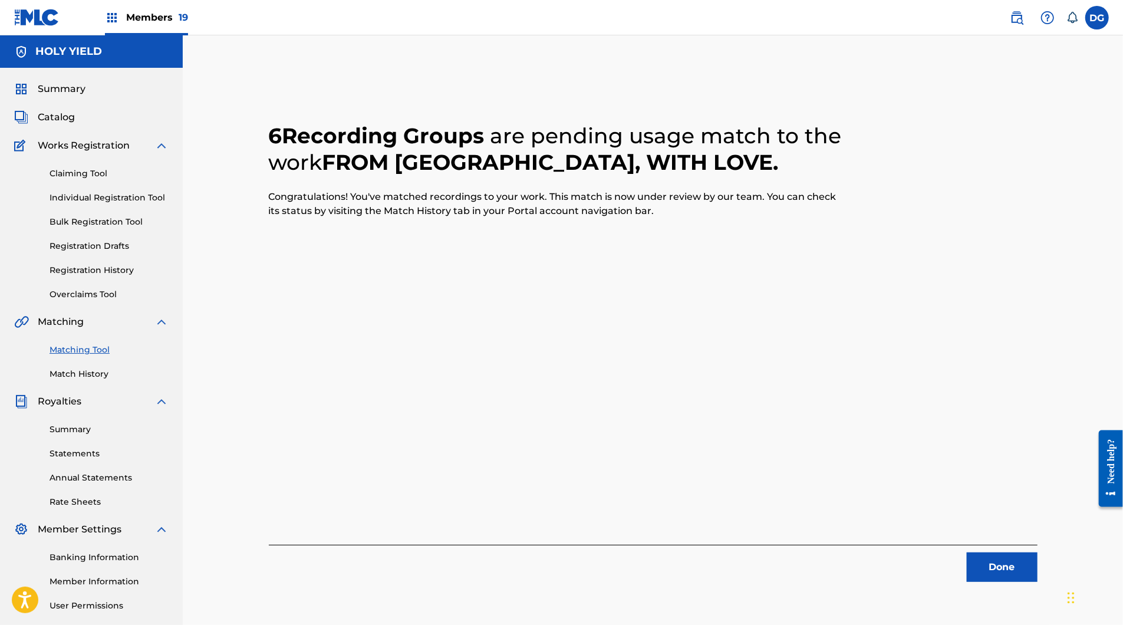
scroll to position [0, 0]
click at [1037, 580] on button "Done" at bounding box center [1002, 566] width 71 height 29
